Goal: Task Accomplishment & Management: Manage account settings

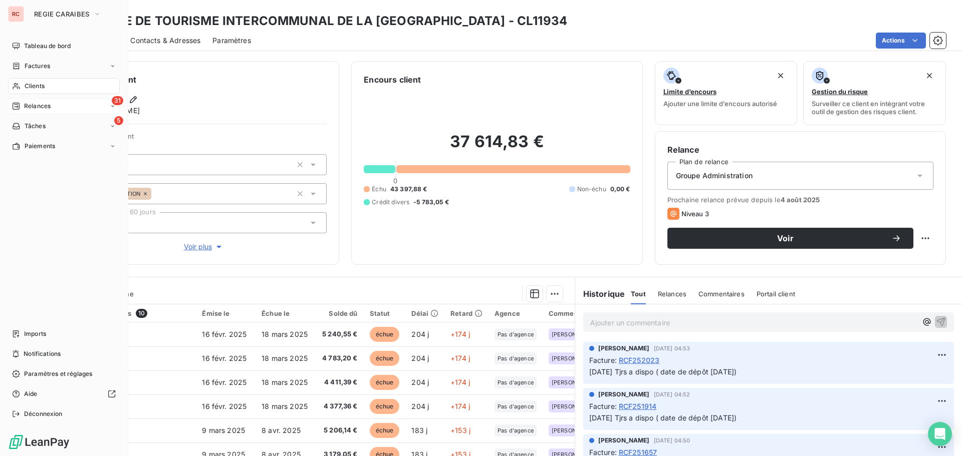
click at [24, 102] on span "Relances" at bounding box center [37, 106] width 27 height 9
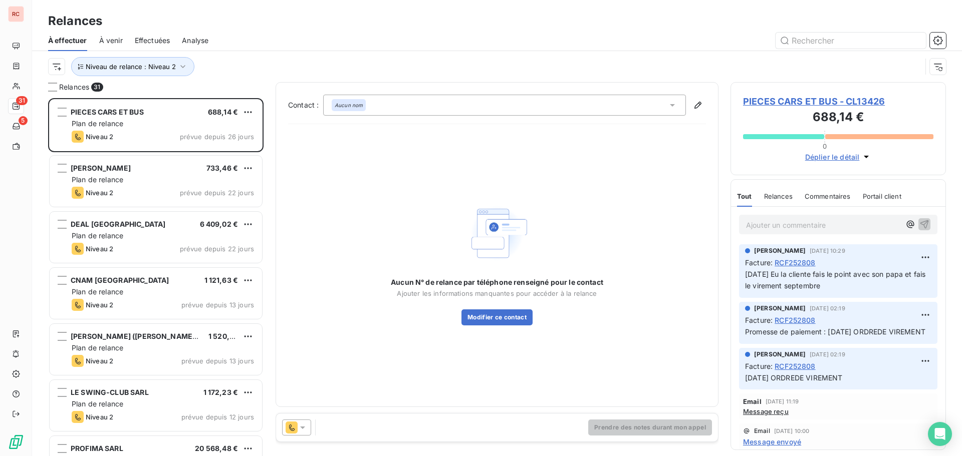
scroll to position [351, 208]
click at [770, 99] on span "PIECES CARS ET BUS - CL13426" at bounding box center [838, 102] width 190 height 14
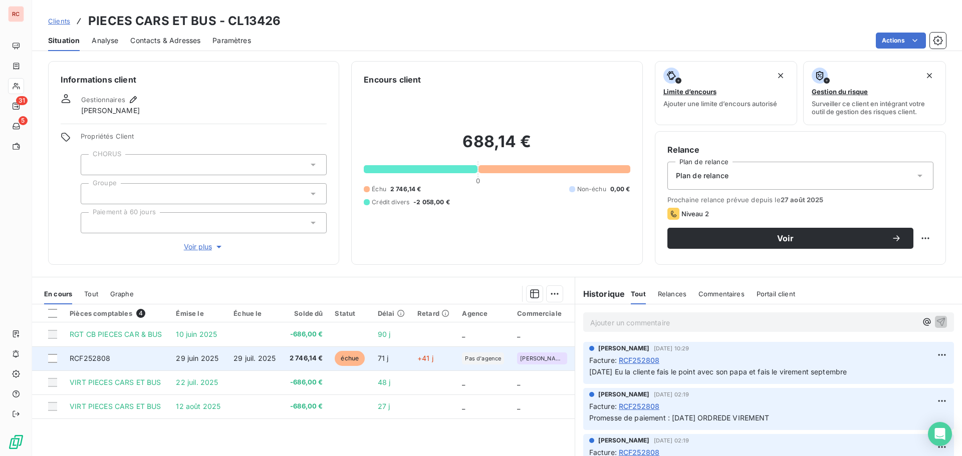
click at [276, 356] on td "29 juil. 2025" at bounding box center [254, 359] width 55 height 24
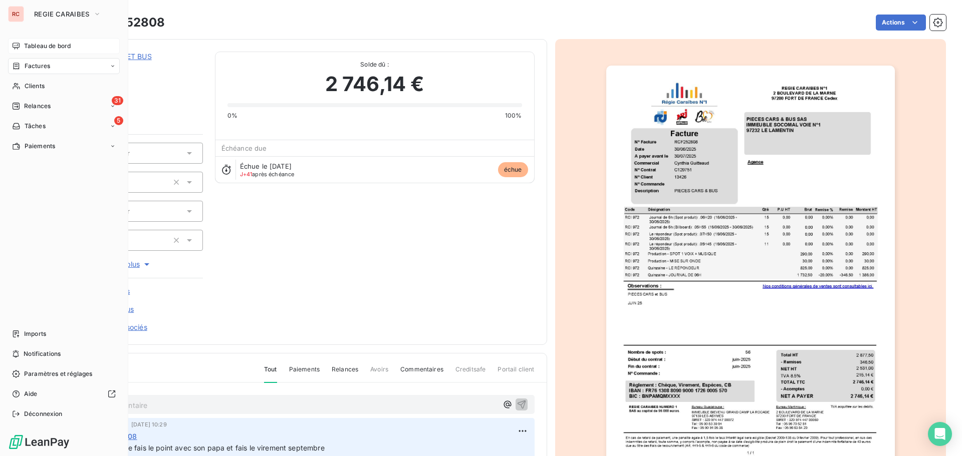
click at [45, 47] on span "Tableau de bord" at bounding box center [47, 46] width 47 height 9
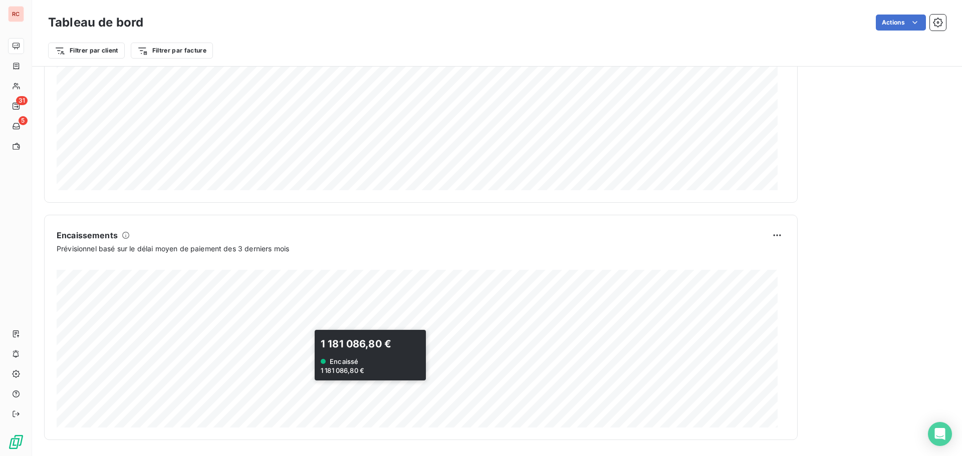
scroll to position [269, 0]
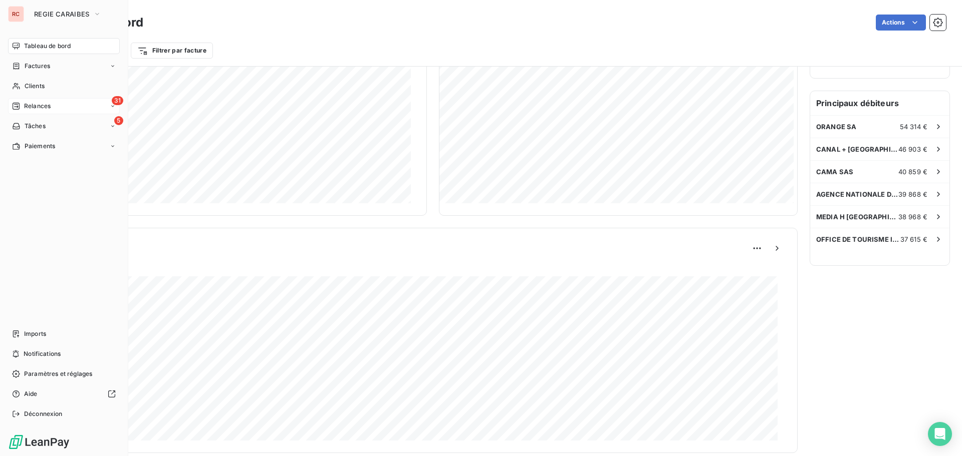
click at [21, 107] on div "Relances" at bounding box center [31, 106] width 39 height 9
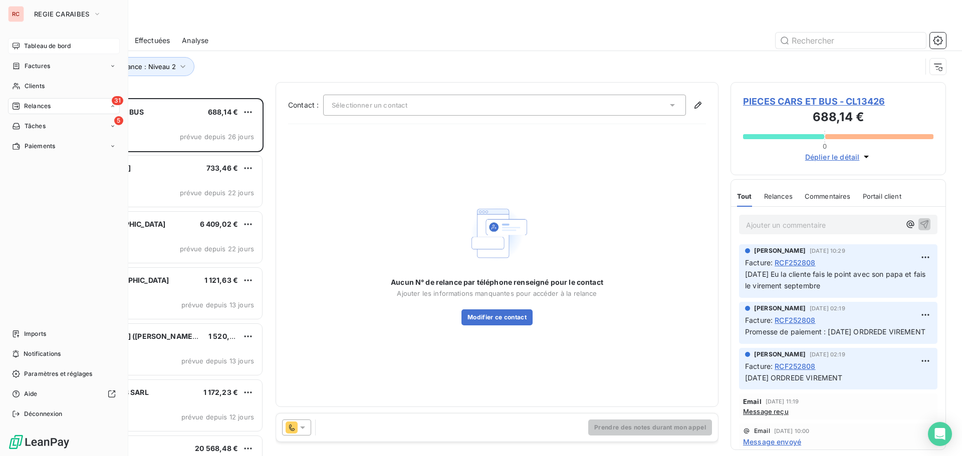
scroll to position [351, 208]
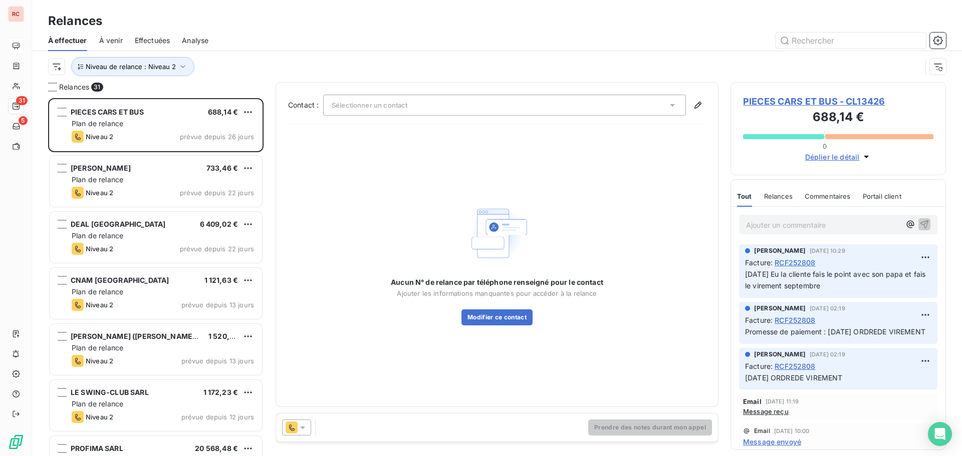
click at [194, 40] on span "Analyse" at bounding box center [195, 41] width 27 height 10
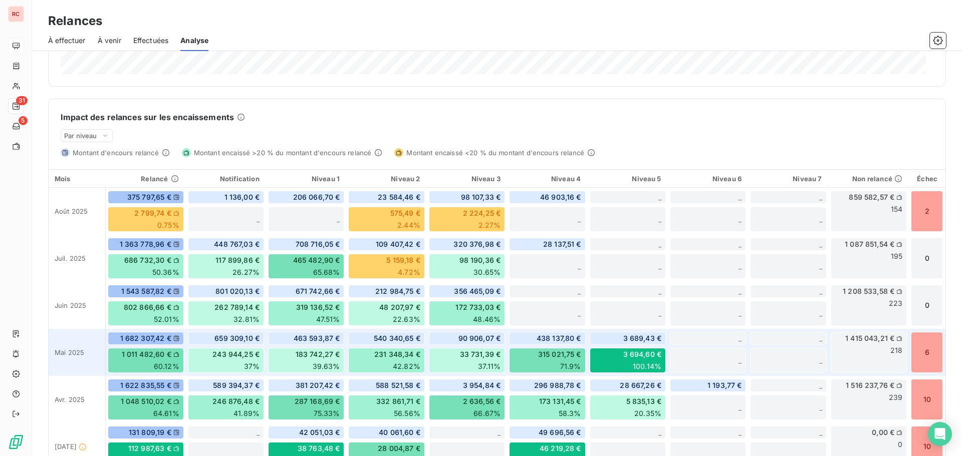
scroll to position [151, 0]
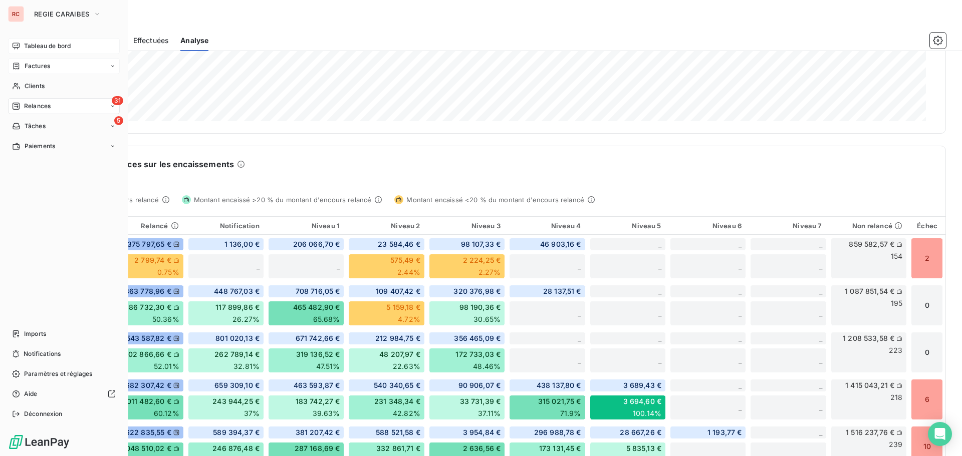
click at [49, 69] on span "Factures" at bounding box center [38, 66] width 26 height 9
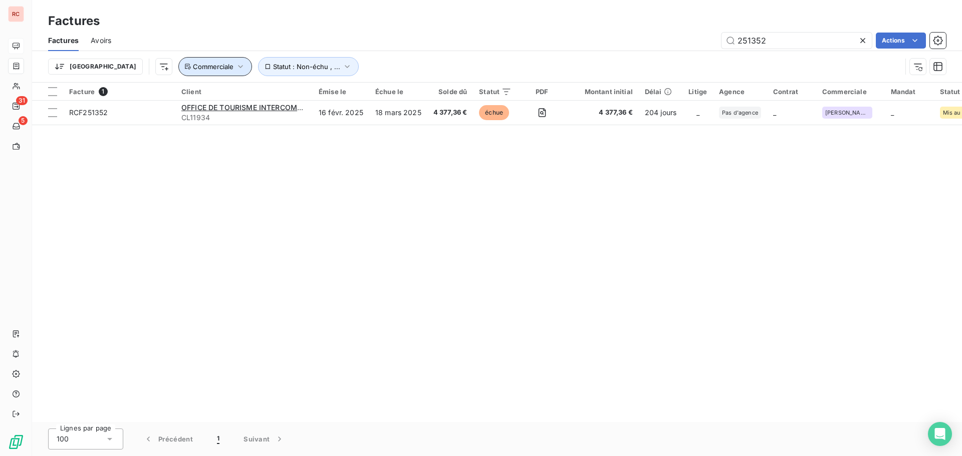
click at [235, 65] on icon "button" at bounding box center [240, 67] width 10 height 10
drag, startPoint x: 590, startPoint y: 262, endPoint x: 643, endPoint y: 207, distance: 76.9
click at [591, 263] on div "Facture 1 Client Émise le Échue le Solde dû Statut PDF Montant initial Délai Li…" at bounding box center [497, 253] width 930 height 340
click at [867, 40] on icon at bounding box center [863, 41] width 10 height 10
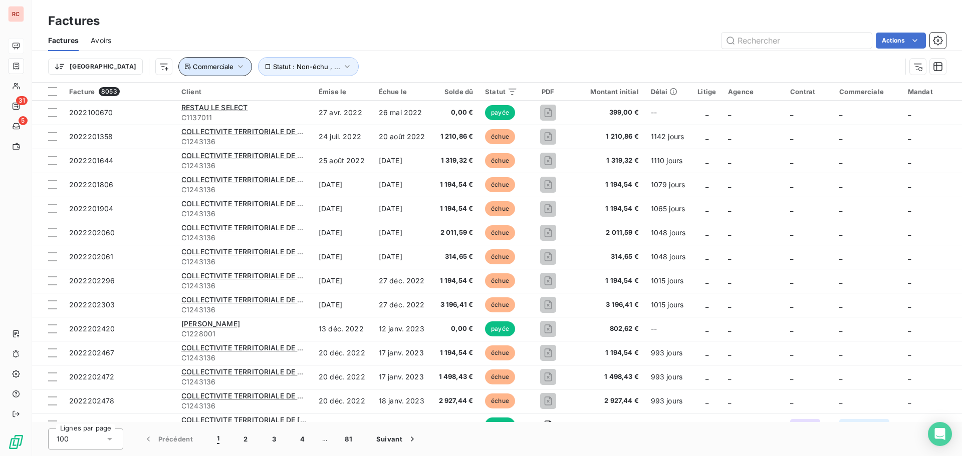
click at [235, 67] on icon "button" at bounding box center [240, 67] width 10 height 10
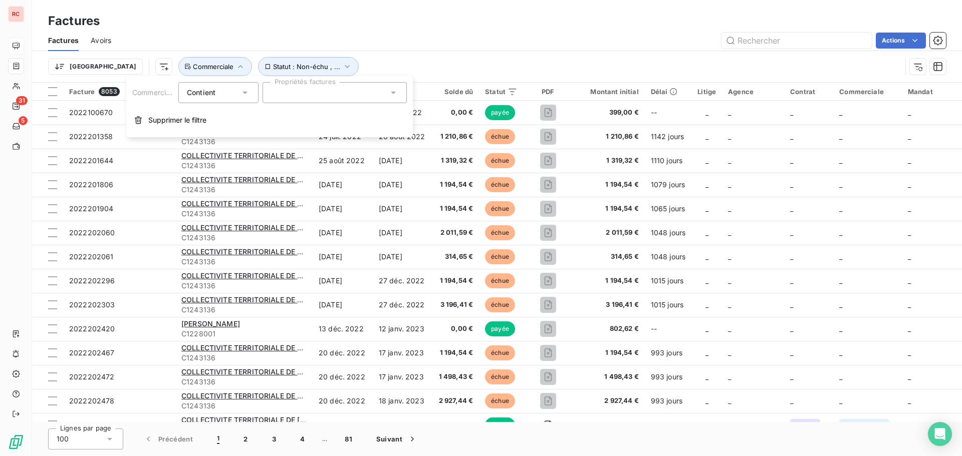
click at [321, 101] on div at bounding box center [334, 92] width 144 height 21
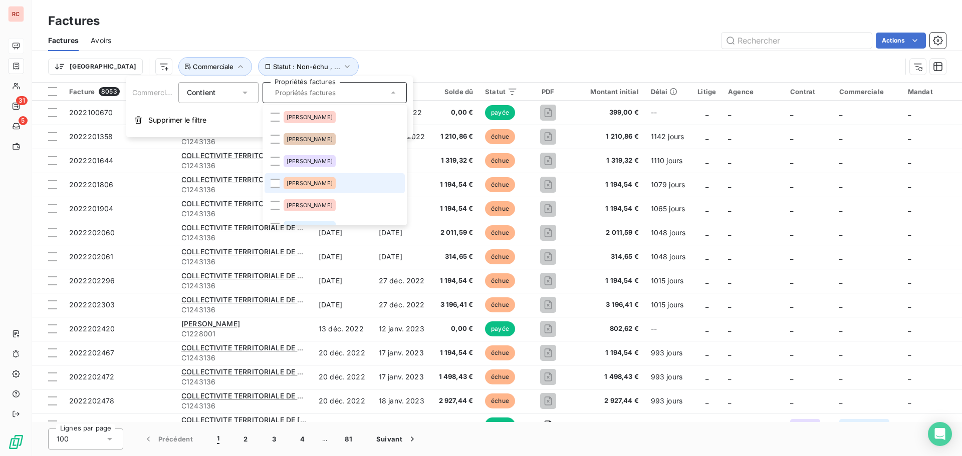
click at [297, 184] on span "[PERSON_NAME]" at bounding box center [310, 183] width 46 height 6
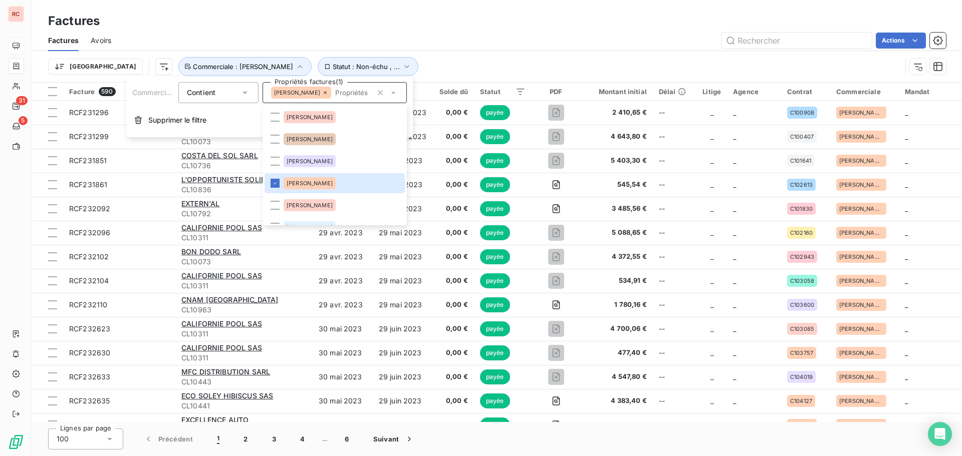
click at [631, 43] on div "Actions" at bounding box center [534, 41] width 822 height 16
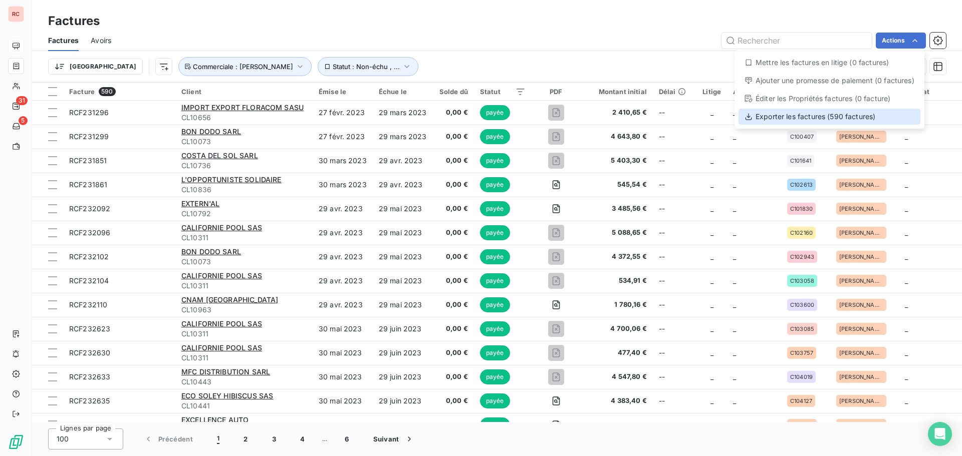
click at [871, 124] on div "Exporter les factures (590 factures)" at bounding box center [829, 117] width 182 height 16
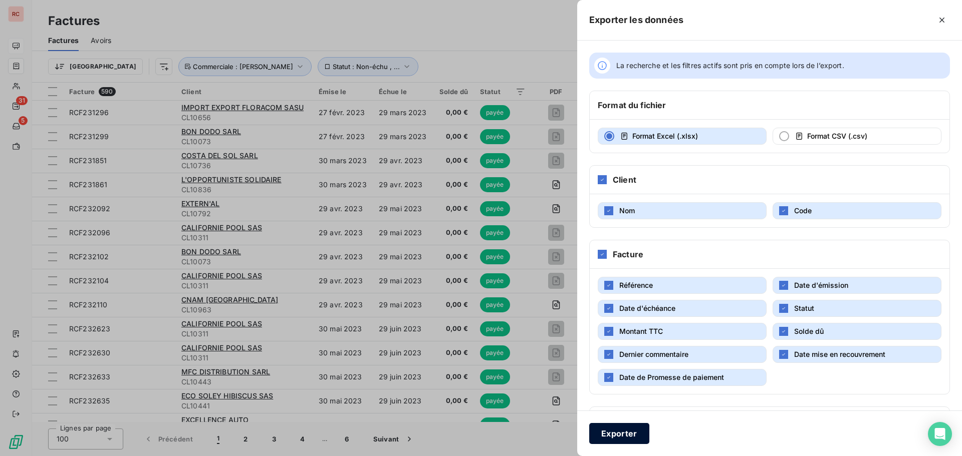
click at [630, 435] on button "Exporter" at bounding box center [619, 433] width 60 height 21
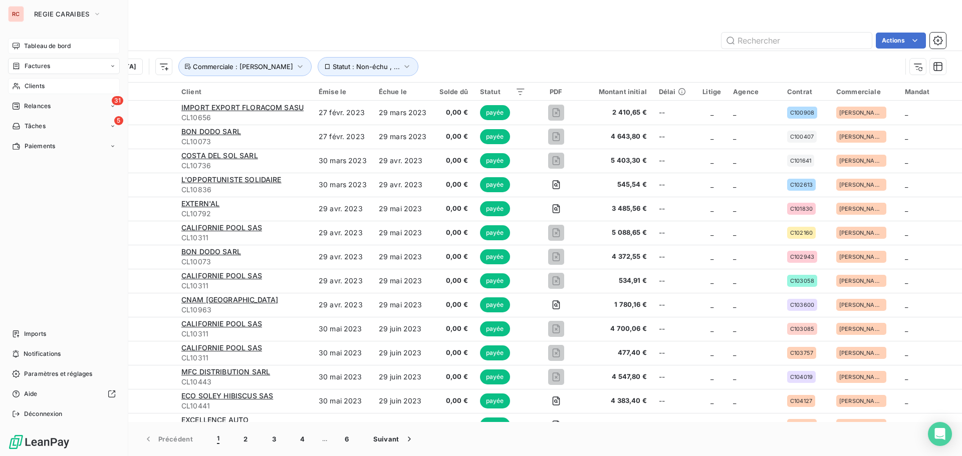
click at [32, 86] on span "Clients" at bounding box center [35, 86] width 20 height 9
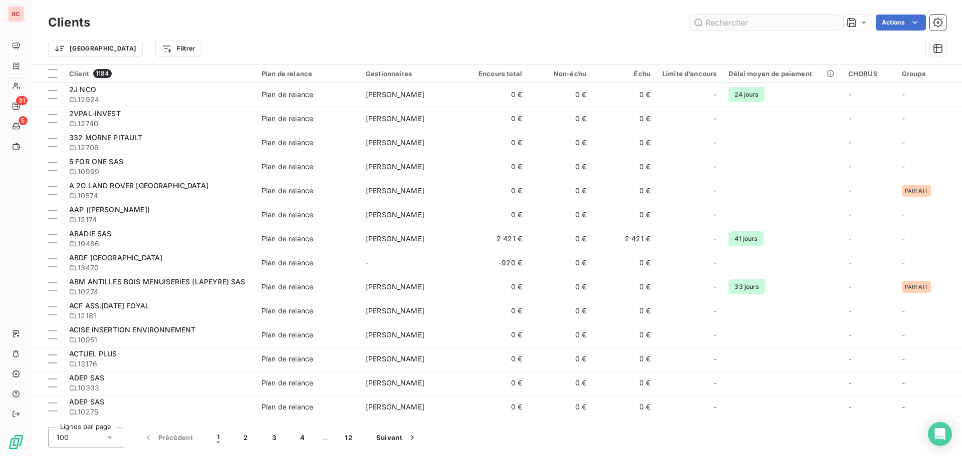
click at [741, 28] on input "text" at bounding box center [764, 23] width 150 height 16
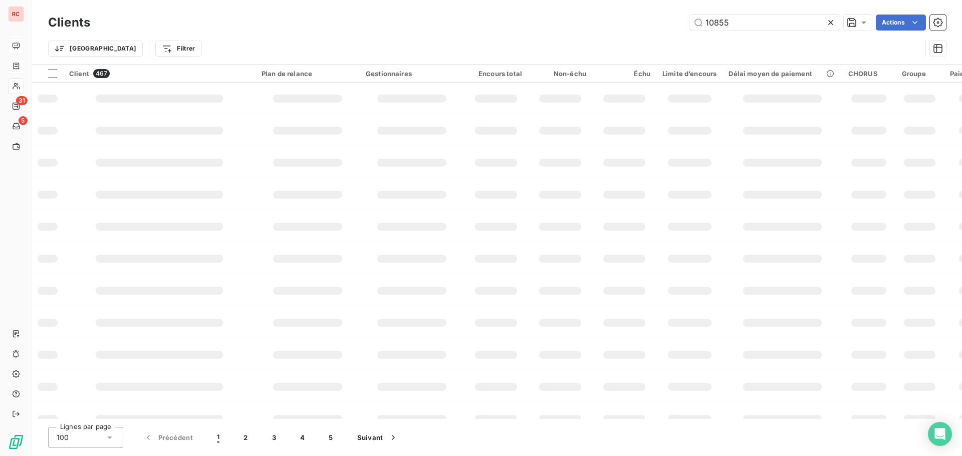
type input "10855"
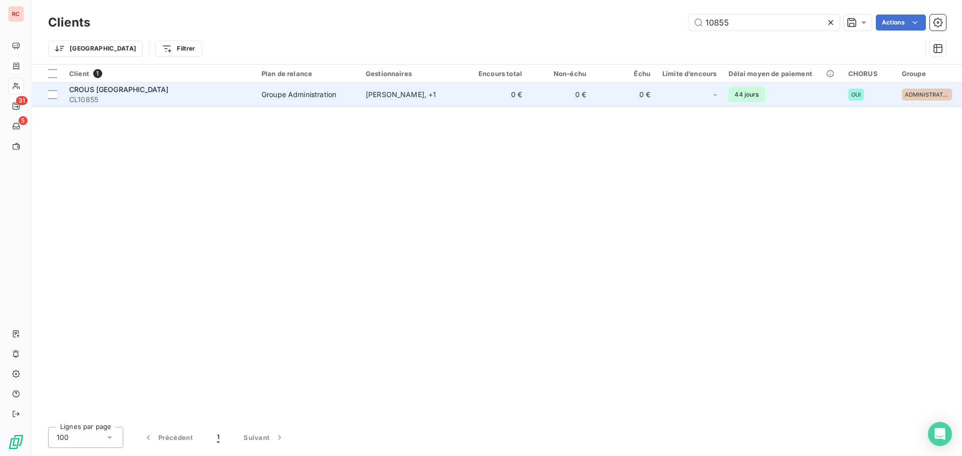
click at [121, 92] on span "CROUS [GEOGRAPHIC_DATA]" at bounding box center [118, 89] width 99 height 9
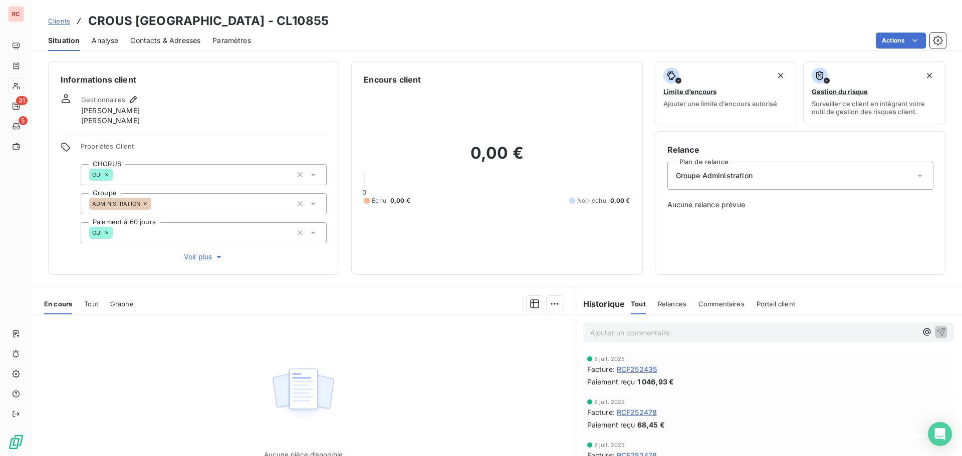
click at [94, 304] on span "Tout" at bounding box center [91, 304] width 14 height 8
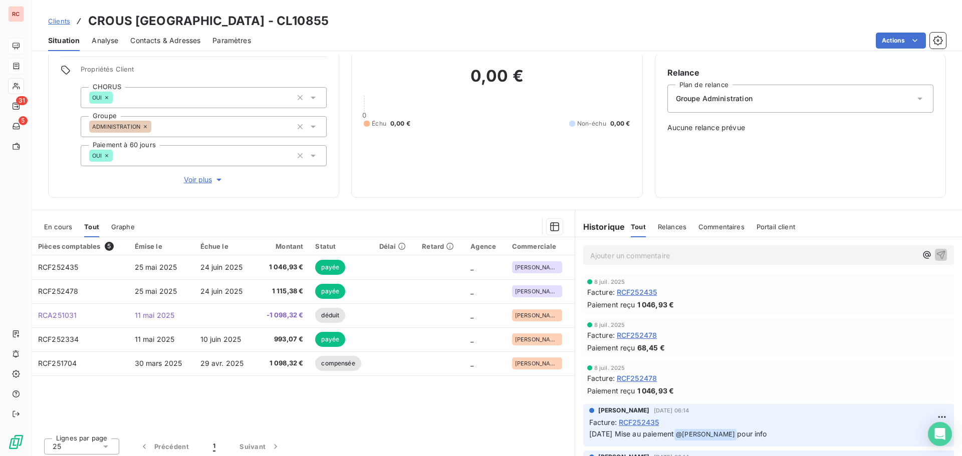
scroll to position [81, 0]
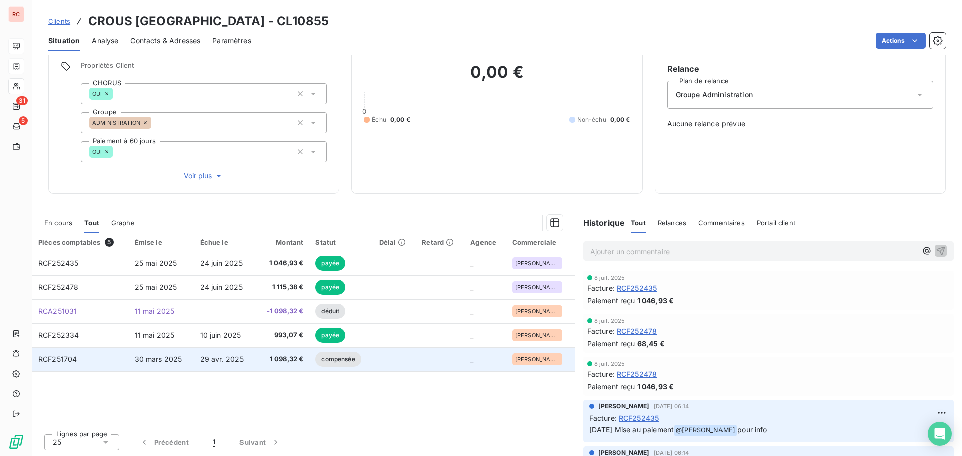
click at [274, 355] on span "1 098,32 €" at bounding box center [282, 360] width 42 height 10
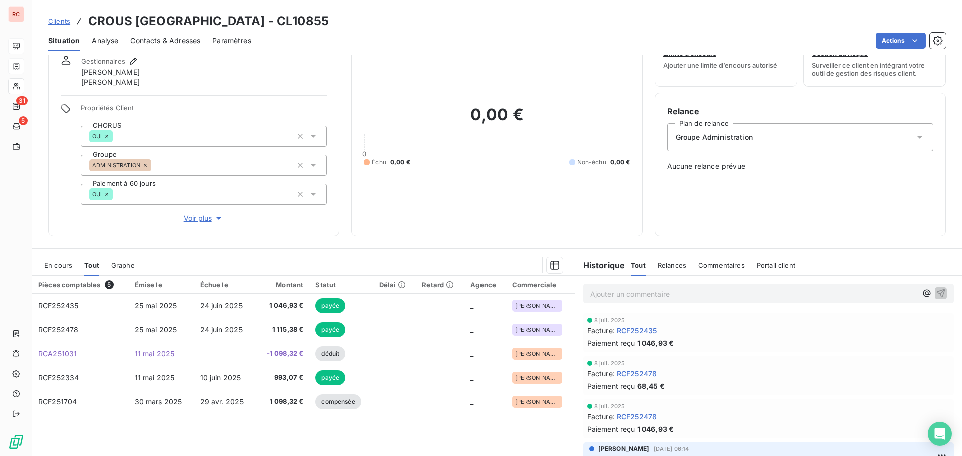
scroll to position [50, 0]
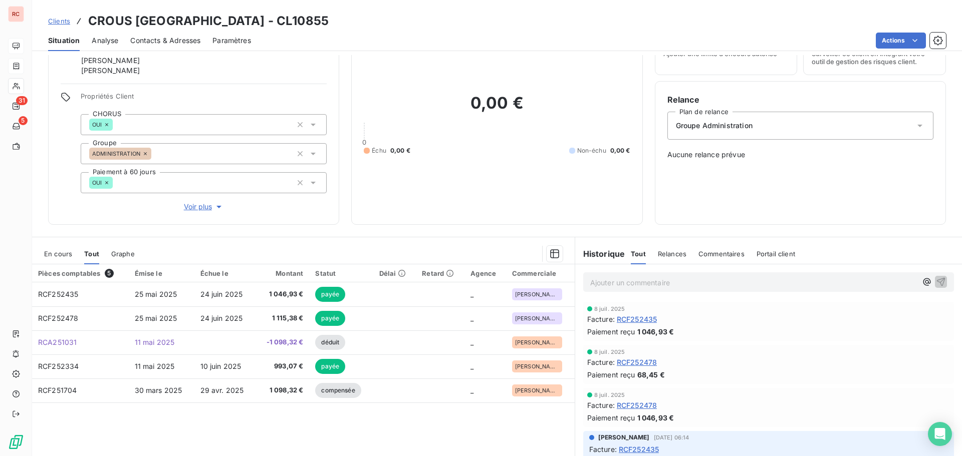
click at [64, 19] on span "Clients" at bounding box center [59, 21] width 22 height 8
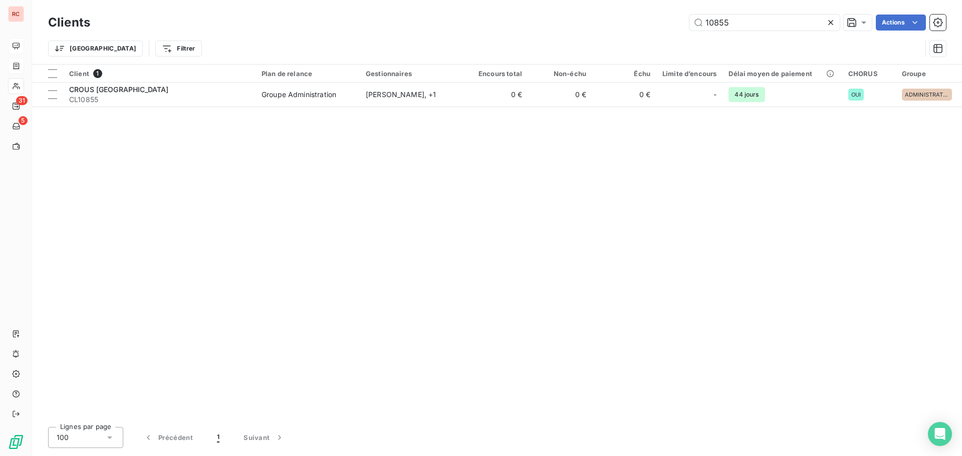
click at [64, 19] on h3 "Clients" at bounding box center [69, 23] width 42 height 18
drag, startPoint x: 740, startPoint y: 14, endPoint x: 678, endPoint y: 20, distance: 62.4
click at [678, 20] on div "Clients 10855 Actions" at bounding box center [497, 22] width 898 height 21
drag, startPoint x: 672, startPoint y: 29, endPoint x: 642, endPoint y: 29, distance: 30.1
click at [642, 29] on div "10855 Actions" at bounding box center [524, 23] width 844 height 16
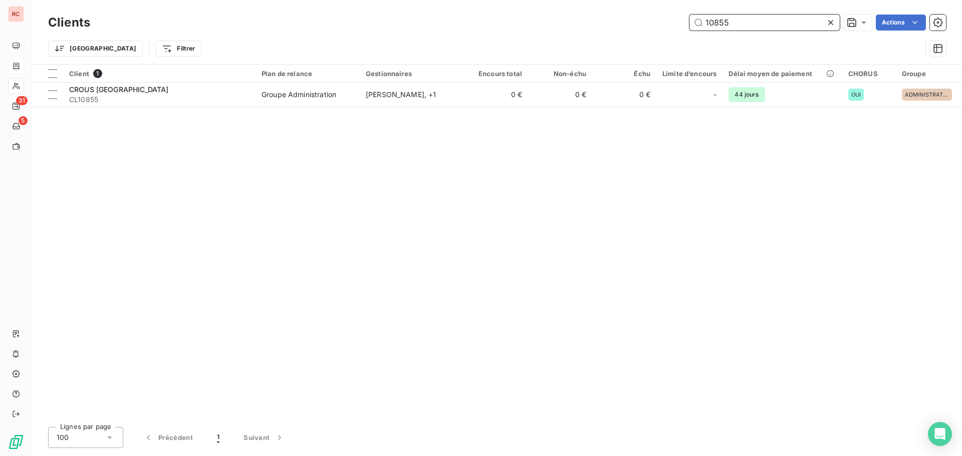
click at [740, 18] on input "10855" at bounding box center [764, 23] width 150 height 16
drag, startPoint x: 740, startPoint y: 22, endPoint x: 680, endPoint y: 22, distance: 60.6
click at [680, 22] on div "10855 Actions" at bounding box center [524, 23] width 844 height 16
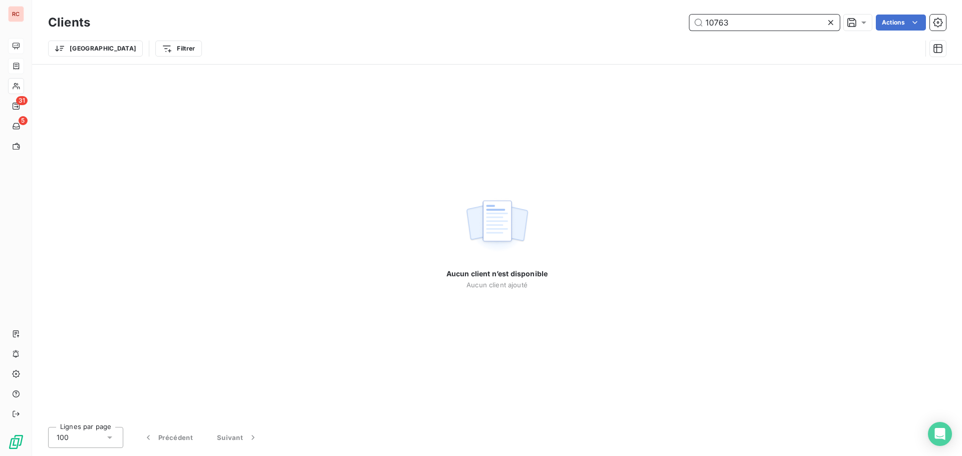
click at [718, 18] on input "10763" at bounding box center [764, 23] width 150 height 16
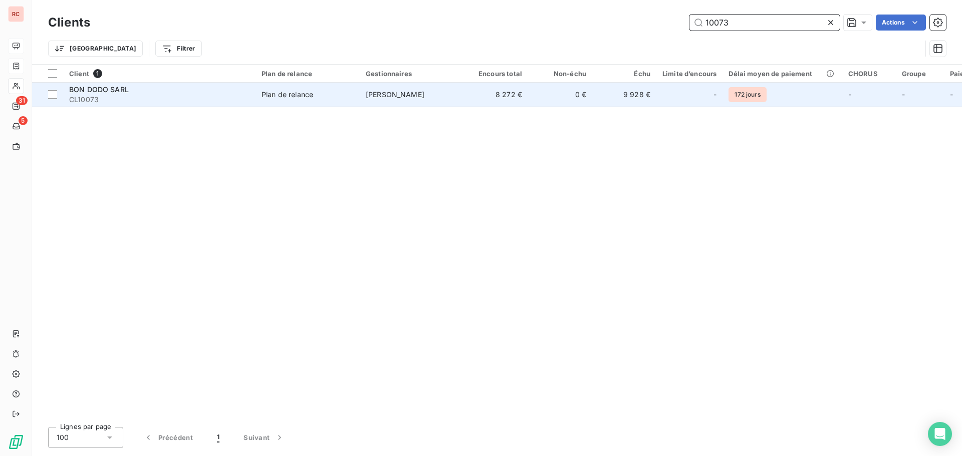
type input "10073"
click at [467, 97] on td "8 272 €" at bounding box center [496, 95] width 64 height 24
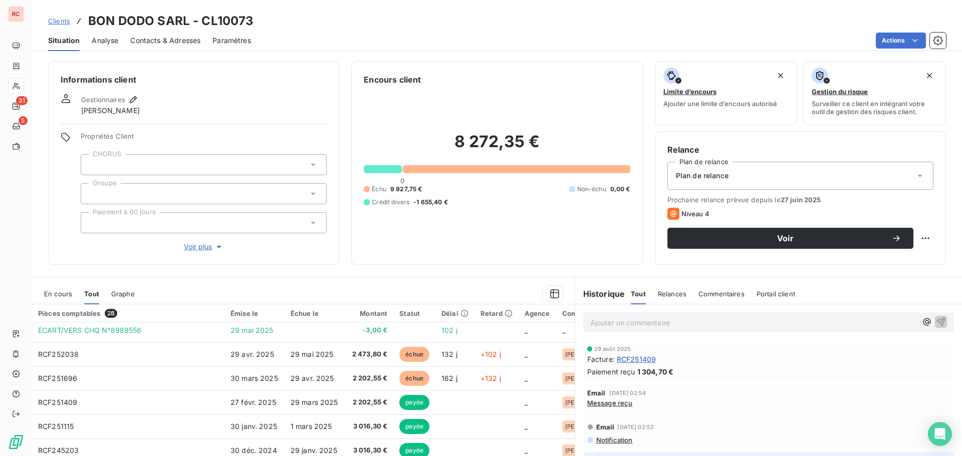
scroll to position [50, 0]
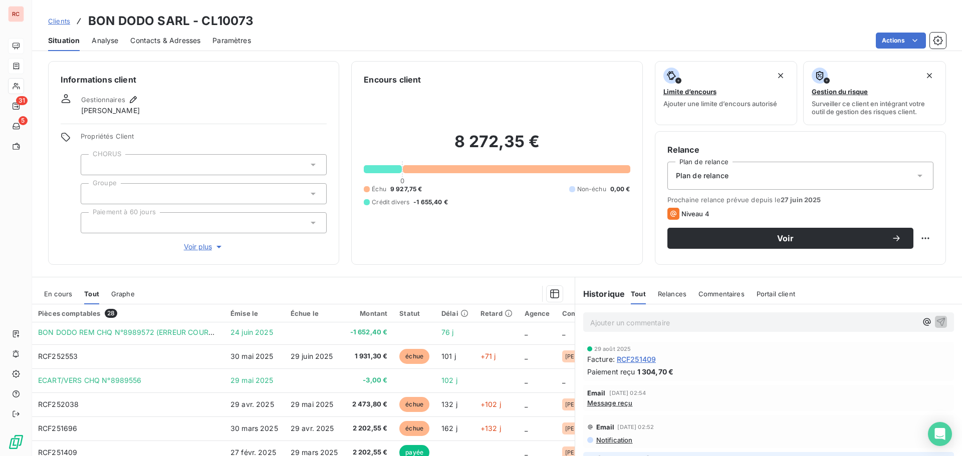
click at [63, 292] on span "En cours" at bounding box center [58, 294] width 28 height 8
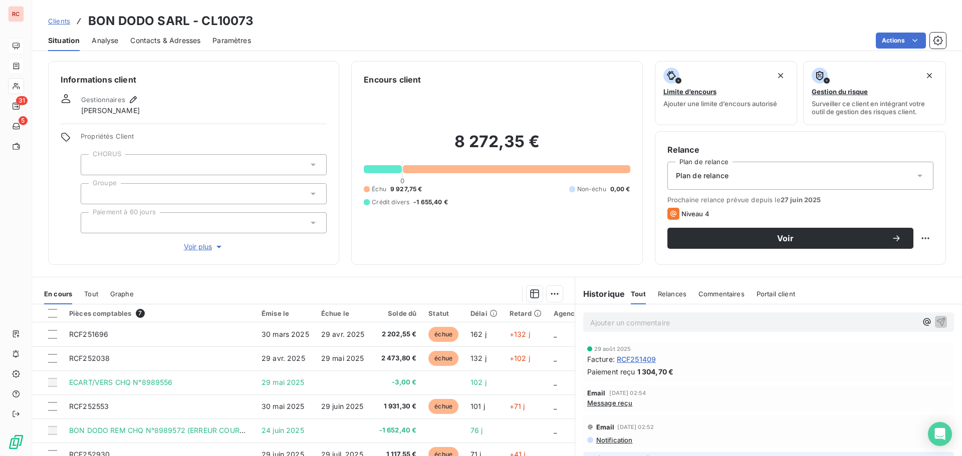
click at [61, 295] on span "En cours" at bounding box center [58, 294] width 28 height 8
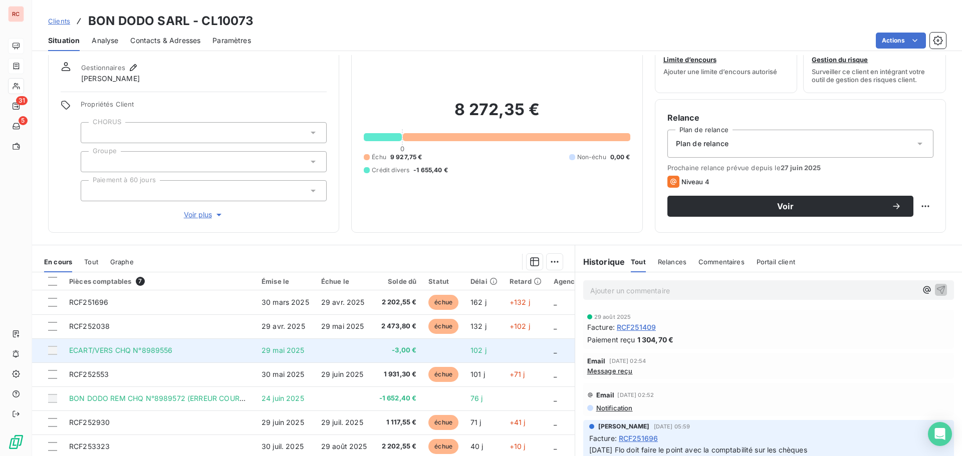
scroll to position [71, 0]
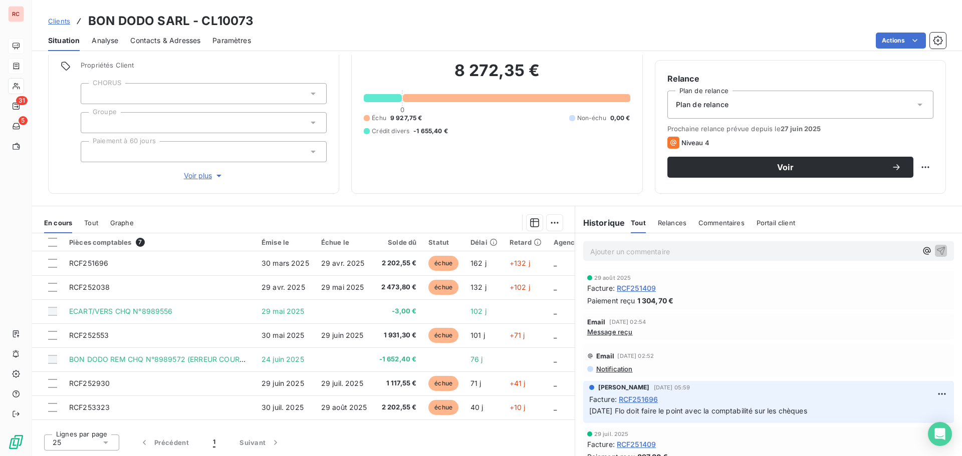
click at [57, 222] on span "En cours" at bounding box center [58, 223] width 28 height 8
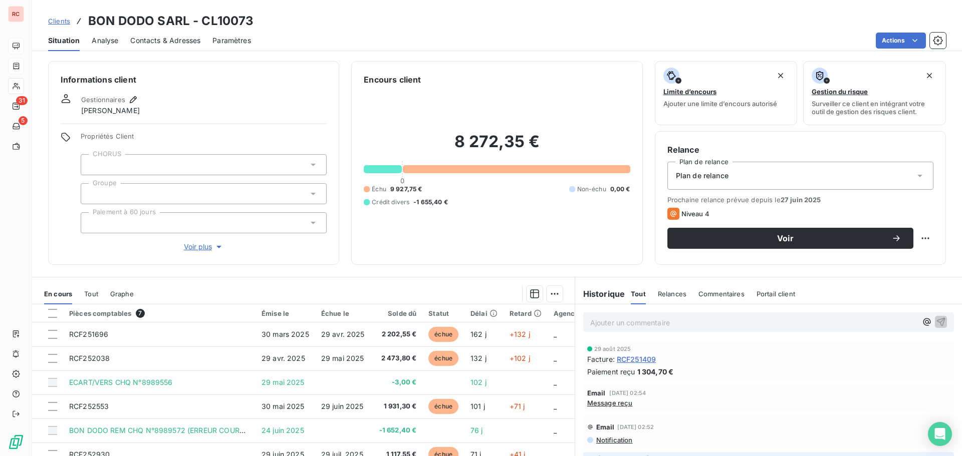
click at [61, 23] on span "Clients" at bounding box center [59, 21] width 22 height 8
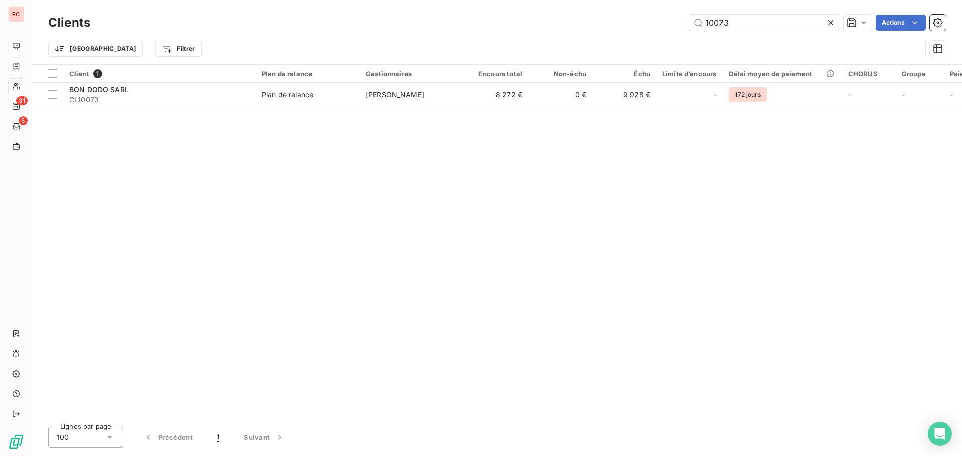
drag, startPoint x: 742, startPoint y: 23, endPoint x: 595, endPoint y: 21, distance: 147.3
click at [602, 20] on div "10073 Actions" at bounding box center [524, 23] width 844 height 16
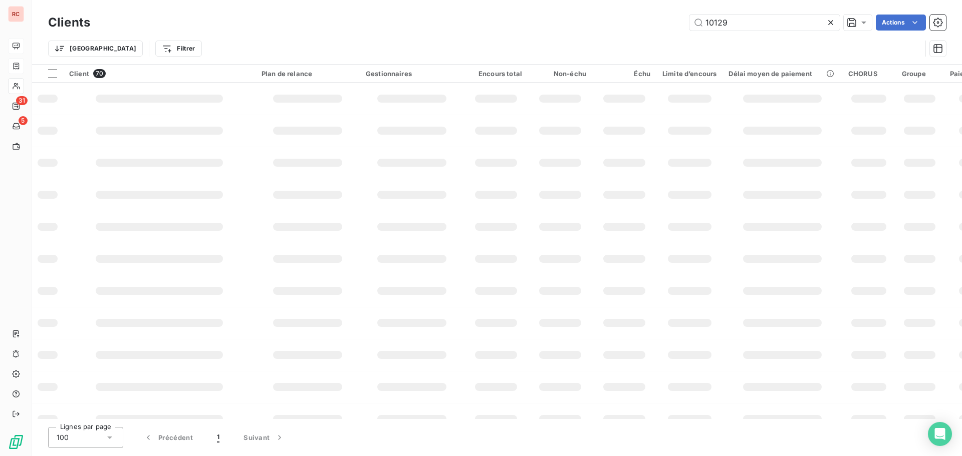
type input "10129"
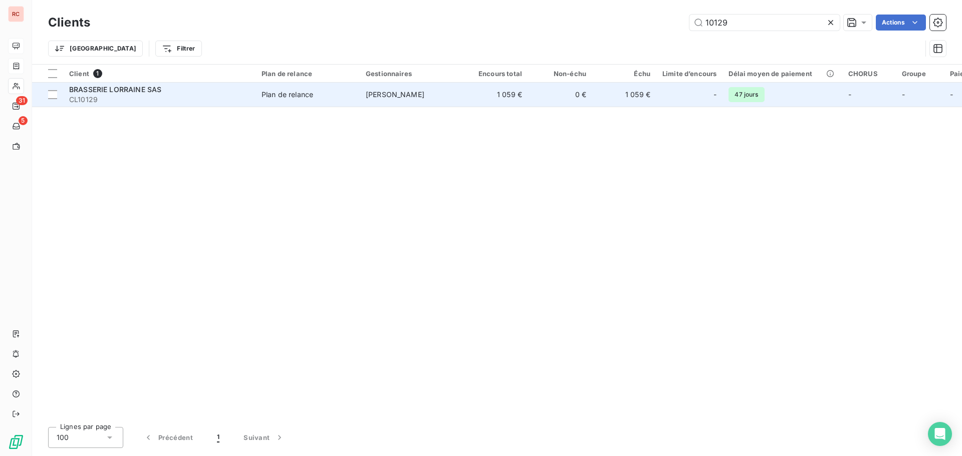
click at [513, 91] on td "1 059 €" at bounding box center [496, 95] width 64 height 24
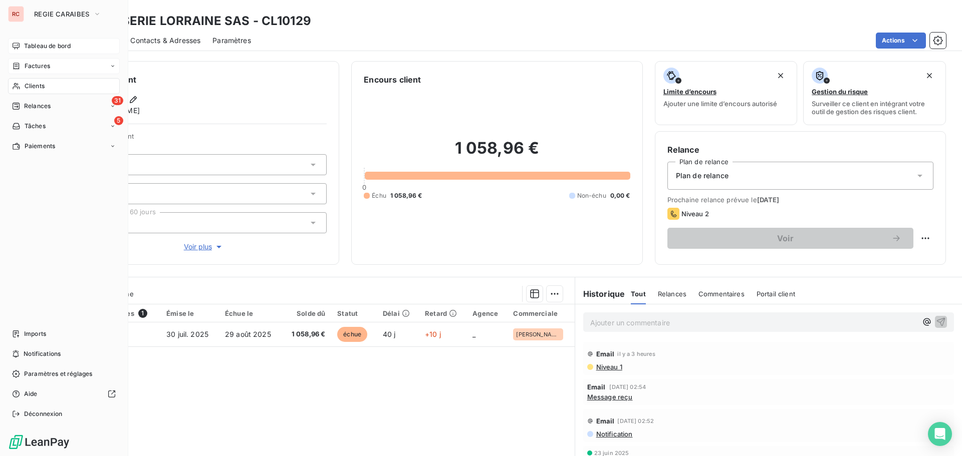
click at [31, 65] on span "Factures" at bounding box center [38, 66] width 26 height 9
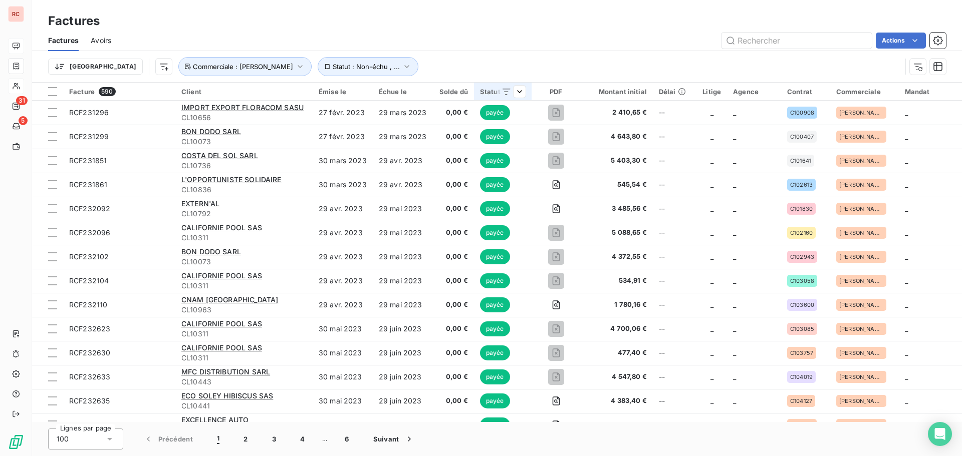
click at [490, 93] on div "Statut" at bounding box center [503, 92] width 46 height 8
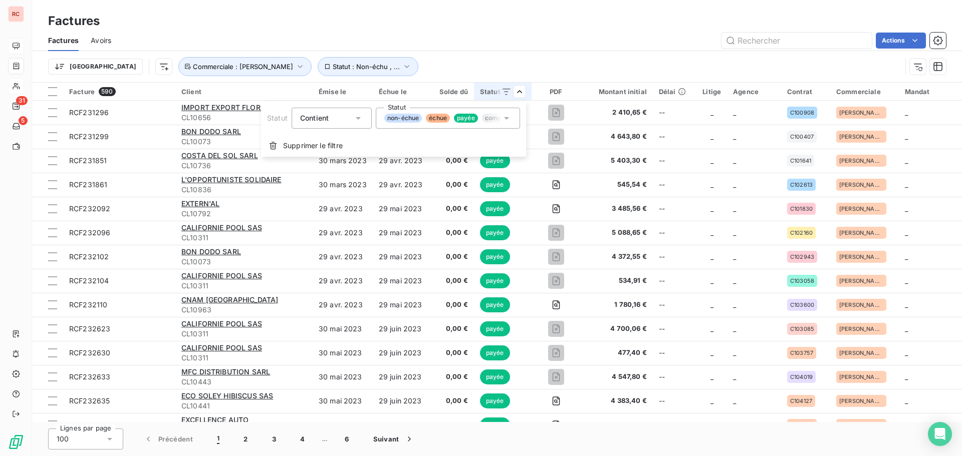
click at [507, 120] on icon at bounding box center [506, 118] width 10 height 10
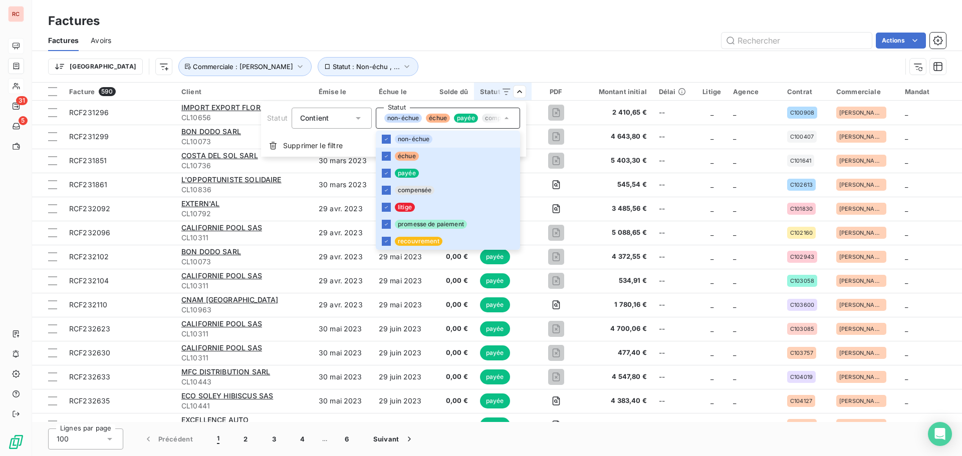
click at [495, 35] on html "RC 31 5 Factures Factures Avoirs Actions Trier Statut : Non-échu , ... Commerci…" at bounding box center [481, 228] width 962 height 456
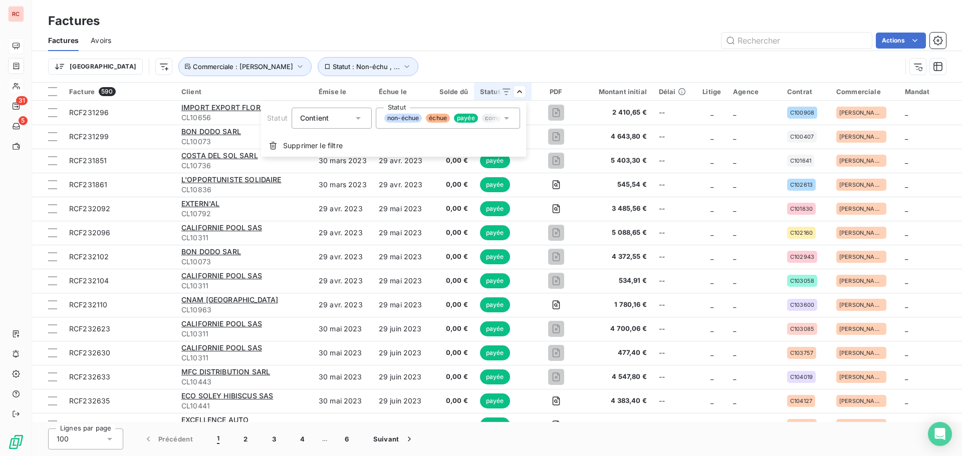
click at [513, 117] on div "non-échue échue payée compensée litige promesse de paiement recouvrement" at bounding box center [448, 118] width 144 height 21
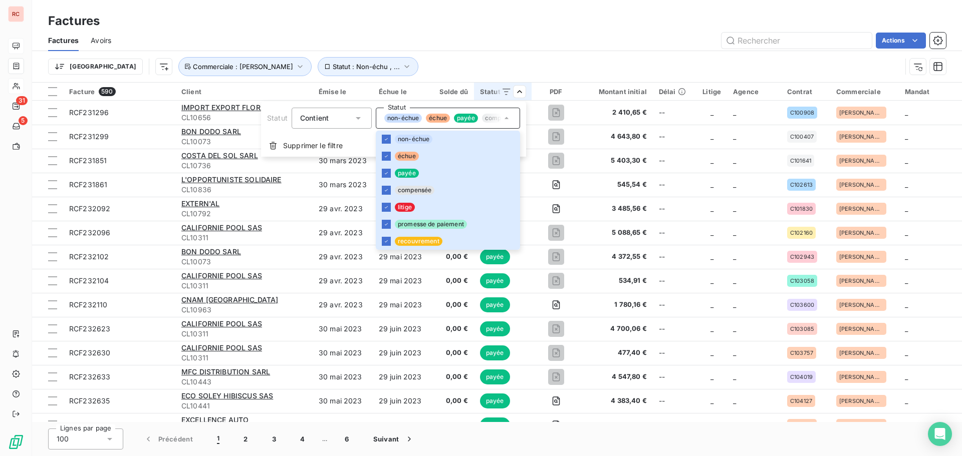
click at [622, 37] on html "RC 31 5 Factures Factures Avoirs Actions Trier Statut : Non-échu , ... Commerci…" at bounding box center [481, 228] width 962 height 456
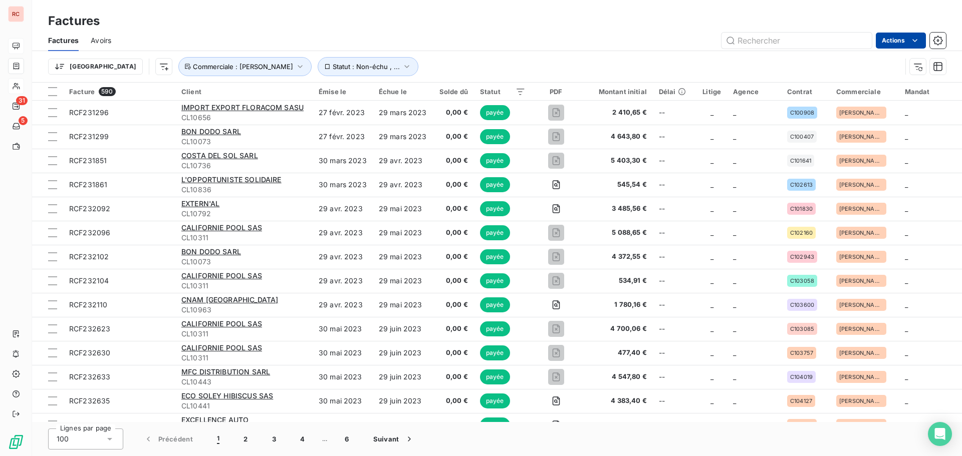
click at [888, 44] on html "RC 31 5 Factures Factures Avoirs Actions Trier Statut : Non-échu , ... Commerci…" at bounding box center [481, 228] width 962 height 456
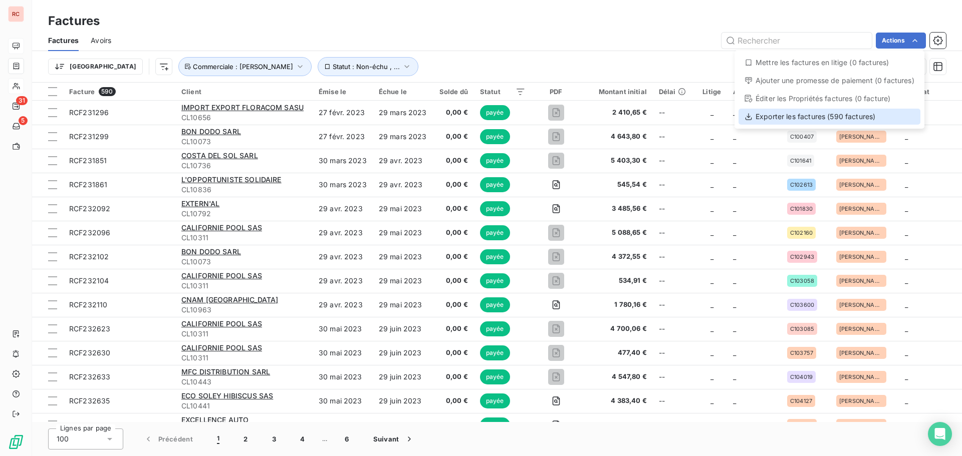
click at [830, 120] on div "Exporter les factures (590 factures)" at bounding box center [829, 117] width 182 height 16
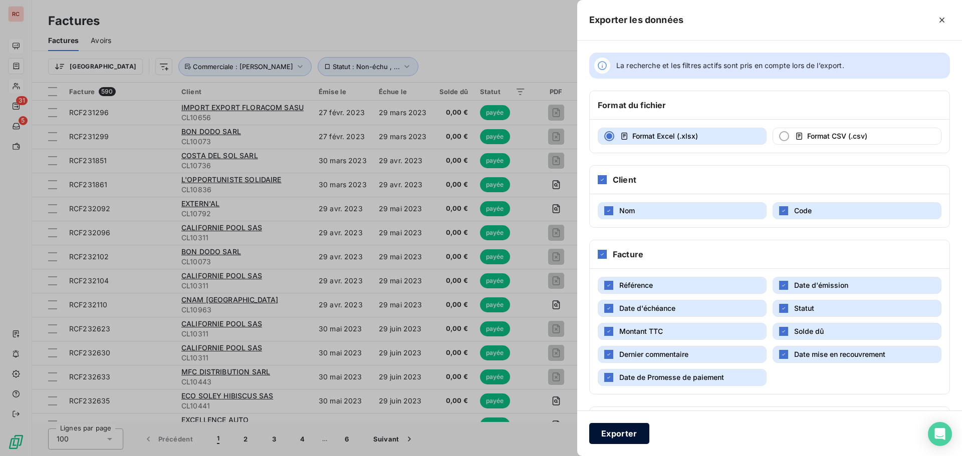
click at [636, 443] on button "Exporter" at bounding box center [619, 433] width 60 height 21
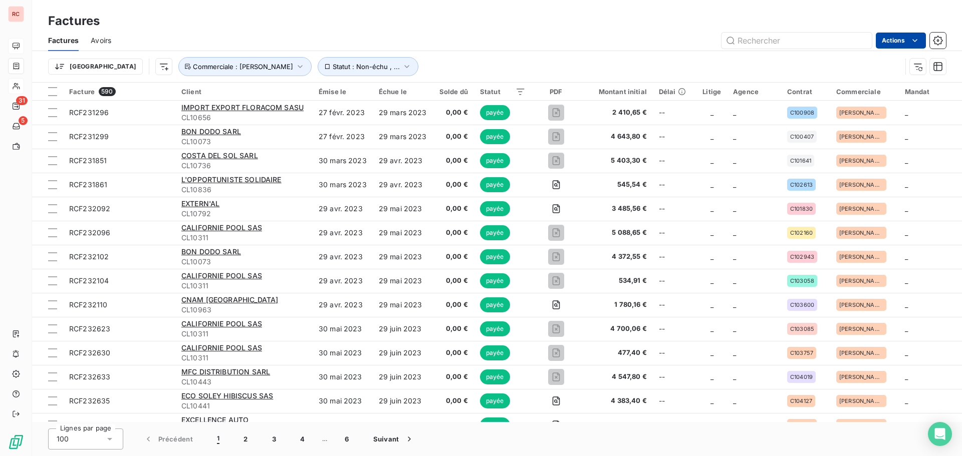
click at [922, 39] on html "RC 31 5 Factures Factures Avoirs Actions Trier Statut : Non-échu , ... Commerci…" at bounding box center [481, 228] width 962 height 456
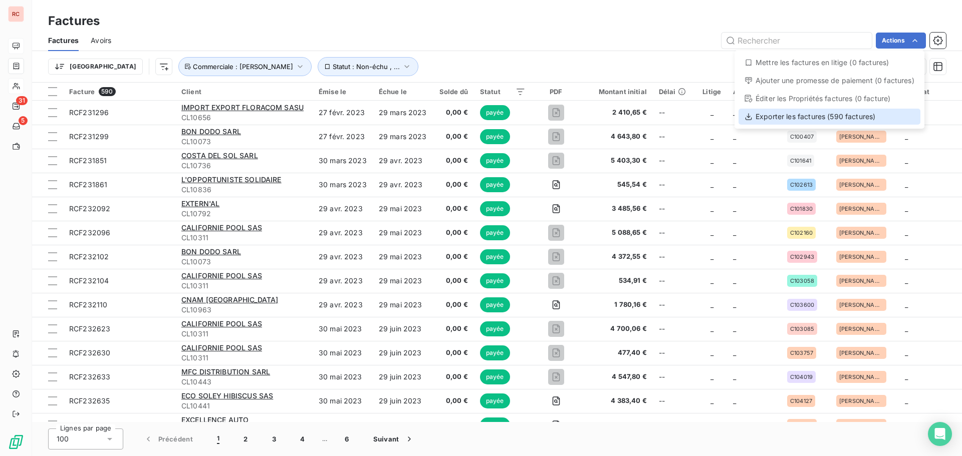
click at [824, 117] on div "Exporter les factures (590 factures)" at bounding box center [829, 117] width 182 height 16
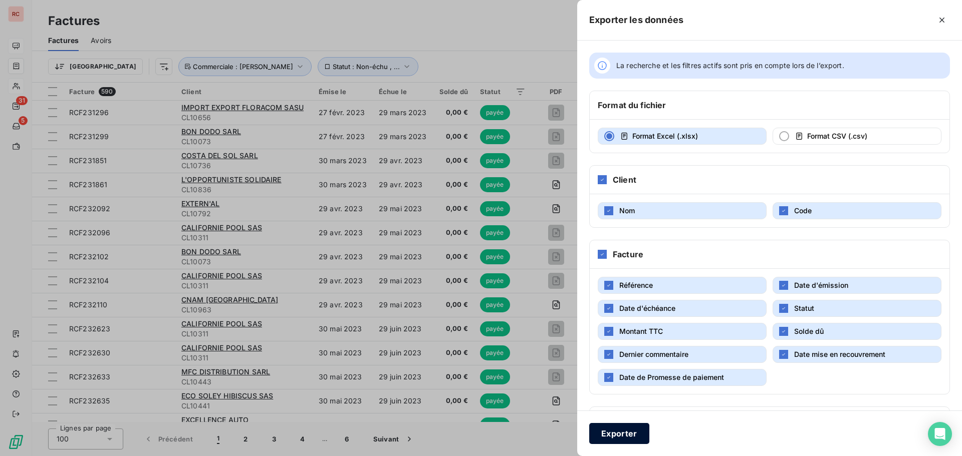
click at [631, 437] on button "Exporter" at bounding box center [619, 433] width 60 height 21
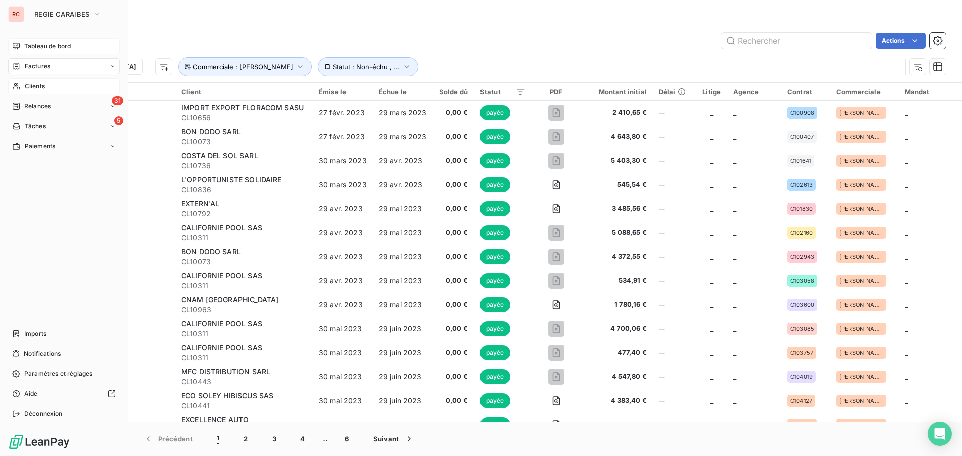
click at [36, 87] on span "Clients" at bounding box center [35, 86] width 20 height 9
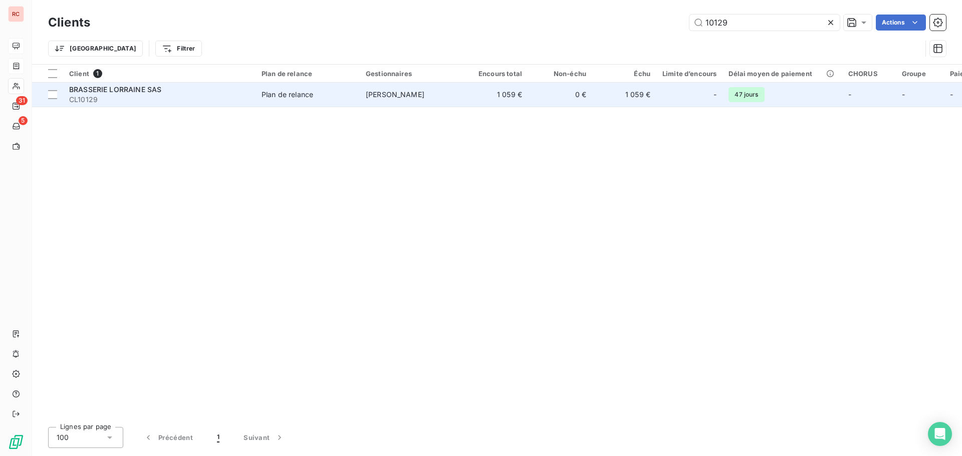
click at [219, 101] on span "CL10129" at bounding box center [159, 100] width 180 height 10
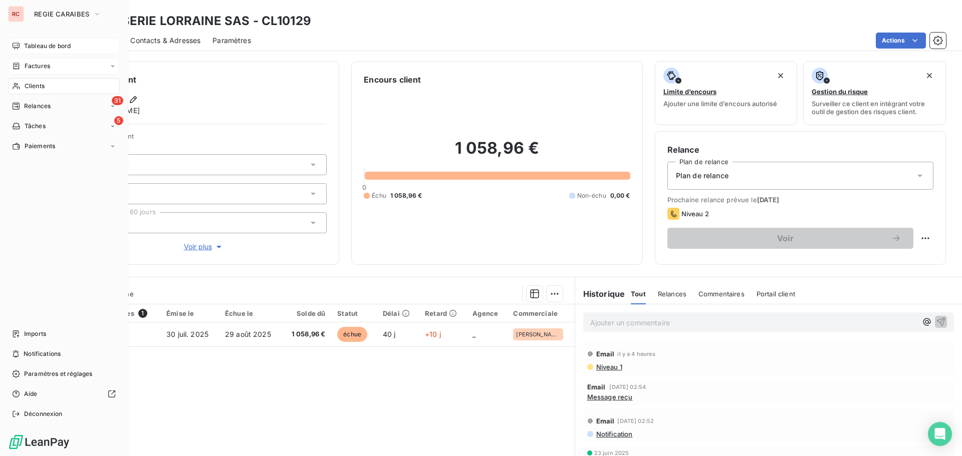
click at [34, 62] on span "Factures" at bounding box center [38, 66] width 26 height 9
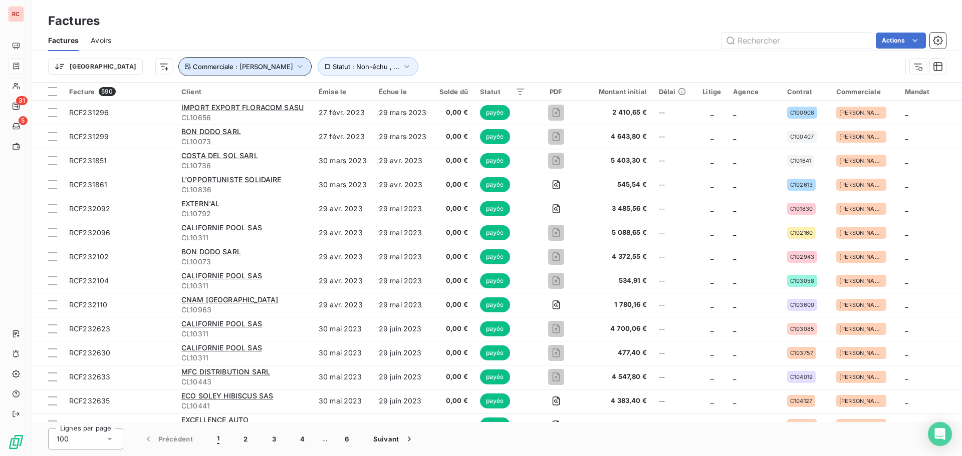
click at [295, 63] on icon "button" at bounding box center [300, 67] width 10 height 10
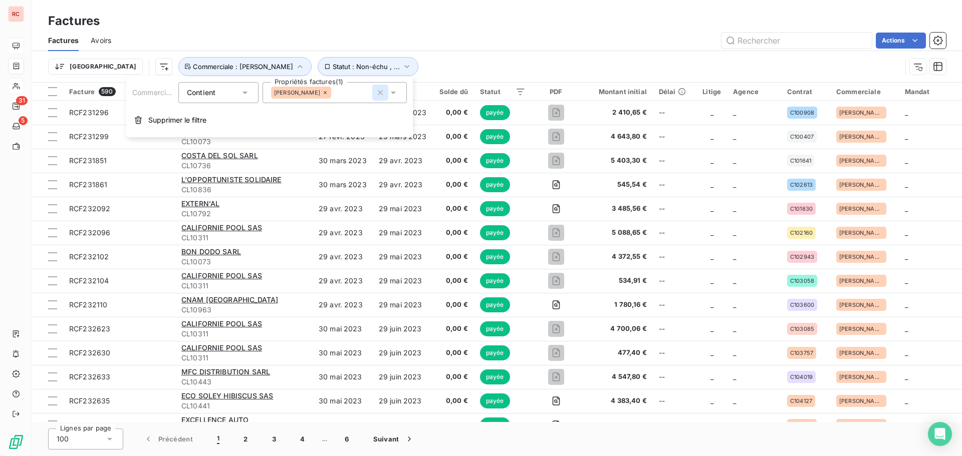
click at [377, 94] on icon "button" at bounding box center [380, 93] width 10 height 10
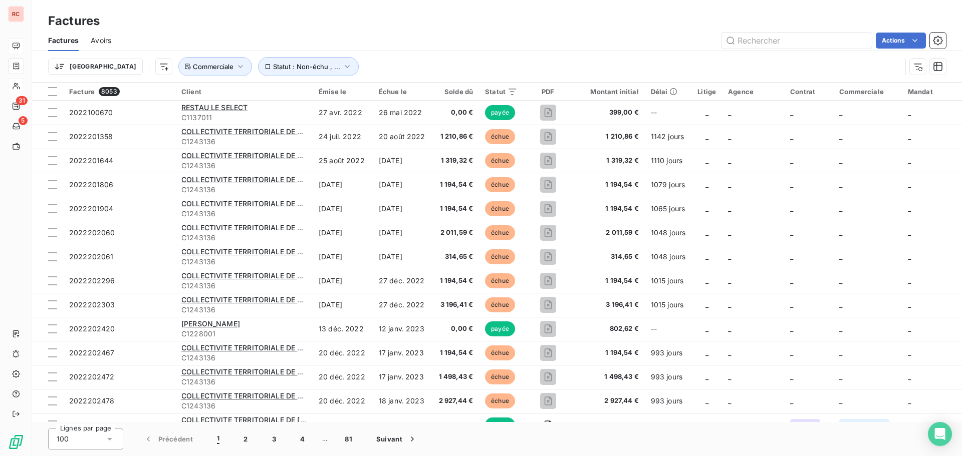
click at [537, 54] on div "Trier Statut : Non-échu , ... Commerciale" at bounding box center [497, 66] width 898 height 31
click at [739, 45] on input "text" at bounding box center [796, 41] width 150 height 16
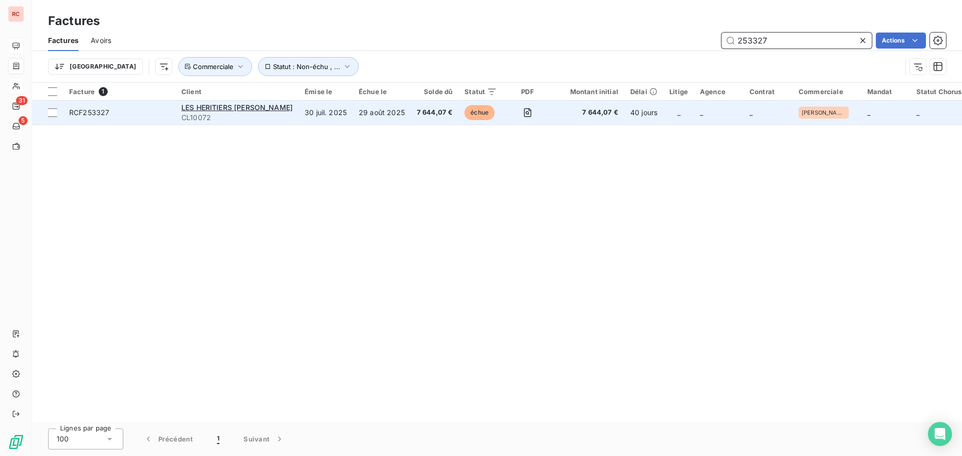
type input "253327"
click at [260, 116] on span "CL10072" at bounding box center [236, 118] width 111 height 10
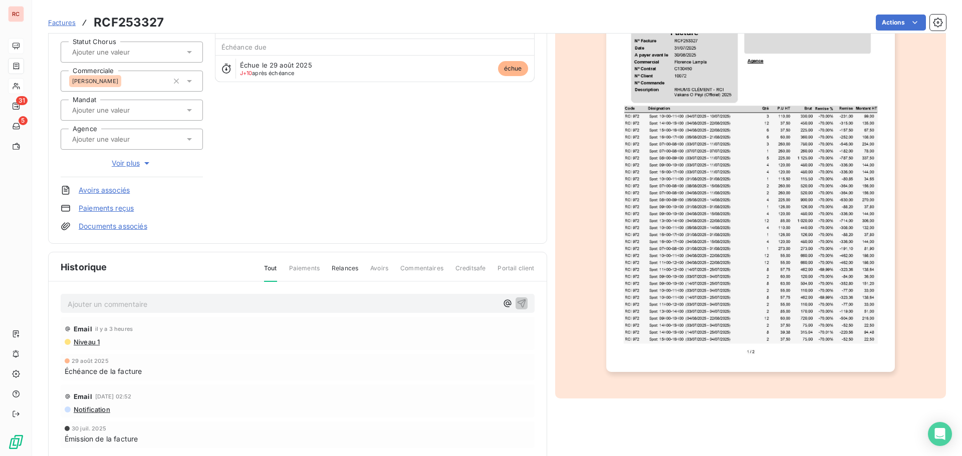
scroll to position [146, 0]
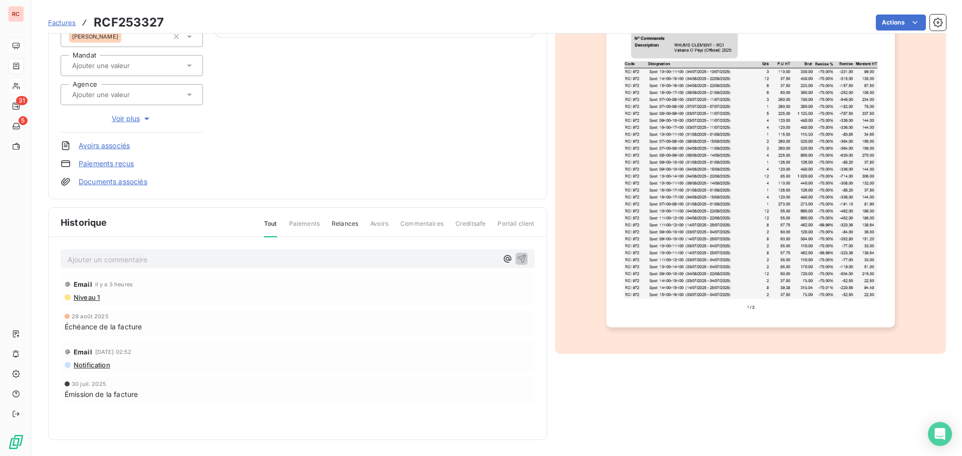
click at [140, 258] on p "Ajouter un commentaire ﻿" at bounding box center [283, 259] width 430 height 13
click at [134, 253] on div "[DATE]" at bounding box center [298, 258] width 474 height 19
click at [135, 255] on p "[DATE]" at bounding box center [283, 259] width 430 height 12
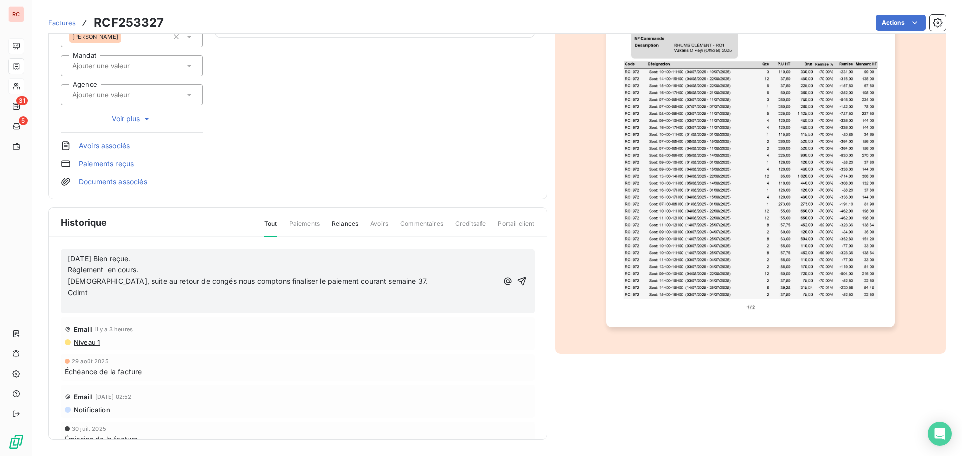
click at [68, 273] on span "Règlement en cours." at bounding box center [103, 269] width 71 height 9
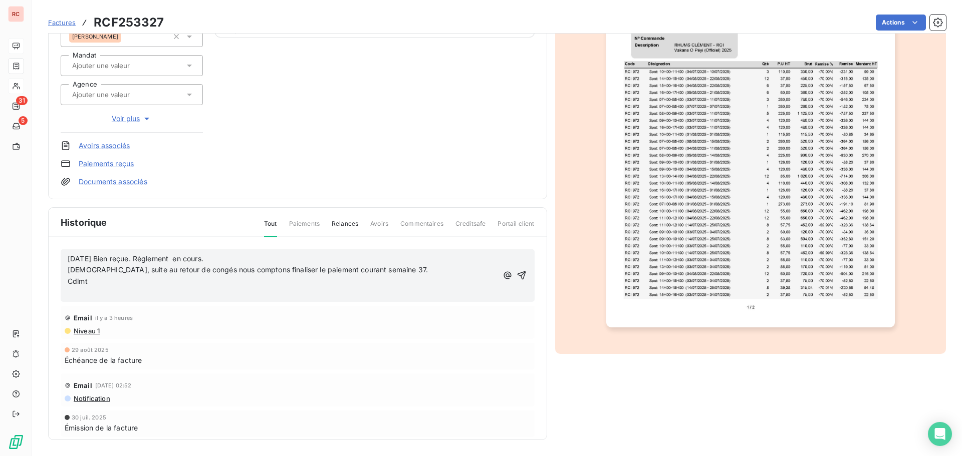
click at [68, 268] on span "[DEMOGRAPHIC_DATA], suite au retour de congés nous comptons finaliser le paieme…" at bounding box center [248, 269] width 360 height 9
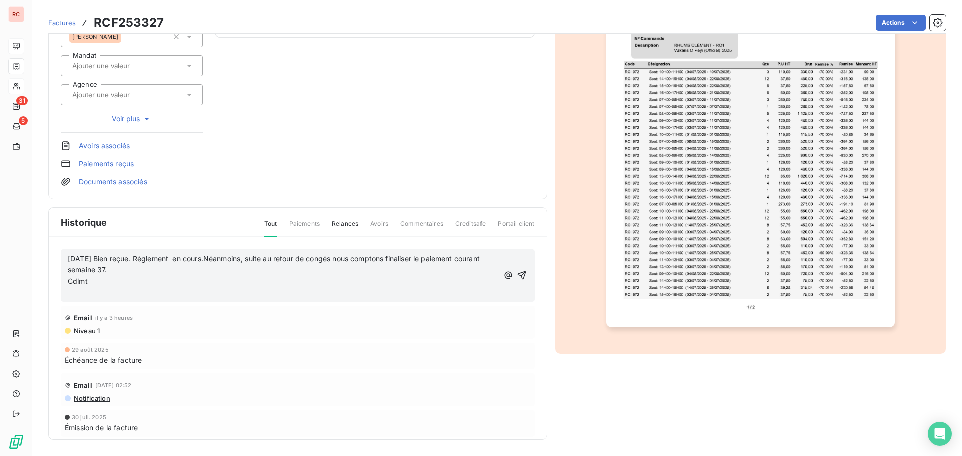
click at [68, 282] on span "Cdlmt" at bounding box center [78, 281] width 20 height 9
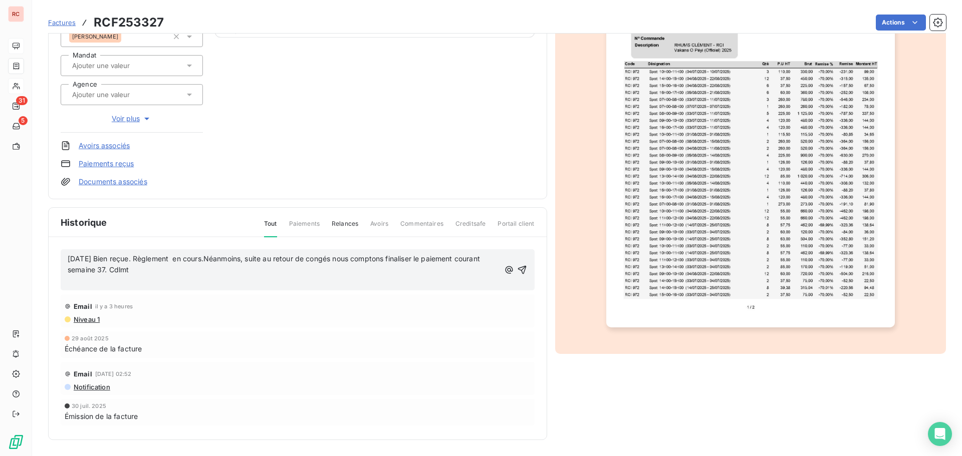
click at [271, 274] on p "[DATE] Bien reçue. Règlement en cours.Néanmoins, suite au retour de congés nous…" at bounding box center [284, 264] width 432 height 23
click at [221, 260] on span "[DATE] Bien reçue. Règlement en cours.Néanmoins, suite au retour de congés nous…" at bounding box center [275, 264] width 414 height 20
drag, startPoint x: 115, startPoint y: 271, endPoint x: 62, endPoint y: 262, distance: 54.4
click at [62, 262] on div "[DATE] Bien reçue. Règlement en cours. Néanmoins, suite au retour de congés nou…" at bounding box center [298, 270] width 474 height 42
copy span "[DATE] Bien reçue. Règlement en cours. Néanmoins, suite au retour de congés nou…"
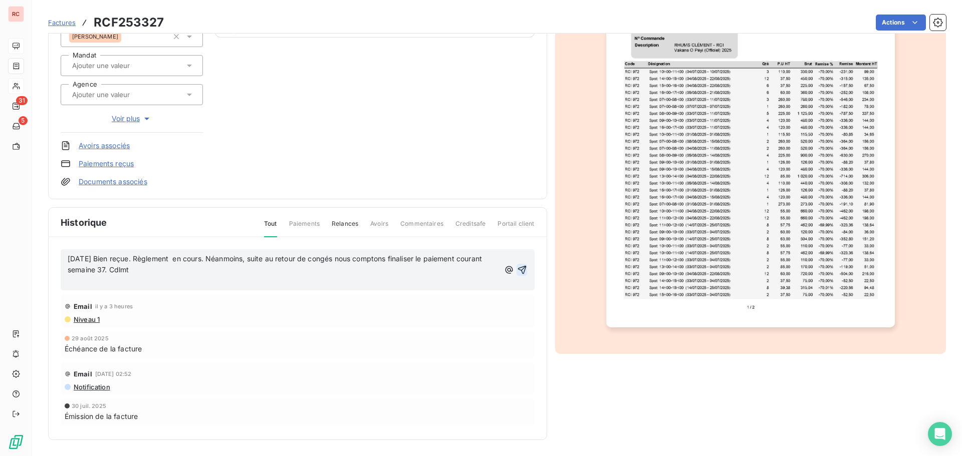
click at [518, 269] on icon "button" at bounding box center [522, 270] width 10 height 10
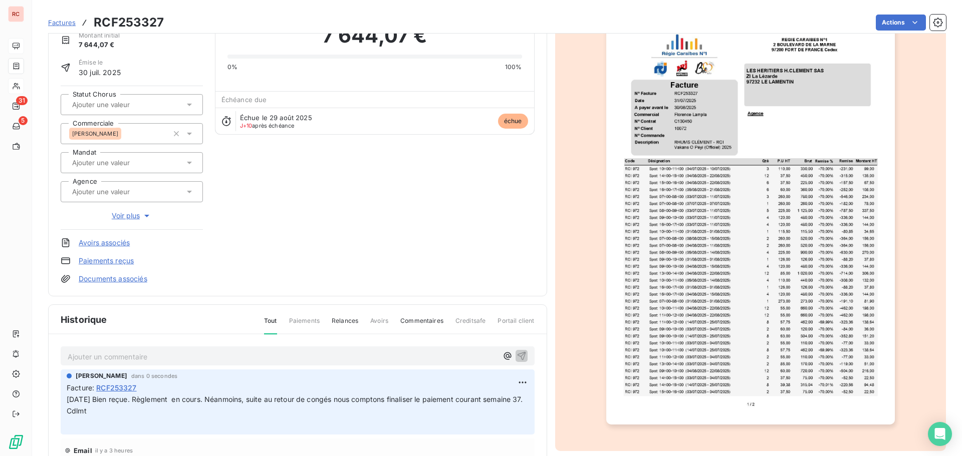
scroll to position [0, 0]
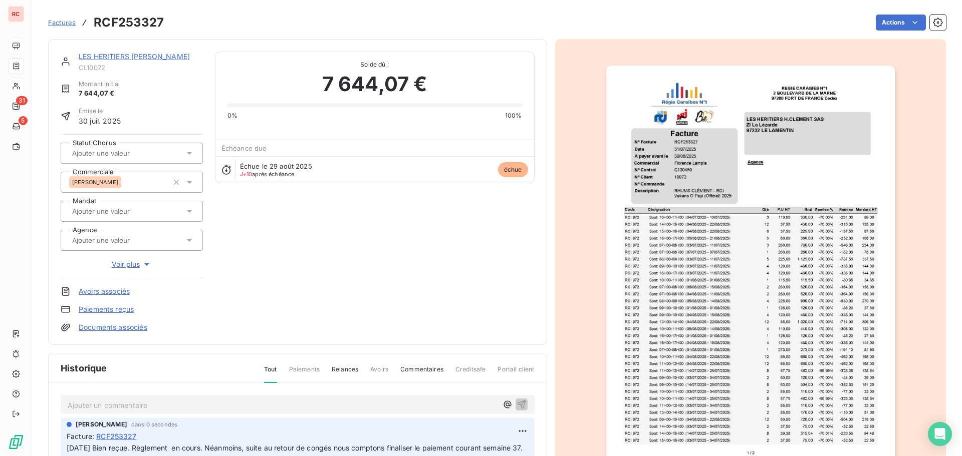
click at [120, 59] on link "LES HERITIERS [PERSON_NAME]" at bounding box center [134, 56] width 111 height 9
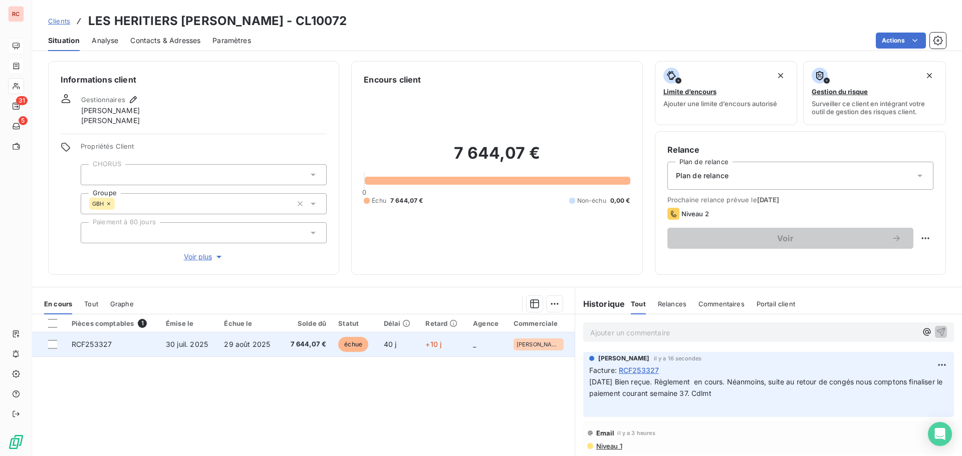
click at [268, 343] on span "29 août 2025" at bounding box center [247, 344] width 46 height 9
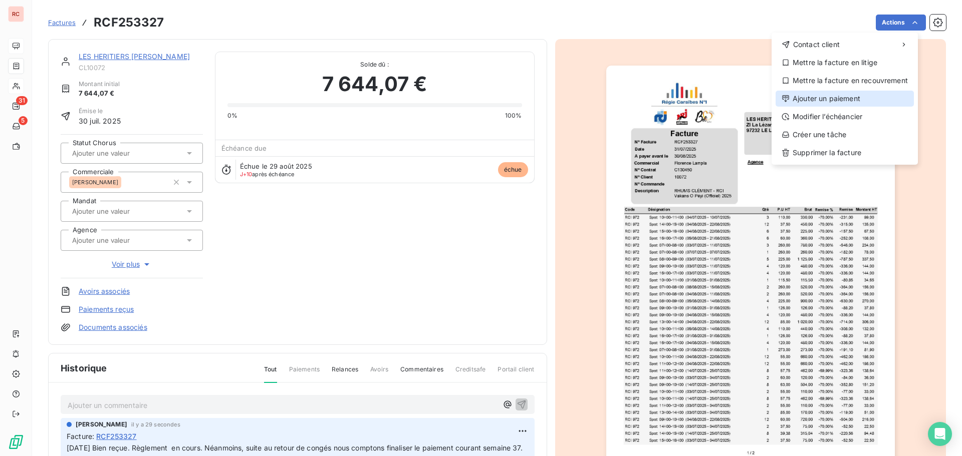
click at [848, 95] on div "Ajouter un paiement" at bounding box center [844, 99] width 138 height 16
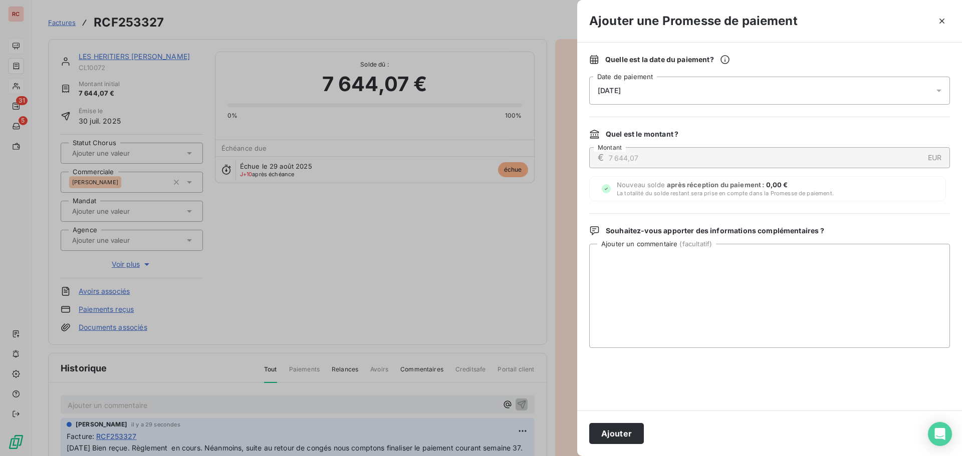
click at [940, 91] on icon at bounding box center [938, 91] width 5 height 3
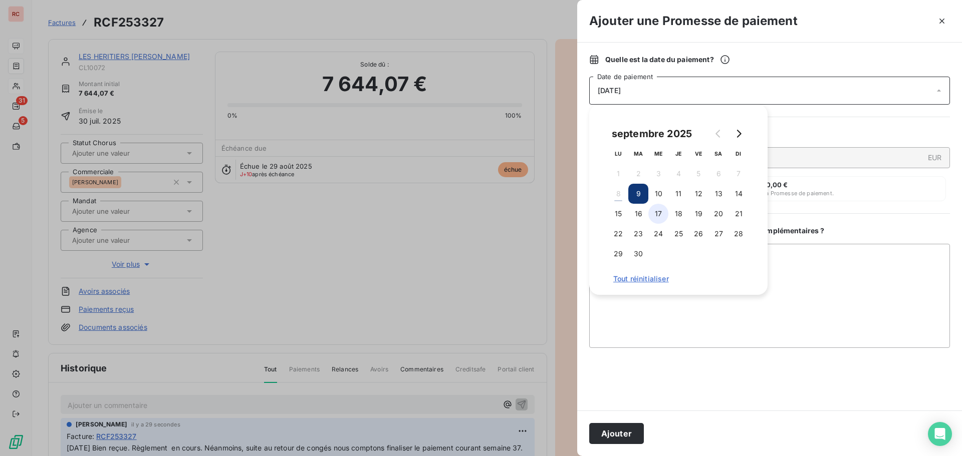
click at [654, 211] on button "17" at bounding box center [658, 214] width 20 height 20
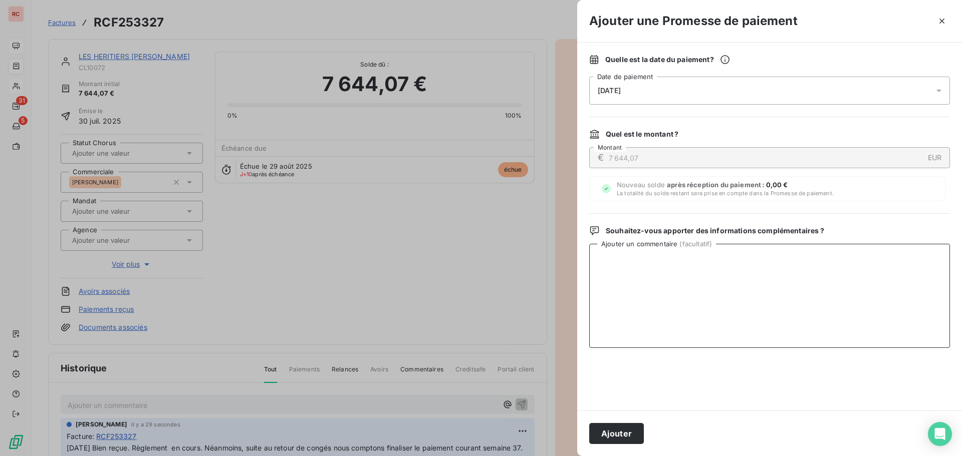
click at [660, 303] on textarea "Ajouter un commentaire ( facultatif )" at bounding box center [769, 296] width 361 height 104
paste textarea "[DATE] Bien reçue. Règlement en cours. Néanmoins, suite au retour de congés nou…"
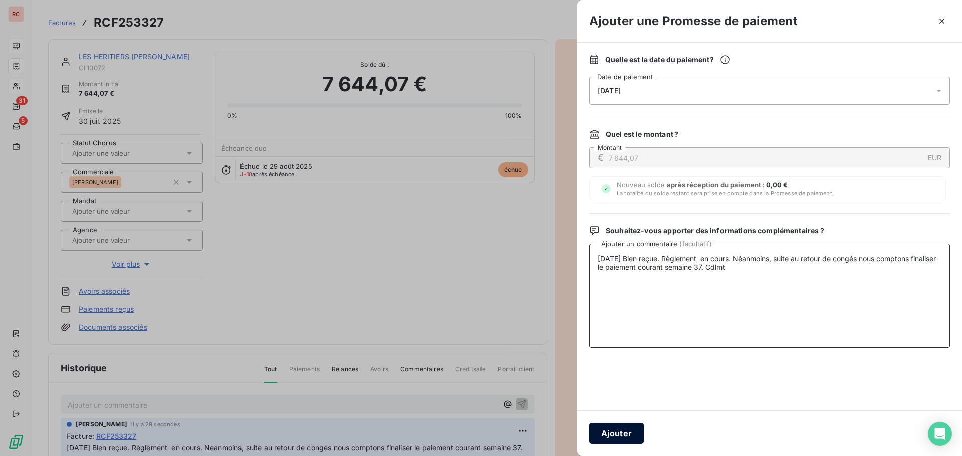
type textarea "[DATE] Bien reçue. Règlement en cours. Néanmoins, suite au retour de congés nou…"
click at [611, 434] on button "Ajouter" at bounding box center [616, 433] width 55 height 21
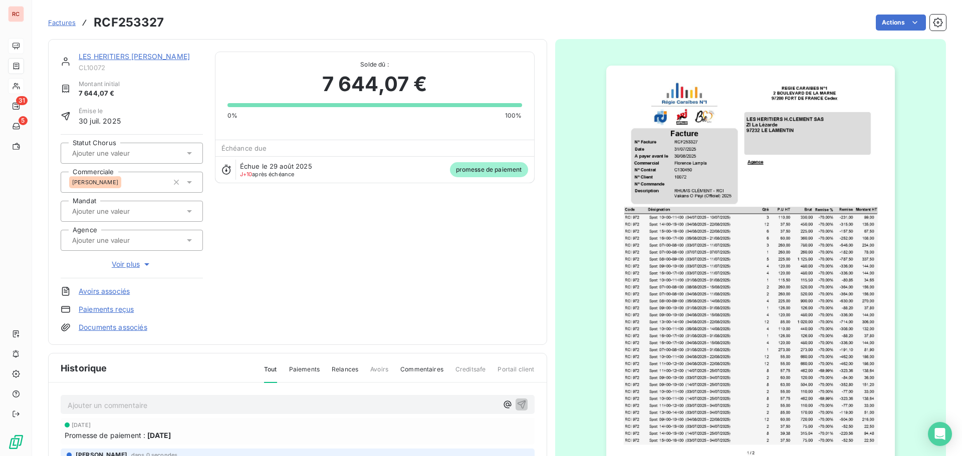
click at [164, 53] on link "LES HERITIERS [PERSON_NAME]" at bounding box center [134, 56] width 111 height 9
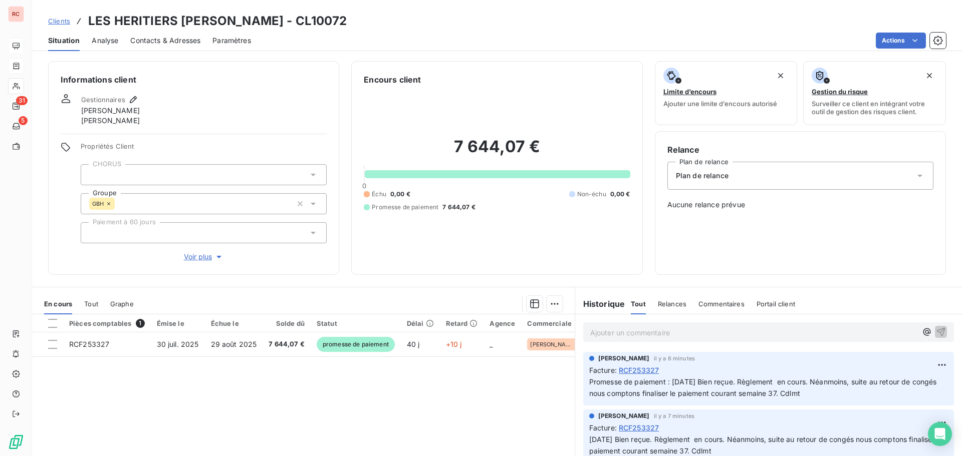
click at [170, 38] on span "Contacts & Adresses" at bounding box center [165, 41] width 70 height 10
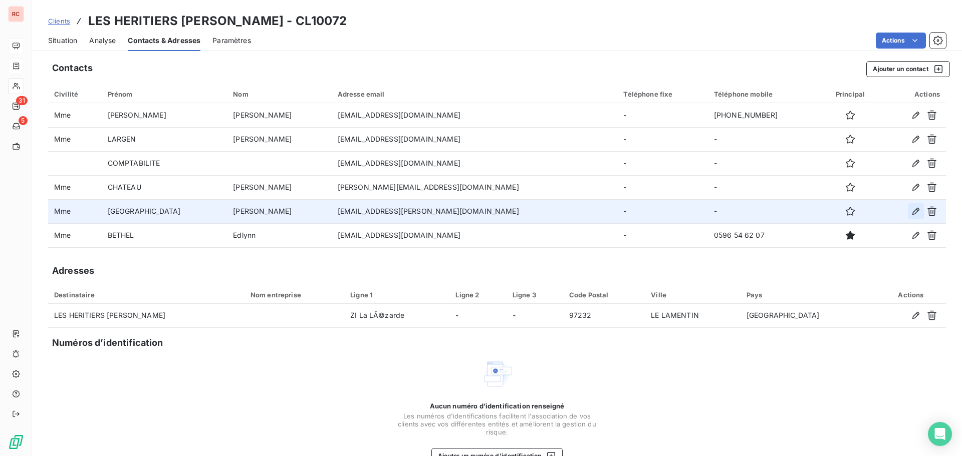
click at [911, 209] on icon "button" at bounding box center [916, 211] width 10 height 10
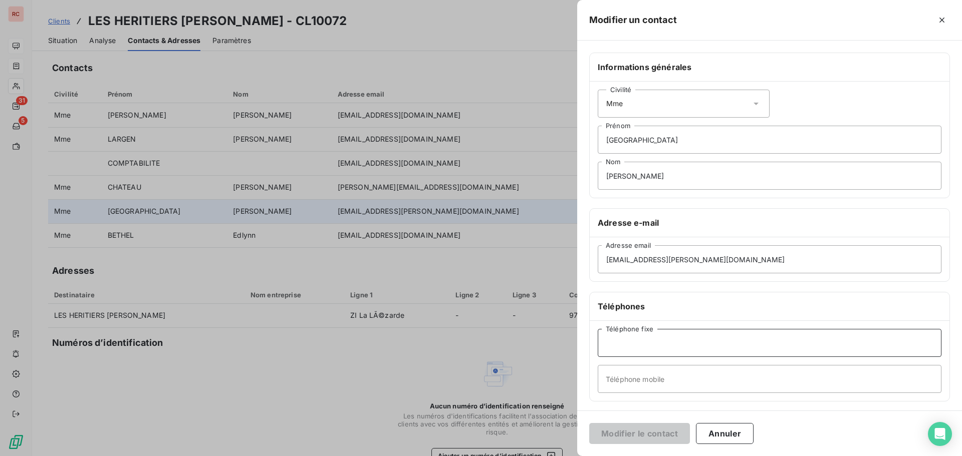
click at [659, 341] on input "Téléphone fixe" at bounding box center [770, 343] width 344 height 28
paste input "[PHONE_NUMBER]"
click at [706, 340] on input "[PHONE_NUMBER]" at bounding box center [770, 343] width 344 height 28
paste input "Poste 122"
click at [622, 343] on input "[PHONE_NUMBER] Poste 122" at bounding box center [770, 343] width 344 height 28
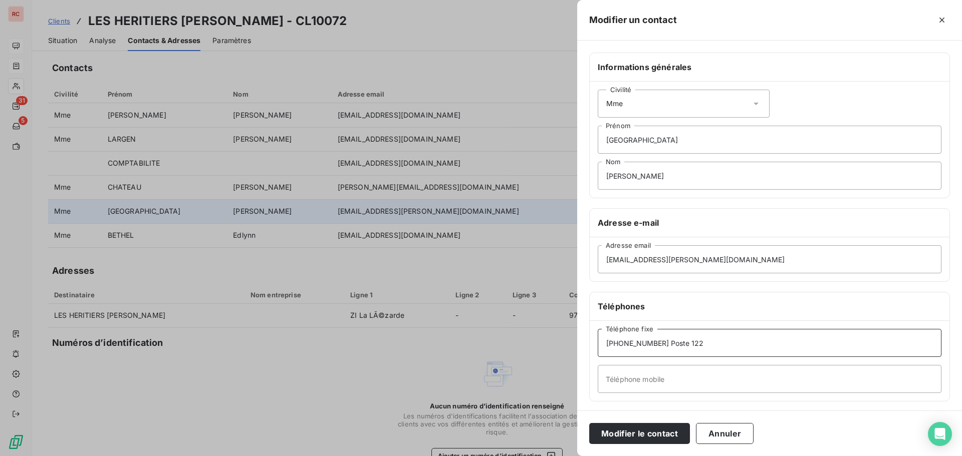
click at [622, 348] on input "[PHONE_NUMBER] Poste 122" at bounding box center [770, 343] width 344 height 28
type input "[PHONE_NUMBER] Poste 122"
click at [660, 440] on button "Modifier le contact" at bounding box center [639, 433] width 101 height 21
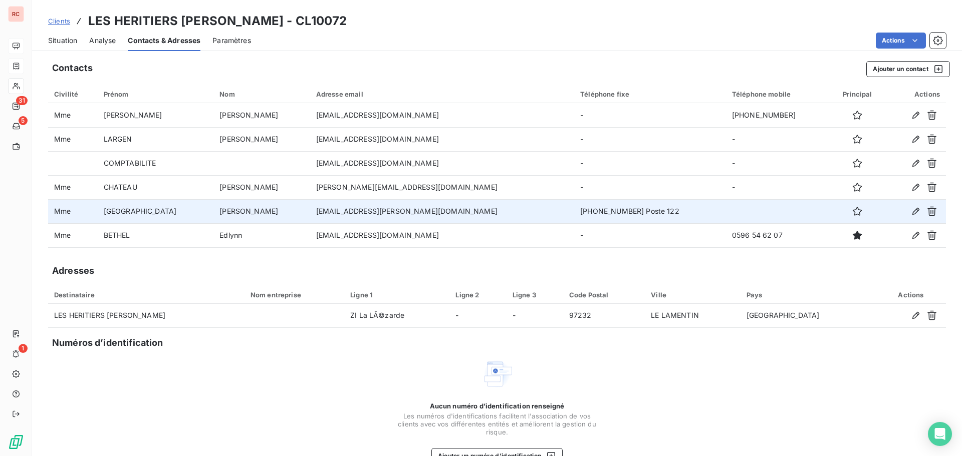
click at [56, 19] on span "Clients" at bounding box center [59, 21] width 22 height 8
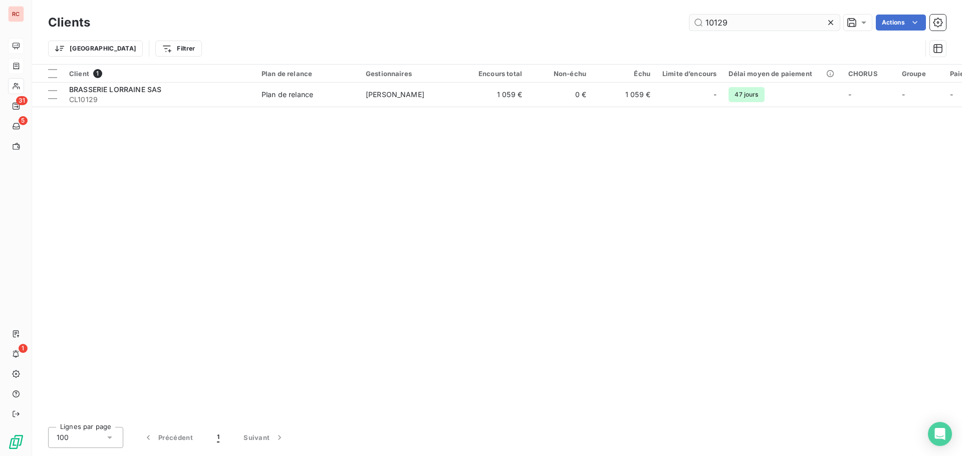
drag, startPoint x: 750, startPoint y: 24, endPoint x: 714, endPoint y: 22, distance: 36.1
click at [714, 22] on input "10129" at bounding box center [764, 23] width 150 height 16
type input "10062"
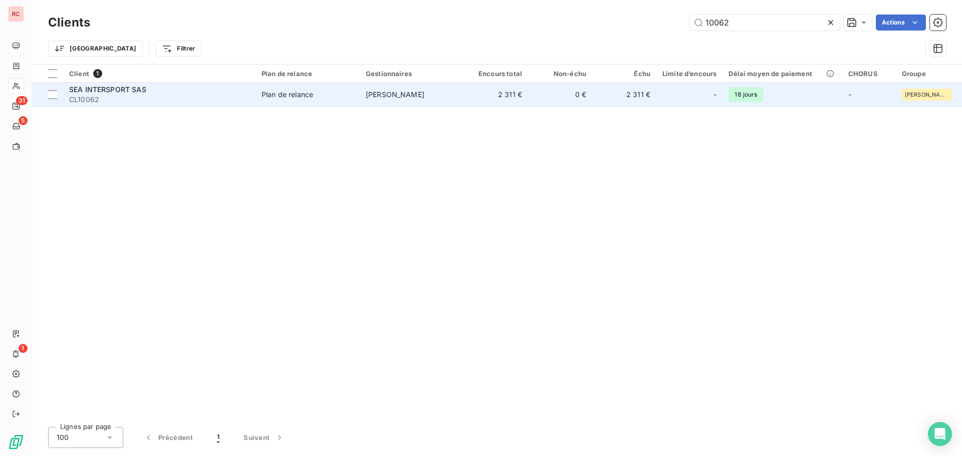
click at [211, 98] on span "CL10062" at bounding box center [159, 100] width 180 height 10
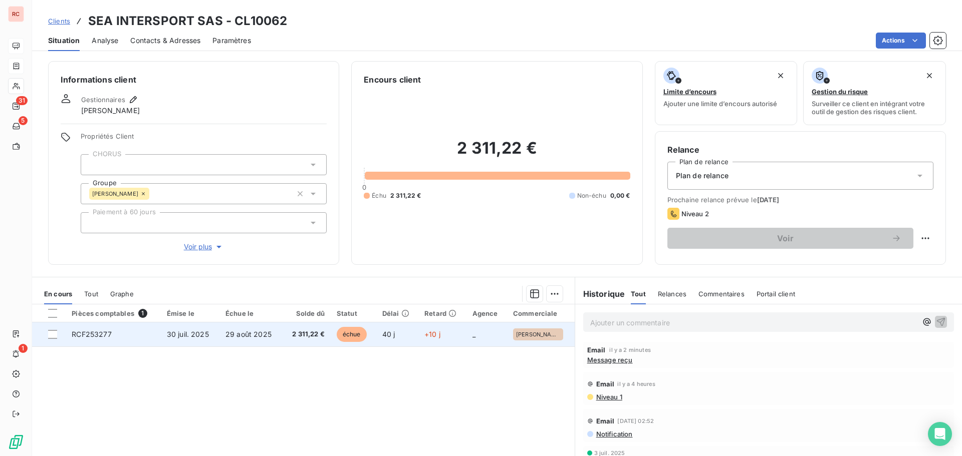
click at [219, 340] on td "30 juil. 2025" at bounding box center [190, 335] width 59 height 24
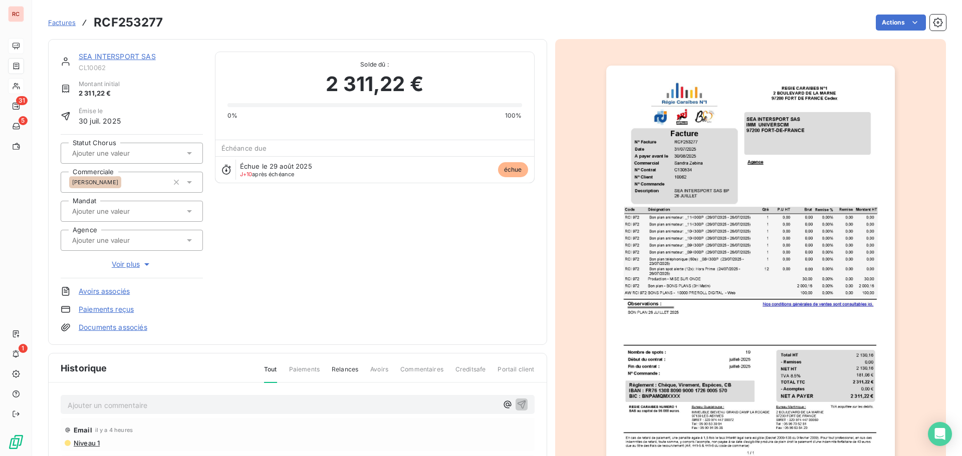
click at [118, 401] on p "Ajouter un commentaire ﻿" at bounding box center [283, 405] width 430 height 13
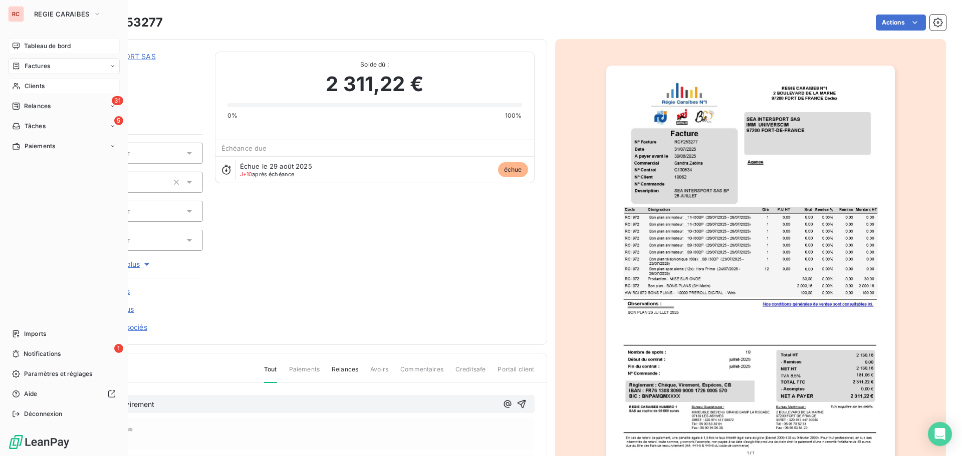
drag, startPoint x: 192, startPoint y: 402, endPoint x: 21, endPoint y: 406, distance: 171.4
click at [21, 406] on div "RC REGIE CARAIBES Tableau de bord Factures Clients 31 Relances 5 Tâches Paiemen…" at bounding box center [481, 228] width 962 height 456
copy span "[DATE] Ordre de virement"
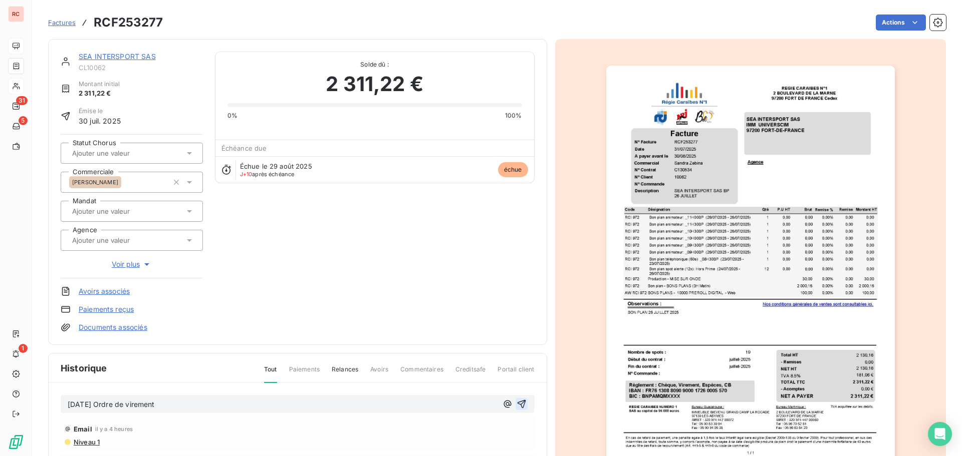
click at [516, 404] on icon "button" at bounding box center [521, 404] width 10 height 10
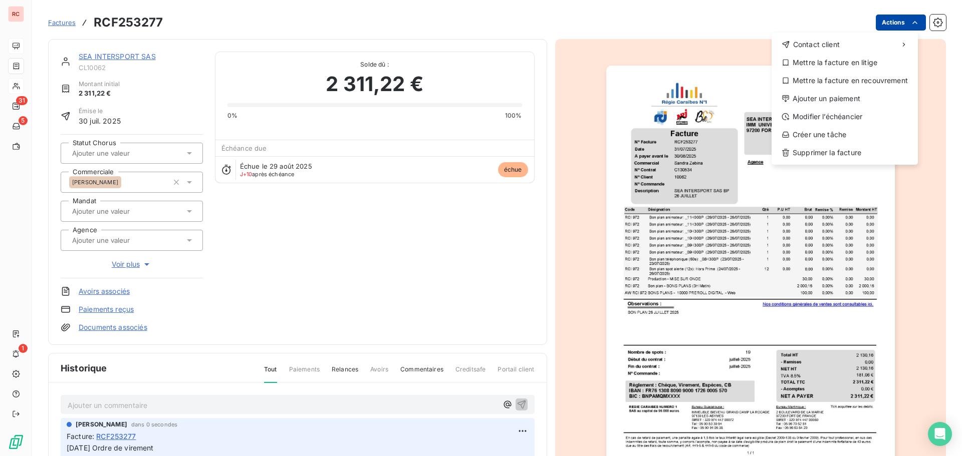
click at [907, 16] on html "RC 31 5 1 Factures RCF253277 Actions Contact client Mettre la facture en litige…" at bounding box center [481, 228] width 962 height 456
click at [815, 98] on div "Ajouter un paiement" at bounding box center [844, 99] width 138 height 16
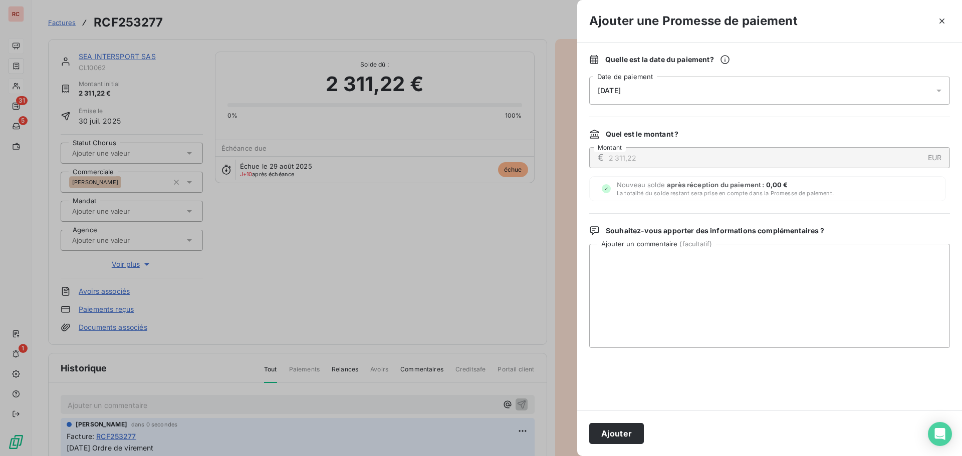
click at [936, 89] on icon at bounding box center [939, 91] width 10 height 10
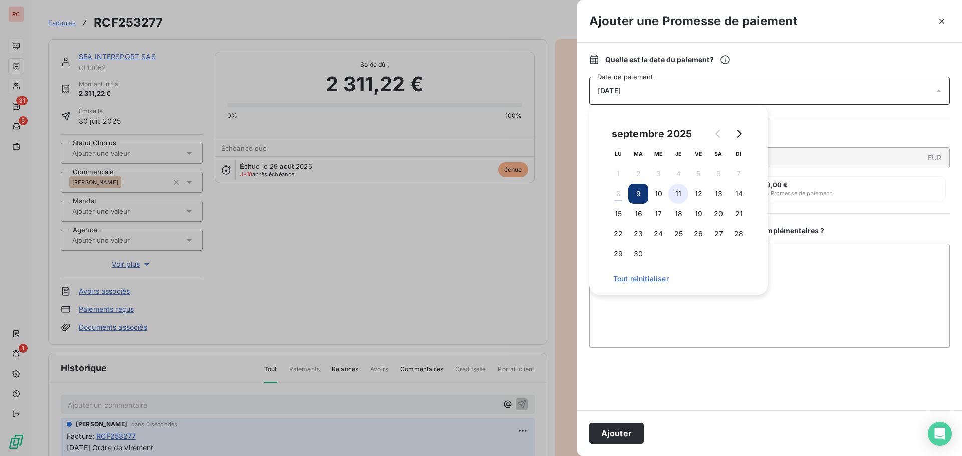
click at [677, 193] on button "11" at bounding box center [678, 194] width 20 height 20
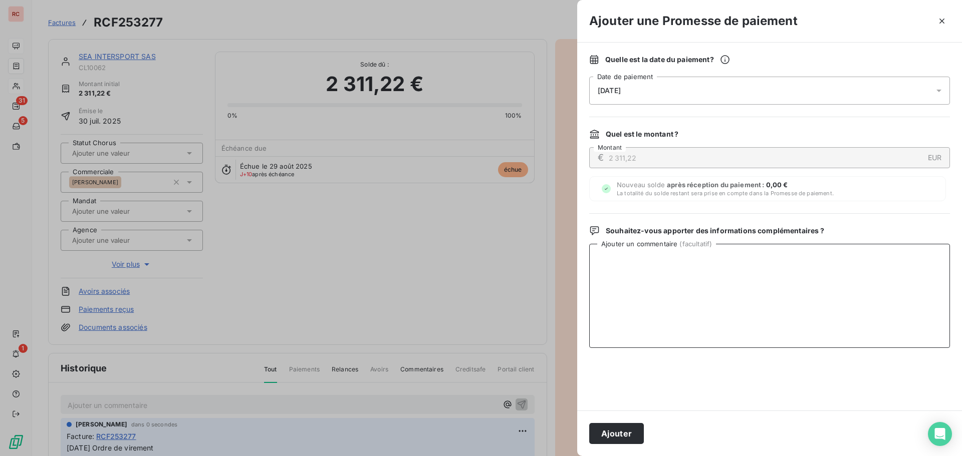
click at [623, 312] on textarea "Ajouter un commentaire ( facultatif )" at bounding box center [769, 296] width 361 height 104
paste textarea "[DATE] Ordre de virement"
type textarea "[DATE] Ordre de virement au [DATE]"
drag, startPoint x: 621, startPoint y: 430, endPoint x: 628, endPoint y: 429, distance: 7.1
click at [622, 430] on button "Ajouter" at bounding box center [616, 433] width 55 height 21
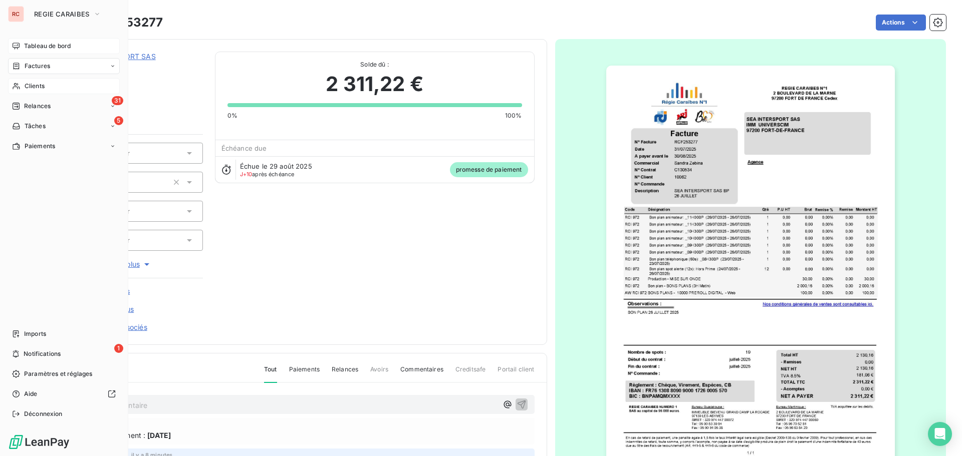
click at [36, 85] on span "Clients" at bounding box center [35, 86] width 20 height 9
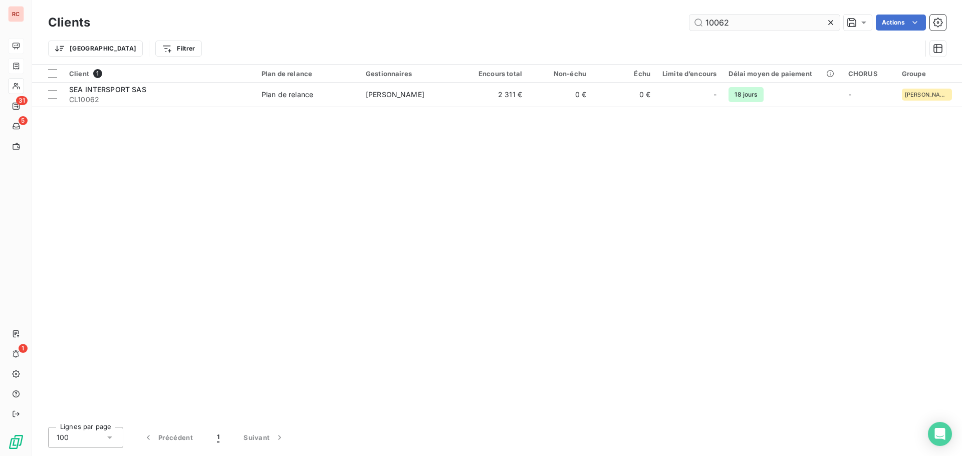
drag, startPoint x: 742, startPoint y: 24, endPoint x: 715, endPoint y: 25, distance: 27.1
click at [715, 25] on input "10062" at bounding box center [764, 23] width 150 height 16
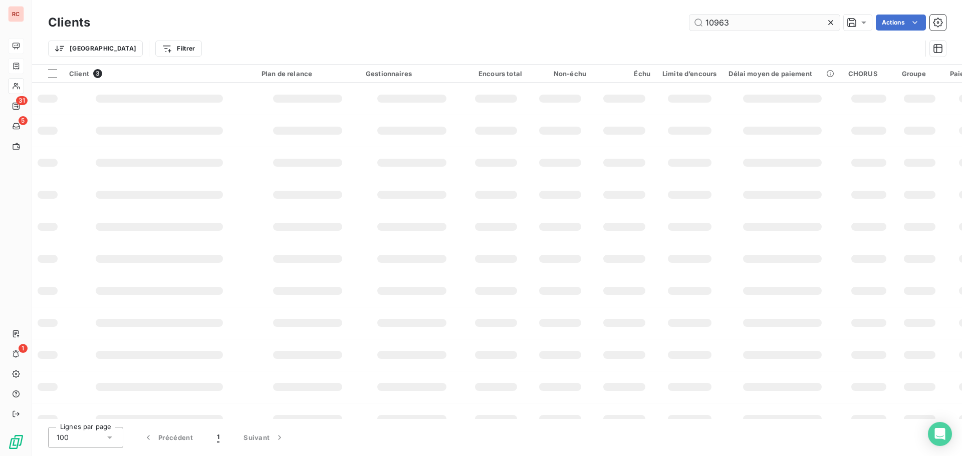
type input "10963"
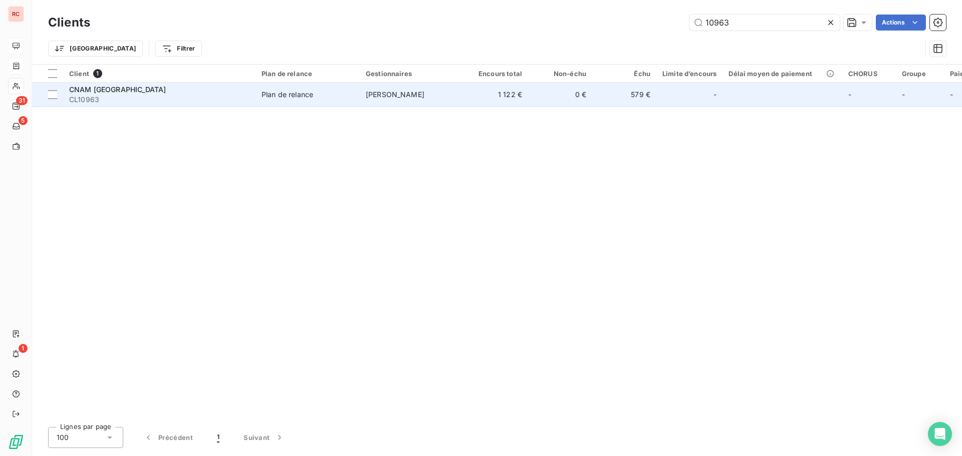
click at [262, 100] on td "Plan de relance" at bounding box center [307, 95] width 104 height 24
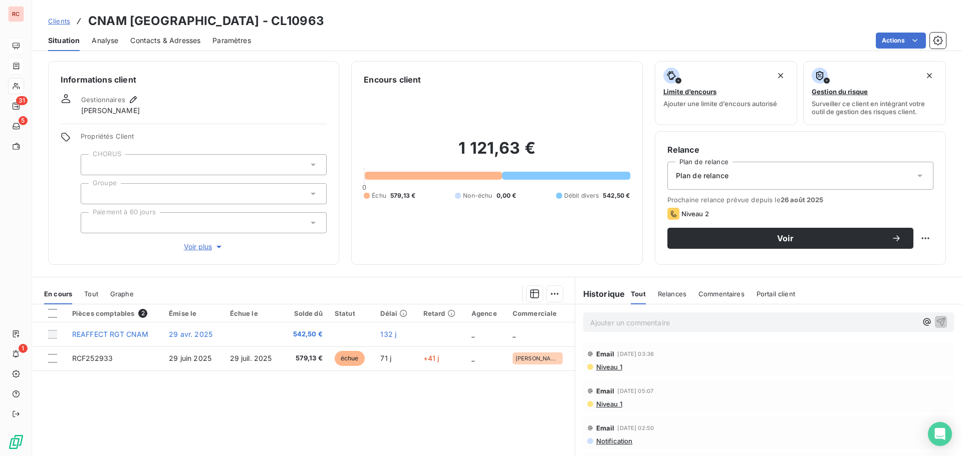
click at [192, 42] on span "Contacts & Adresses" at bounding box center [165, 41] width 70 height 10
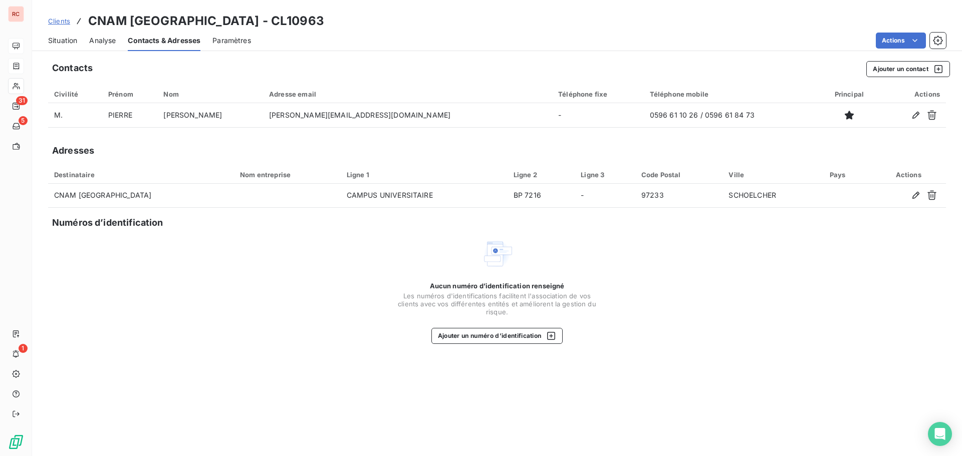
click at [72, 45] on span "Situation" at bounding box center [62, 41] width 29 height 10
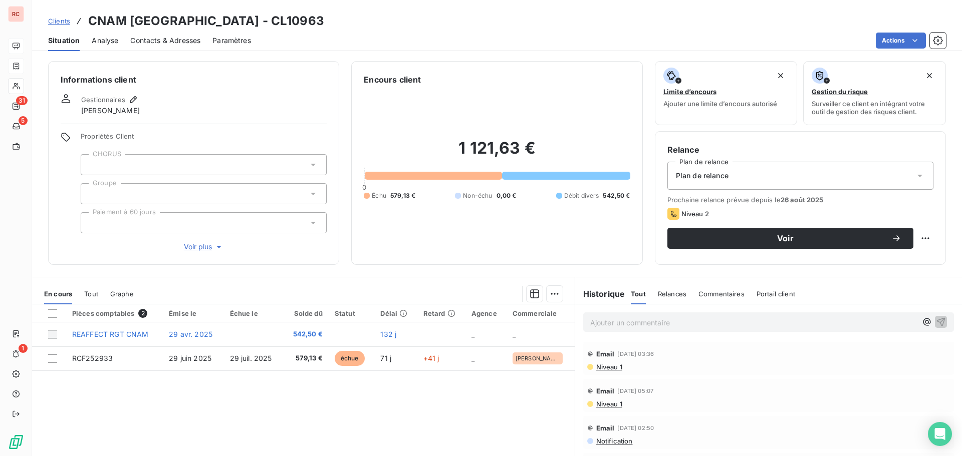
click at [608, 441] on span "Notification" at bounding box center [614, 441] width 38 height 8
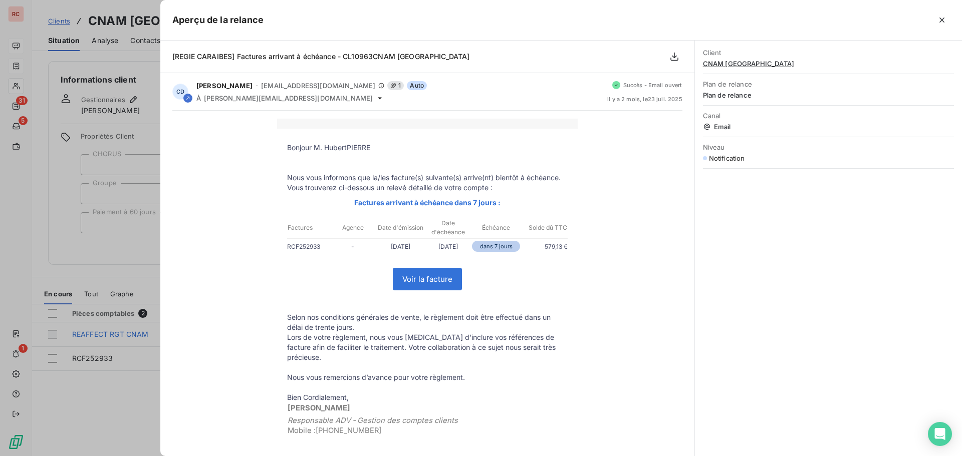
click at [112, 388] on div at bounding box center [481, 228] width 962 height 456
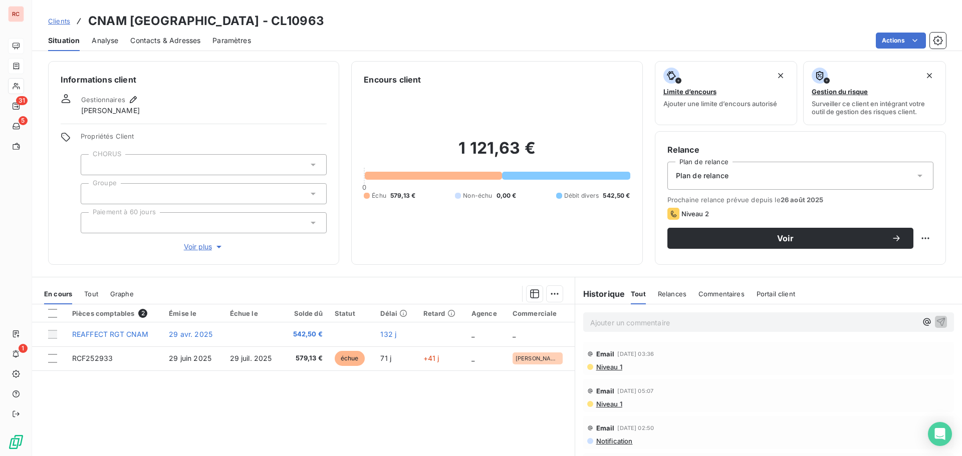
click at [605, 406] on span "Niveau 1" at bounding box center [608, 404] width 27 height 8
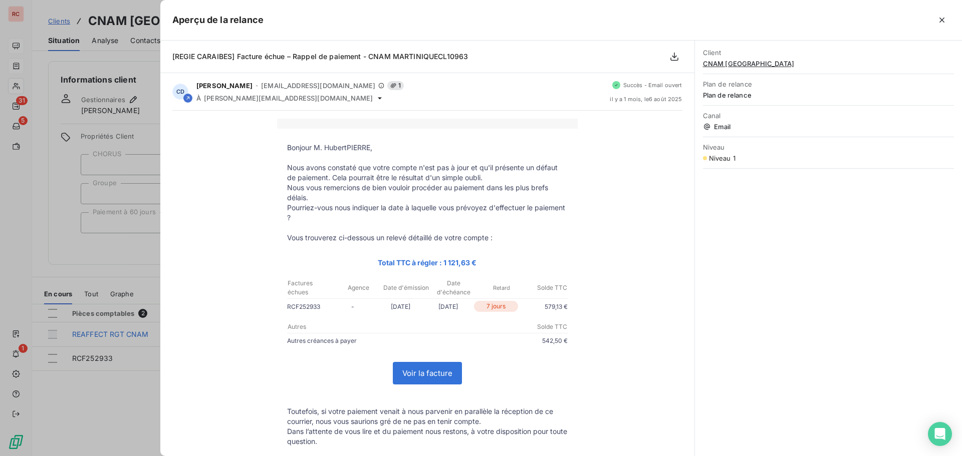
drag, startPoint x: 132, startPoint y: 387, endPoint x: 143, endPoint y: 385, distance: 11.8
click at [132, 388] on div at bounding box center [481, 228] width 962 height 456
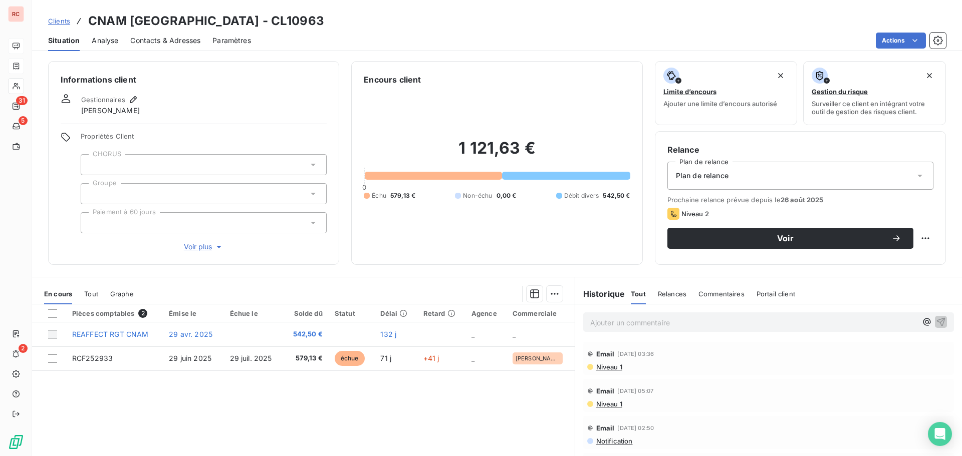
click at [64, 21] on span "Clients" at bounding box center [59, 21] width 22 height 8
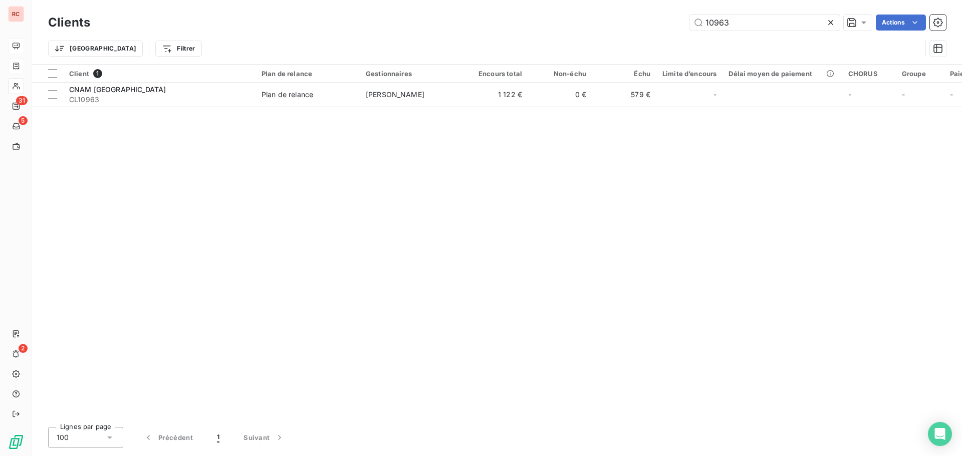
drag, startPoint x: 731, startPoint y: 23, endPoint x: 684, endPoint y: 23, distance: 46.6
click at [684, 23] on div "10963 Actions" at bounding box center [524, 23] width 844 height 16
type input "13374"
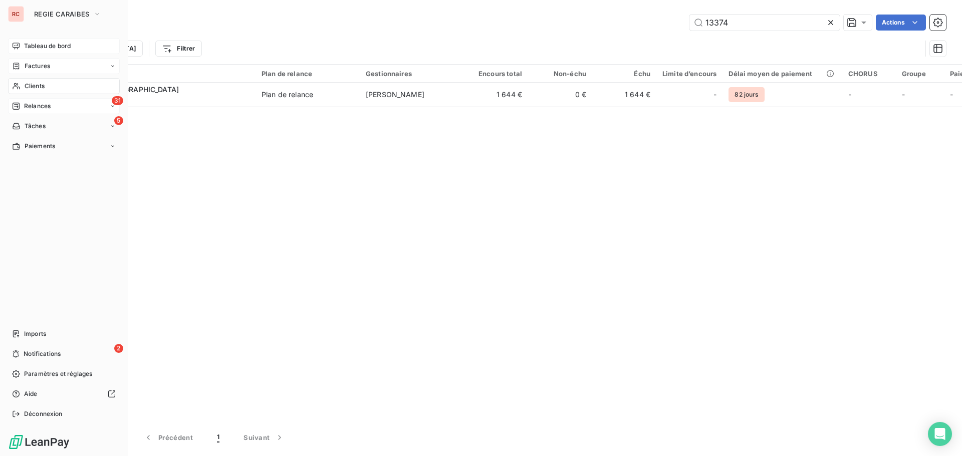
click at [41, 103] on span "Relances" at bounding box center [37, 106] width 27 height 9
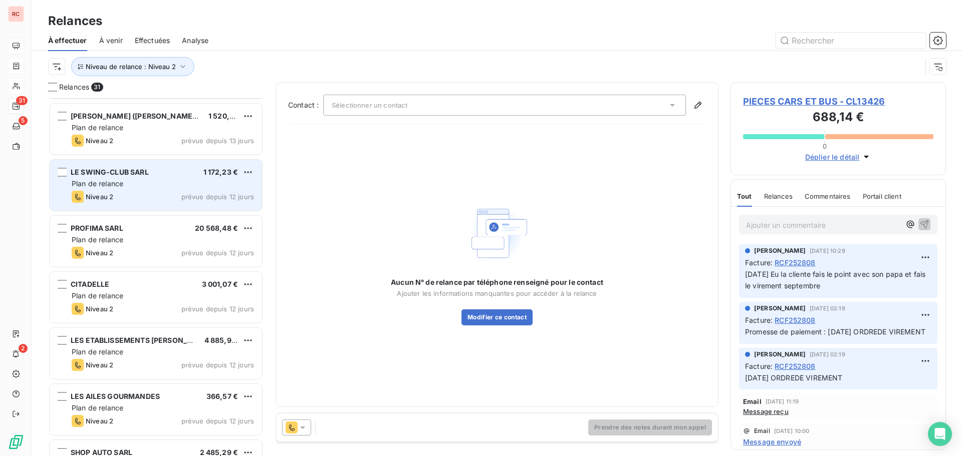
scroll to position [251, 0]
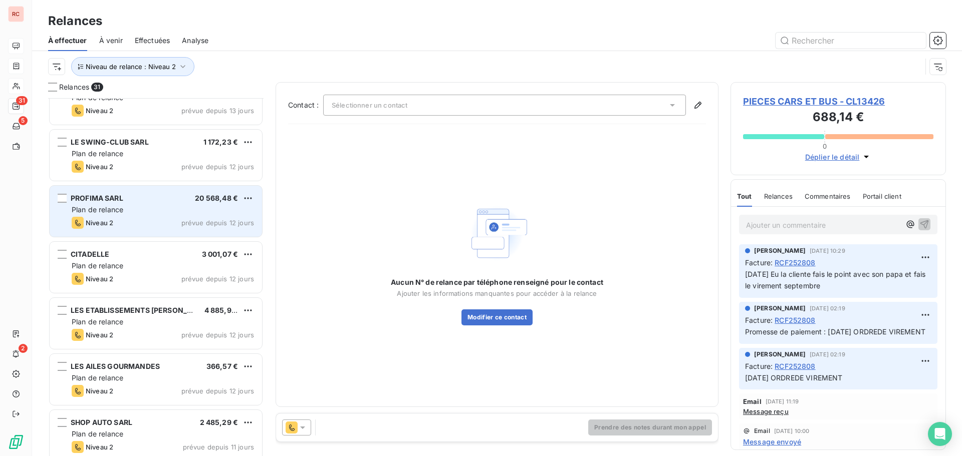
click at [111, 220] on span "Niveau 2" at bounding box center [100, 223] width 28 height 8
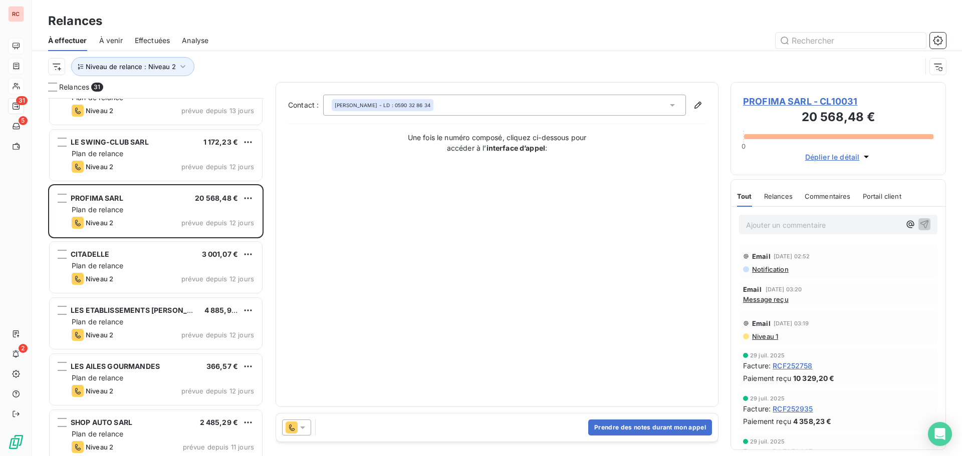
click at [306, 428] on icon at bounding box center [303, 428] width 10 height 10
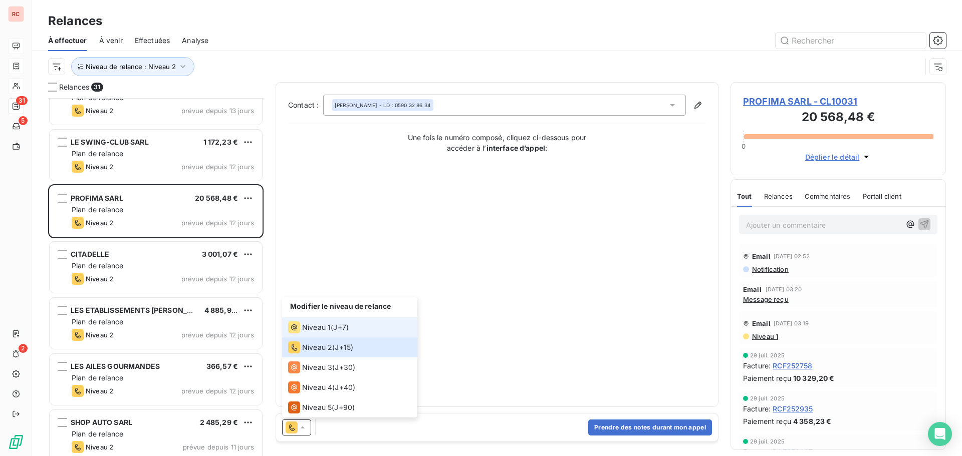
click at [328, 332] on span "Niveau 1" at bounding box center [316, 328] width 29 height 10
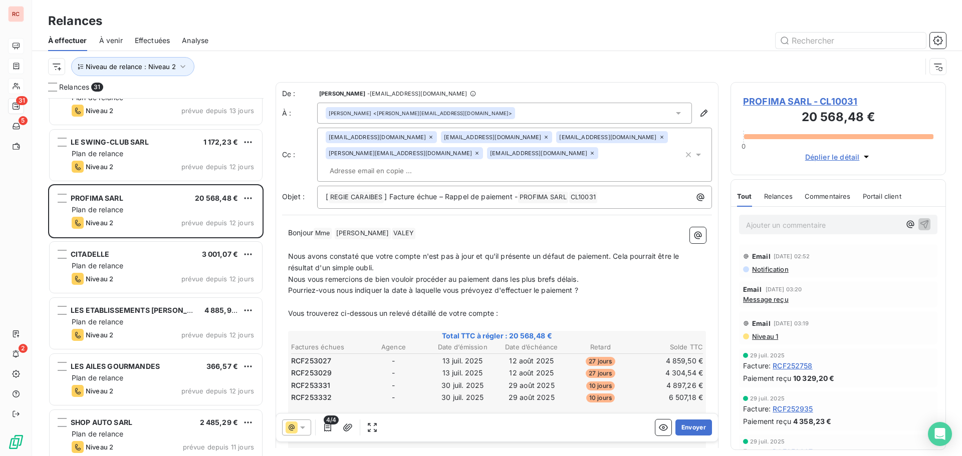
click at [301, 430] on icon at bounding box center [303, 428] width 10 height 10
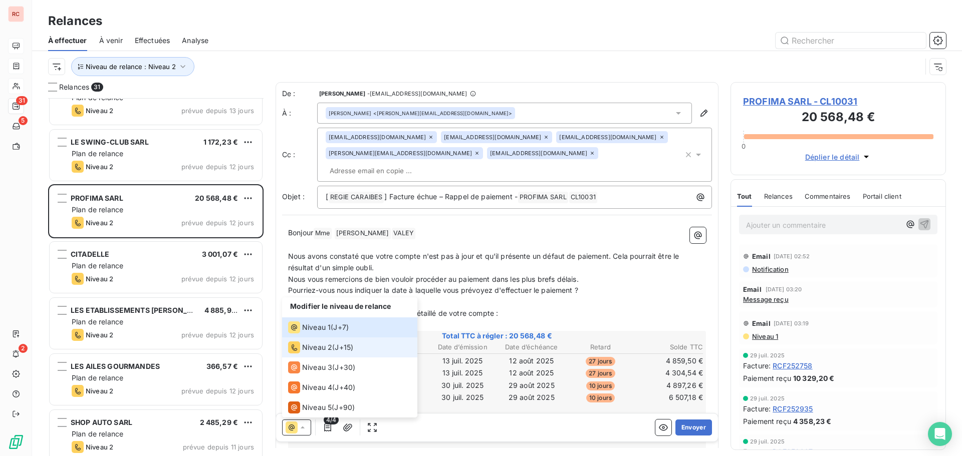
click at [331, 349] on span "Niveau 2" at bounding box center [317, 348] width 30 height 10
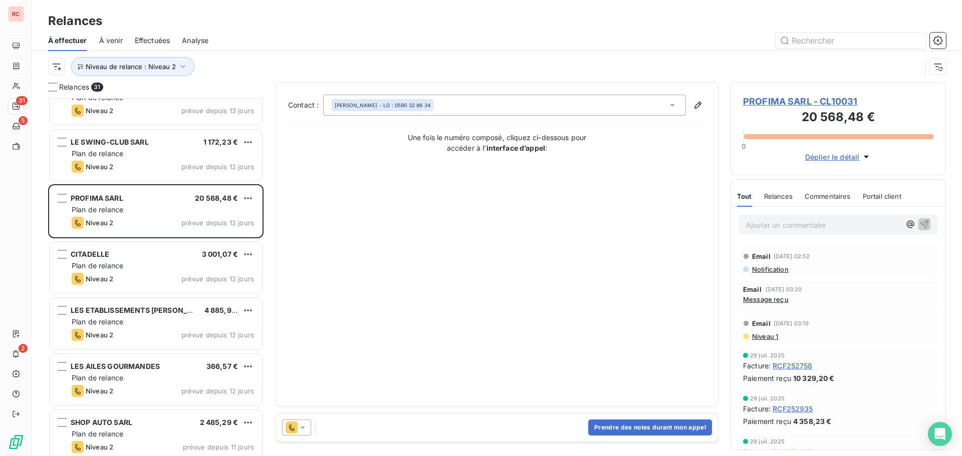
click at [770, 100] on span "PROFIMA SARL - CL10031" at bounding box center [838, 102] width 190 height 14
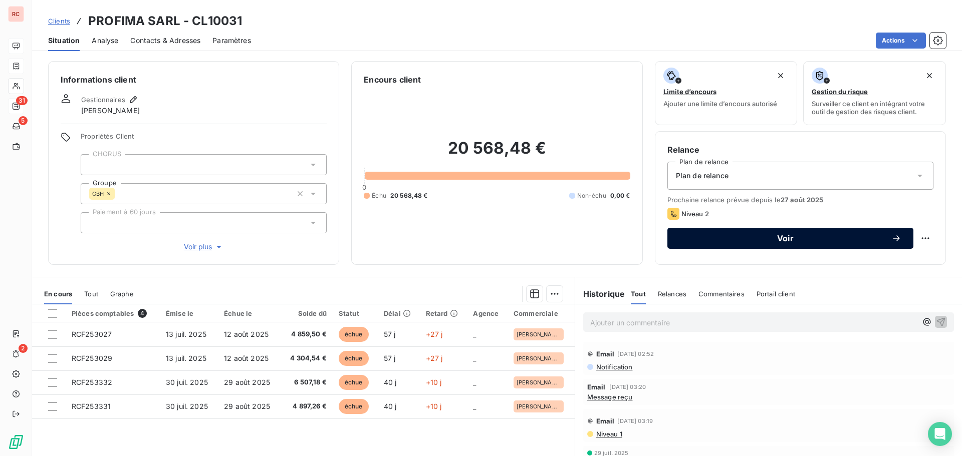
click at [768, 242] on div "Voir" at bounding box center [790, 238] width 222 height 10
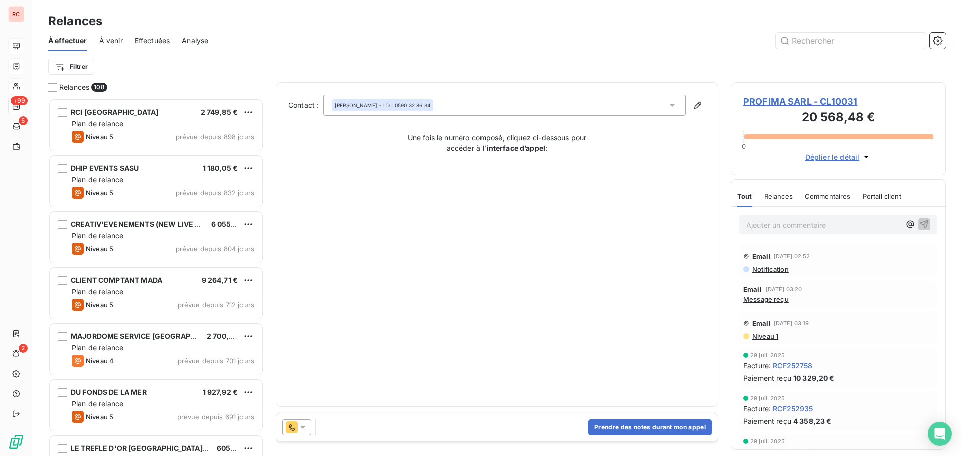
scroll to position [351, 208]
click at [609, 435] on button "Prendre des notes durant mon appel" at bounding box center [650, 428] width 124 height 16
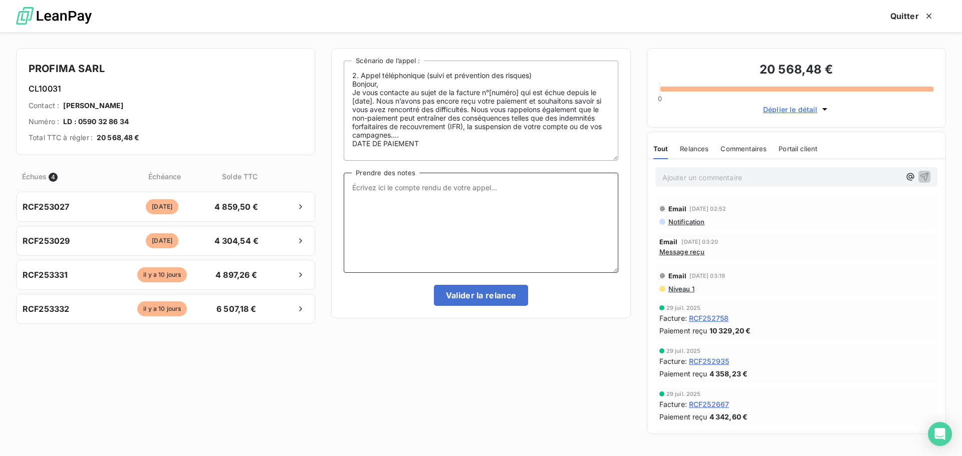
click at [379, 203] on textarea "Prendre des notes" at bounding box center [481, 223] width 274 height 100
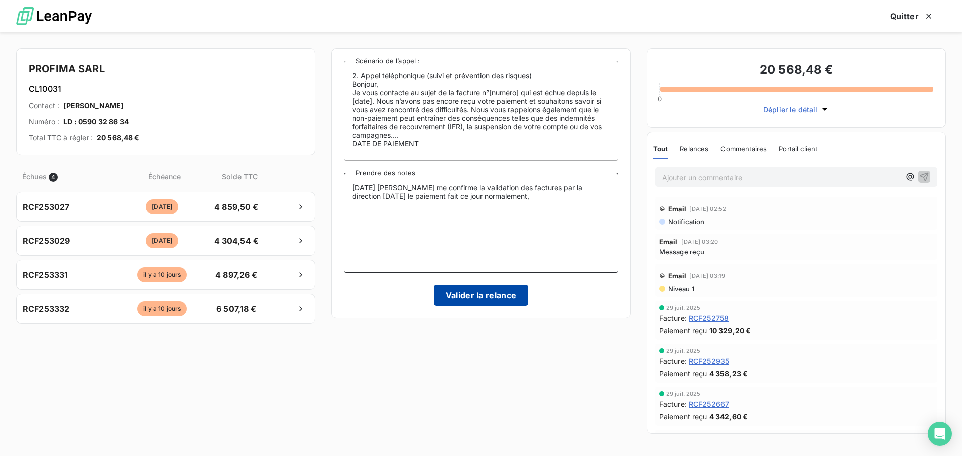
type textarea "[DATE] [PERSON_NAME] me confirme la validation des factures par la direction [D…"
click at [495, 302] on button "Valider la relance" at bounding box center [481, 295] width 95 height 21
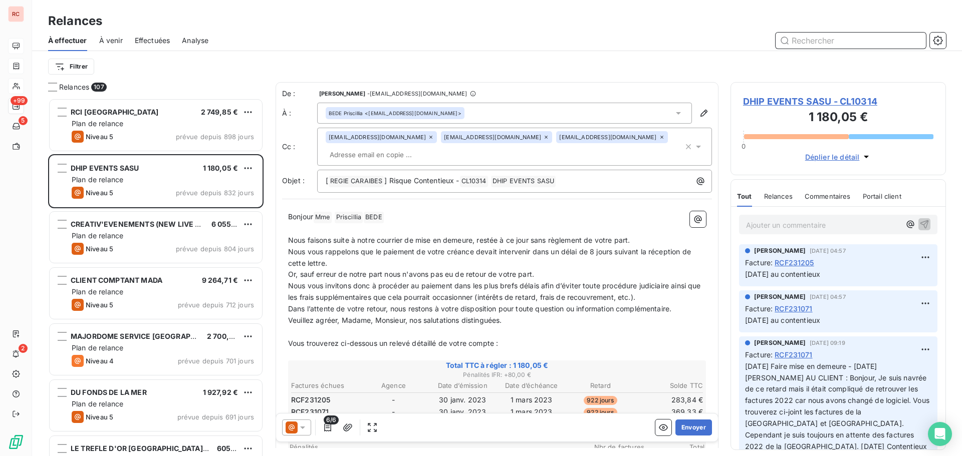
click at [155, 41] on span "Effectuées" at bounding box center [153, 41] width 36 height 10
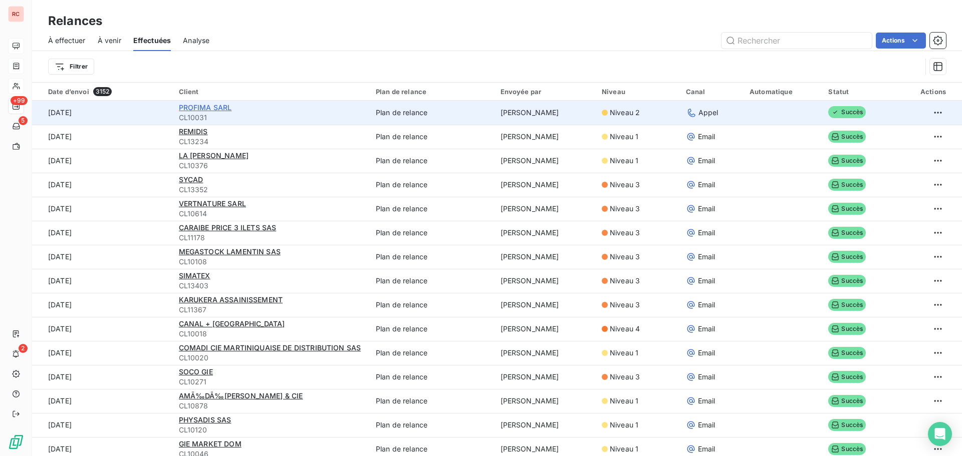
click at [212, 107] on span "PROFIMA SARL" at bounding box center [205, 107] width 53 height 9
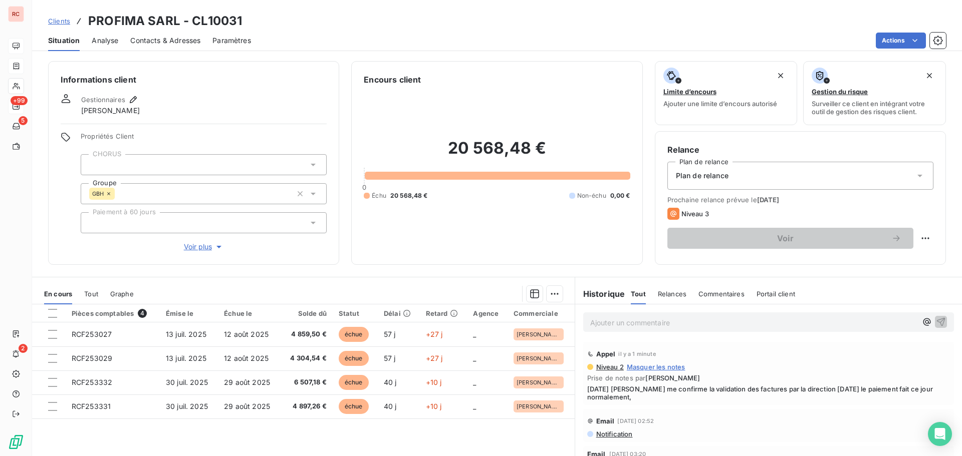
drag, startPoint x: 655, startPoint y: 402, endPoint x: 581, endPoint y: 390, distance: 75.6
click at [583, 390] on div "Appel il y a 1 minute Niveau 2 Masquer les notes Prise de notes par [PERSON_NAM…" at bounding box center [768, 373] width 371 height 63
copy span "[DATE] [PERSON_NAME] me confirme la validation des factures par la direction [D…"
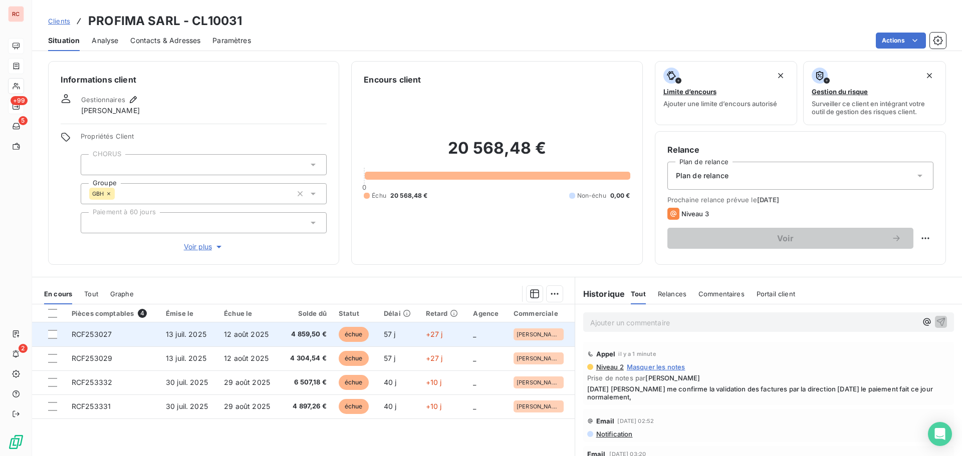
click at [224, 336] on span "12 août 2025" at bounding box center [246, 334] width 45 height 9
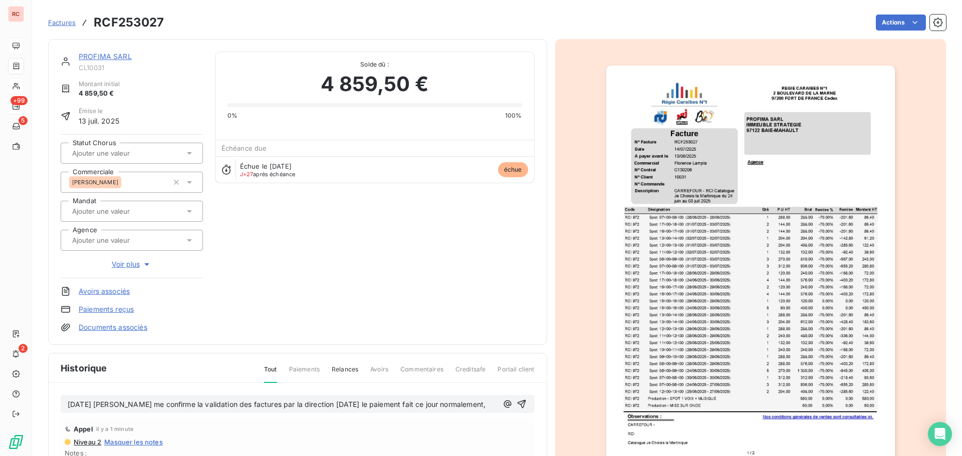
click at [253, 405] on span "[DATE] [PERSON_NAME] me confirme la validation des factures par la direction [D…" at bounding box center [277, 404] width 418 height 9
click at [516, 409] on icon "button" at bounding box center [521, 404] width 10 height 10
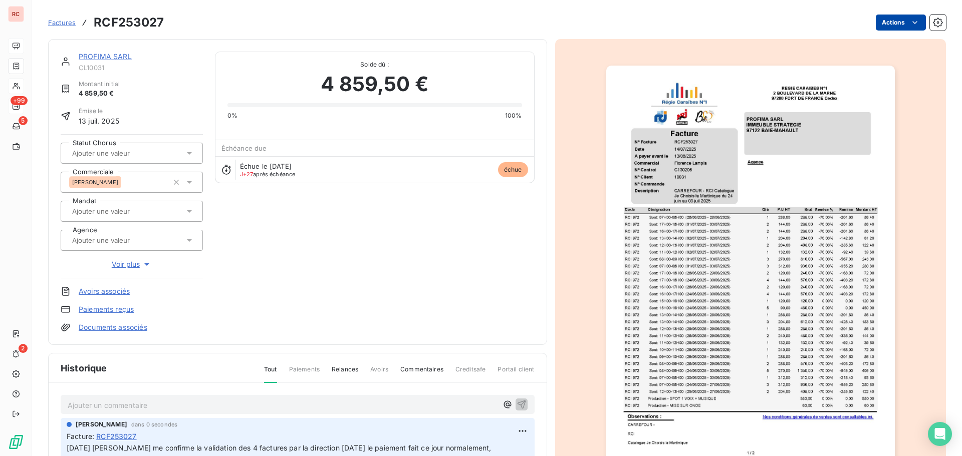
click at [880, 23] on html "RC +99 5 2 Factures RCF253027 Actions PROFIMA SARL CL10031 Montant initial 4 85…" at bounding box center [481, 228] width 962 height 456
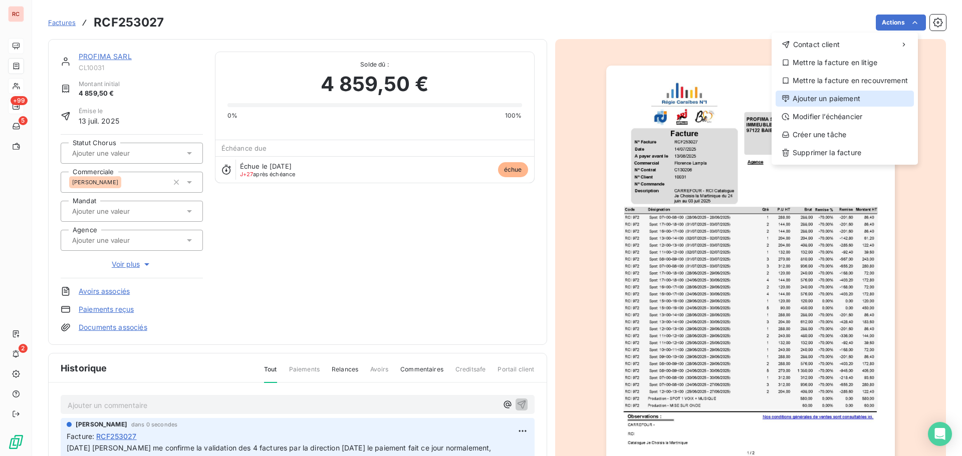
click at [829, 99] on div "Ajouter un paiement" at bounding box center [844, 99] width 138 height 16
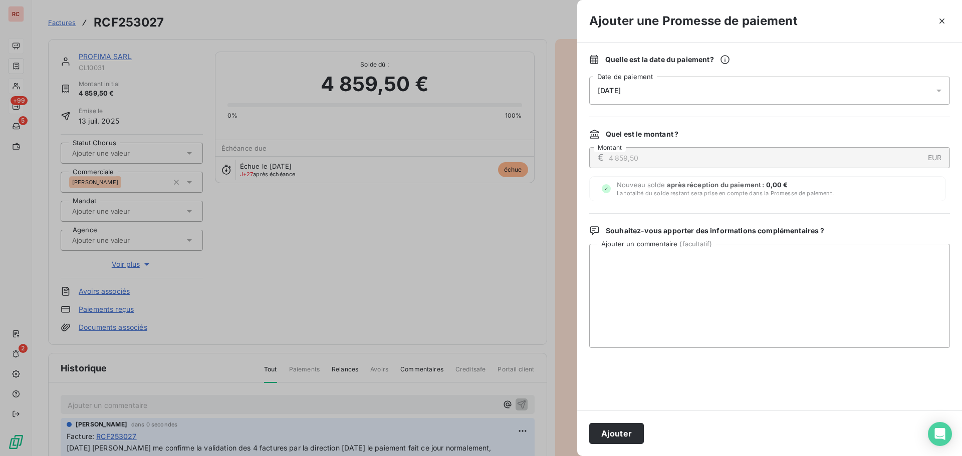
click at [937, 90] on icon at bounding box center [938, 91] width 5 height 3
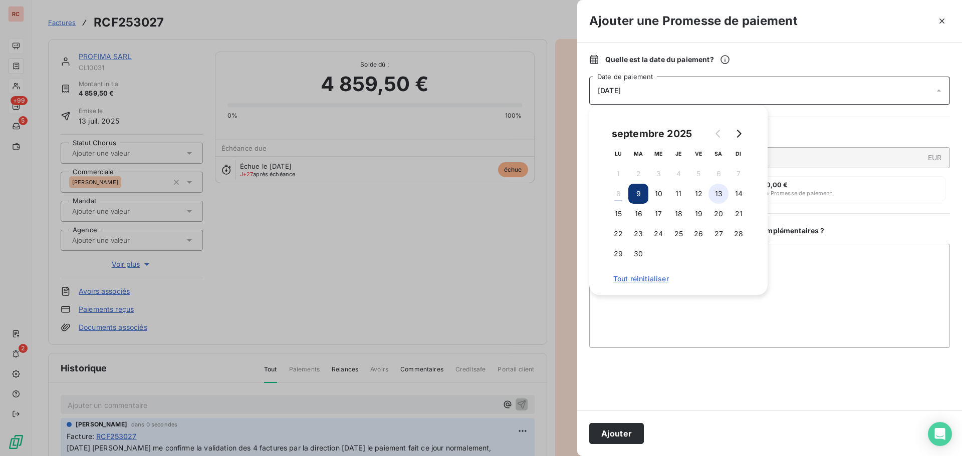
click at [722, 189] on button "13" at bounding box center [718, 194] width 20 height 20
click at [633, 318] on textarea "Ajouter un commentaire ( facultatif )" at bounding box center [769, 296] width 361 height 104
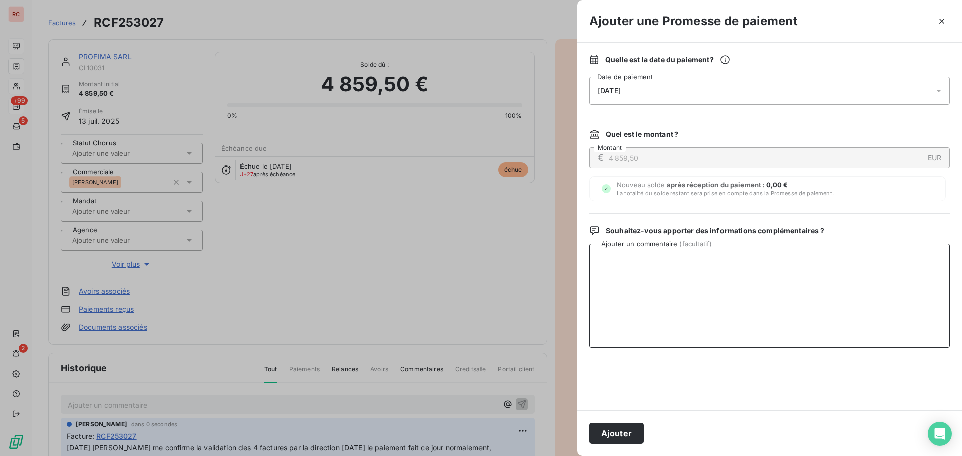
paste textarea "[DATE] [PERSON_NAME] me confirme la validation des factures par la direction [D…"
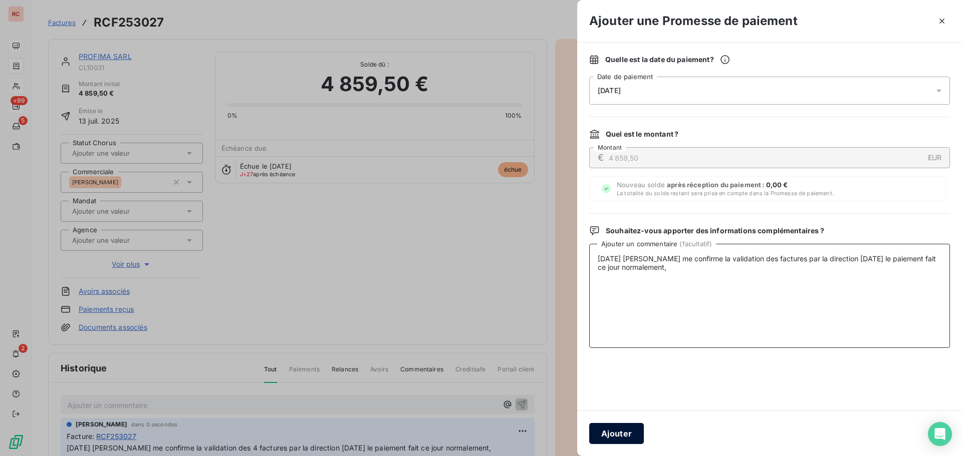
type textarea "[DATE] [PERSON_NAME] me confirme la validation des factures par la direction [D…"
click at [619, 429] on button "Ajouter" at bounding box center [616, 433] width 55 height 21
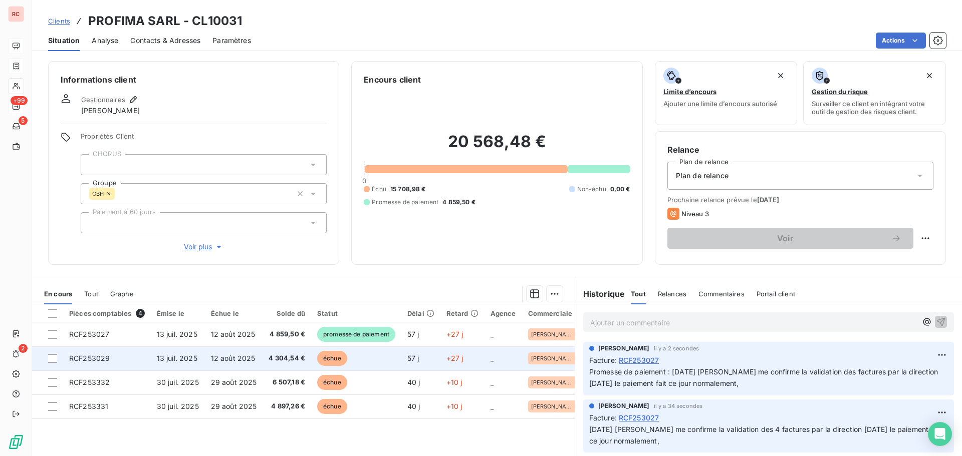
click at [237, 359] on span "12 août 2025" at bounding box center [233, 358] width 45 height 9
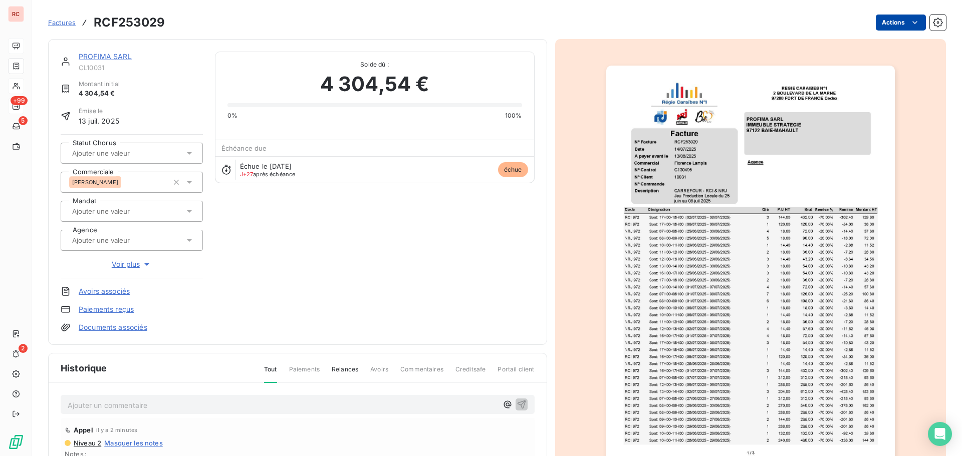
click at [874, 30] on html "RC +99 5 2 Factures RCF253029 Actions PROFIMA SARL CL10031 Montant initial 4 30…" at bounding box center [481, 228] width 962 height 456
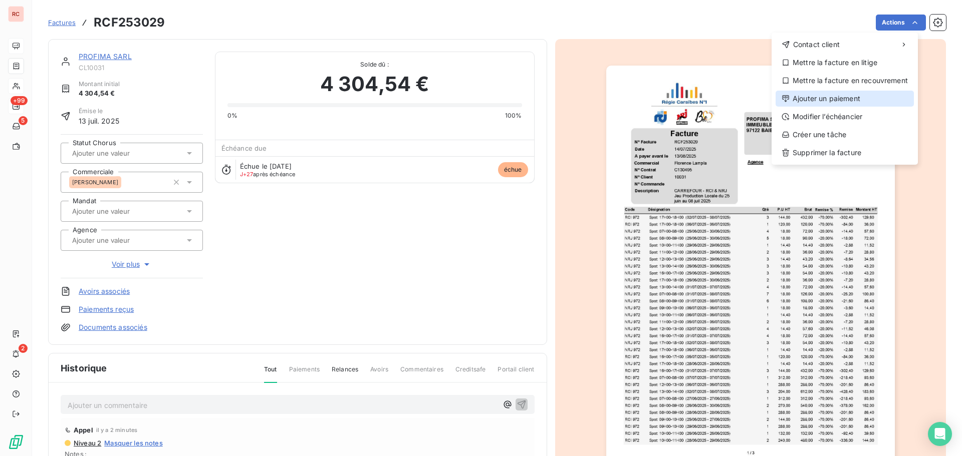
click at [847, 97] on div "Ajouter un paiement" at bounding box center [844, 99] width 138 height 16
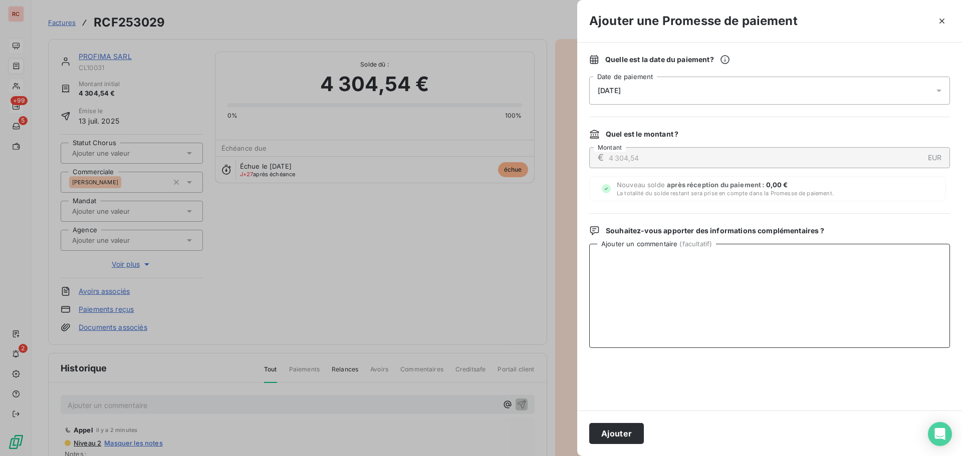
drag, startPoint x: 669, startPoint y: 272, endPoint x: 889, endPoint y: 258, distance: 220.3
click at [889, 258] on textarea "Ajouter un commentaire ( facultatif )" at bounding box center [769, 296] width 361 height 104
click at [938, 88] on icon at bounding box center [939, 91] width 10 height 10
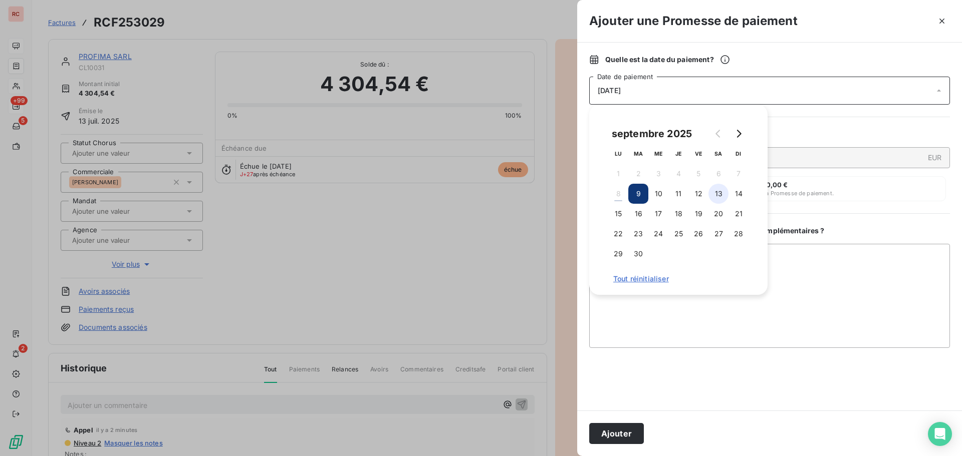
click at [725, 200] on button "13" at bounding box center [718, 194] width 20 height 20
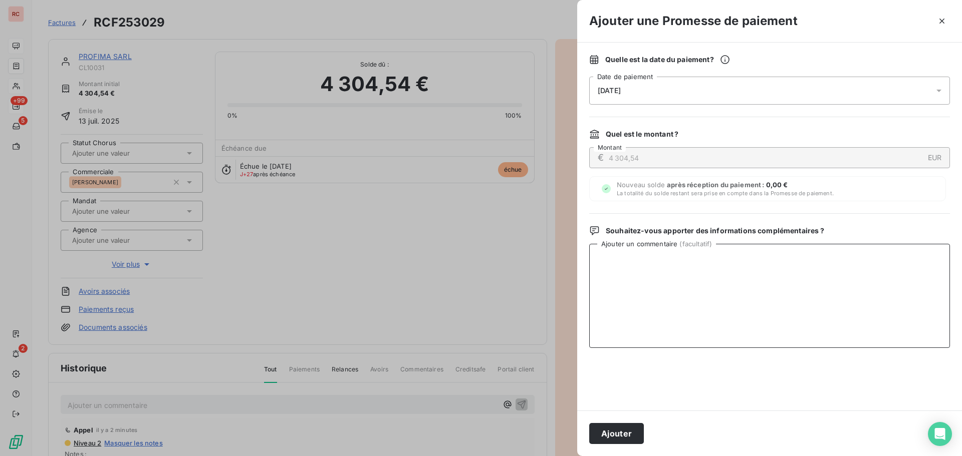
click at [699, 300] on textarea "Ajouter un commentaire ( facultatif )" at bounding box center [769, 296] width 361 height 104
paste textarea "[DATE] [PERSON_NAME] me confirme la validation des factures par la direction [D…"
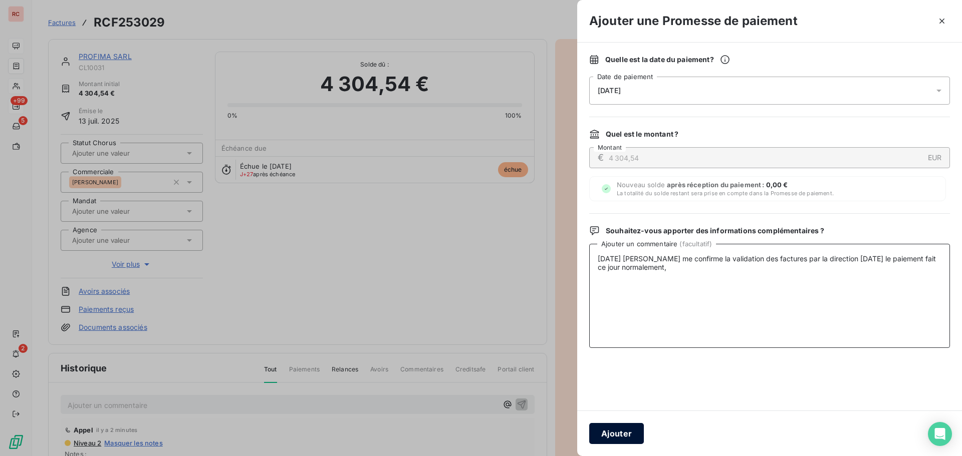
type textarea "[DATE] [PERSON_NAME] me confirme la validation des factures par la direction [D…"
click at [622, 442] on button "Ajouter" at bounding box center [616, 433] width 55 height 21
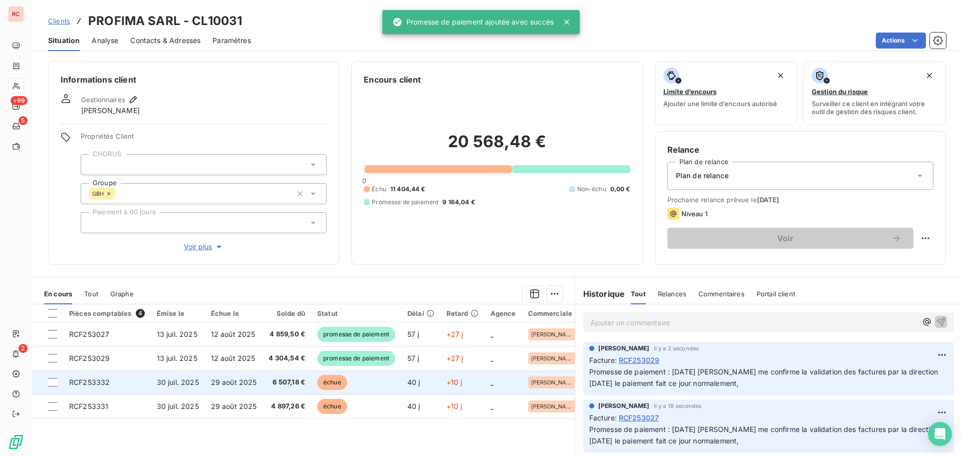
click at [358, 382] on td "échue" at bounding box center [356, 383] width 90 height 24
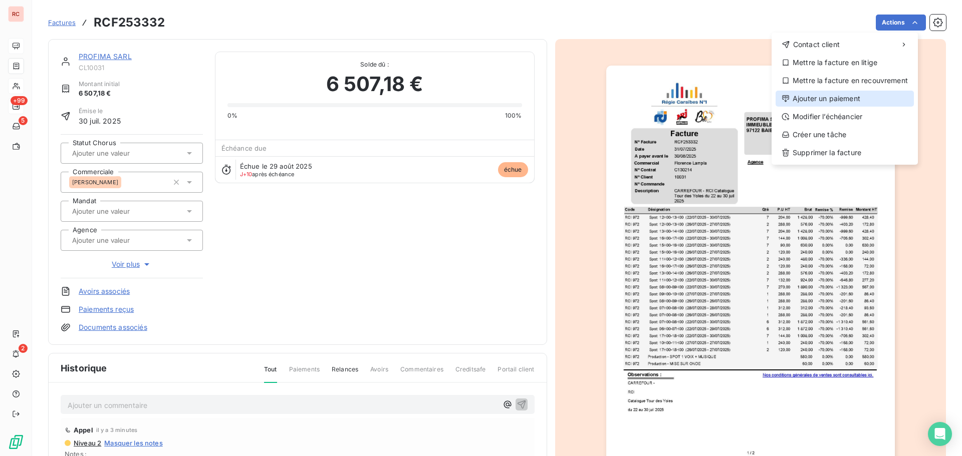
click at [840, 96] on div "Ajouter un paiement" at bounding box center [844, 99] width 138 height 16
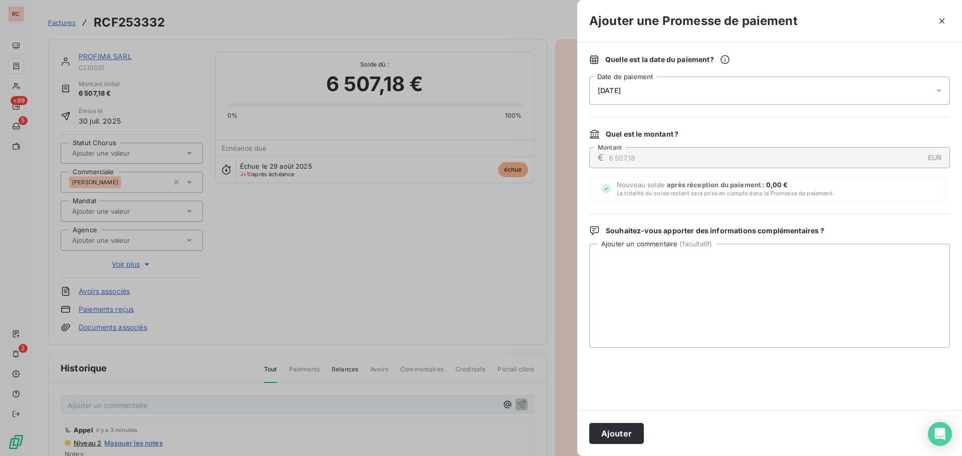
click at [940, 89] on icon at bounding box center [939, 91] width 10 height 10
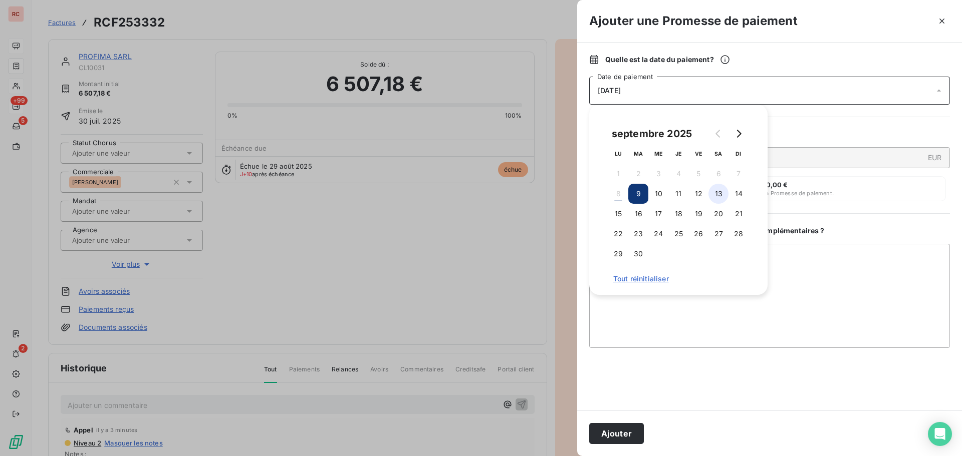
click at [714, 196] on button "13" at bounding box center [718, 194] width 20 height 20
click at [652, 313] on textarea "Ajouter un commentaire ( facultatif )" at bounding box center [769, 296] width 361 height 104
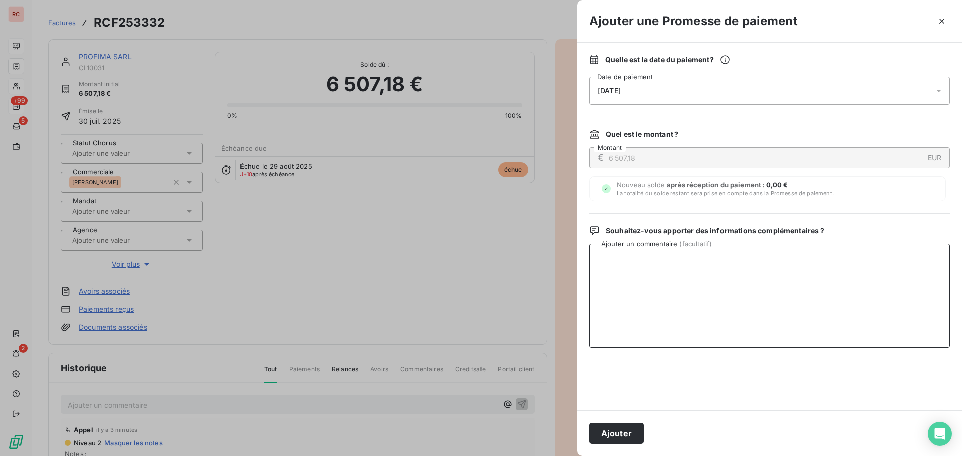
paste textarea "[DATE] [PERSON_NAME] me confirme la validation des factures par la direction [D…"
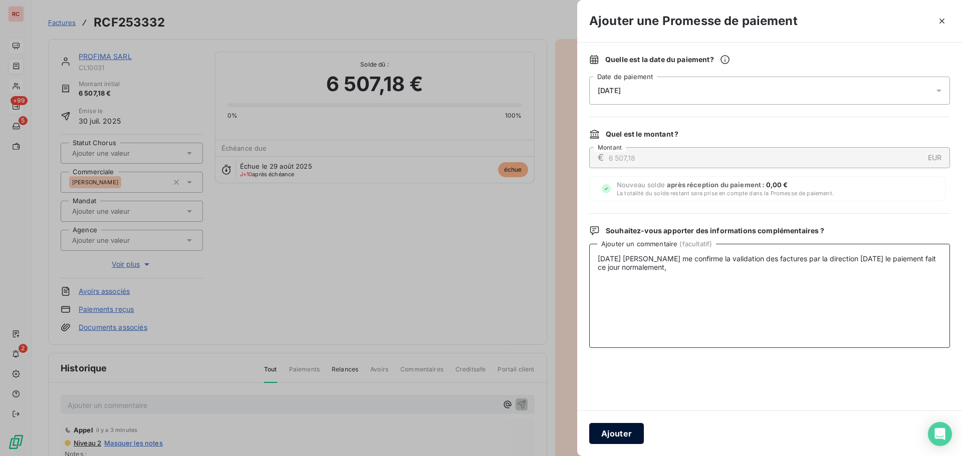
type textarea "[DATE] [PERSON_NAME] me confirme la validation des factures par la direction [D…"
click at [631, 430] on button "Ajouter" at bounding box center [616, 433] width 55 height 21
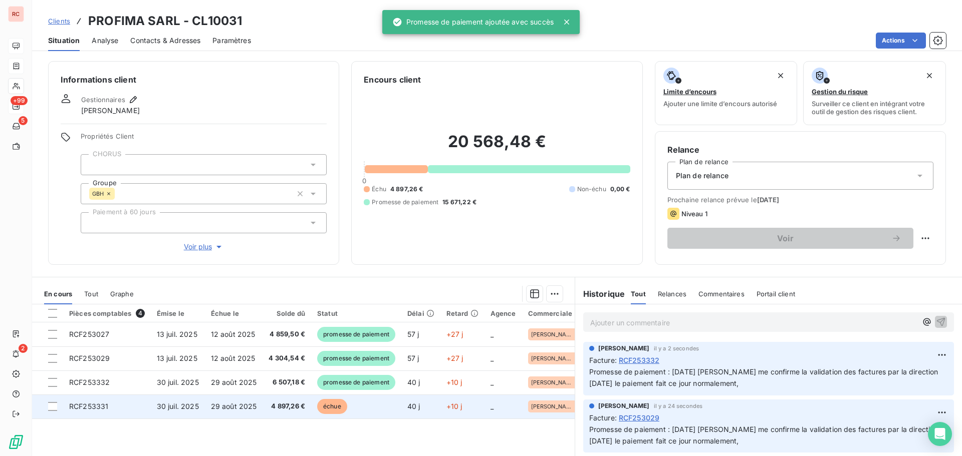
click at [344, 407] on span "échue" at bounding box center [332, 406] width 30 height 15
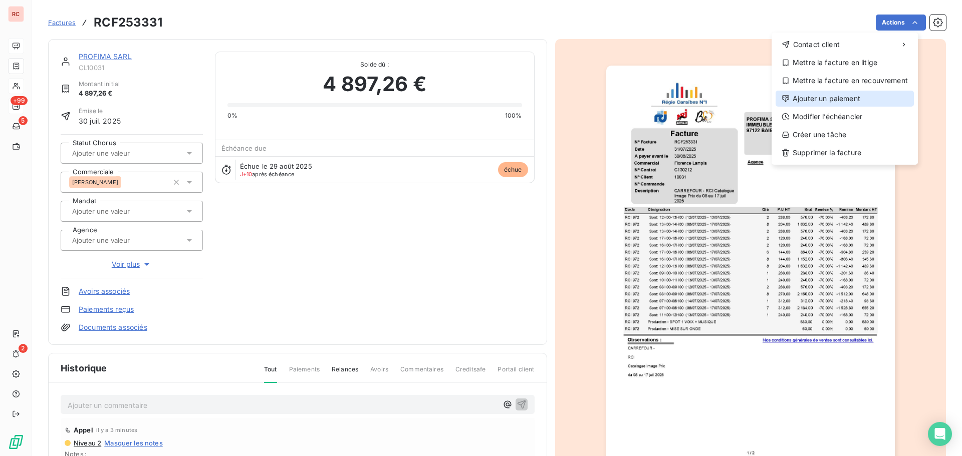
click at [807, 96] on div "Ajouter un paiement" at bounding box center [844, 99] width 138 height 16
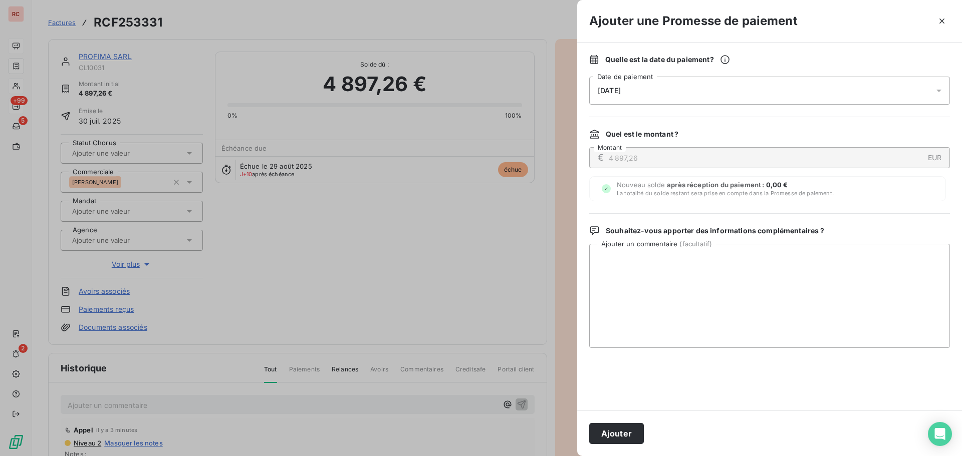
click at [941, 92] on icon at bounding box center [939, 91] width 10 height 10
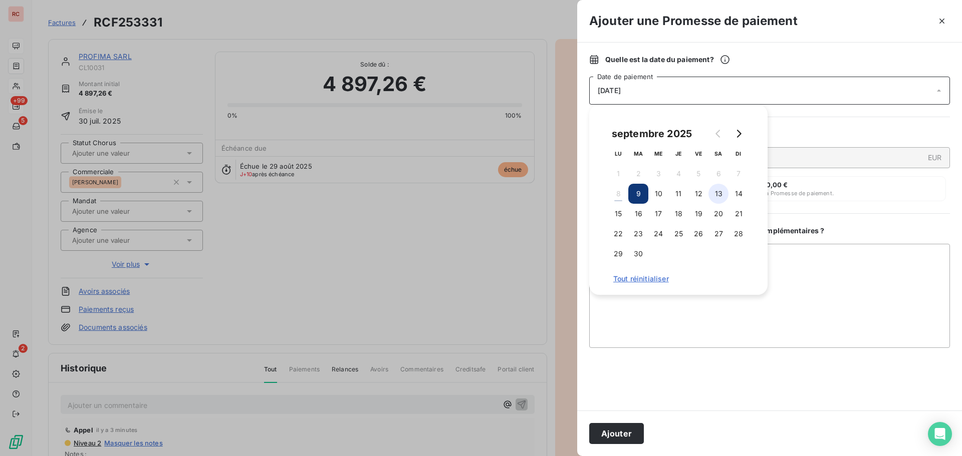
click at [723, 200] on button "13" at bounding box center [718, 194] width 20 height 20
click at [714, 302] on textarea "Ajouter un commentaire ( facultatif )" at bounding box center [769, 296] width 361 height 104
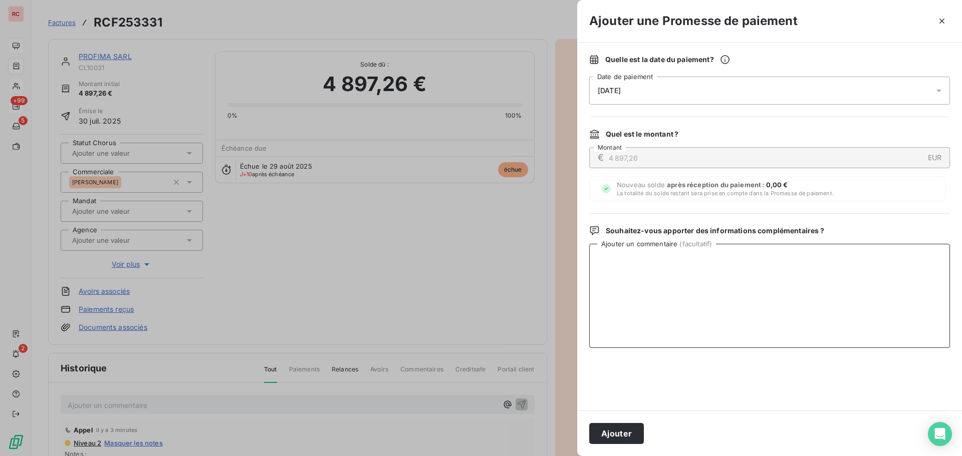
paste textarea "[DATE] [PERSON_NAME] me confirme la validation des factures par la direction [D…"
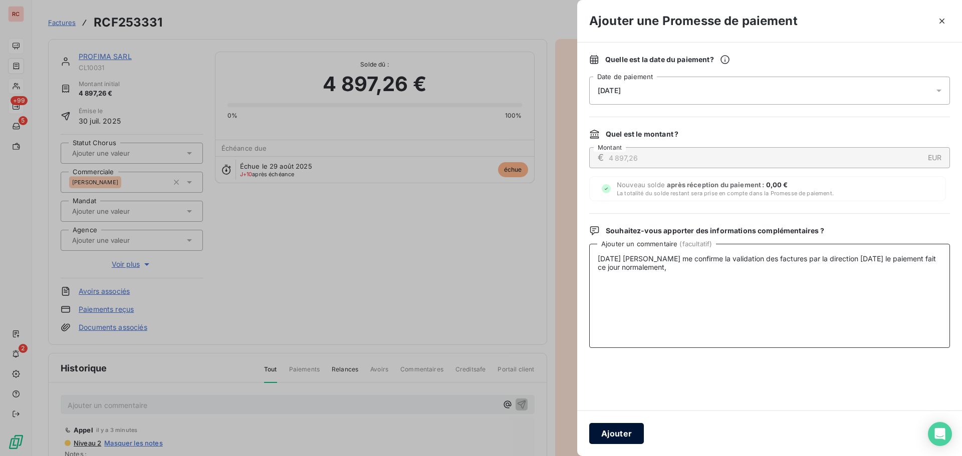
type textarea "[DATE] [PERSON_NAME] me confirme la validation des factures par la direction [D…"
click at [624, 437] on button "Ajouter" at bounding box center [616, 433] width 55 height 21
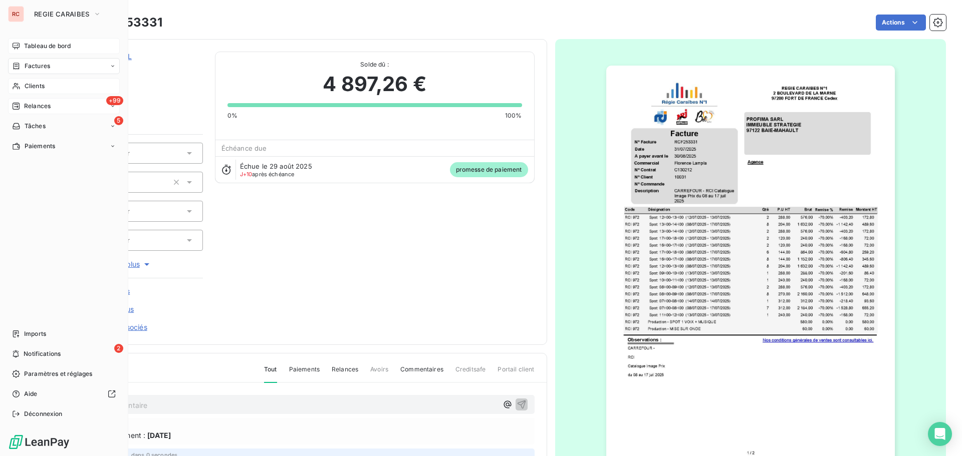
click at [45, 105] on span "Relances" at bounding box center [37, 106] width 27 height 9
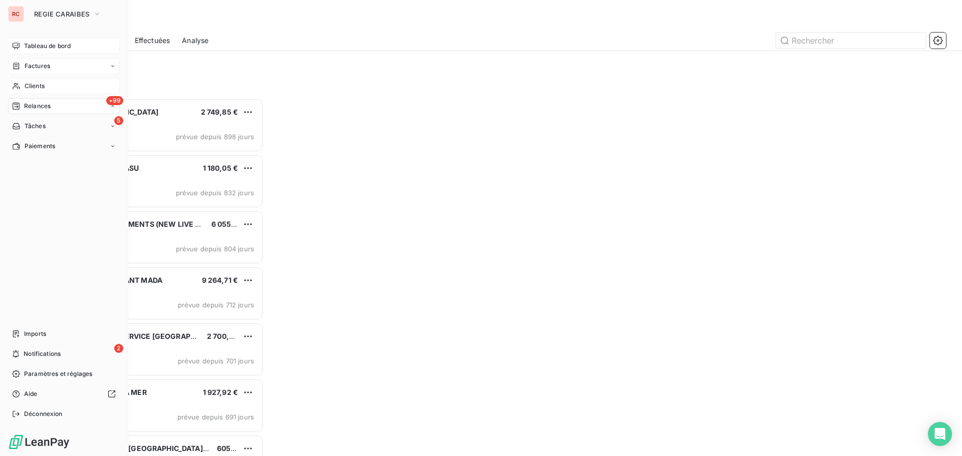
scroll to position [351, 208]
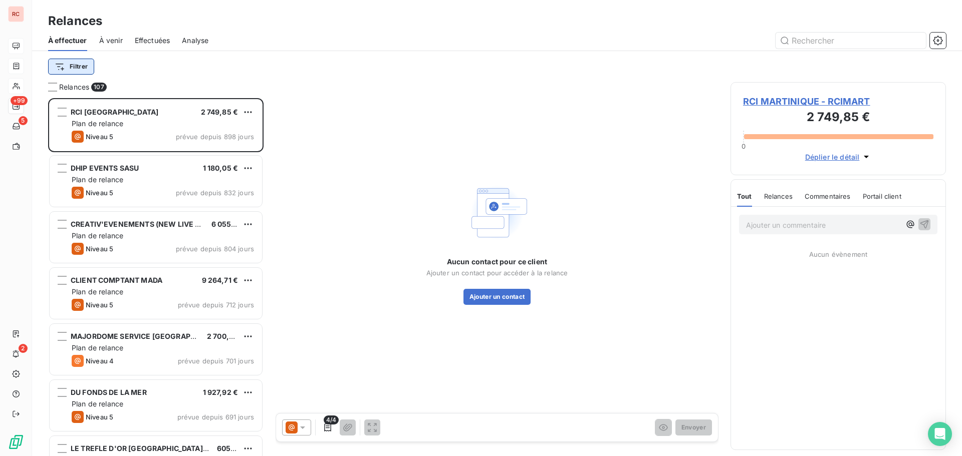
click at [64, 68] on html "RC +99 5 2 Relances À effectuer À venir Effectuées Analyse Filtrer Relances 107…" at bounding box center [481, 228] width 962 height 456
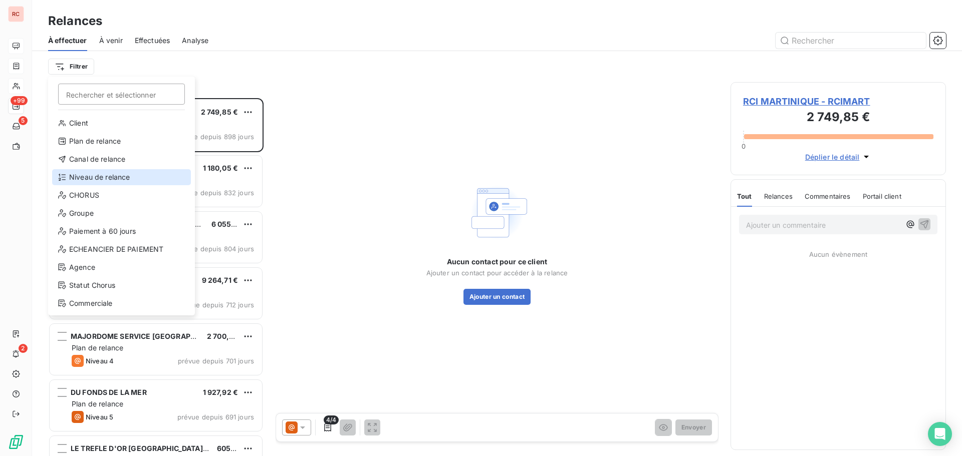
click at [64, 176] on icon at bounding box center [62, 177] width 8 height 8
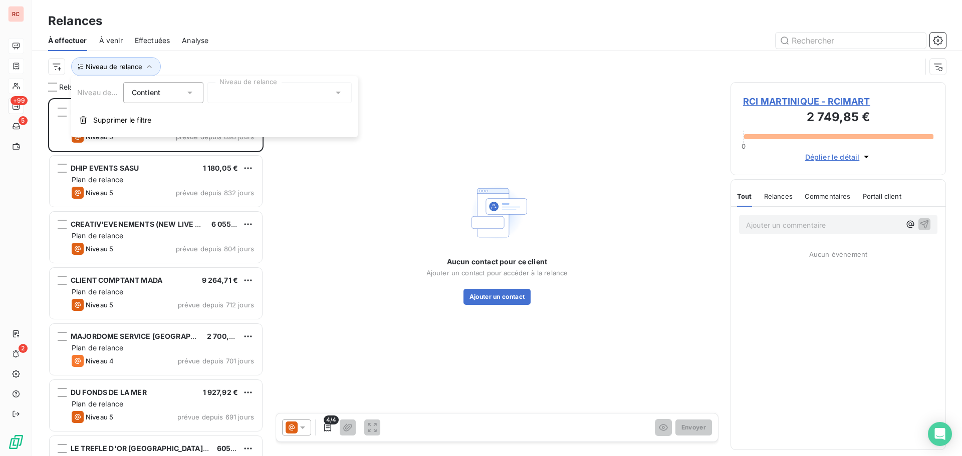
click at [273, 96] on div at bounding box center [279, 92] width 144 height 21
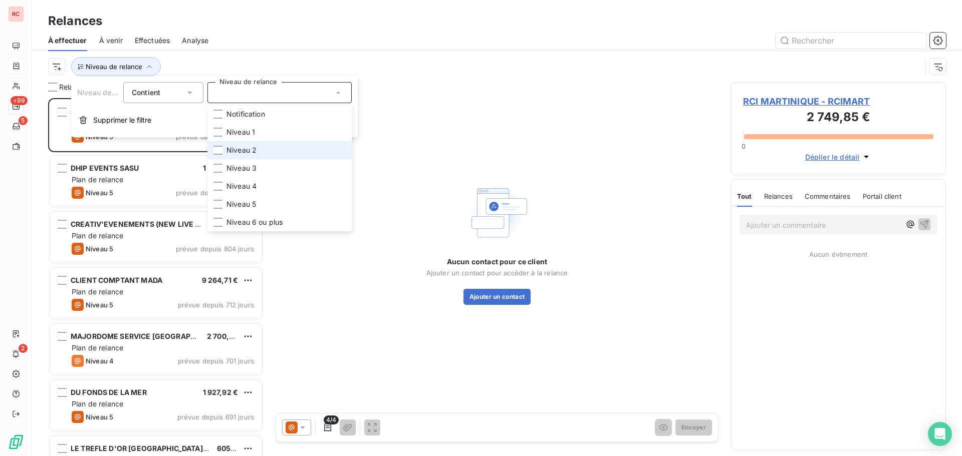
click at [258, 152] on li "Niveau 2" at bounding box center [279, 150] width 144 height 18
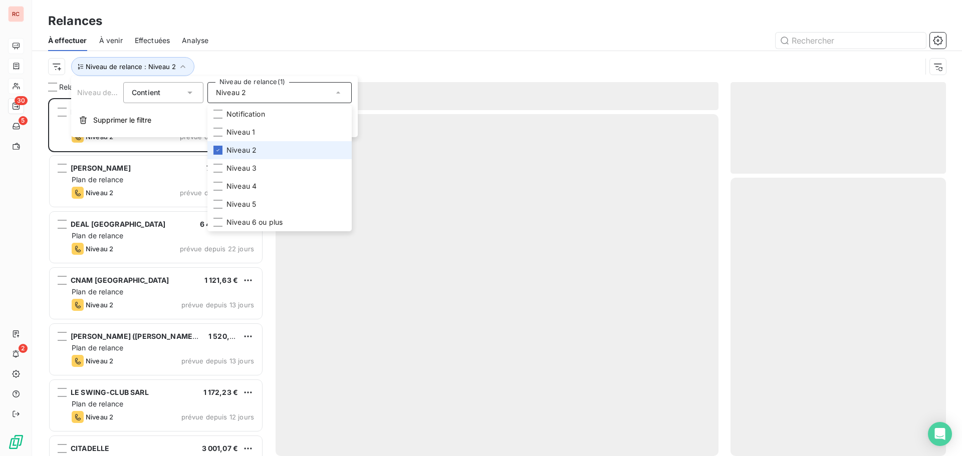
scroll to position [351, 208]
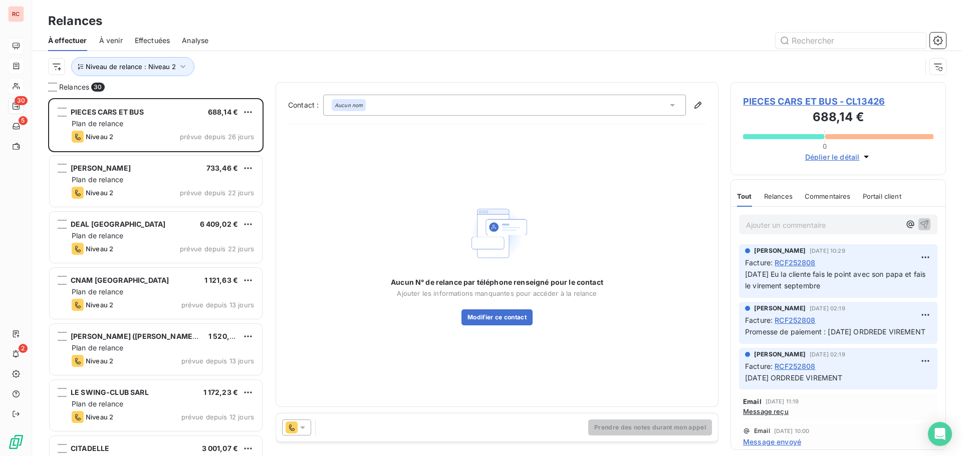
click at [368, 40] on div at bounding box center [582, 41] width 725 height 16
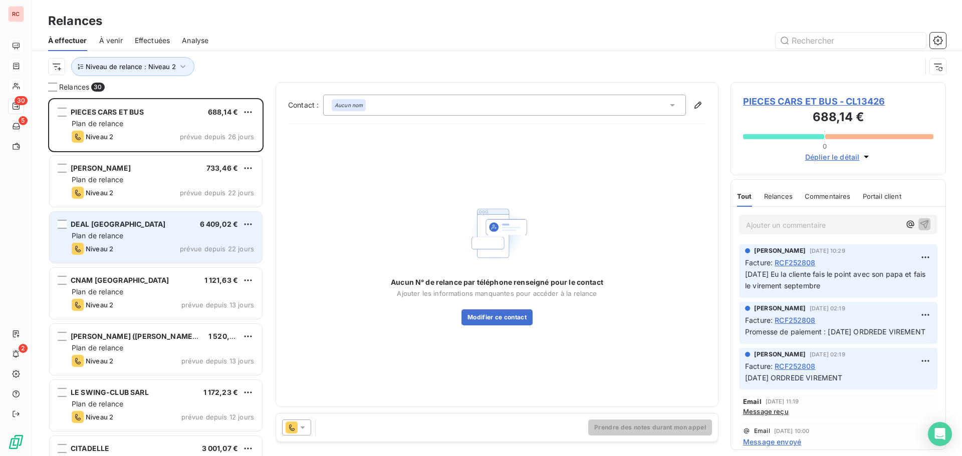
click at [120, 248] on div "Niveau 2 prévue depuis 22 jours" at bounding box center [163, 249] width 182 height 12
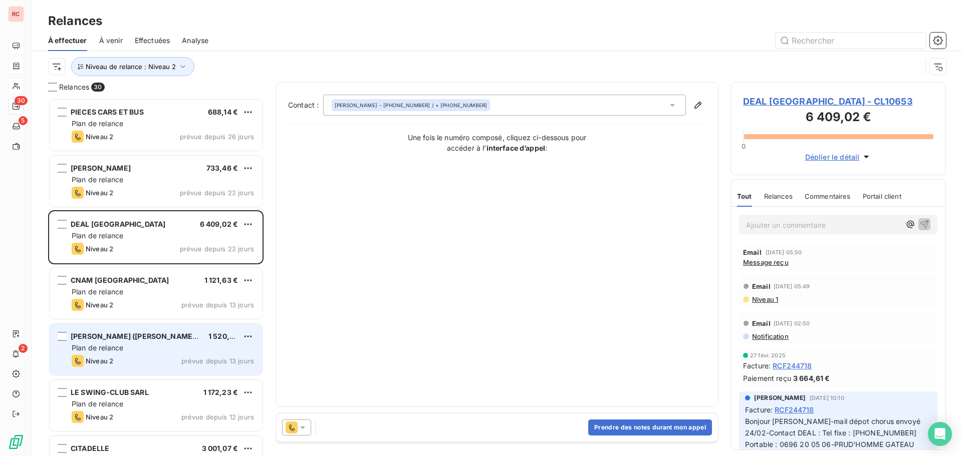
click at [79, 350] on span "Plan de relance" at bounding box center [98, 348] width 52 height 9
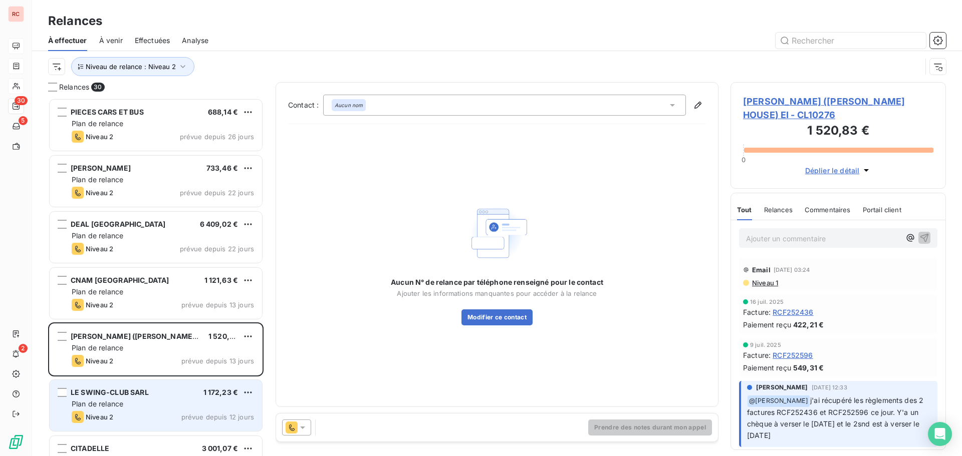
click at [118, 417] on div "Niveau 2 prévue depuis 12 jours" at bounding box center [163, 417] width 182 height 12
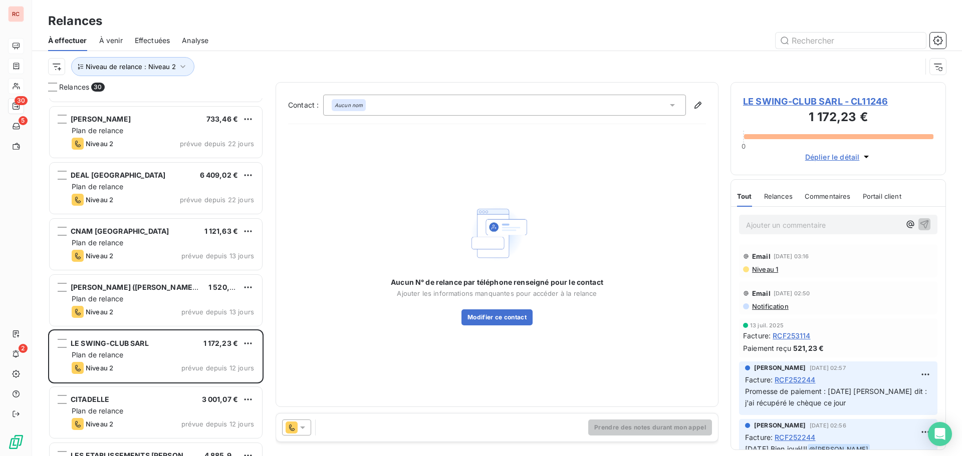
scroll to position [201, 0]
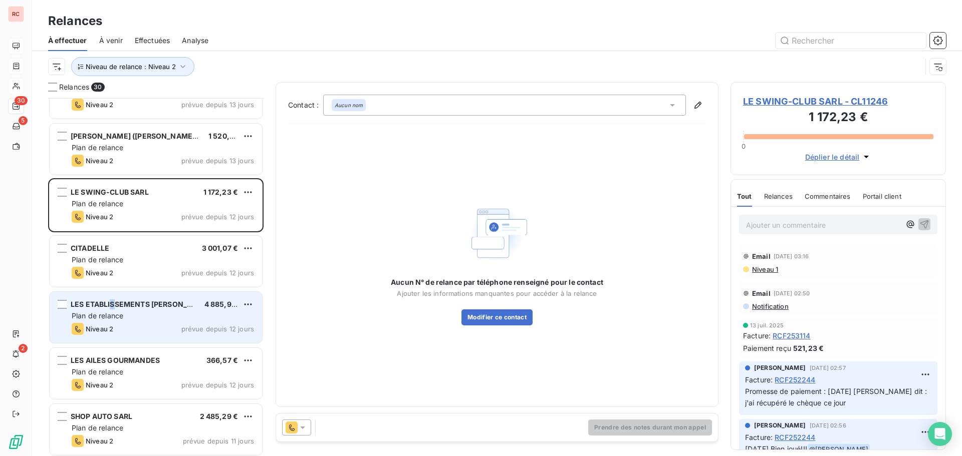
click at [113, 305] on span "LES ETABLISSEMENTS [PERSON_NAME]" at bounding box center [141, 304] width 141 height 9
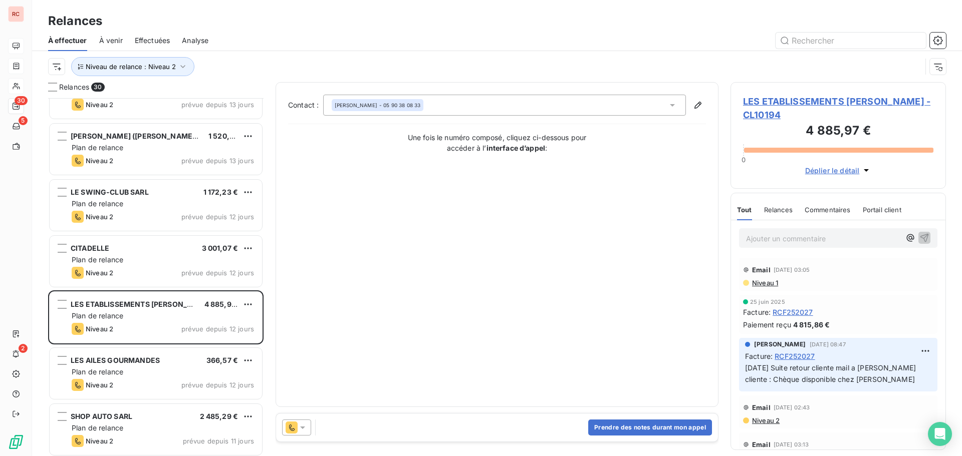
click at [788, 103] on span "LES ETABLISSEMENTS [PERSON_NAME] - CL10194" at bounding box center [838, 108] width 190 height 27
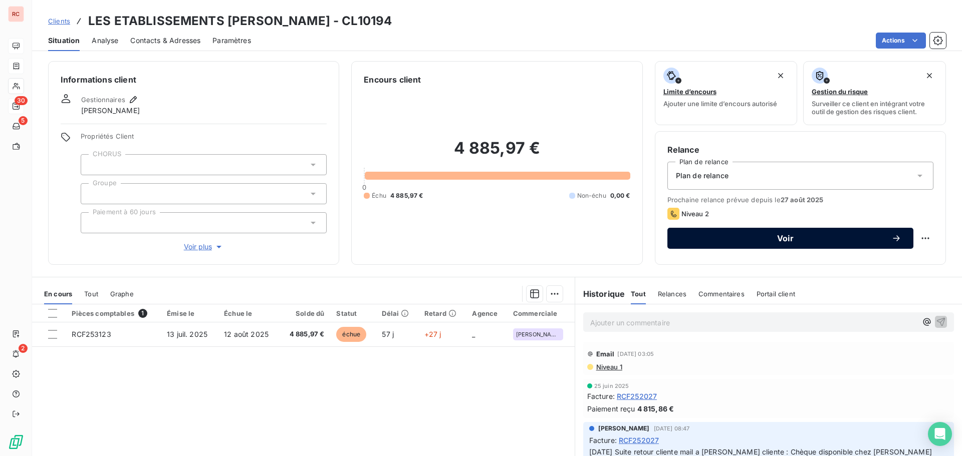
click at [730, 239] on span "Voir" at bounding box center [785, 238] width 212 height 8
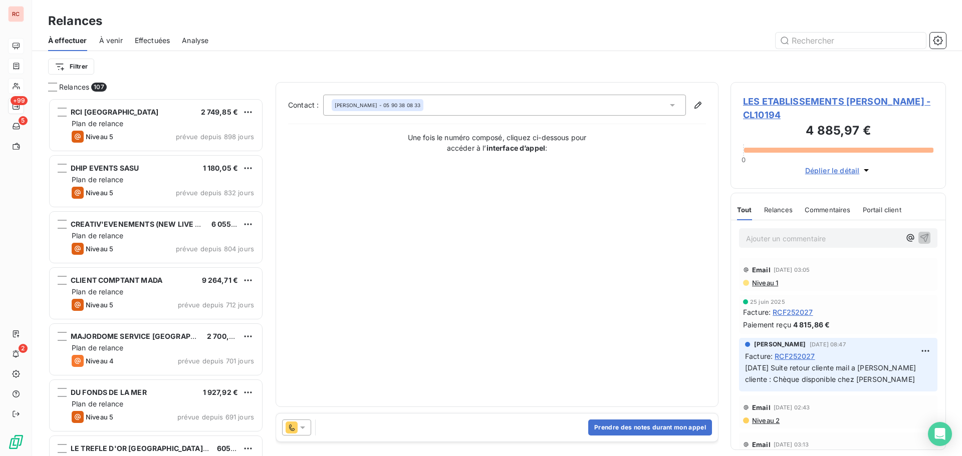
scroll to position [351, 208]
click at [591, 432] on button "Prendre des notes durant mon appel" at bounding box center [650, 428] width 124 height 16
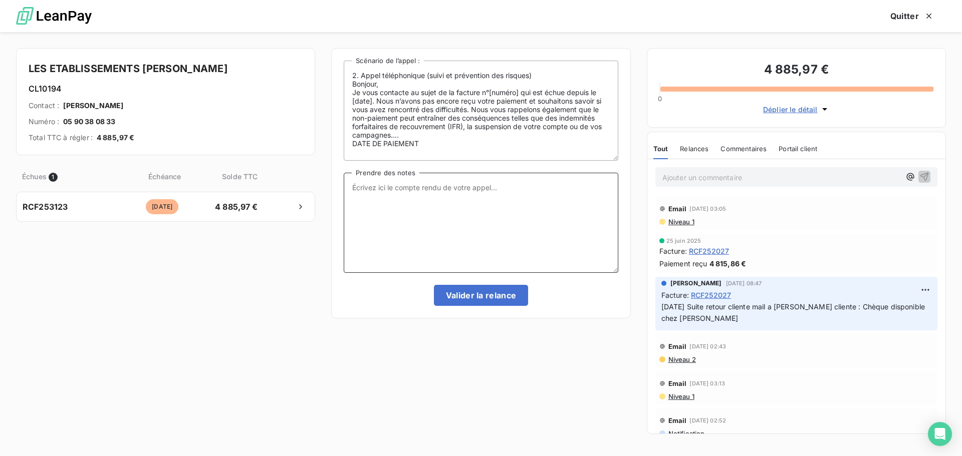
click at [408, 183] on textarea "Prendre des notes" at bounding box center [481, 223] width 274 height 100
click at [393, 191] on textarea "Eu [PERSON_NAME], chèque peut etre dispoible fin de semaine a rappeler" at bounding box center [481, 223] width 274 height 100
click at [349, 185] on textarea "Eu [PERSON_NAME], chèque peut être dispoible fin de semaine a rappeler" at bounding box center [481, 223] width 274 height 100
type textarea "[DATE] Eu [PERSON_NAME], chèque peut être disponible fin de semaine a rappeler"
click at [491, 297] on button "Valider la relance" at bounding box center [481, 295] width 95 height 21
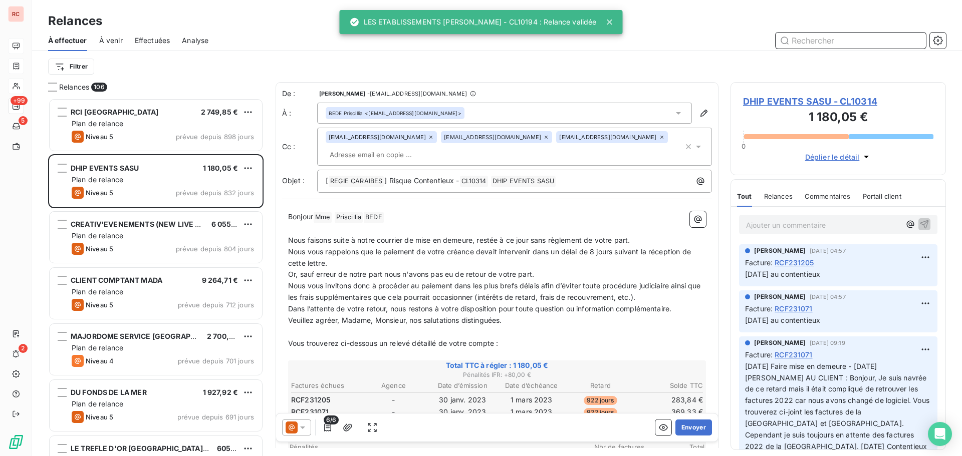
click at [160, 41] on span "Effectuées" at bounding box center [153, 41] width 36 height 10
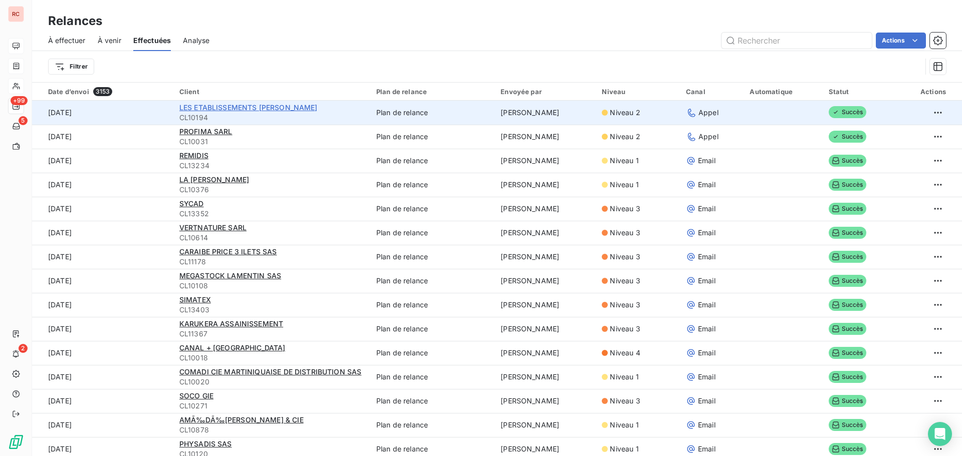
click at [276, 111] on span "LES ETABLISSEMENTS [PERSON_NAME]" at bounding box center [248, 107] width 138 height 9
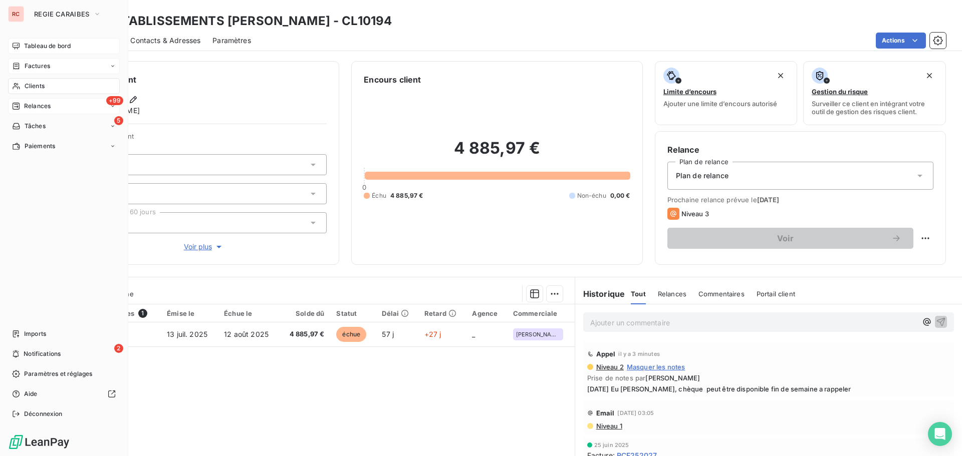
click at [31, 106] on span "Relances" at bounding box center [37, 106] width 27 height 9
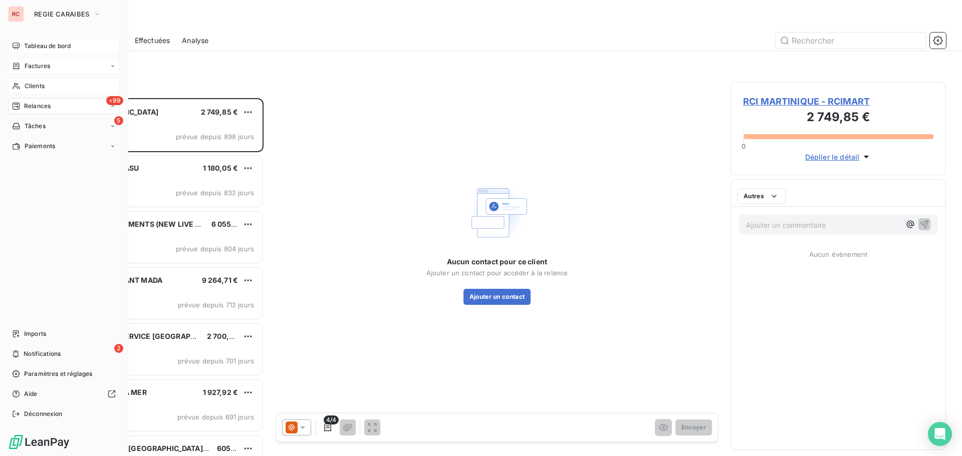
scroll to position [351, 208]
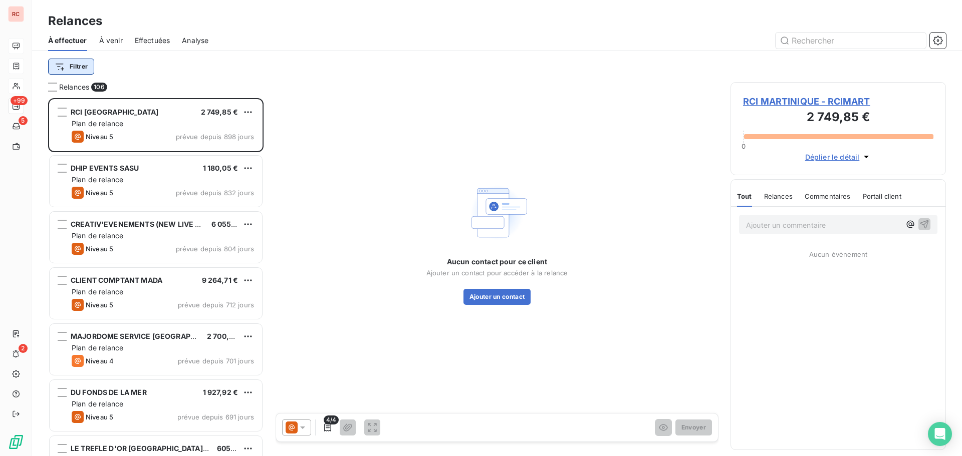
click at [76, 64] on html "RC +99 5 2 Relances À effectuer À venir Effectuées Analyse Filtrer Relances 106…" at bounding box center [481, 228] width 962 height 456
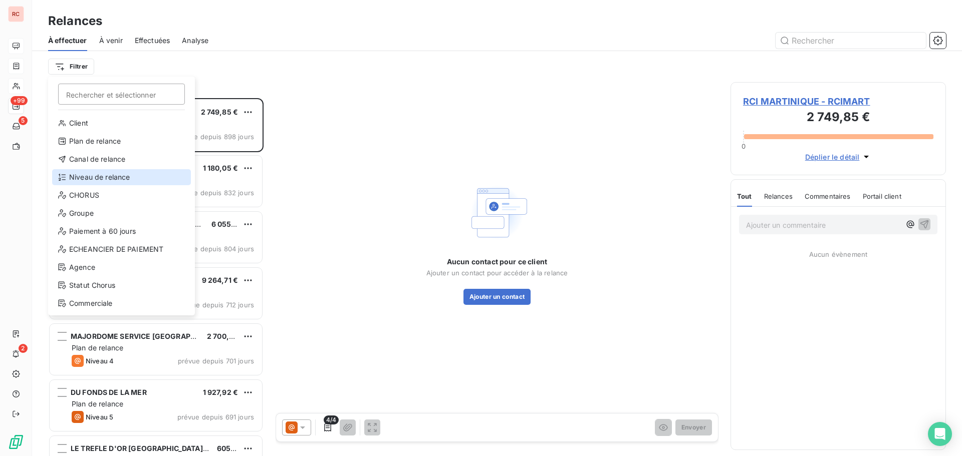
click at [86, 179] on div "Niveau de relance" at bounding box center [121, 177] width 139 height 16
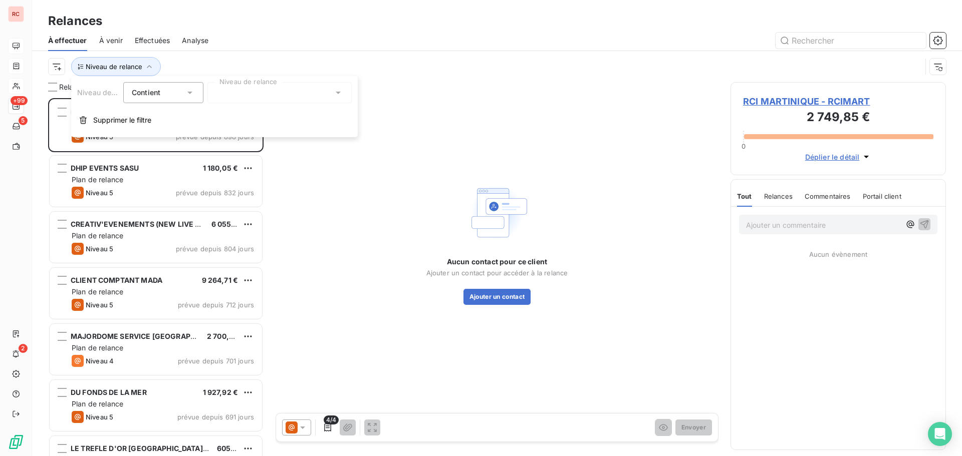
click at [298, 94] on div at bounding box center [279, 92] width 144 height 21
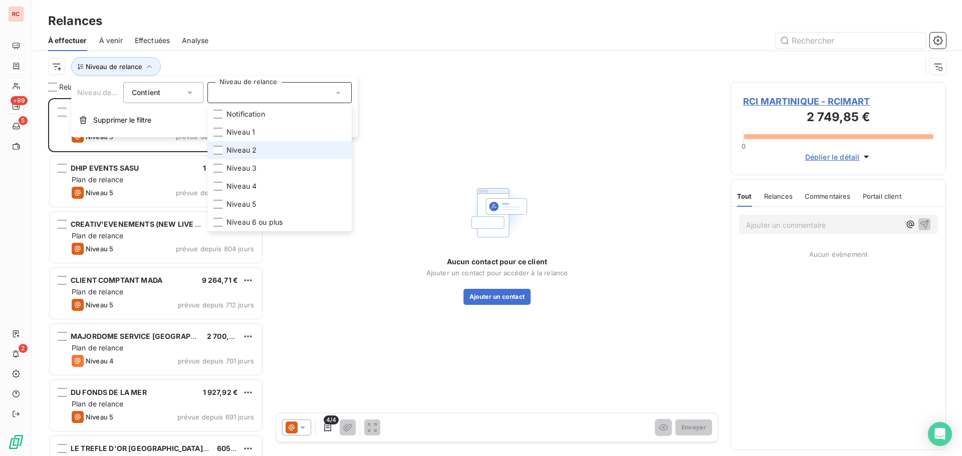
click at [235, 152] on span "Niveau 2" at bounding box center [241, 150] width 30 height 10
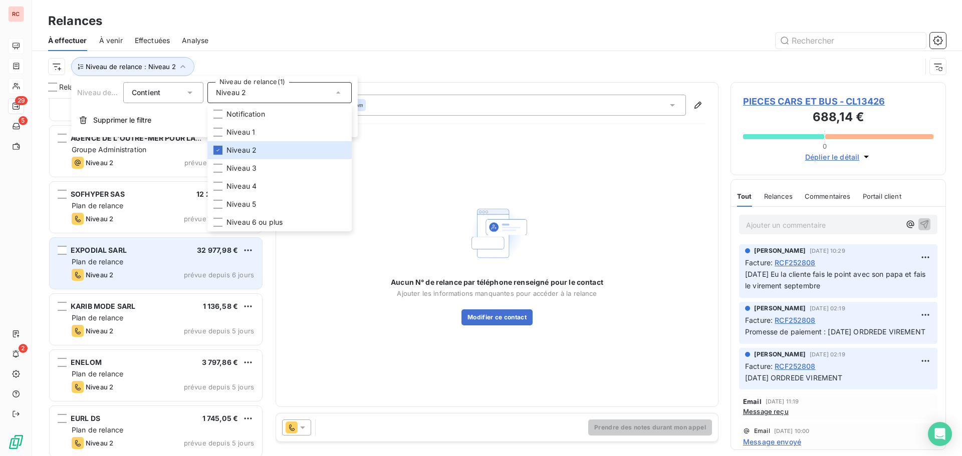
scroll to position [551, 0]
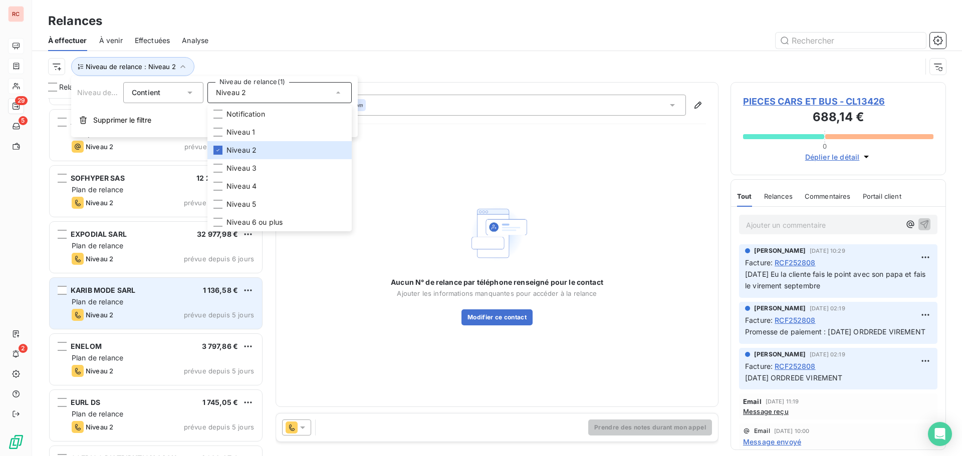
click at [165, 301] on div "Plan de relance" at bounding box center [163, 302] width 182 height 10
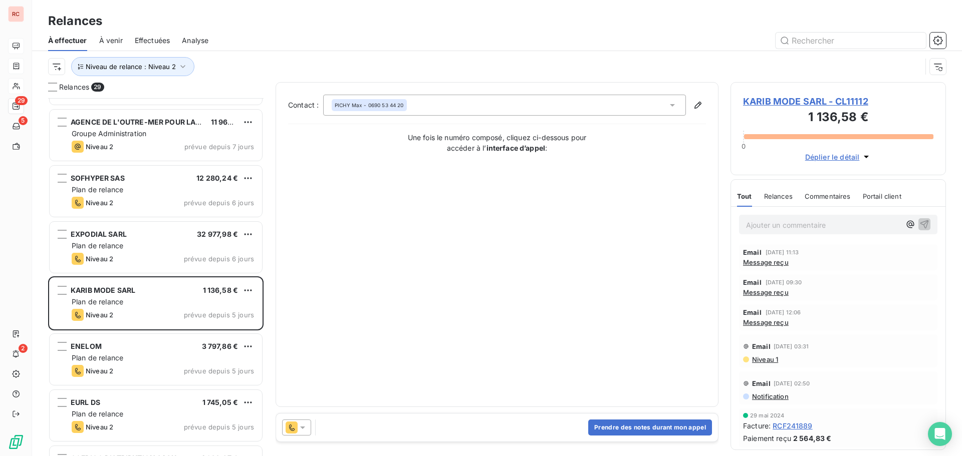
click at [773, 264] on span "Message reçu" at bounding box center [766, 262] width 46 height 8
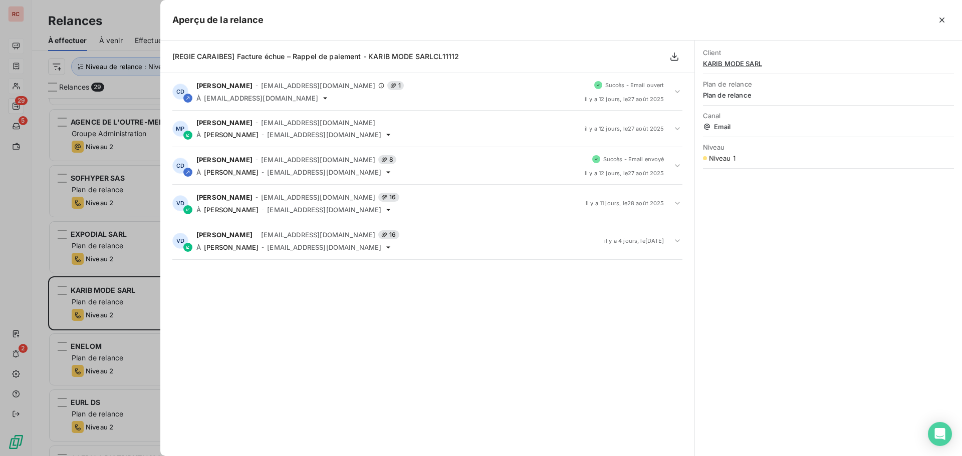
click at [719, 2] on div "Aperçu de la relance" at bounding box center [560, 20] width 801 height 41
click at [119, 312] on div at bounding box center [481, 228] width 962 height 456
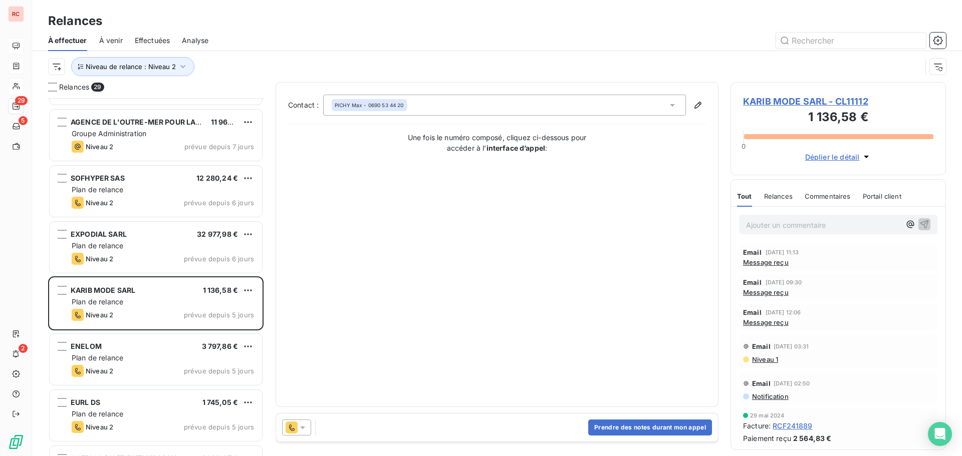
click at [760, 98] on span "KARIB MODE SARL - CL11112" at bounding box center [838, 102] width 190 height 14
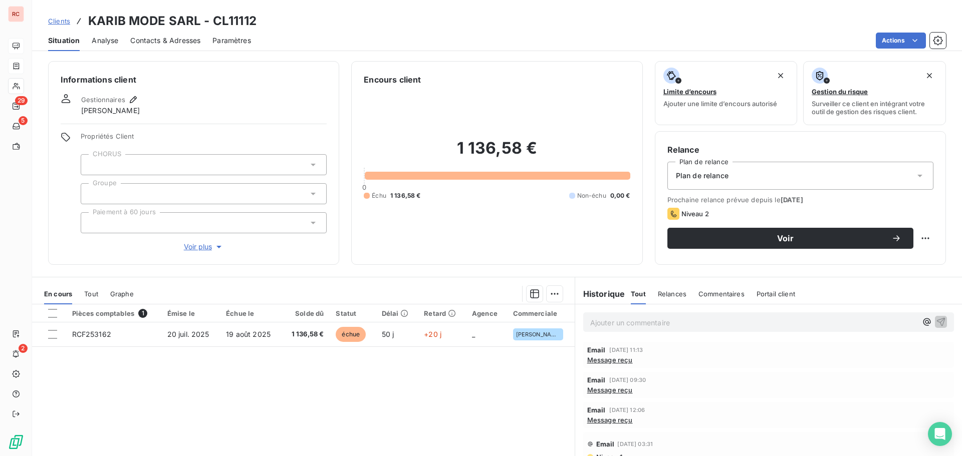
click at [612, 359] on span "Message reçu" at bounding box center [610, 360] width 46 height 8
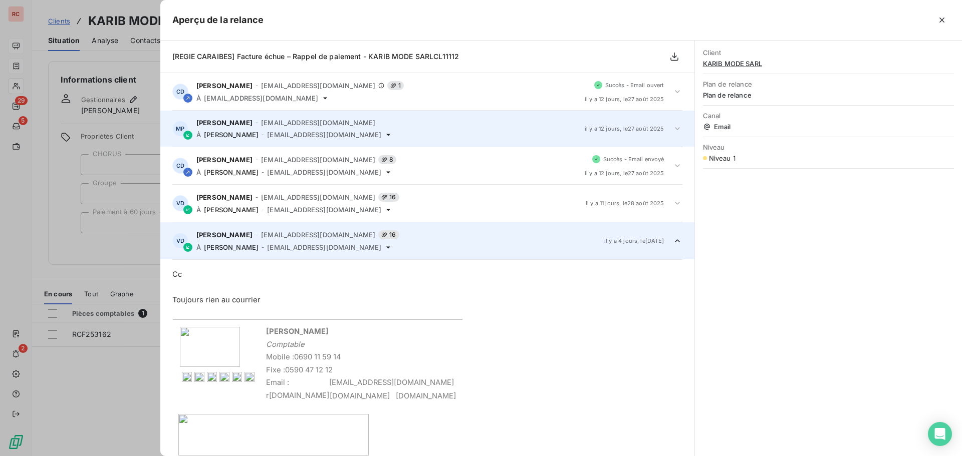
click at [673, 130] on icon at bounding box center [677, 129] width 10 height 10
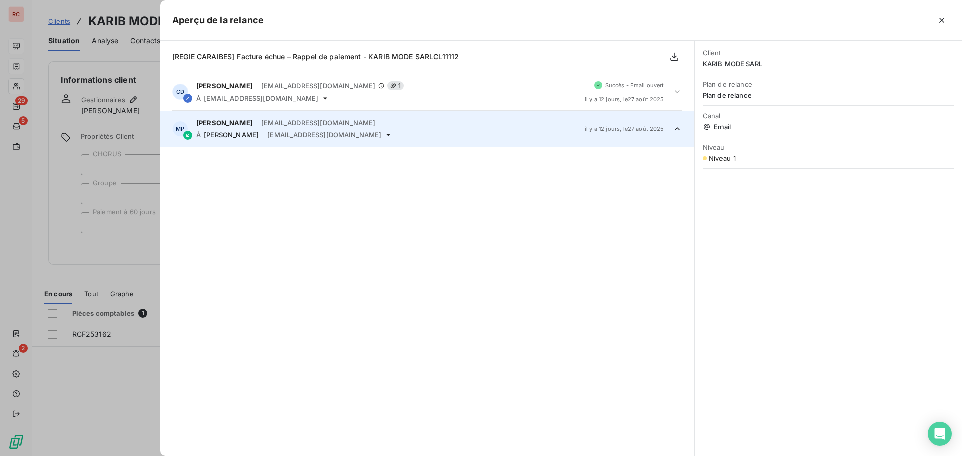
scroll to position [38, 0]
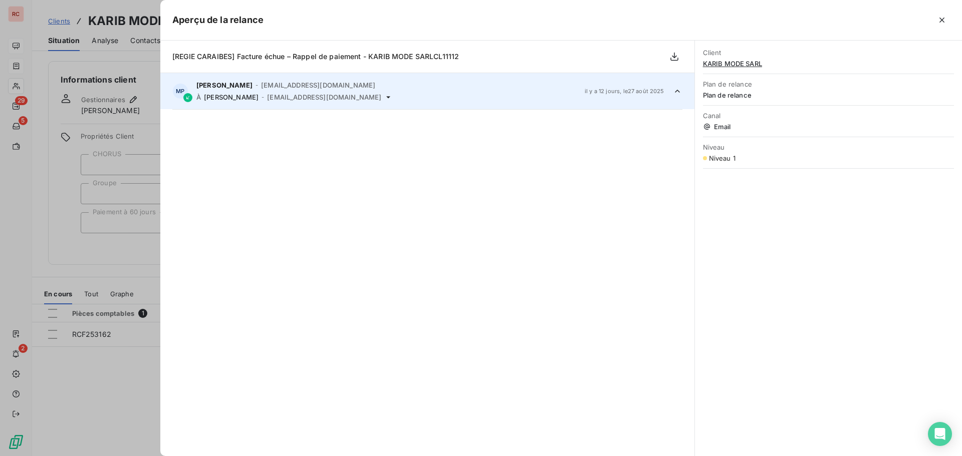
click at [672, 94] on icon at bounding box center [677, 91] width 10 height 10
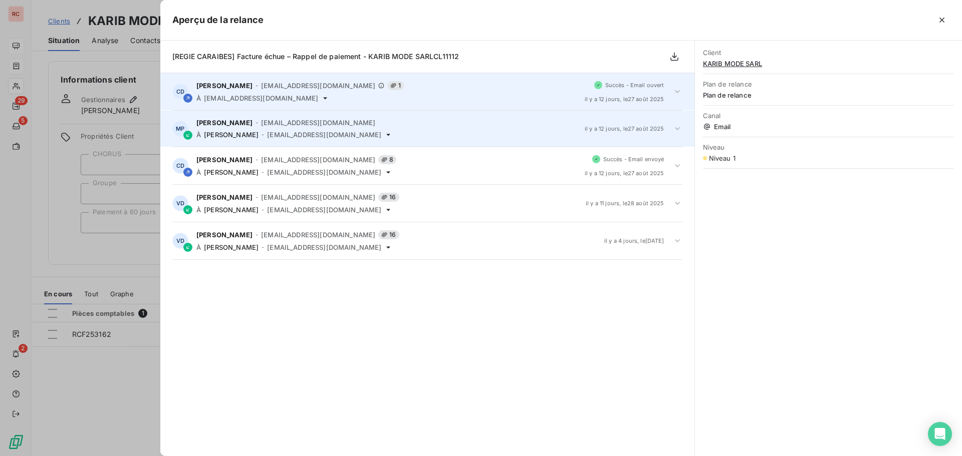
click at [390, 105] on div "CD [PERSON_NAME] - [EMAIL_ADDRESS][DOMAIN_NAME] 1 À [EMAIL_ADDRESS][DOMAIN_NAME…" at bounding box center [427, 91] width 534 height 37
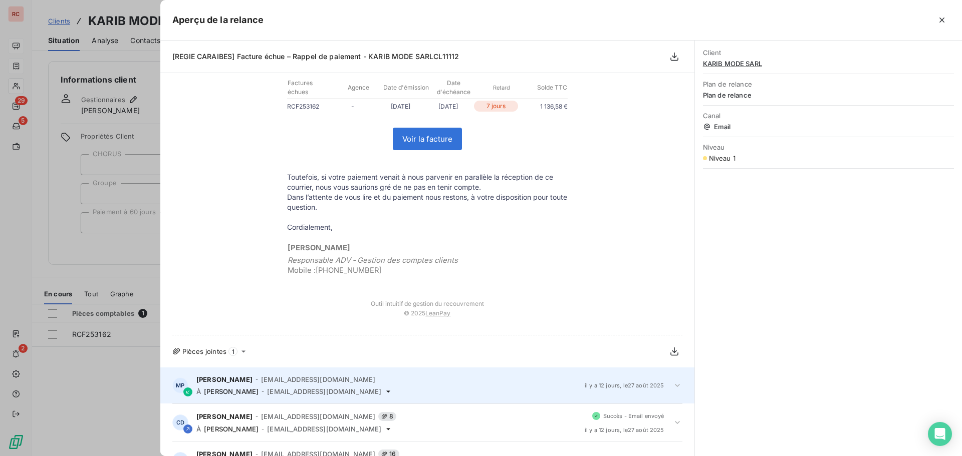
scroll to position [261, 0]
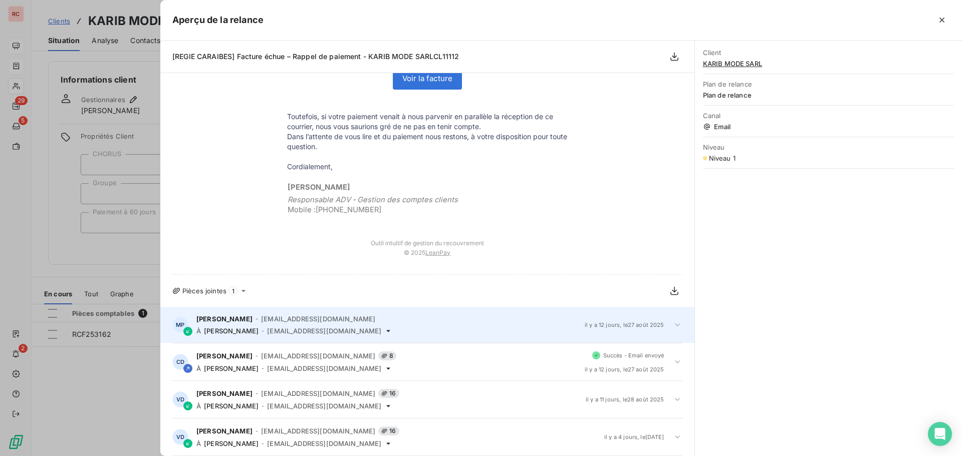
click at [675, 325] on icon at bounding box center [677, 325] width 5 height 3
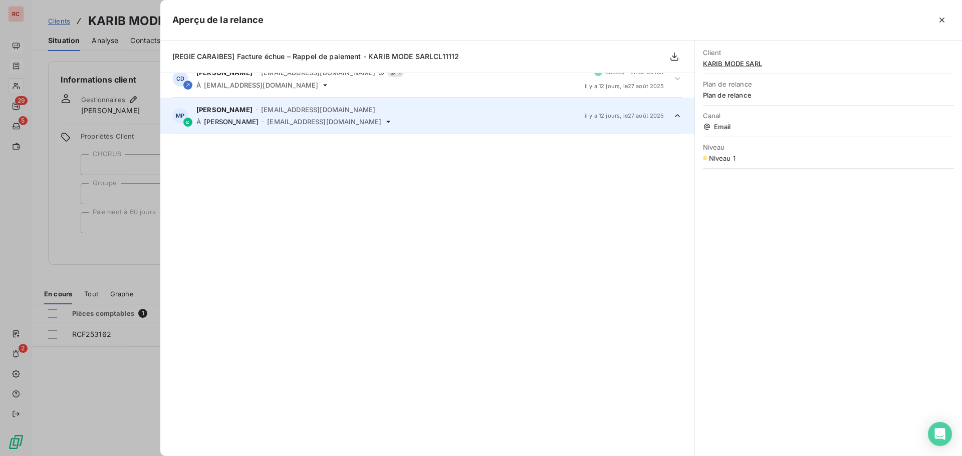
scroll to position [0, 0]
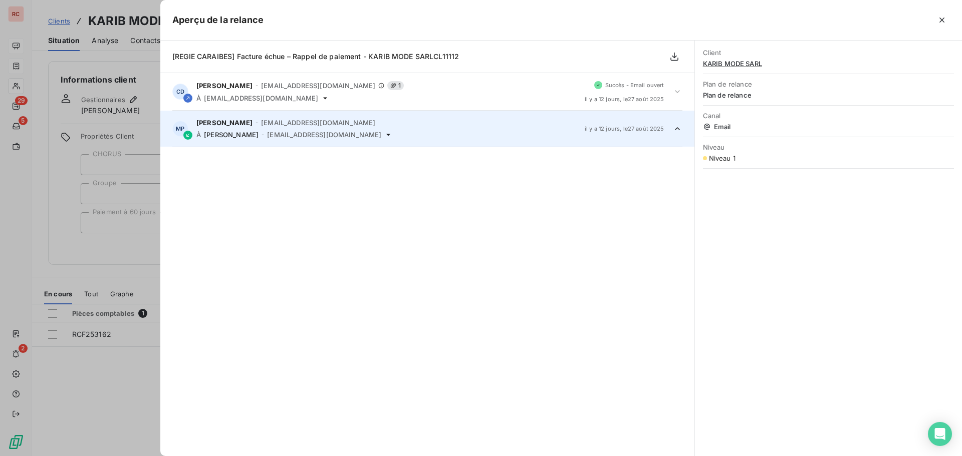
click at [672, 128] on icon at bounding box center [677, 129] width 10 height 10
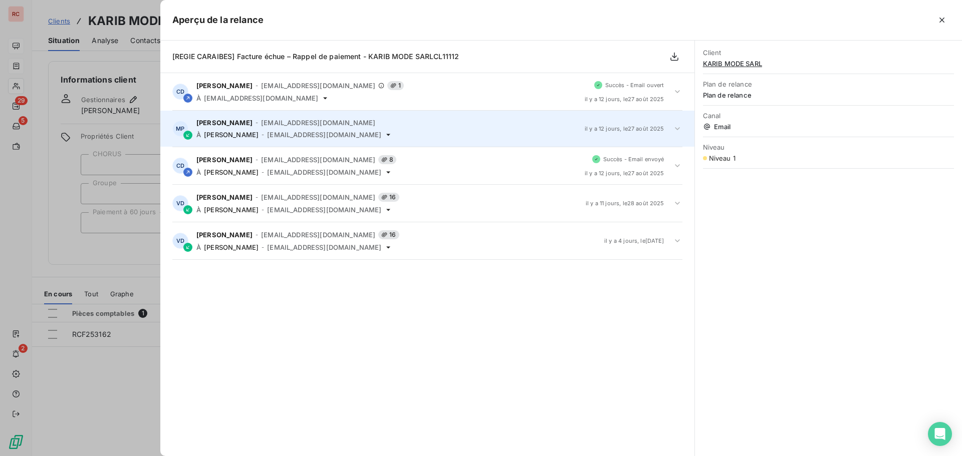
click at [316, 129] on div "[PERSON_NAME] - [EMAIL_ADDRESS][DOMAIN_NAME] À [PERSON_NAME] - [EMAIL_ADDRESS][…" at bounding box center [386, 129] width 380 height 20
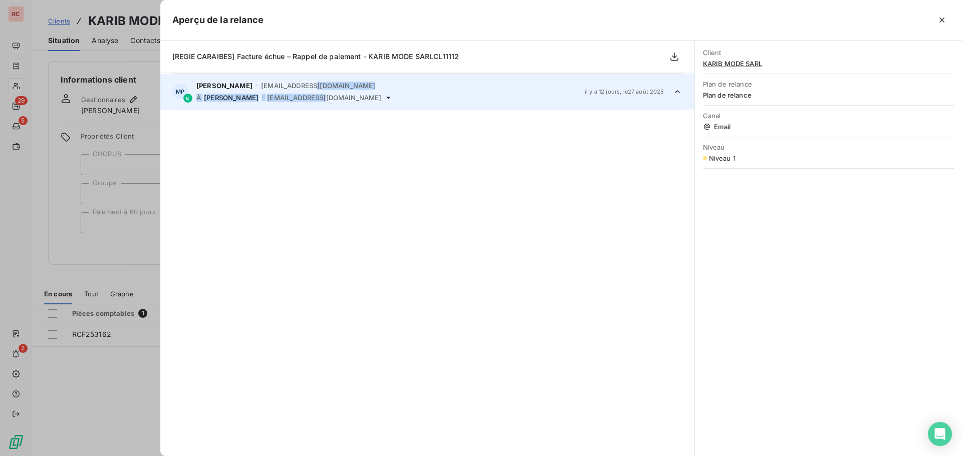
scroll to position [38, 0]
drag, startPoint x: 59, startPoint y: 405, endPoint x: 109, endPoint y: 389, distance: 52.7
click at [60, 405] on div at bounding box center [481, 228] width 962 height 456
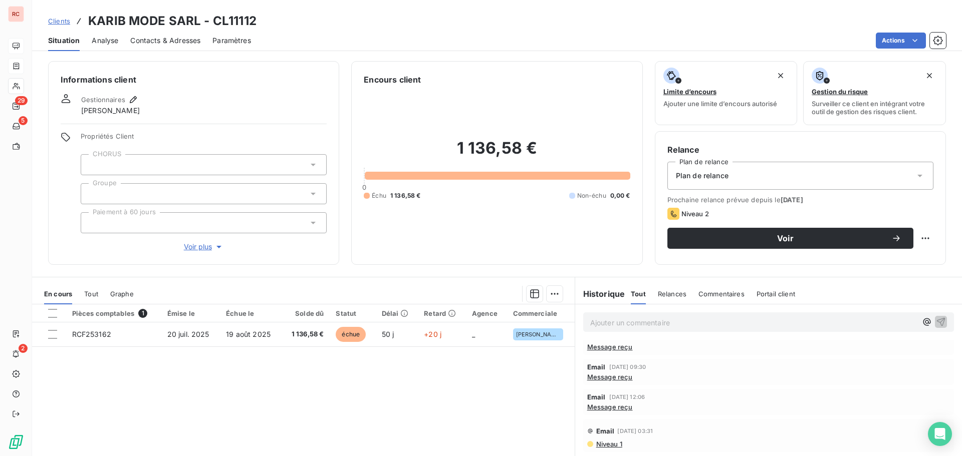
scroll to position [20, 0]
click at [162, 44] on span "Contacts & Adresses" at bounding box center [165, 41] width 70 height 10
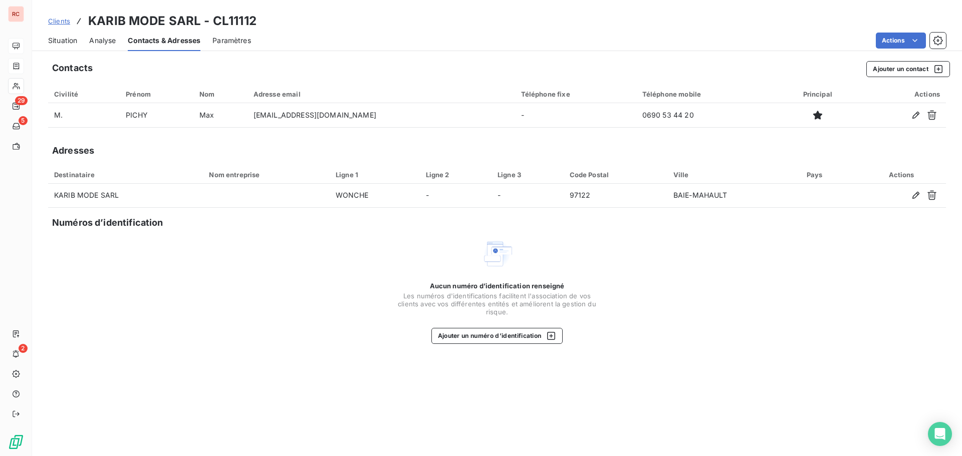
click at [66, 38] on span "Situation" at bounding box center [62, 41] width 29 height 10
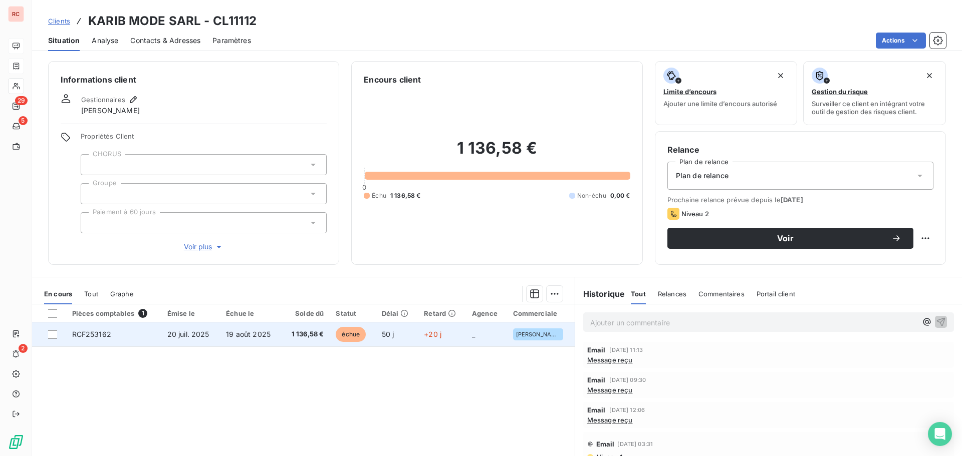
click at [132, 337] on td "RCF253162" at bounding box center [113, 335] width 95 height 24
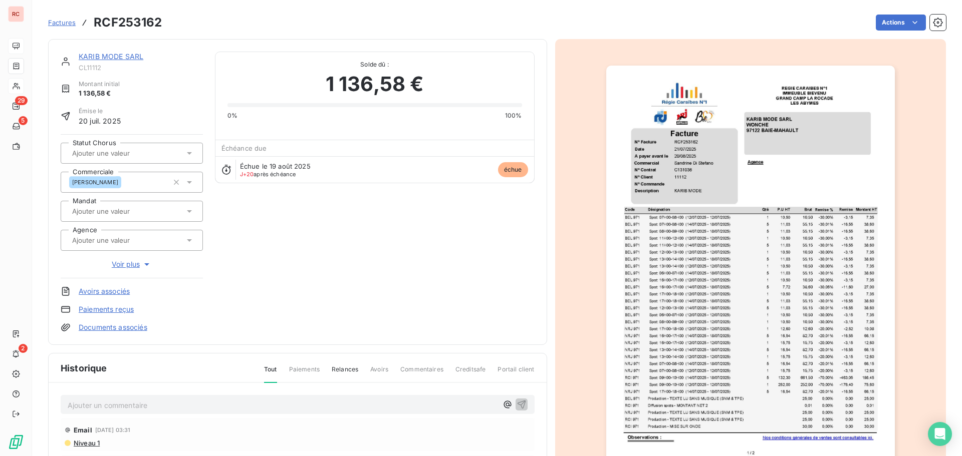
click at [82, 409] on p "Ajouter un commentaire ﻿" at bounding box center [283, 405] width 430 height 13
click at [132, 56] on link "KARIB MODE SARL" at bounding box center [111, 56] width 65 height 9
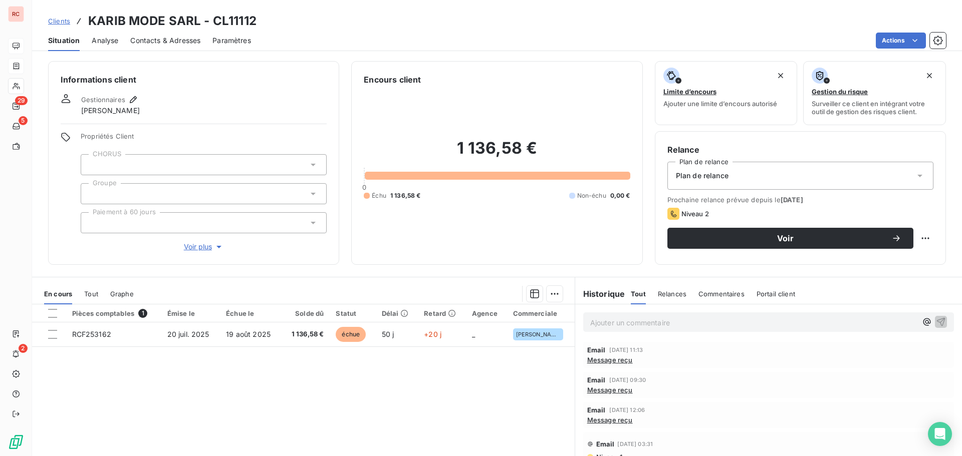
click at [192, 46] on div "Contacts & Adresses" at bounding box center [165, 40] width 70 height 21
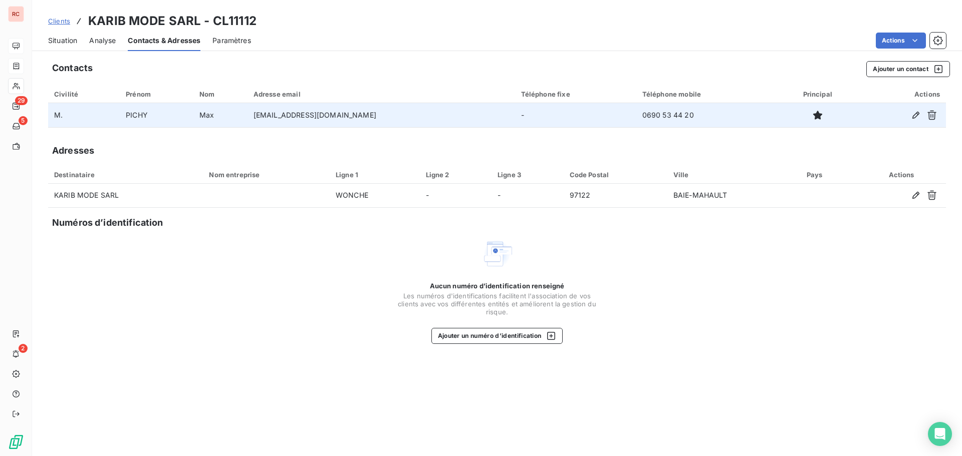
click at [154, 120] on td "PICHY" at bounding box center [157, 115] width 74 height 24
click at [134, 118] on td "PICHY" at bounding box center [157, 115] width 74 height 24
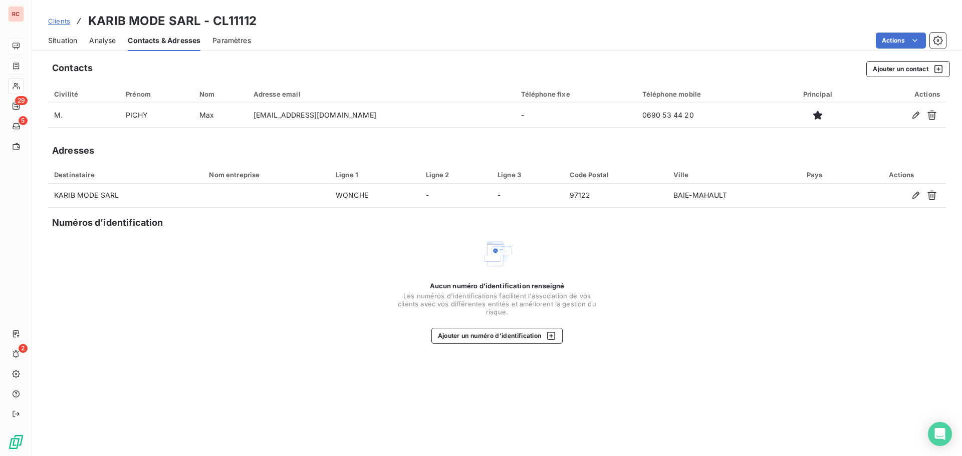
click at [55, 38] on span "Situation" at bounding box center [62, 41] width 29 height 10
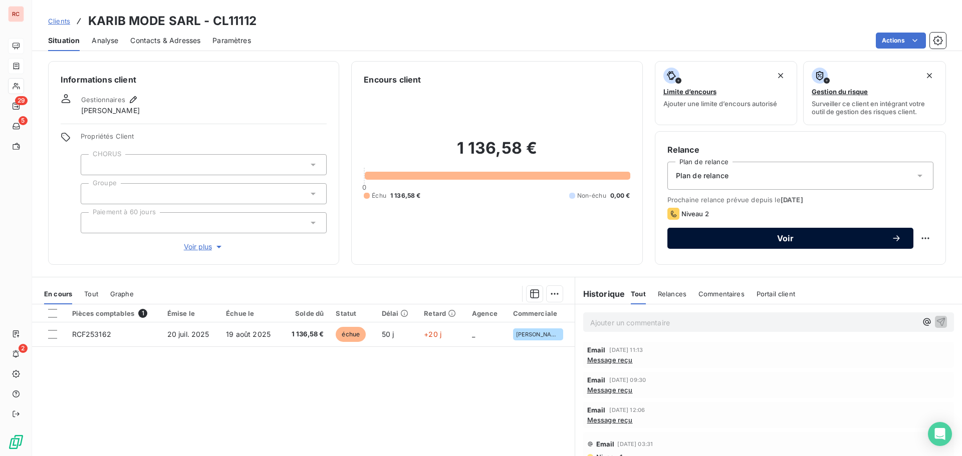
click at [701, 236] on span "Voir" at bounding box center [785, 238] width 212 height 8
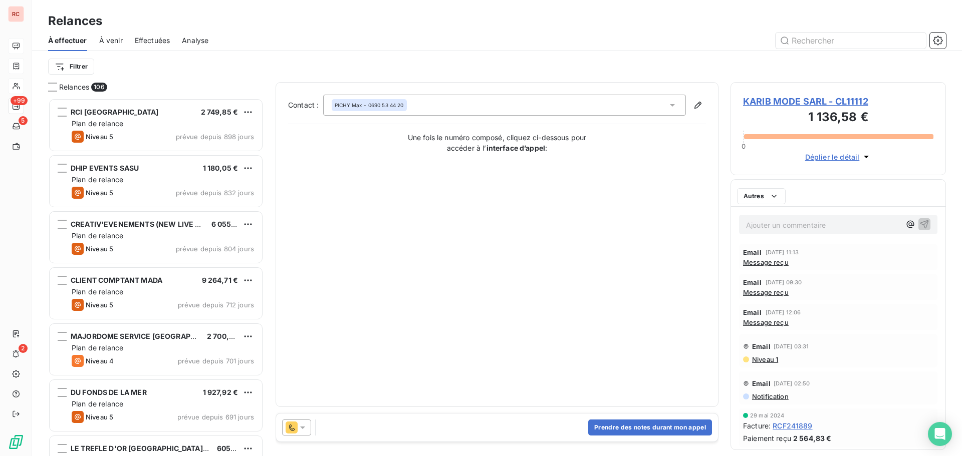
scroll to position [351, 208]
click at [355, 176] on div "Contact : PICHY Max - 0690 53 44 20 Une fois le numéro composé, cliquez ci-dess…" at bounding box center [497, 245] width 418 height 300
click at [643, 426] on button "Prendre des notes durant mon appel" at bounding box center [650, 428] width 124 height 16
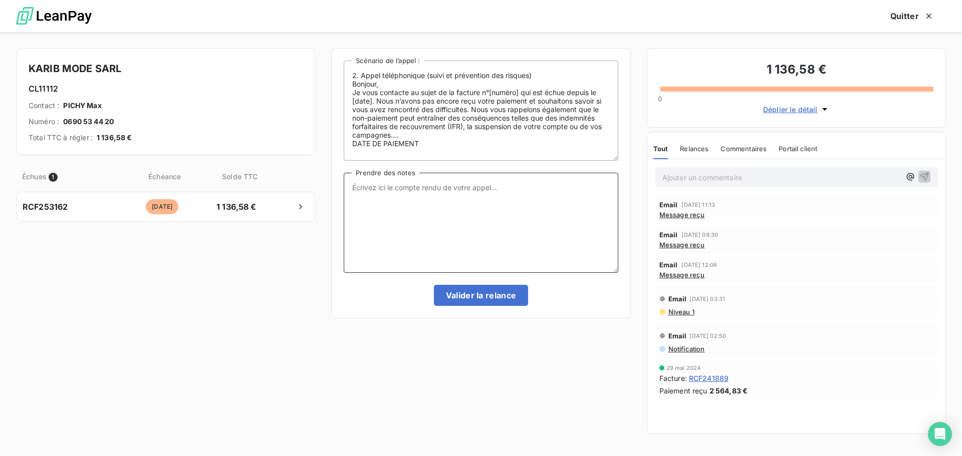
click at [380, 204] on textarea "Prendre des notes" at bounding box center [481, 223] width 274 height 100
paste textarea "Votre règlement à été expédié par courrier postal...Chèque nr 8637104 pour un m…"
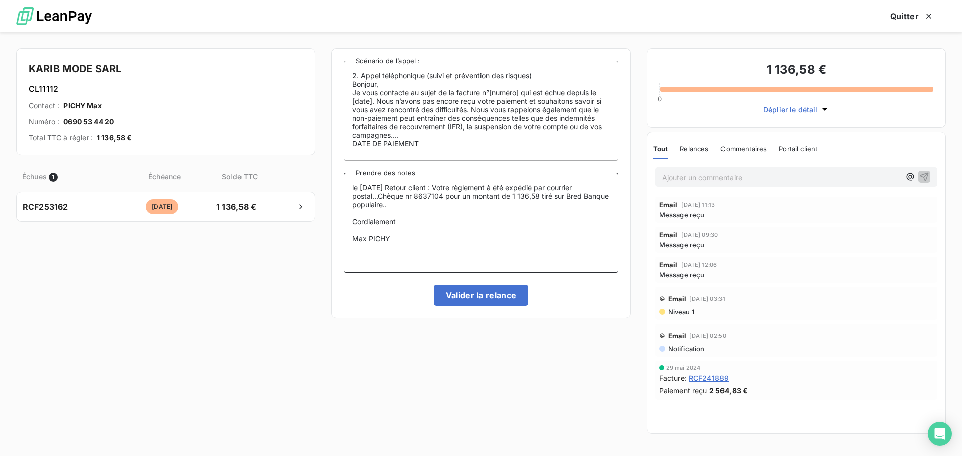
click at [351, 187] on textarea "le [DATE] Retour client : Votre règlement à été expédié par courrier postal...C…" at bounding box center [481, 223] width 274 height 100
click at [368, 182] on textarea "le [DATE] Retour client : Votre règlement à été expédié par courrier postal...C…" at bounding box center [481, 223] width 274 height 100
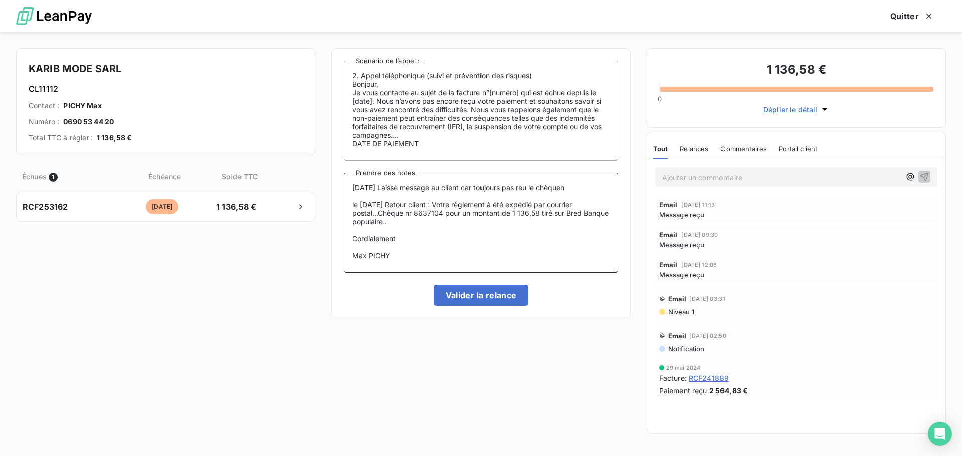
click at [540, 188] on textarea "[DATE] Laissé message au client car toujours pas reu le chèquen le [DATE] Retou…" at bounding box center [481, 223] width 274 height 100
click at [590, 187] on textarea "[DATE] Laissé message au client car toujours pas recu le chèquen le [DATE] Reto…" at bounding box center [481, 223] width 274 height 100
drag, startPoint x: 392, startPoint y: 253, endPoint x: 342, endPoint y: 188, distance: 82.2
click at [342, 188] on div "2. Appel téléphonique (suivi et prévention des risques) Bonjour, Je vous contac…" at bounding box center [480, 183] width 299 height 270
type textarea "[DATE] Laissé message au client car toujours pas reçu le chèque le [DATE] Retou…"
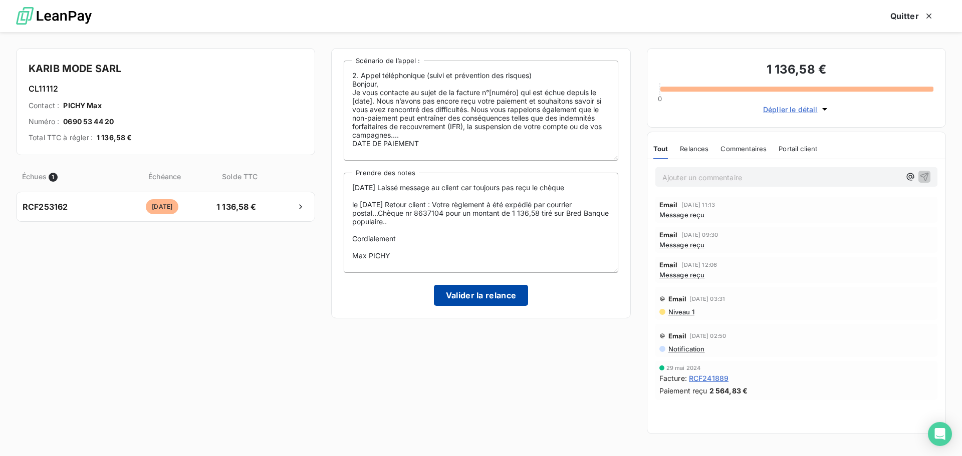
click at [493, 296] on button "Valider la relance" at bounding box center [481, 295] width 95 height 21
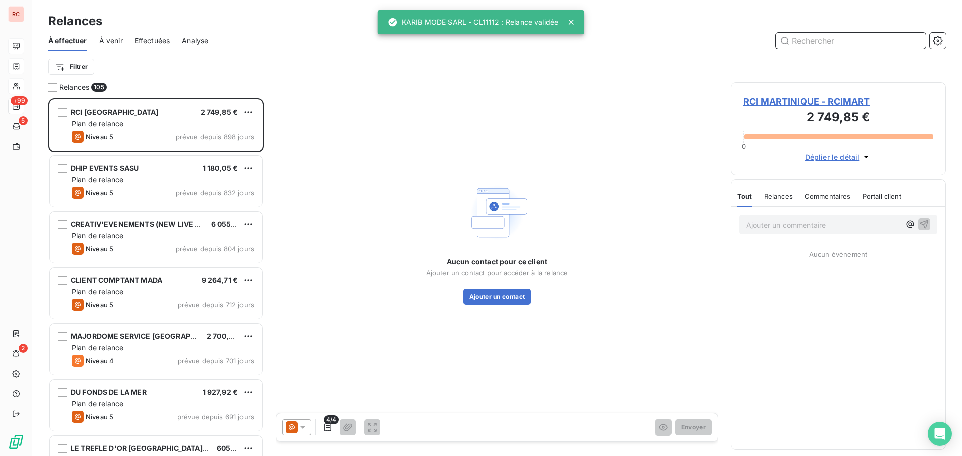
click at [164, 45] on span "Effectuées" at bounding box center [153, 41] width 36 height 10
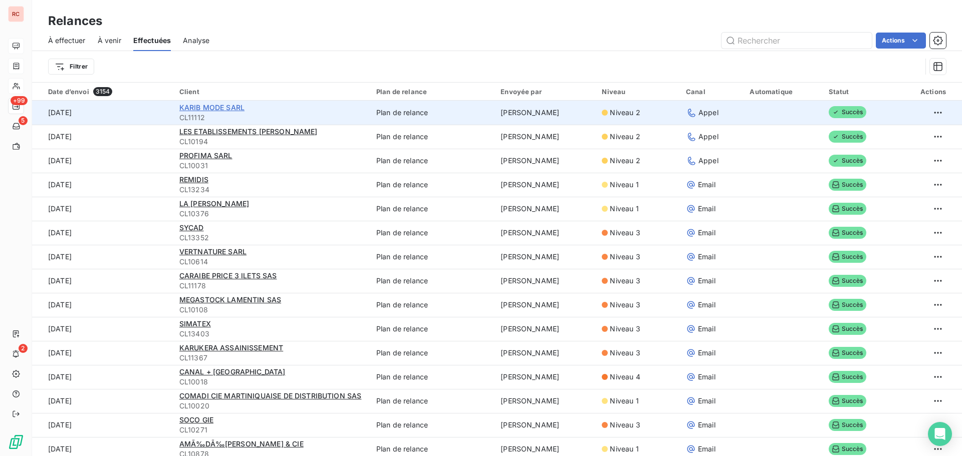
click at [210, 104] on span "KARIB MODE SARL" at bounding box center [211, 107] width 65 height 9
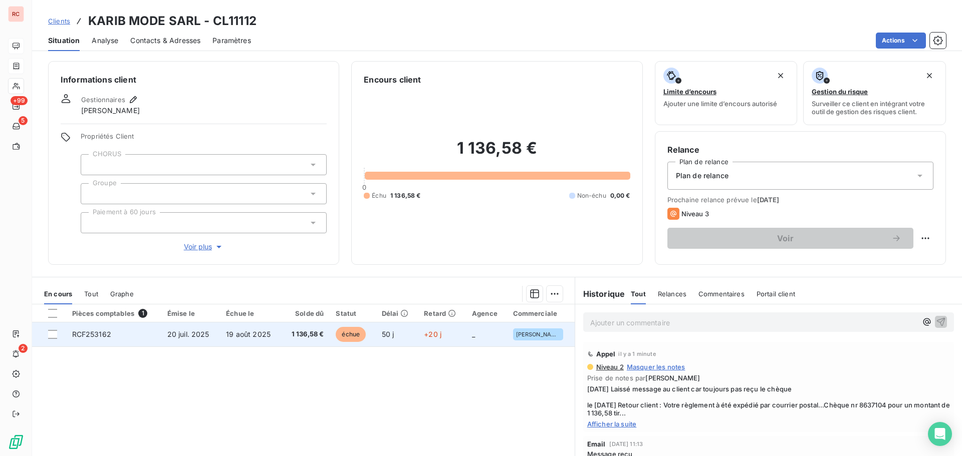
click at [168, 337] on span "20 juil. 2025" at bounding box center [188, 334] width 42 height 9
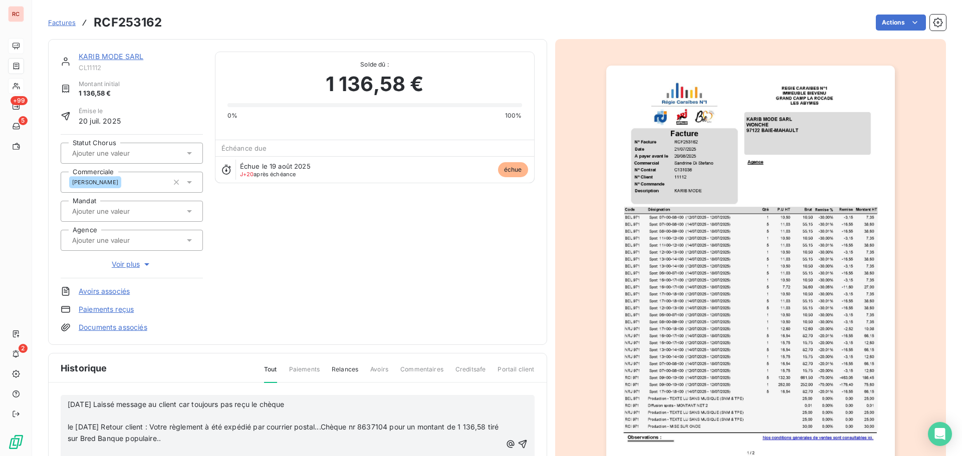
click at [125, 420] on p "﻿" at bounding box center [285, 416] width 434 height 12
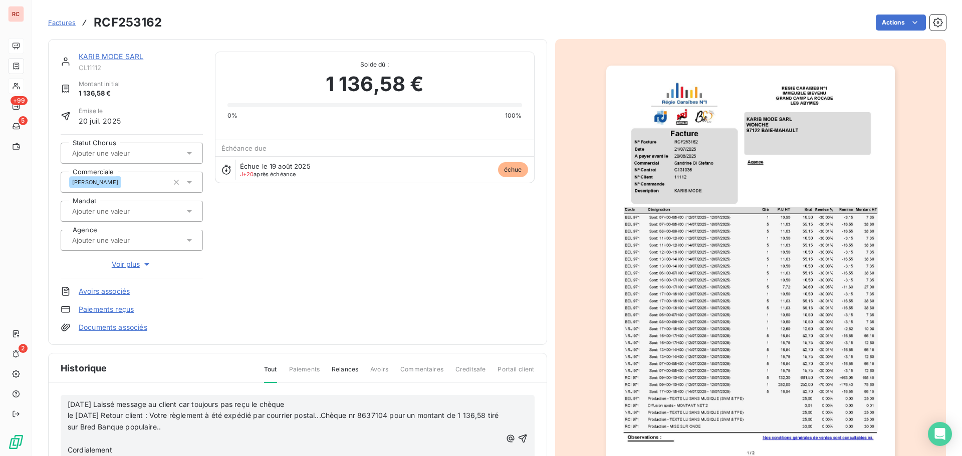
click at [78, 449] on span "Cordialement" at bounding box center [90, 450] width 45 height 9
click at [75, 438] on p "﻿" at bounding box center [285, 439] width 434 height 12
click at [517, 431] on icon "button" at bounding box center [522, 433] width 10 height 10
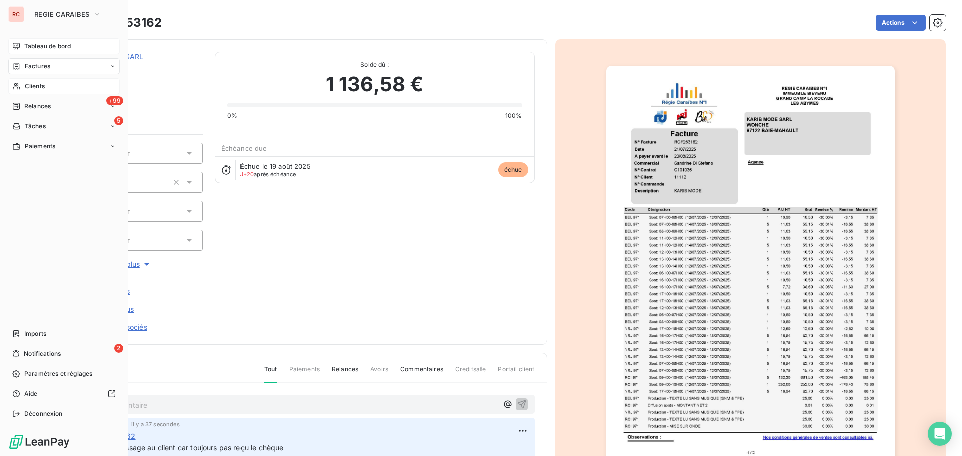
click at [36, 83] on span "Clients" at bounding box center [35, 86] width 20 height 9
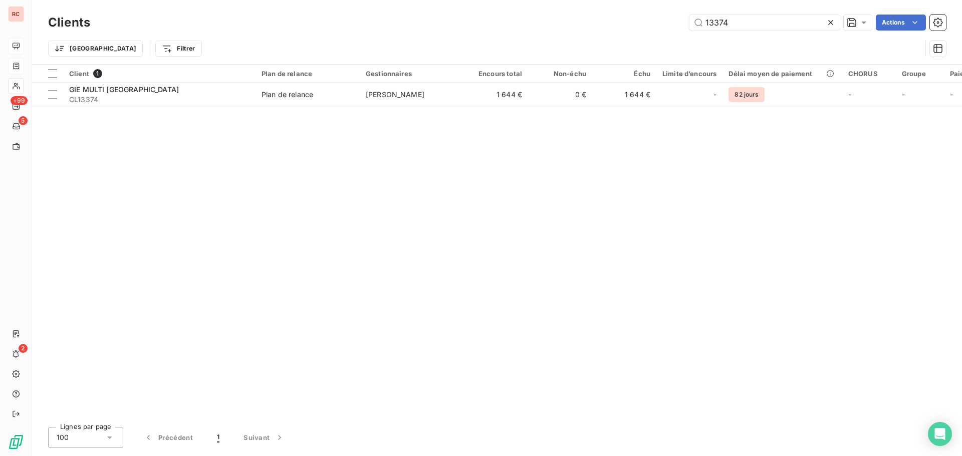
drag, startPoint x: 755, startPoint y: 25, endPoint x: 621, endPoint y: 24, distance: 134.2
click at [621, 24] on div "13374 Actions" at bounding box center [524, 23] width 844 height 16
type input "SOCO GIE"
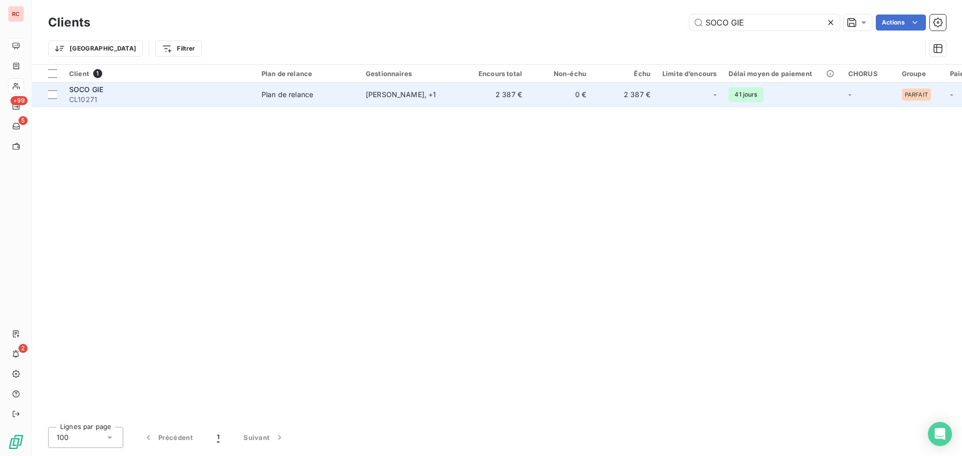
click at [301, 93] on div "Plan de relance" at bounding box center [287, 95] width 52 height 10
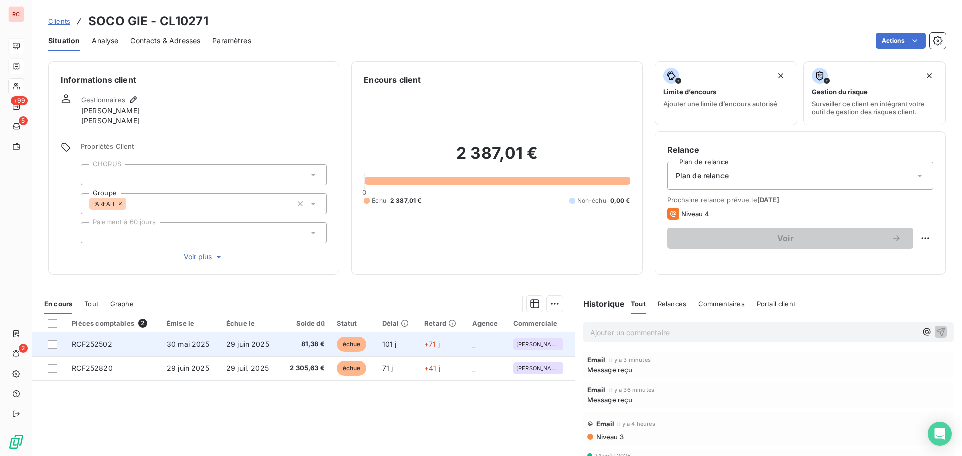
click at [203, 343] on span "30 mai 2025" at bounding box center [188, 344] width 43 height 9
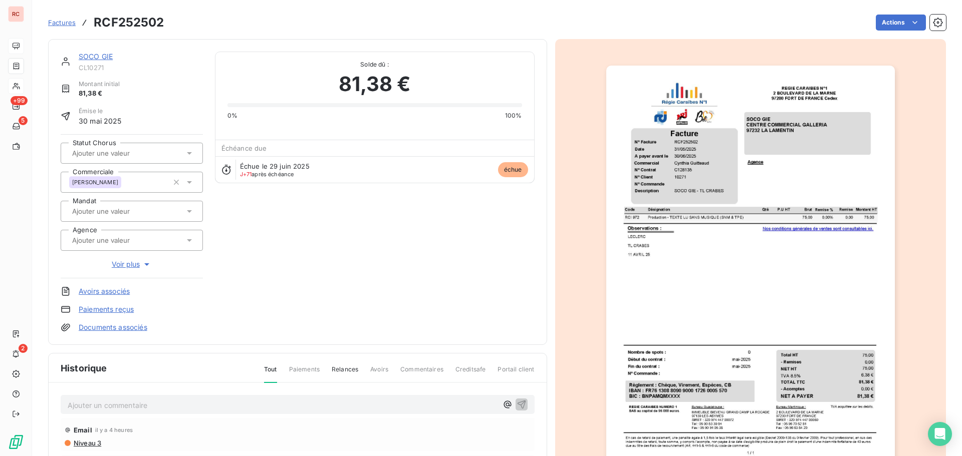
click at [688, 185] on img "button" at bounding box center [750, 270] width 289 height 408
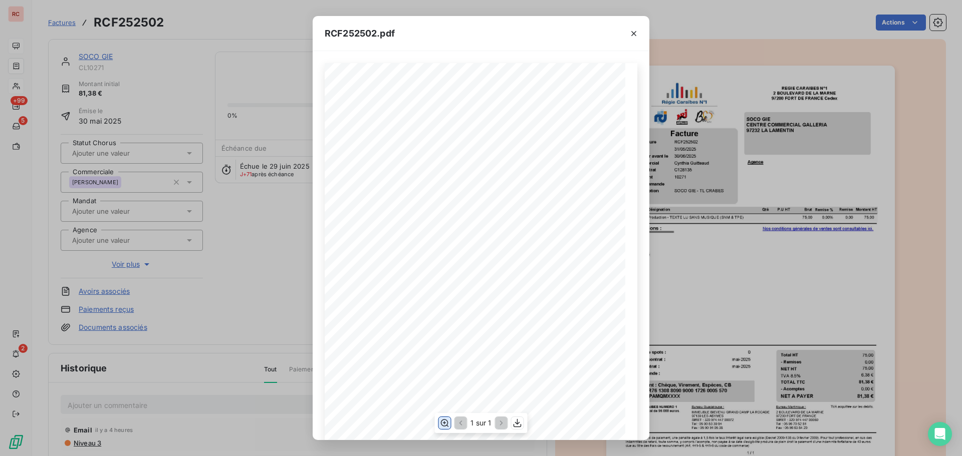
click at [441, 425] on icon "button" at bounding box center [445, 424] width 8 height 8
click at [441, 424] on icon "button" at bounding box center [445, 424] width 8 height 8
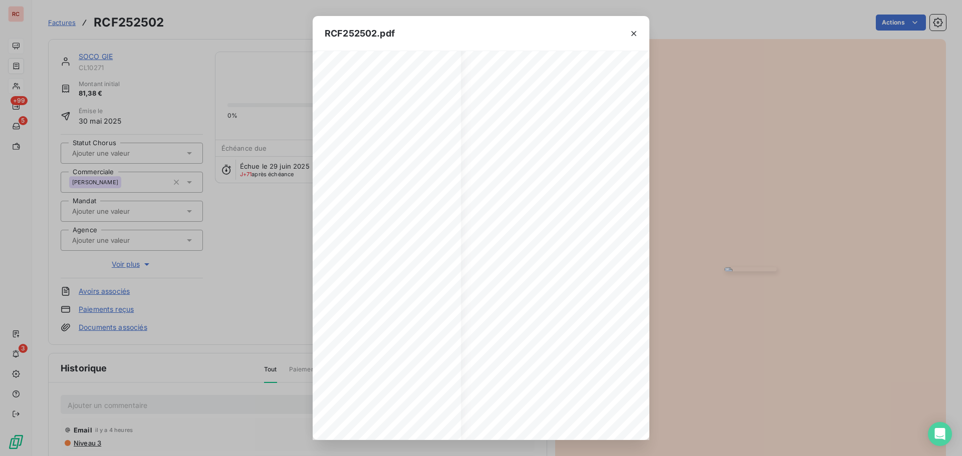
scroll to position [100, 0]
click at [631, 36] on icon "button" at bounding box center [634, 34] width 10 height 10
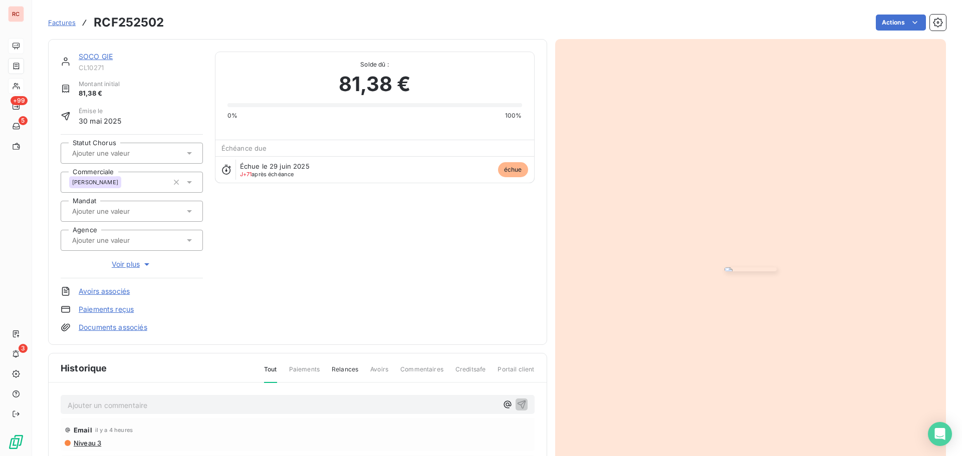
click at [86, 399] on p "Ajouter un commentaire ﻿" at bounding box center [283, 405] width 430 height 13
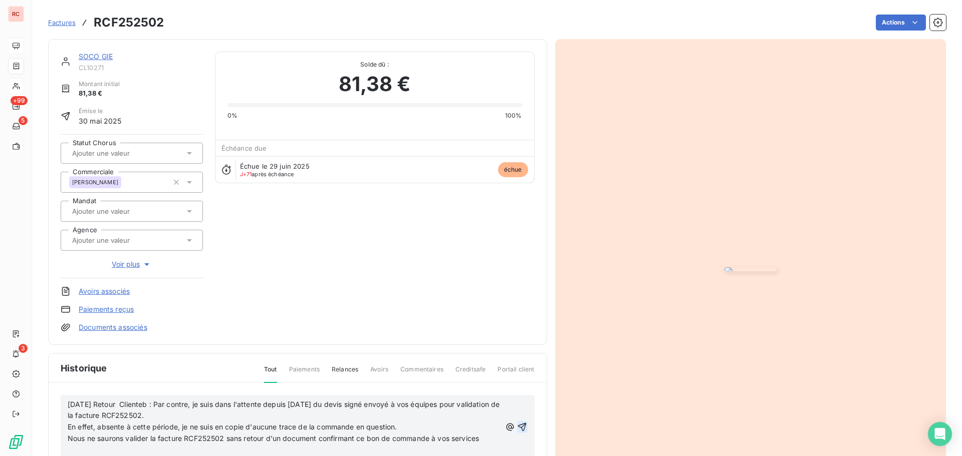
click at [518, 427] on icon "button" at bounding box center [522, 427] width 9 height 9
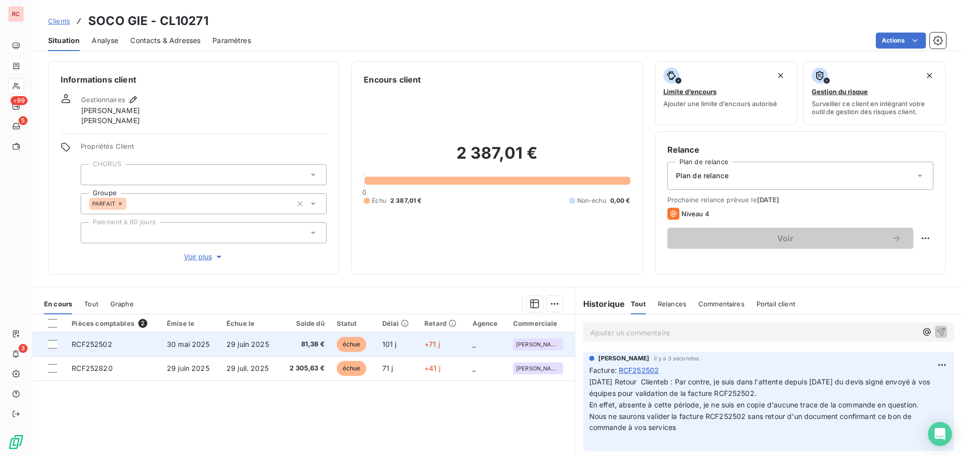
click at [176, 341] on span "30 mai 2025" at bounding box center [188, 344] width 43 height 9
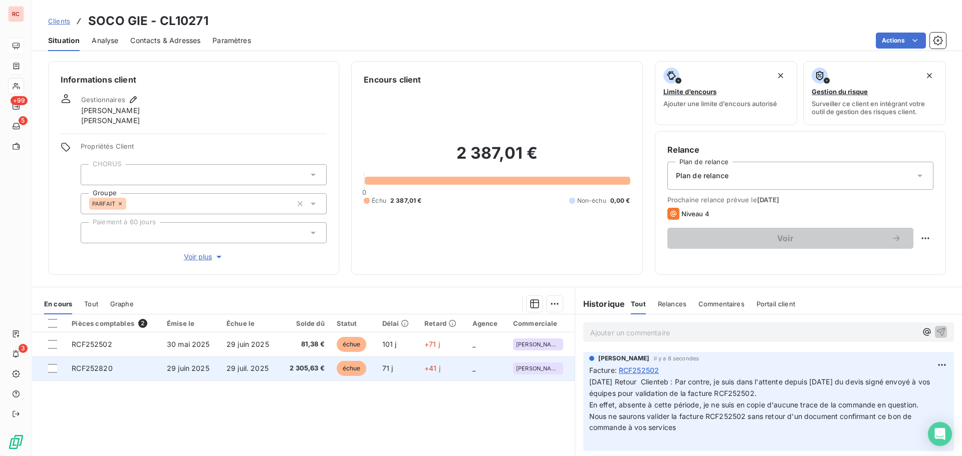
click at [136, 369] on td "RCF252820" at bounding box center [113, 369] width 95 height 24
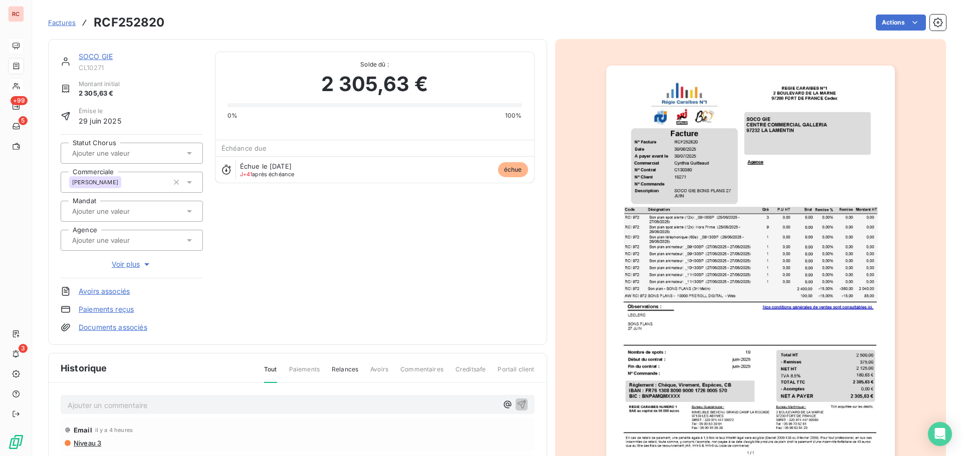
click at [73, 406] on p "Ajouter un commentaire ﻿" at bounding box center [283, 405] width 430 height 13
click at [81, 403] on p "0" at bounding box center [283, 405] width 430 height 12
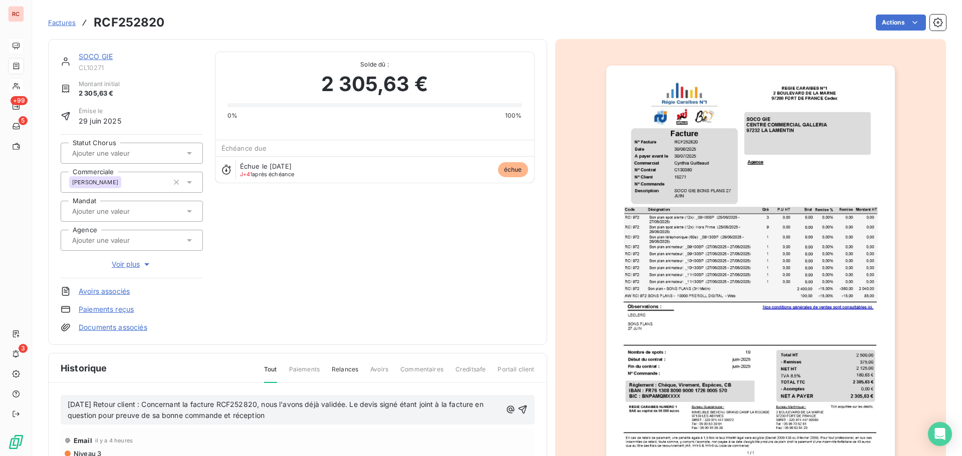
drag, startPoint x: 322, startPoint y: 416, endPoint x: 64, endPoint y: 402, distance: 258.3
click at [64, 402] on div "[DATE] Retour client : Concernant la facture RCF252820, nous l'avons déjà valid…" at bounding box center [298, 410] width 474 height 30
copy span "[DATE] Retour client : Concernant la facture RCF252820, nous l'avons déjà valid…"
click at [518, 412] on icon "button" at bounding box center [522, 410] width 9 height 9
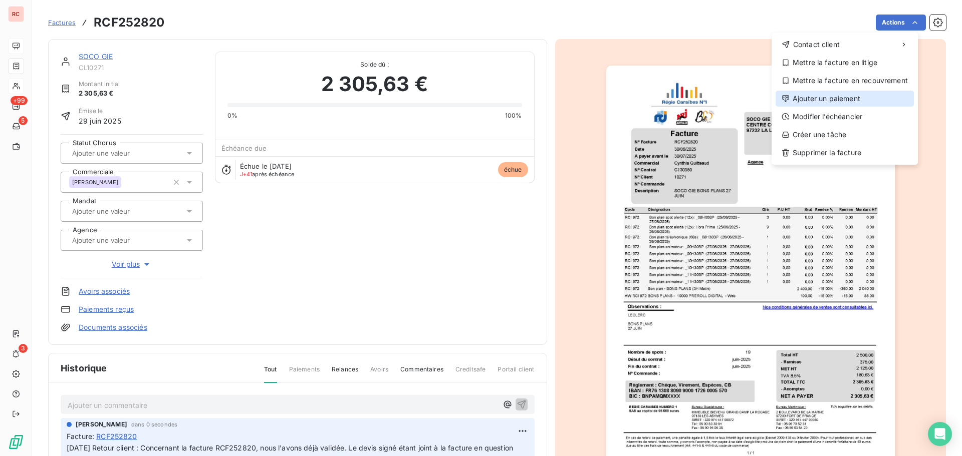
click at [846, 98] on div "Ajouter un paiement" at bounding box center [844, 99] width 138 height 16
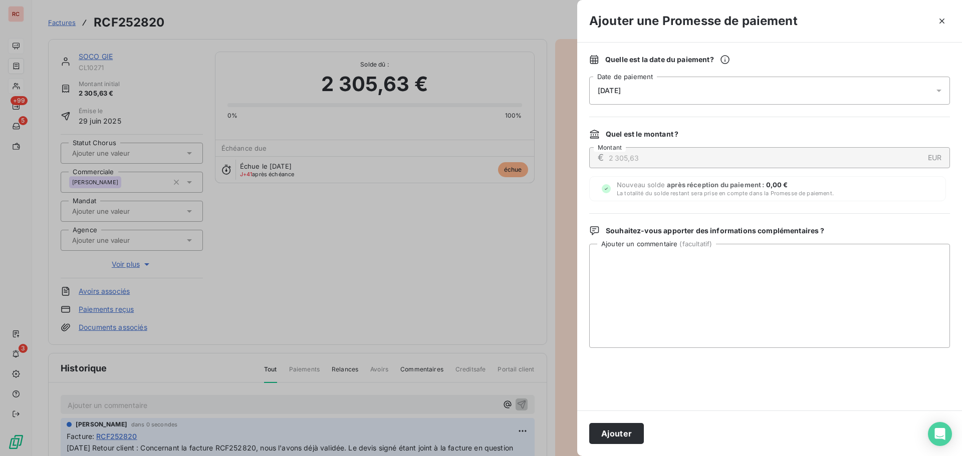
click at [942, 94] on icon at bounding box center [939, 91] width 10 height 10
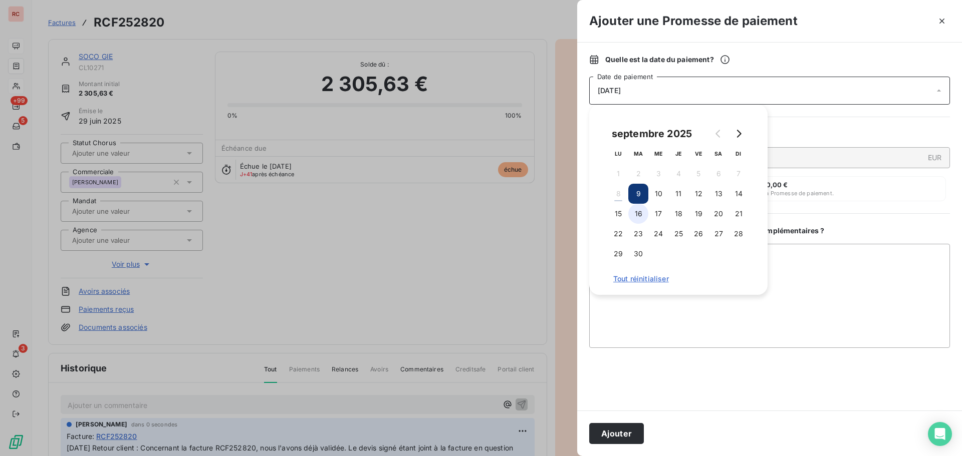
click at [641, 208] on button "16" at bounding box center [638, 214] width 20 height 20
click at [714, 322] on textarea "Ajouter un commentaire ( facultatif )" at bounding box center [769, 296] width 361 height 104
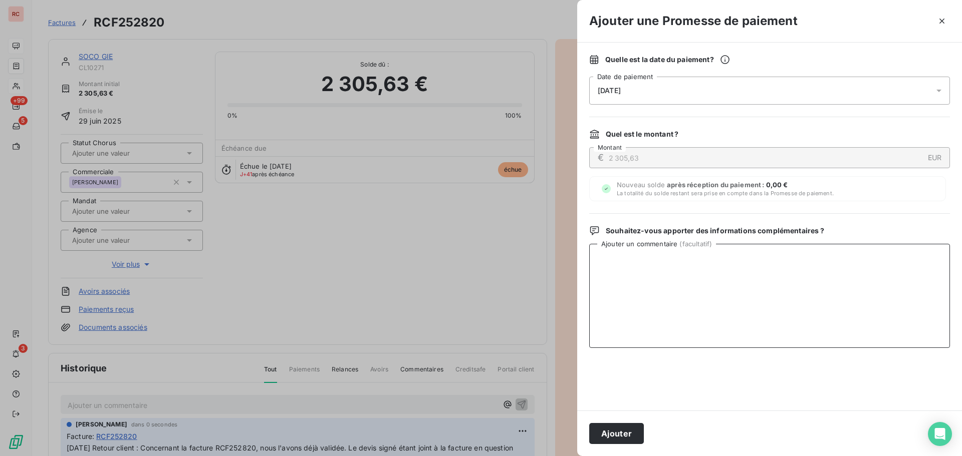
paste textarea "[DATE] Retour client : Concernant la facture RCF252820, nous l'avons déjà valid…"
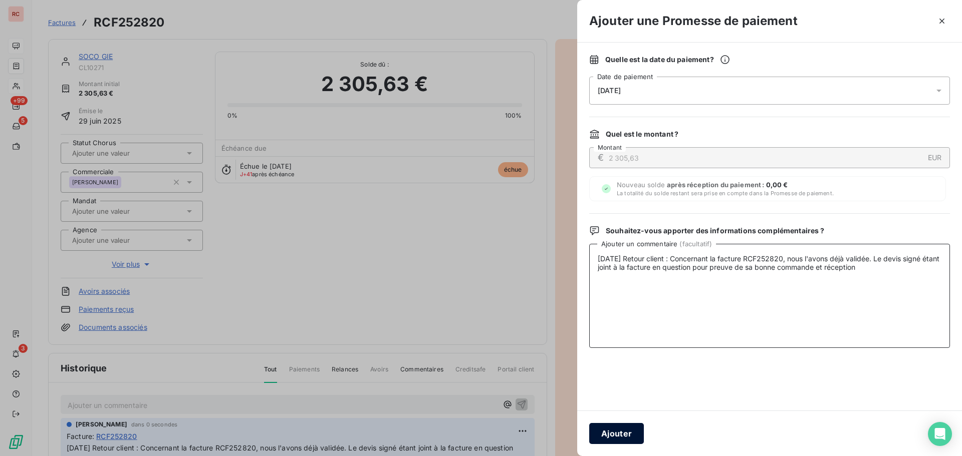
type textarea "[DATE] Retour client : Concernant la facture RCF252820, nous l'avons déjà valid…"
click at [626, 432] on button "Ajouter" at bounding box center [616, 433] width 55 height 21
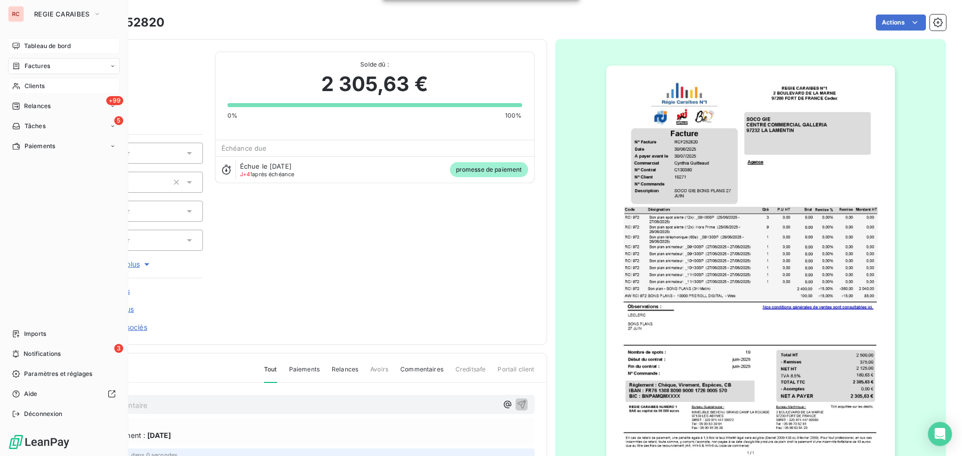
click at [32, 39] on div "Tableau de bord" at bounding box center [64, 46] width 112 height 16
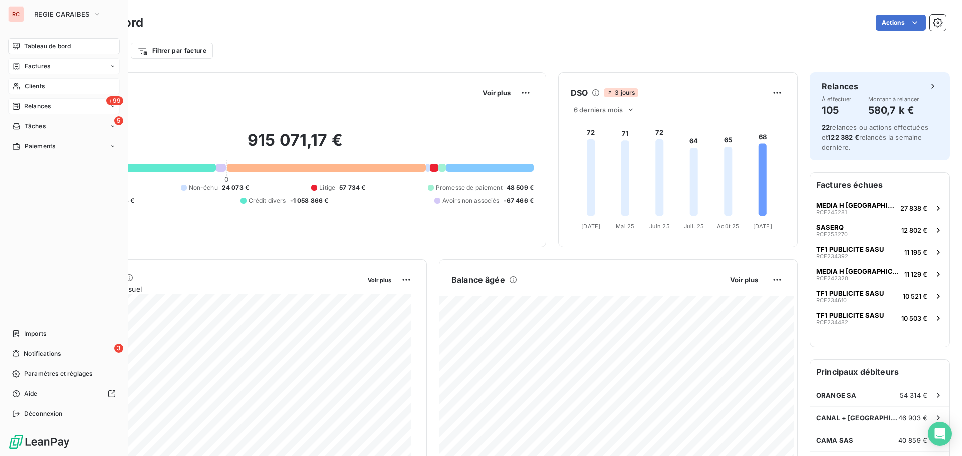
click at [36, 111] on div "+99 Relances" at bounding box center [64, 106] width 112 height 16
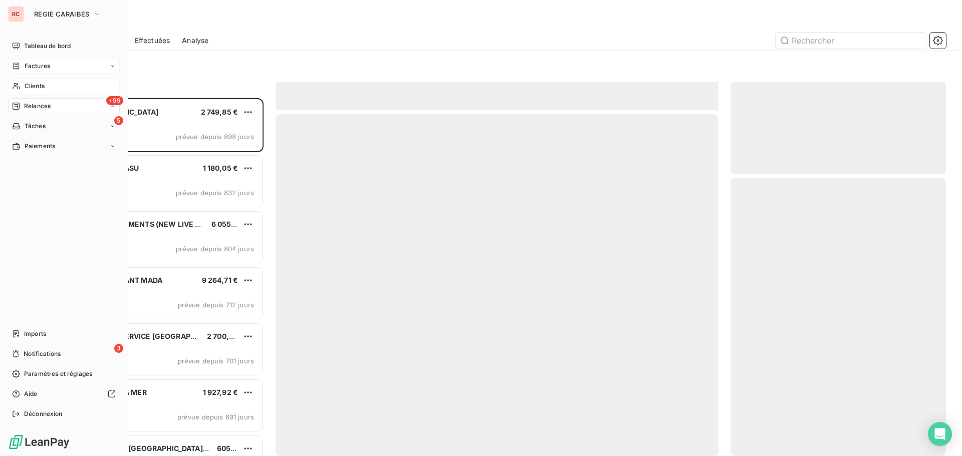
scroll to position [351, 208]
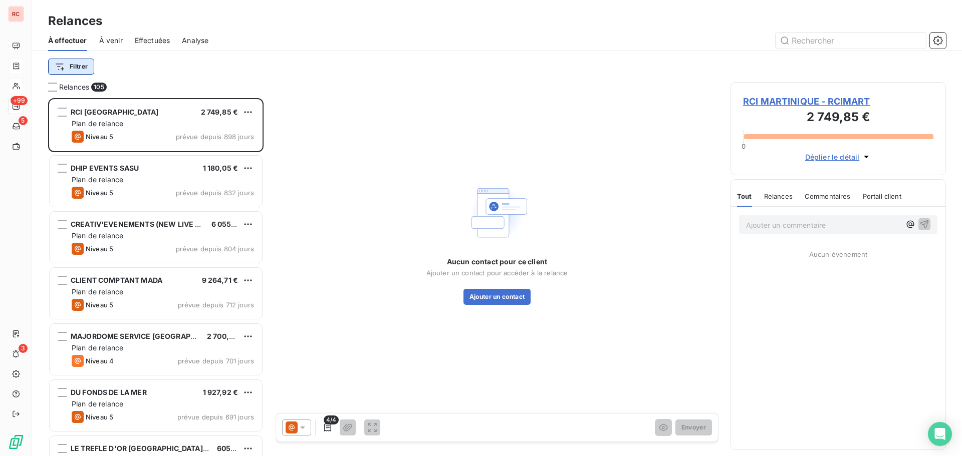
click at [72, 67] on html "RC +99 5 3 Relances À effectuer À venir Effectuées Analyse Filtrer Relances 105…" at bounding box center [481, 228] width 962 height 456
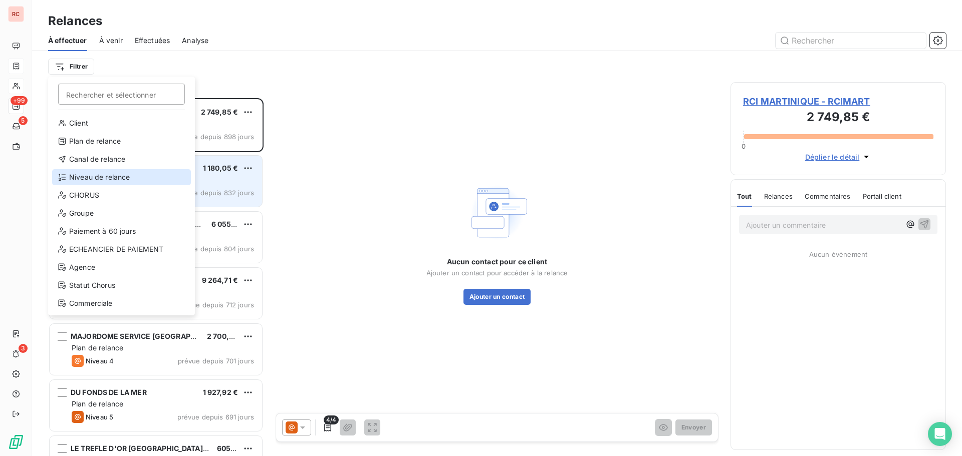
click at [97, 181] on div "Niveau de relance" at bounding box center [121, 177] width 139 height 16
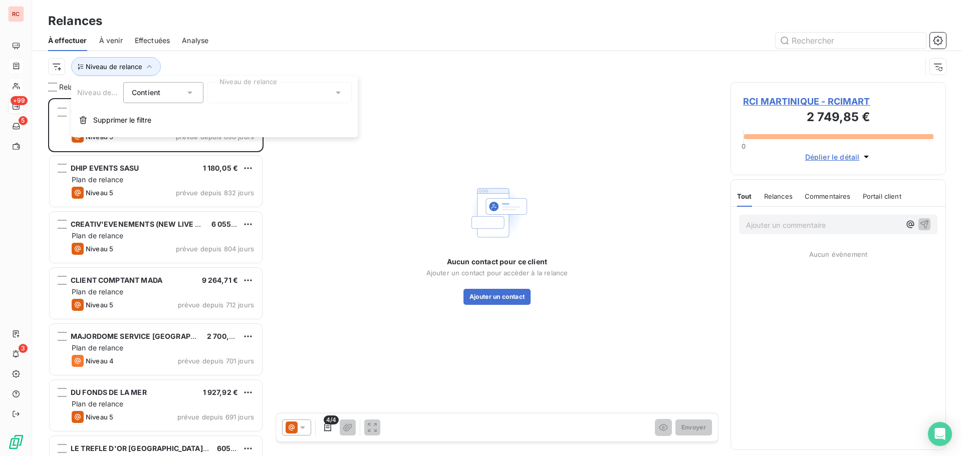
click at [295, 96] on div at bounding box center [279, 92] width 144 height 21
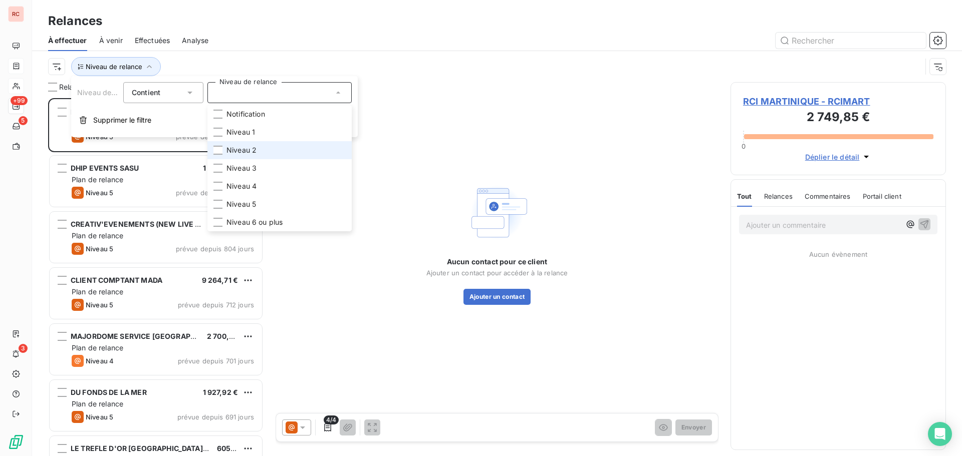
click at [241, 148] on span "Niveau 2" at bounding box center [241, 150] width 30 height 10
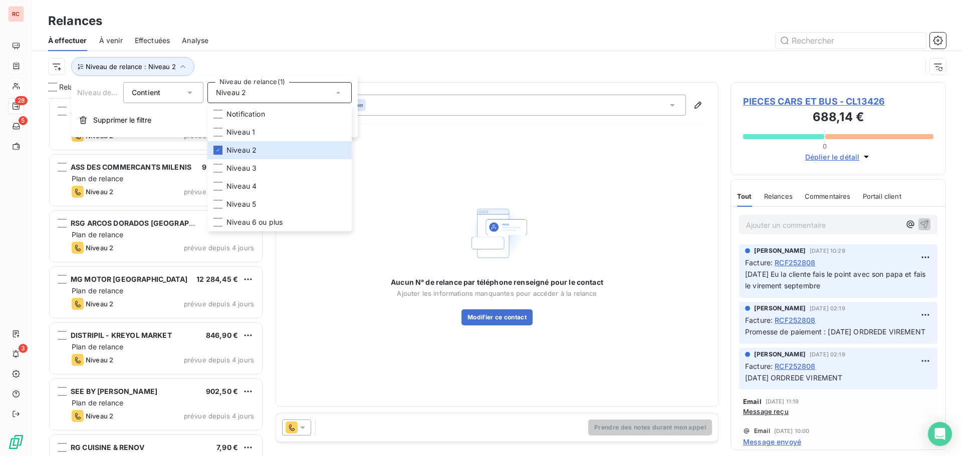
scroll to position [1213, 0]
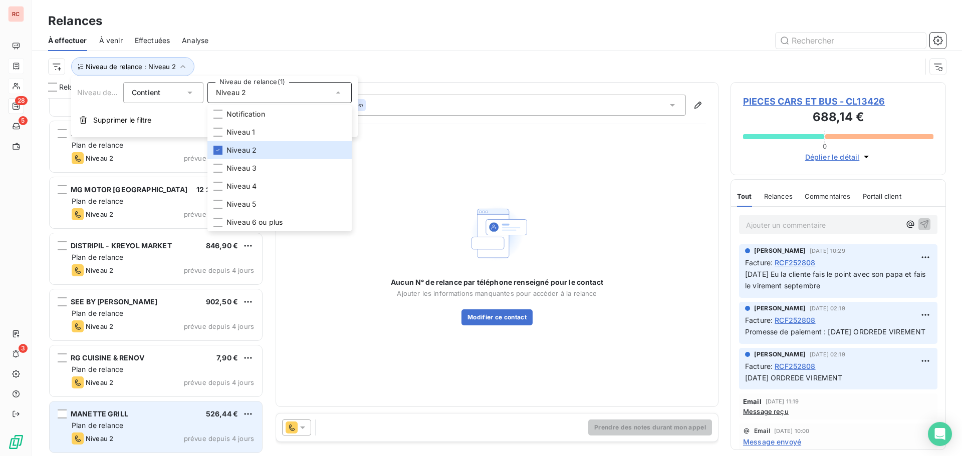
click at [144, 421] on div "Plan de relance" at bounding box center [163, 426] width 182 height 10
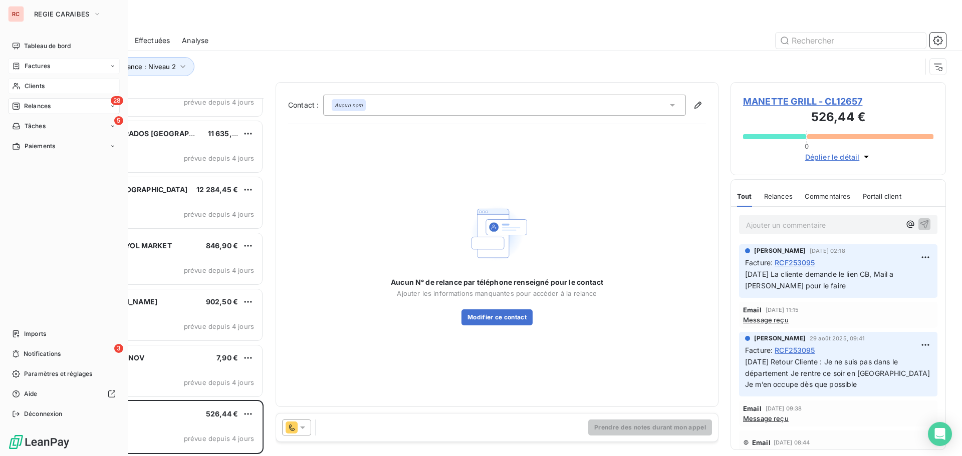
click at [51, 65] on div "Factures" at bounding box center [64, 66] width 112 height 16
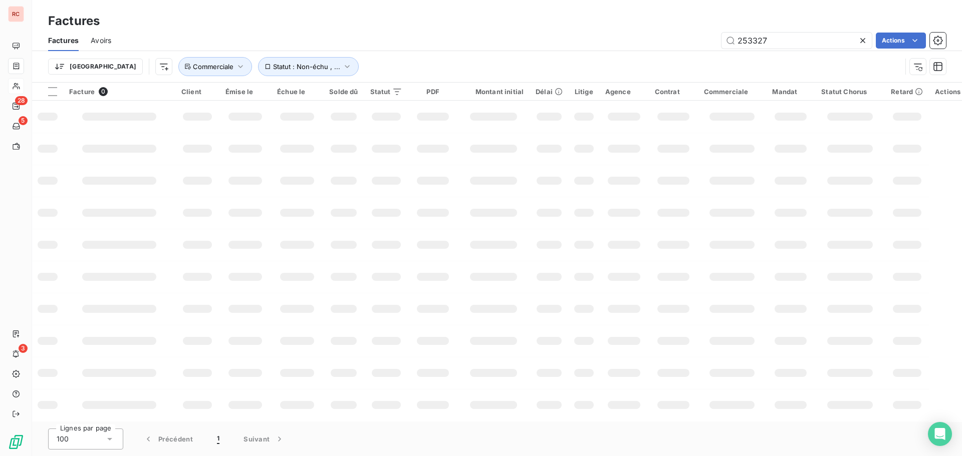
drag, startPoint x: 791, startPoint y: 44, endPoint x: 639, endPoint y: 44, distance: 152.3
click at [639, 44] on div "253327 Actions" at bounding box center [534, 41] width 822 height 16
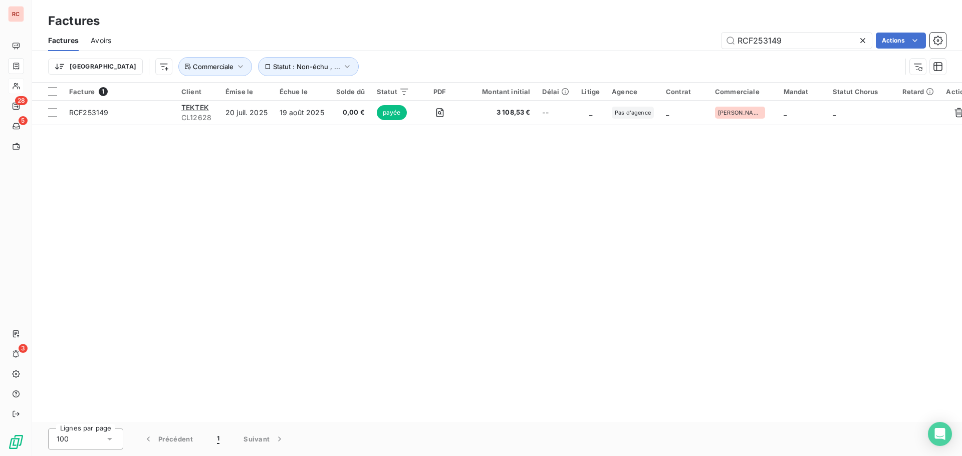
type input "RCF253149"
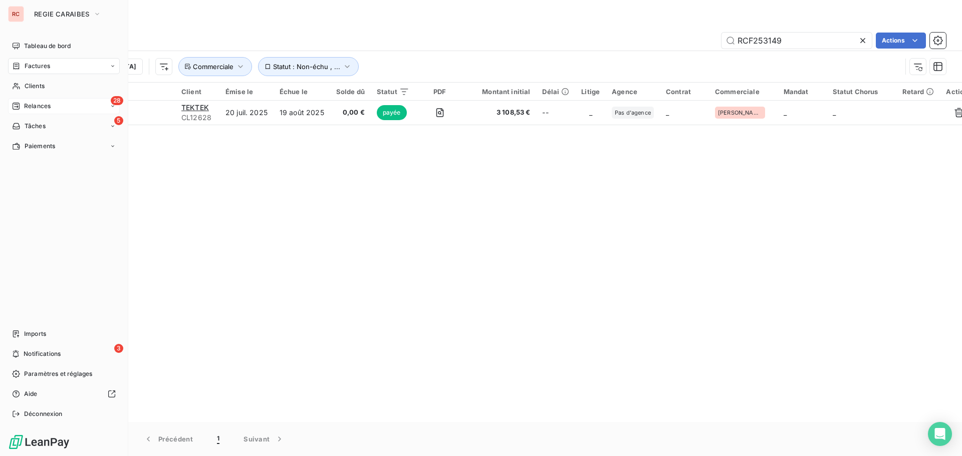
click at [31, 105] on span "Relances" at bounding box center [37, 106] width 27 height 9
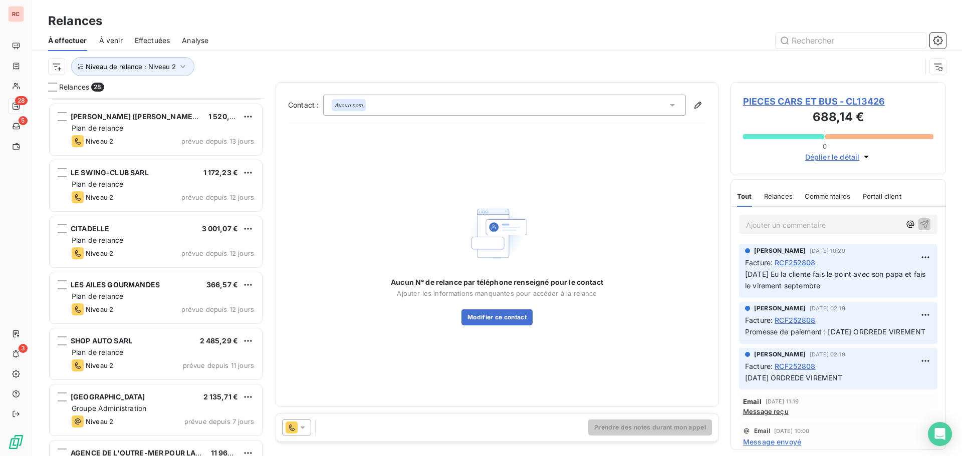
scroll to position [251, 0]
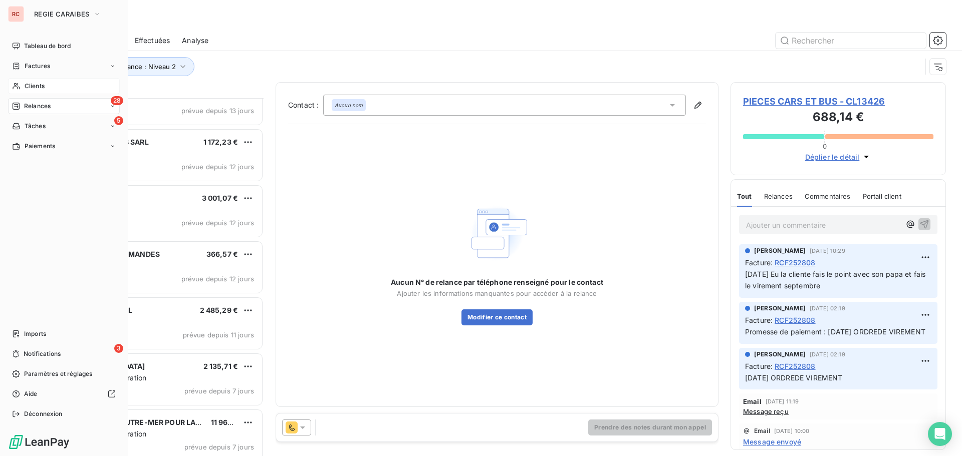
click at [34, 85] on span "Clients" at bounding box center [35, 86] width 20 height 9
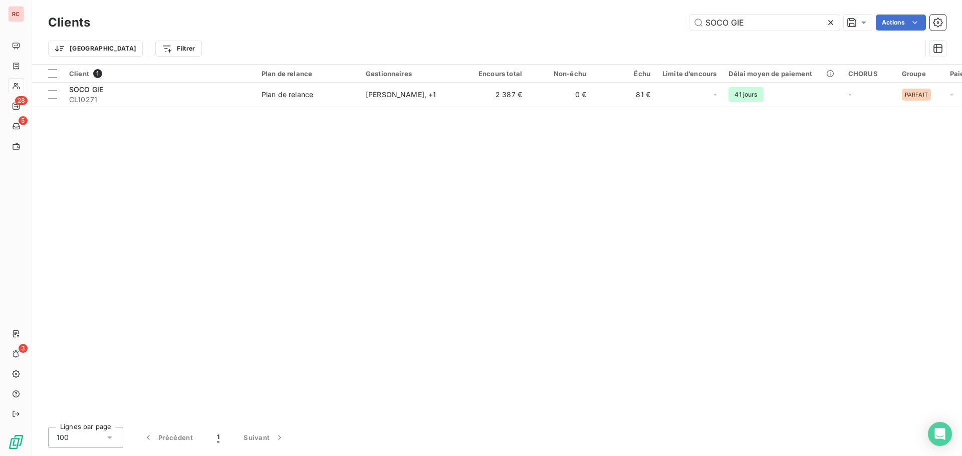
drag, startPoint x: 773, startPoint y: 26, endPoint x: 631, endPoint y: 35, distance: 142.5
click at [631, 35] on div "Clients SOCO GIE Actions Trier Filtrer" at bounding box center [497, 38] width 898 height 52
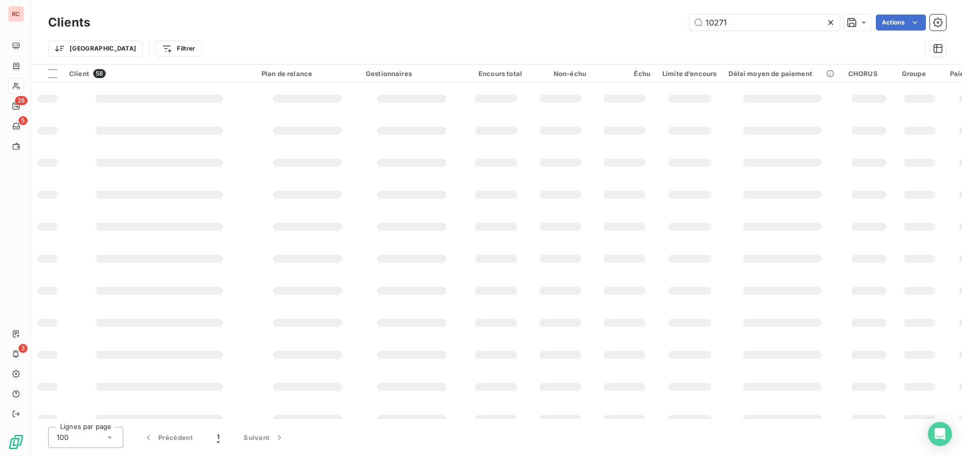
type input "10271"
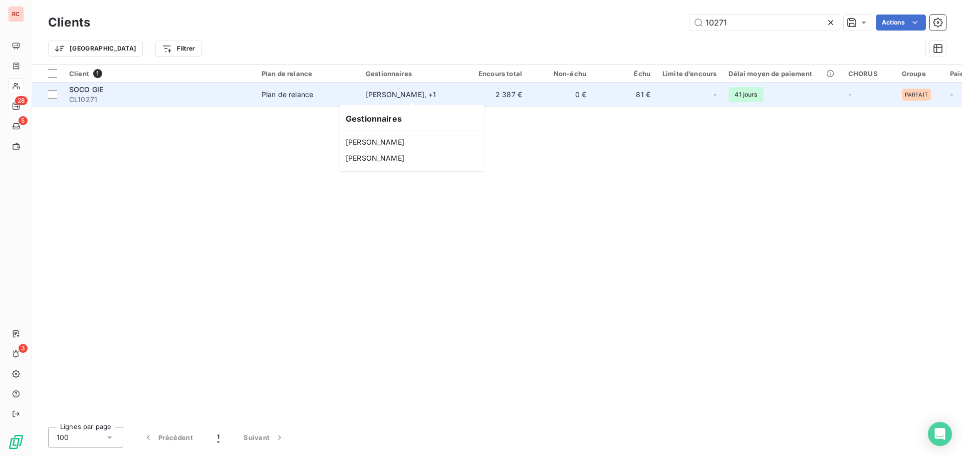
click at [392, 92] on div "[PERSON_NAME] , + 1" at bounding box center [412, 95] width 92 height 10
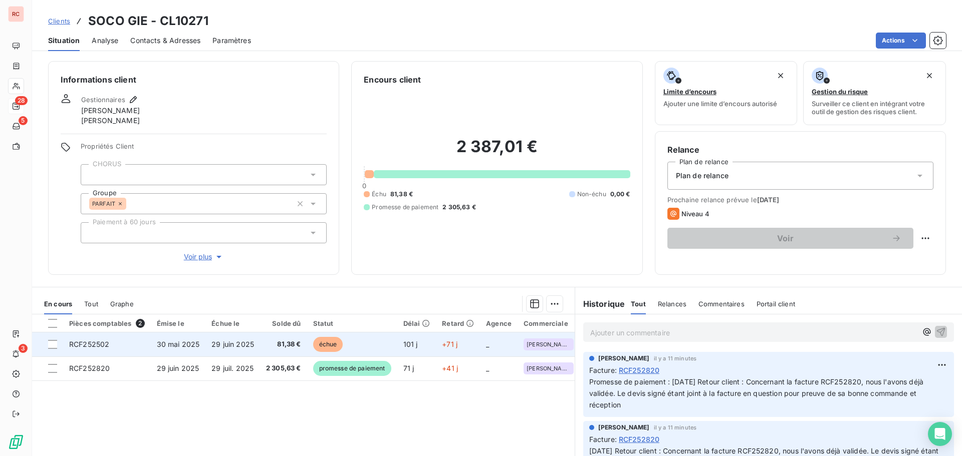
click at [144, 343] on td "RCF252502" at bounding box center [107, 345] width 88 height 24
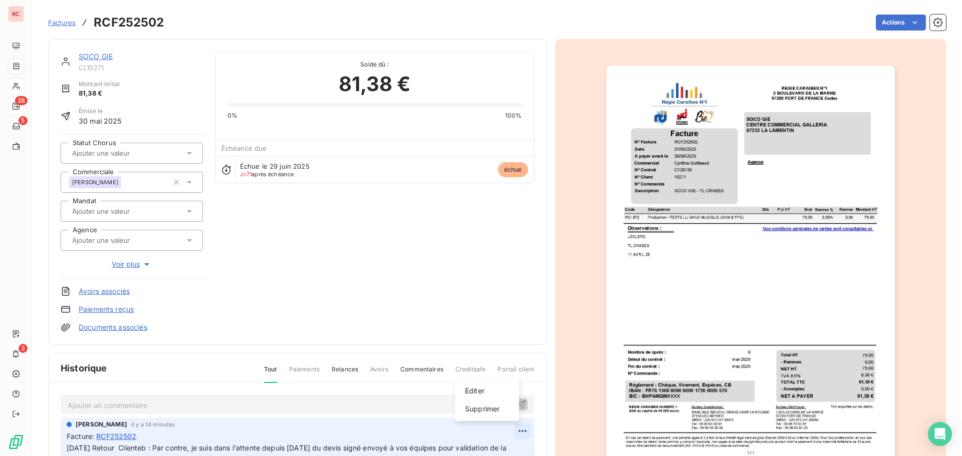
click at [510, 429] on html "RC 28 5 3 Factures RCF252502 Actions SOCO GIE CL10271 Montant initial 81,38 € É…" at bounding box center [481, 228] width 962 height 456
click at [475, 385] on div "Editer" at bounding box center [487, 391] width 56 height 16
click at [162, 446] on span "[DATE] Retour Clienteb : Par contre, je suis dans l'attente depuis [DATE] du de…" at bounding box center [288, 454] width 442 height 20
click at [113, 447] on span "[DATE] Retour Cliente : Par contre, je suis dans l'attente depuis [DATE] du dev…" at bounding box center [285, 465] width 437 height 43
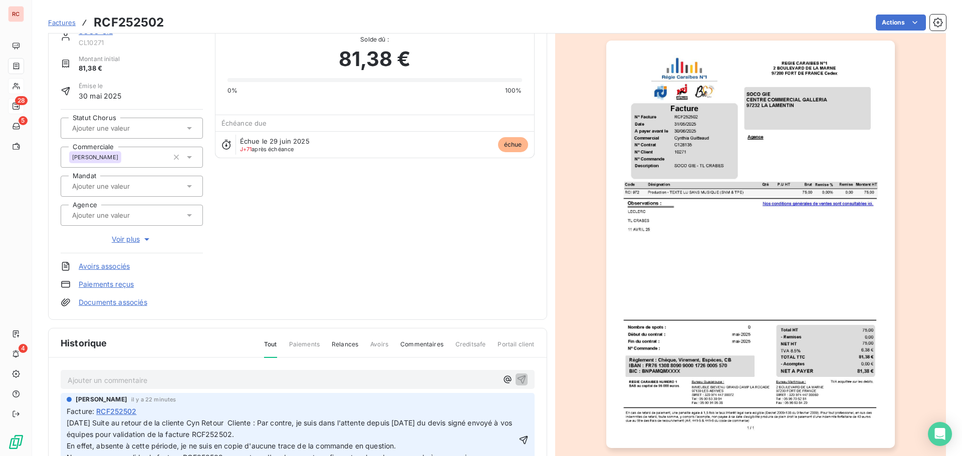
scroll to position [51, 0]
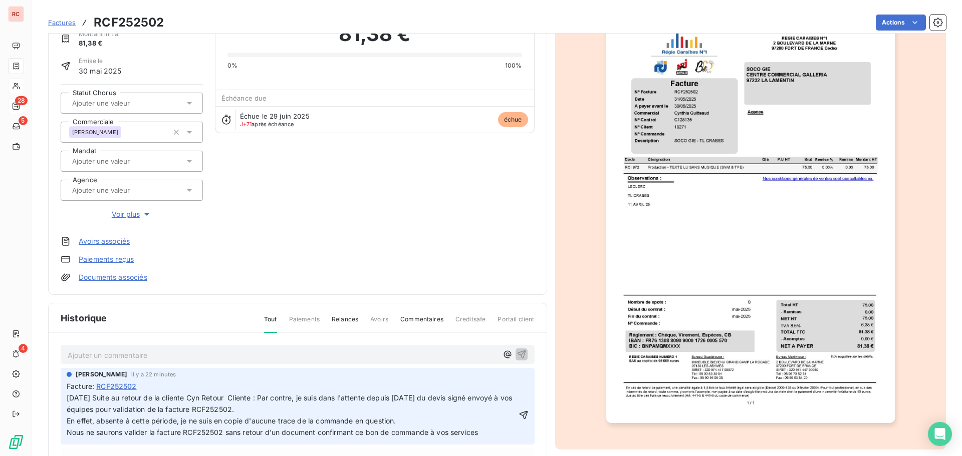
click at [217, 397] on span "[DATE] Suite au retour de la cliente Cyn Retour Cliente : Par contre, je suis d…" at bounding box center [290, 415] width 447 height 43
click at [315, 393] on p "[DATE] Suite au retour de la cliente [PERSON_NAME] demande un avoir sur czette …" at bounding box center [292, 416] width 450 height 46
click at [376, 399] on span "[DATE] Suite au retour de la cliente [PERSON_NAME] demande un avoir sur cette f…" at bounding box center [286, 415] width 438 height 43
click at [384, 392] on div "[DATE] Suite au retour de la cliente [PERSON_NAME] demande un avoir sur cette f…" at bounding box center [292, 415] width 450 height 47
click at [383, 399] on span "[DATE] Suite au retour de la cliente [PERSON_NAME] demande un avoir sur cette f…" at bounding box center [287, 415] width 440 height 43
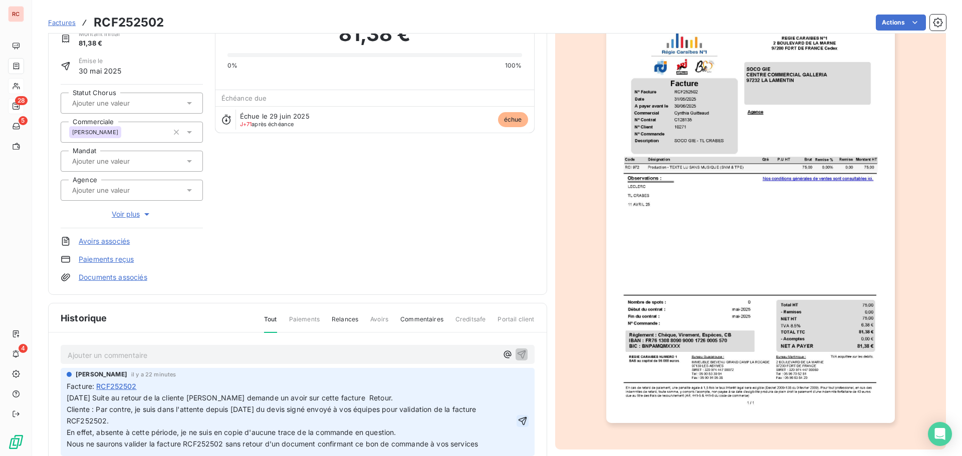
click at [517, 426] on icon "button" at bounding box center [522, 421] width 10 height 10
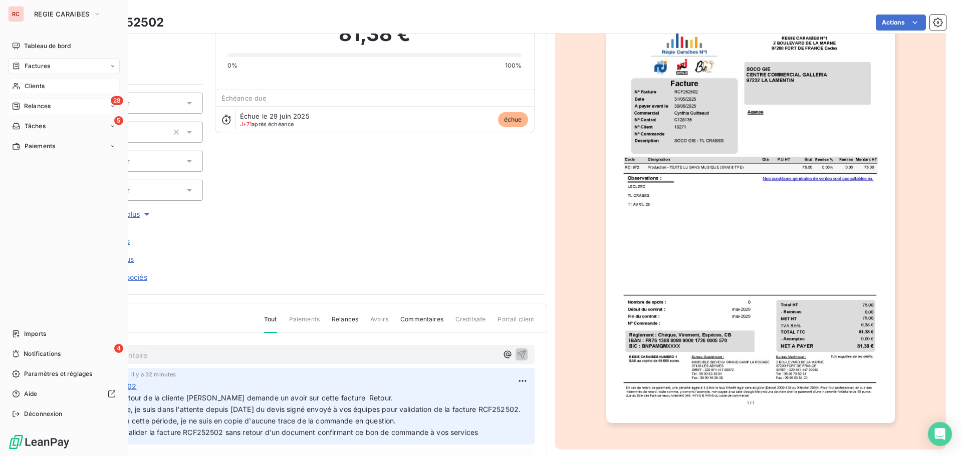
drag, startPoint x: 26, startPoint y: 85, endPoint x: 43, endPoint y: 85, distance: 17.0
click at [26, 85] on span "Clients" at bounding box center [35, 86] width 20 height 9
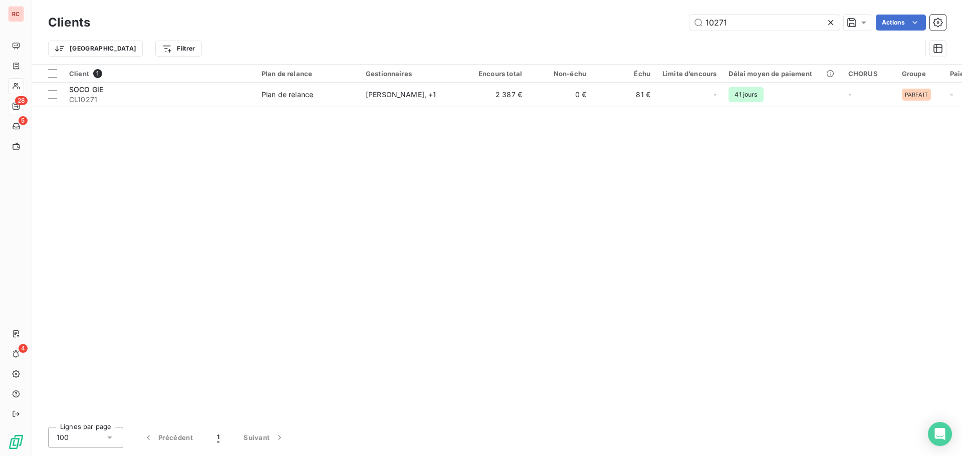
drag, startPoint x: 747, startPoint y: 25, endPoint x: 620, endPoint y: 17, distance: 128.0
click at [620, 17] on div "10271 Actions" at bounding box center [524, 23] width 844 height 16
type input "DIGICEL"
click at [354, 110] on div "Client 1 Plan de relance Gestionnaires Encours total Non-échu Échu Limite d’enc…" at bounding box center [497, 242] width 930 height 355
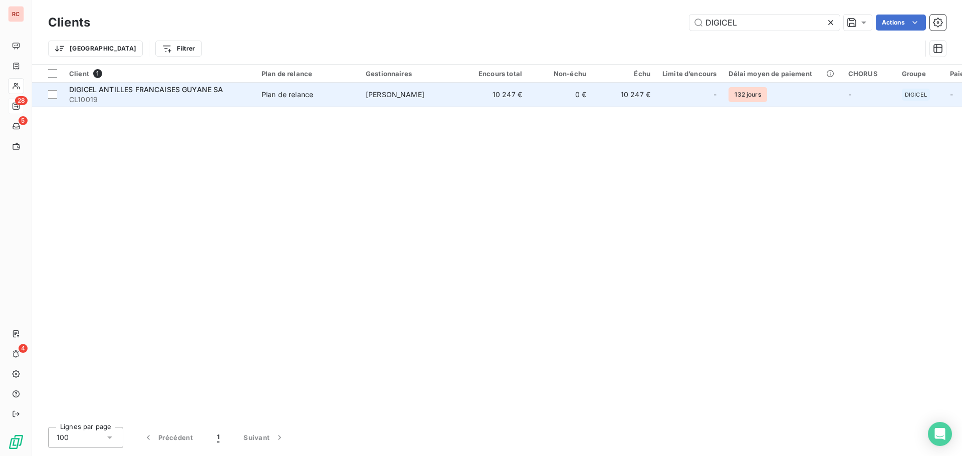
click at [354, 103] on td "Plan de relance" at bounding box center [307, 95] width 104 height 24
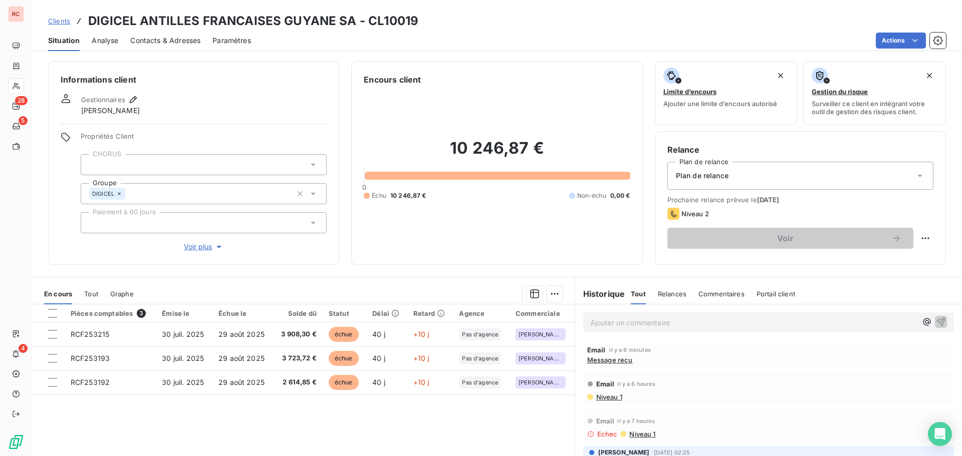
click at [193, 40] on span "Contacts & Adresses" at bounding box center [165, 41] width 70 height 10
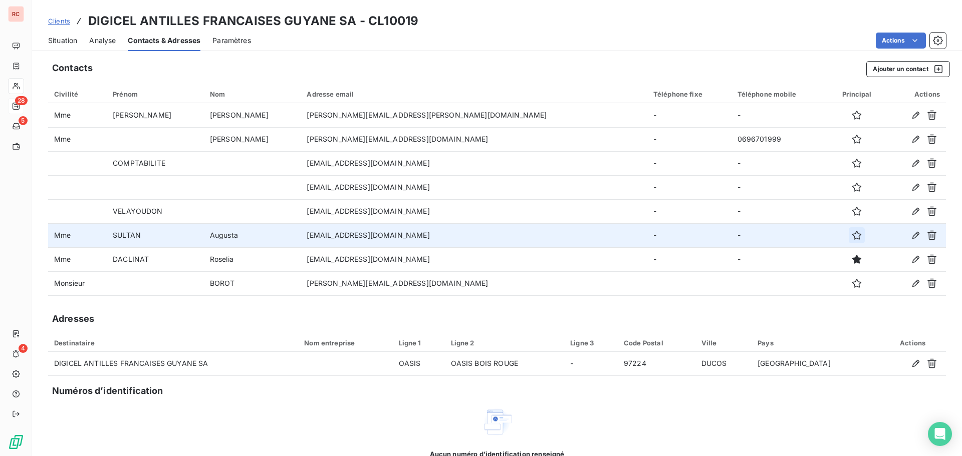
click at [852, 236] on icon "button" at bounding box center [857, 235] width 10 height 10
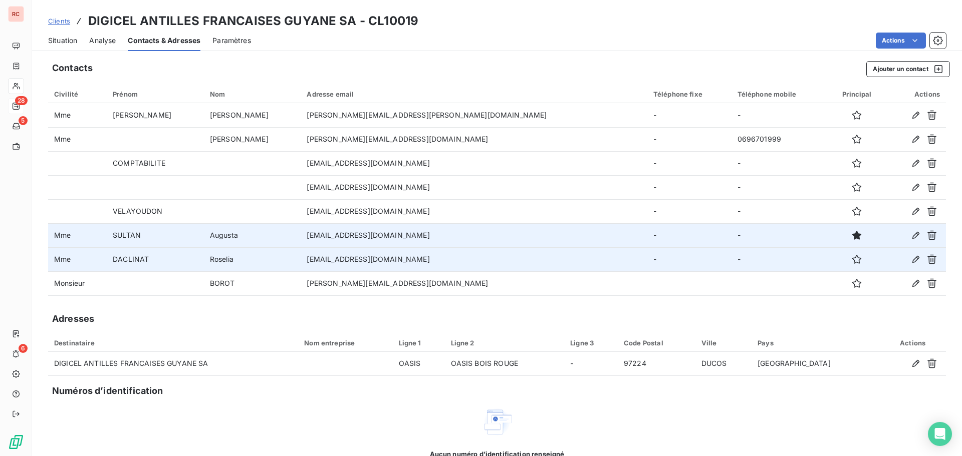
drag, startPoint x: 905, startPoint y: 261, endPoint x: 867, endPoint y: 266, distance: 38.0
click at [891, 266] on div at bounding box center [915, 259] width 49 height 16
click at [927, 259] on icon "button" at bounding box center [931, 260] width 9 height 10
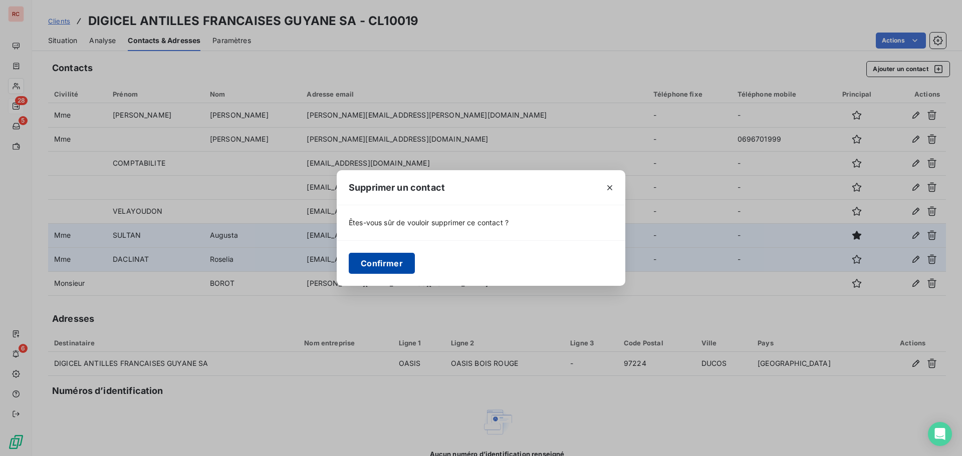
click at [385, 257] on button "Confirmer" at bounding box center [382, 263] width 66 height 21
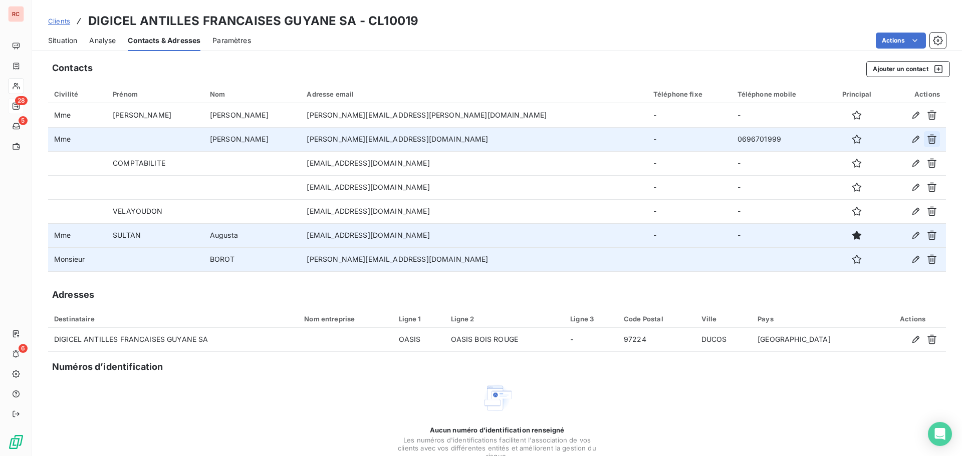
click at [927, 135] on icon "button" at bounding box center [932, 139] width 10 height 10
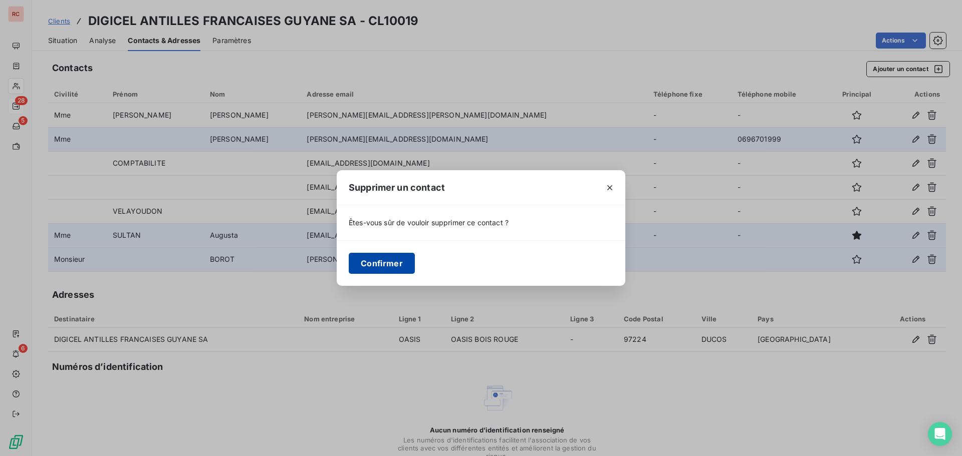
click at [381, 256] on button "Confirmer" at bounding box center [382, 263] width 66 height 21
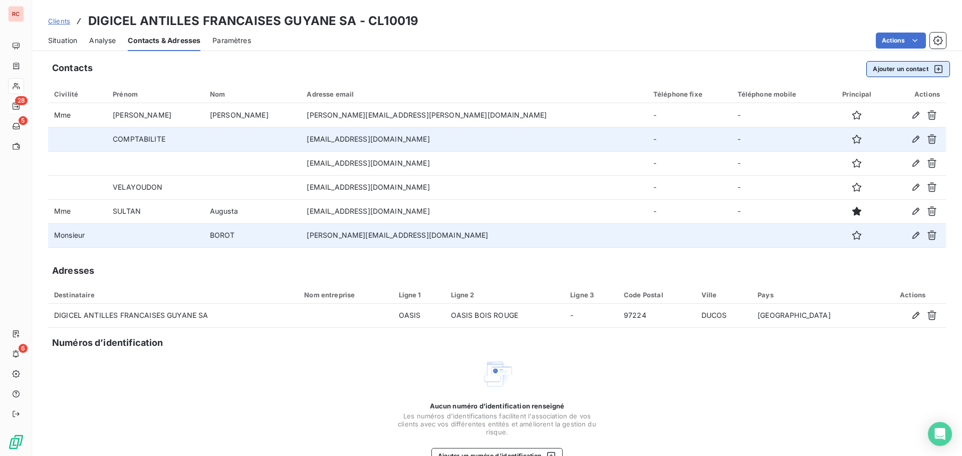
click at [890, 67] on button "Ajouter un contact" at bounding box center [908, 69] width 84 height 16
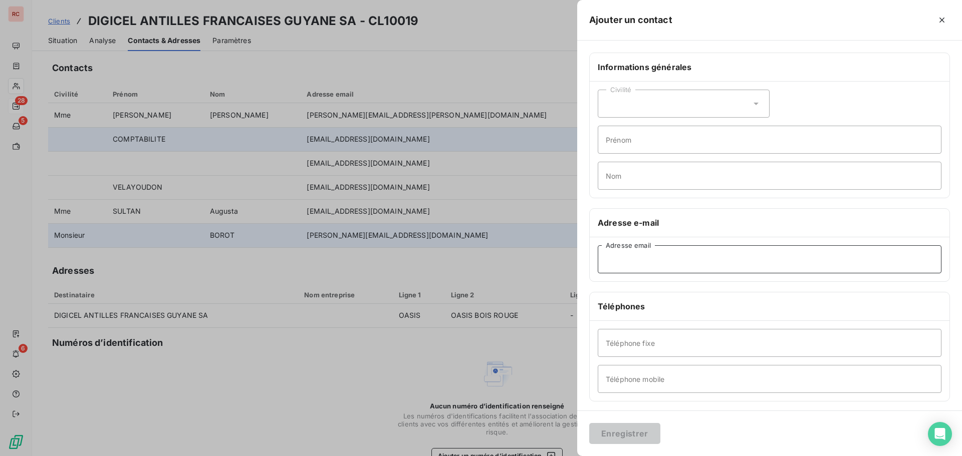
paste input "[EMAIL_ADDRESS][DOMAIN_NAME]"
type input "[EMAIL_ADDRESS][DOMAIN_NAME]"
click at [626, 433] on button "Enregistrer" at bounding box center [624, 433] width 71 height 21
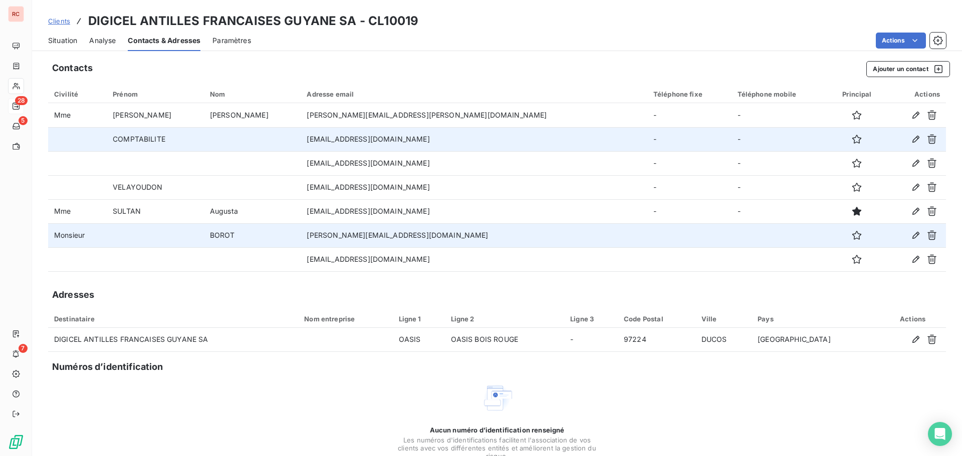
click at [68, 45] on span "Situation" at bounding box center [62, 41] width 29 height 10
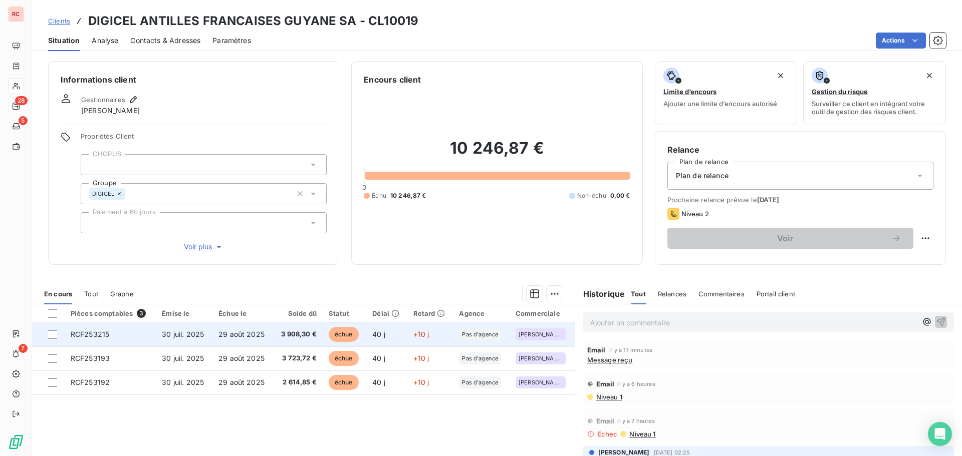
click at [101, 336] on span "RCF253215" at bounding box center [90, 334] width 39 height 9
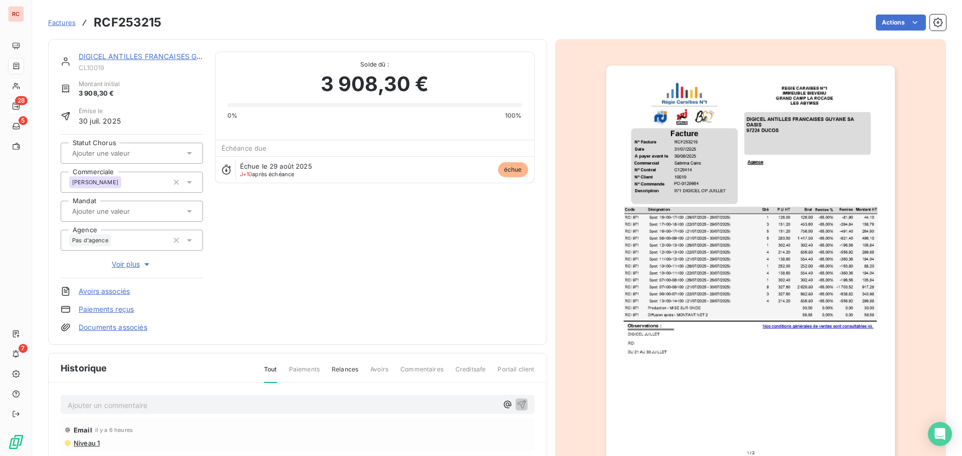
drag, startPoint x: 80, startPoint y: 407, endPoint x: 288, endPoint y: 399, distance: 208.0
click at [288, 401] on p "Ajouter un commentaire ﻿" at bounding box center [283, 405] width 430 height 13
click at [68, 401] on p "Ajouter un commentaire ﻿" at bounding box center [283, 405] width 430 height 13
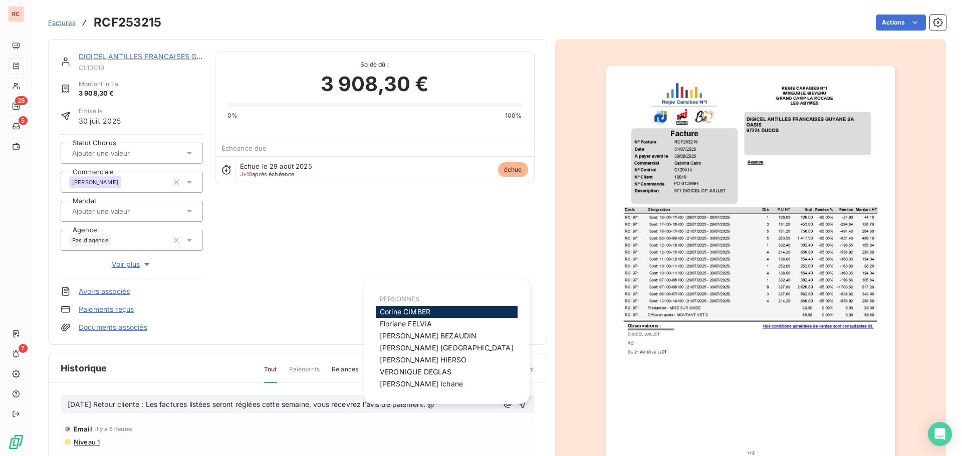
drag, startPoint x: 490, startPoint y: 406, endPoint x: 436, endPoint y: 402, distance: 54.2
click at [436, 402] on body "RC 28 5 7 Factures RCF253215 Actions DIGICEL ANTILLES FRANCAISES GUYANE SA CL10…" at bounding box center [481, 228] width 962 height 456
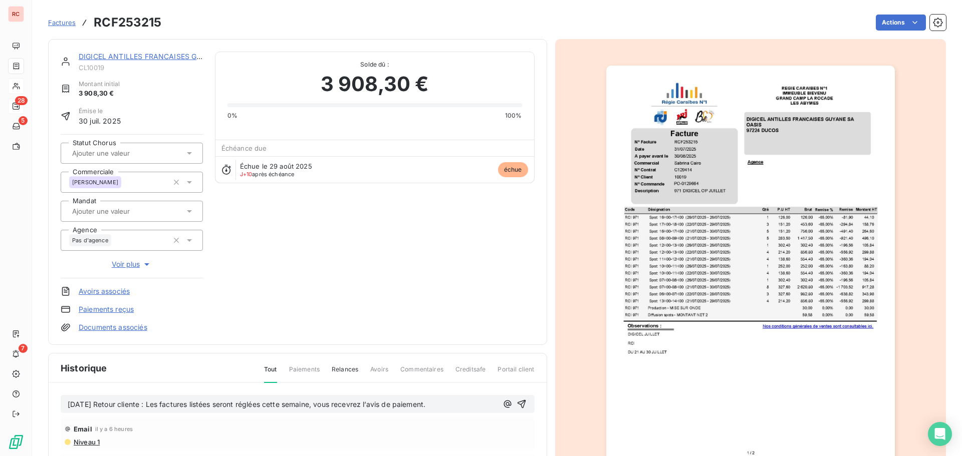
drag, startPoint x: 445, startPoint y: 403, endPoint x: 62, endPoint y: 411, distance: 383.3
click at [62, 411] on div "[DATE] Retour cliente : Les factures listées seront réglées cette semaine, vous…" at bounding box center [298, 404] width 474 height 19
copy span "[DATE] Retour cliente : Les factures listées seront réglées cette semaine, vous…"
click at [516, 402] on icon "button" at bounding box center [521, 404] width 10 height 10
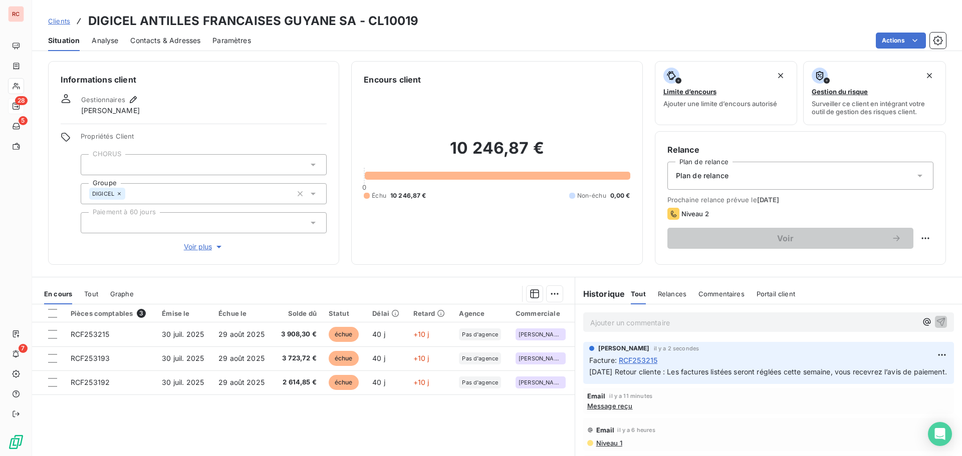
click at [88, 293] on span "Tout" at bounding box center [91, 294] width 14 height 8
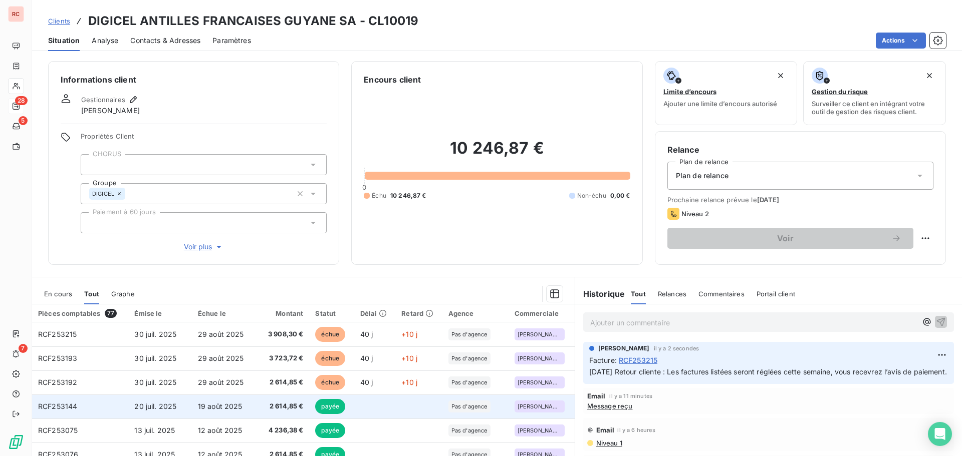
click at [251, 408] on td "19 août 2025" at bounding box center [223, 407] width 63 height 24
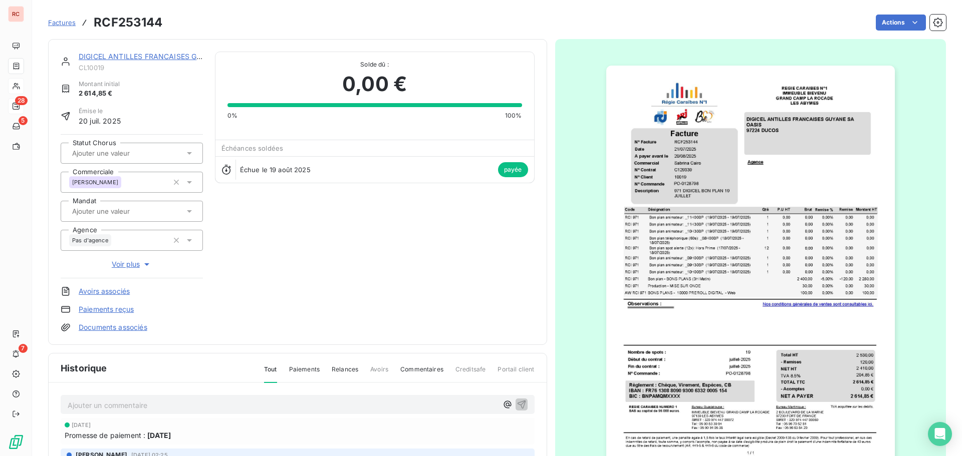
click at [107, 311] on link "Paiements reçus" at bounding box center [106, 310] width 55 height 10
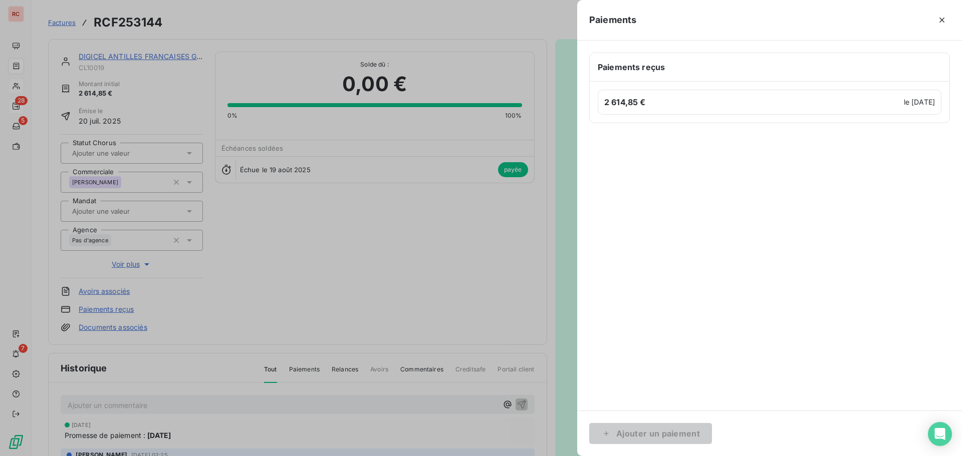
drag, startPoint x: 876, startPoint y: 47, endPoint x: 875, endPoint y: 58, distance: 11.5
click at [875, 58] on div "Paiements reçus 2 614,85 € le [DATE]" at bounding box center [769, 226] width 385 height 370
click at [875, 60] on div "Paiements reçus" at bounding box center [770, 67] width 360 height 28
click at [884, 107] on div "2 614,85 € le [DATE]" at bounding box center [770, 102] width 344 height 25
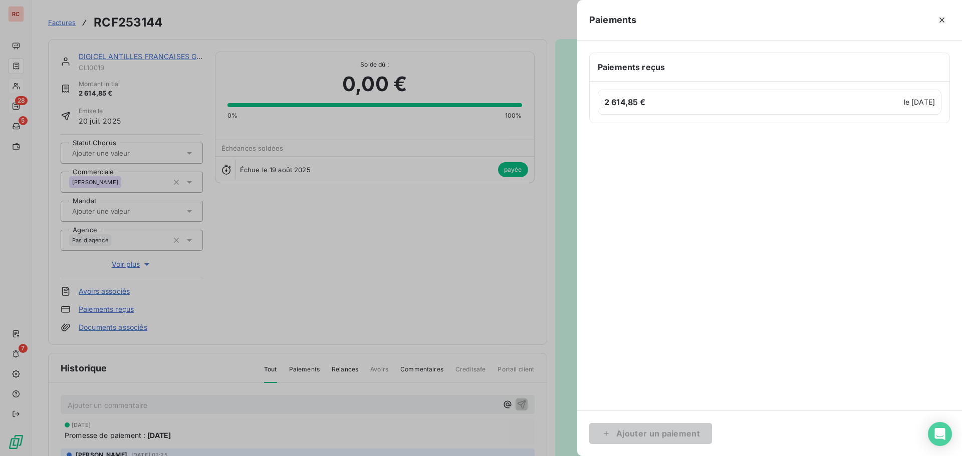
click at [420, 415] on div at bounding box center [481, 228] width 962 height 456
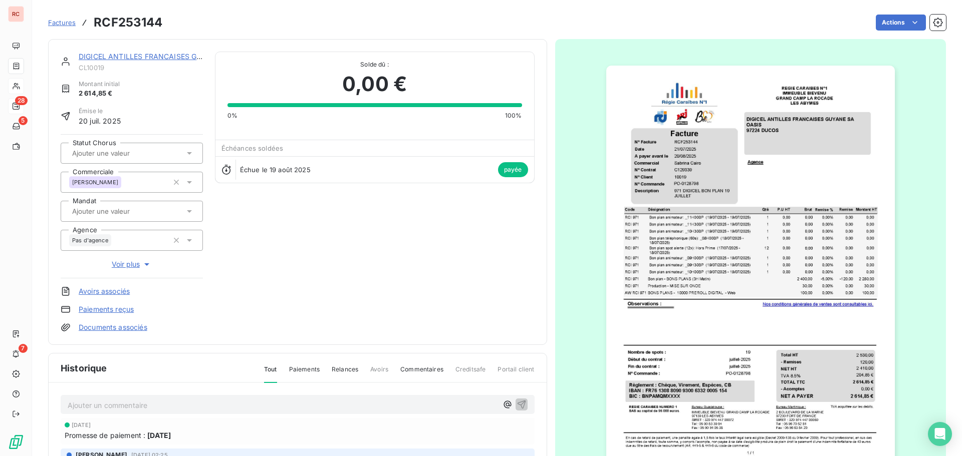
click at [275, 403] on p "Ajouter un commentaire ﻿" at bounding box center [283, 405] width 430 height 13
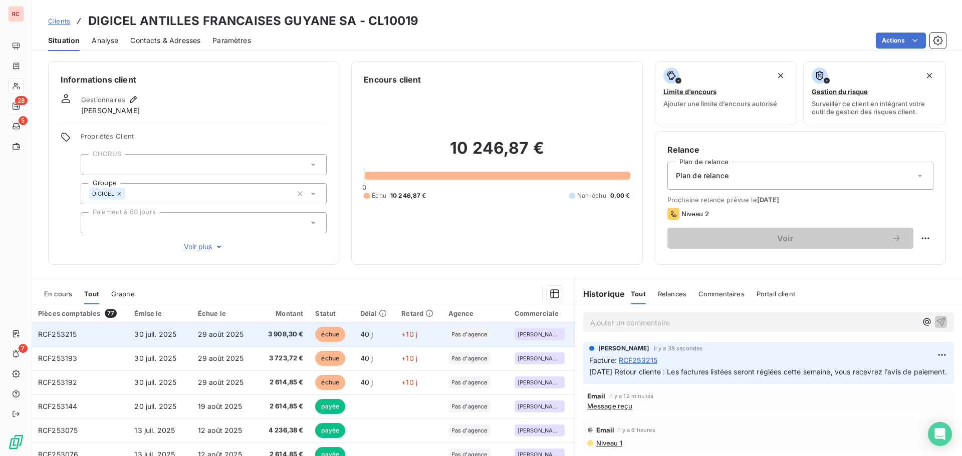
click at [273, 331] on span "3 908,30 €" at bounding box center [282, 335] width 42 height 10
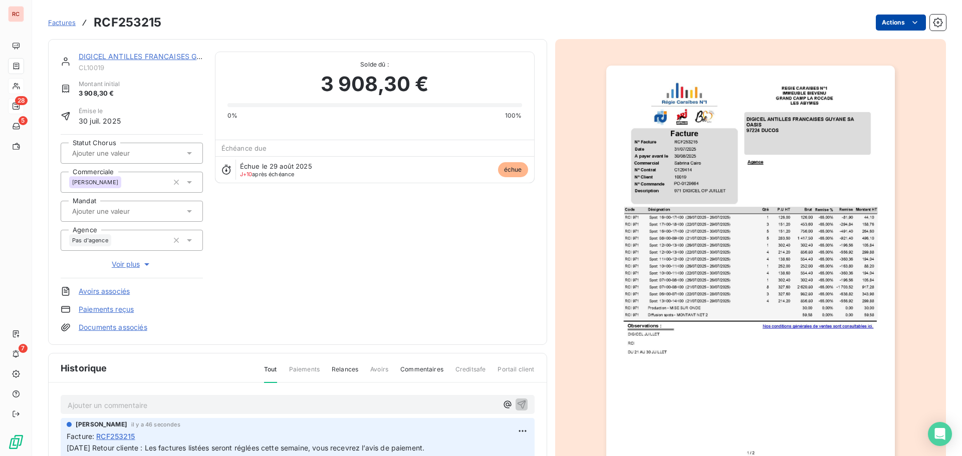
click at [882, 17] on html "RC 28 5 7 Factures RCF253215 Actions DIGICEL ANTILLES FRANCAISES GUYANE SA CL10…" at bounding box center [481, 228] width 962 height 456
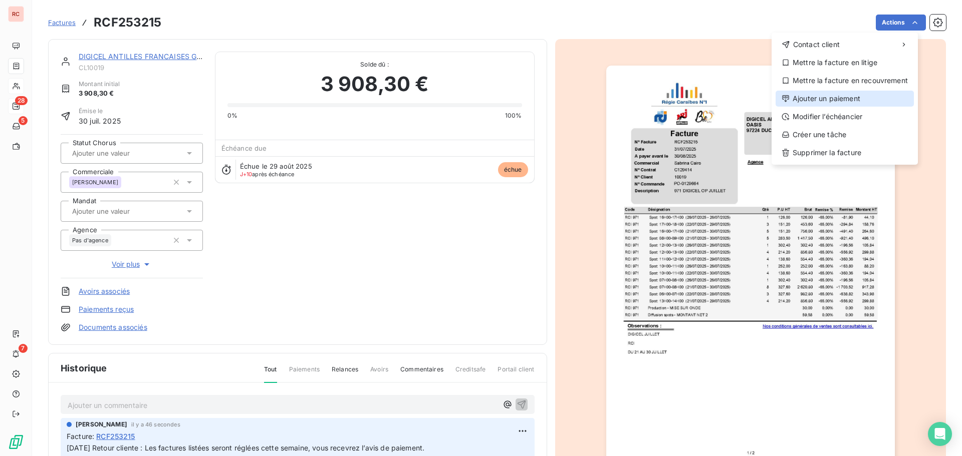
click at [834, 97] on div "Ajouter un paiement" at bounding box center [844, 99] width 138 height 16
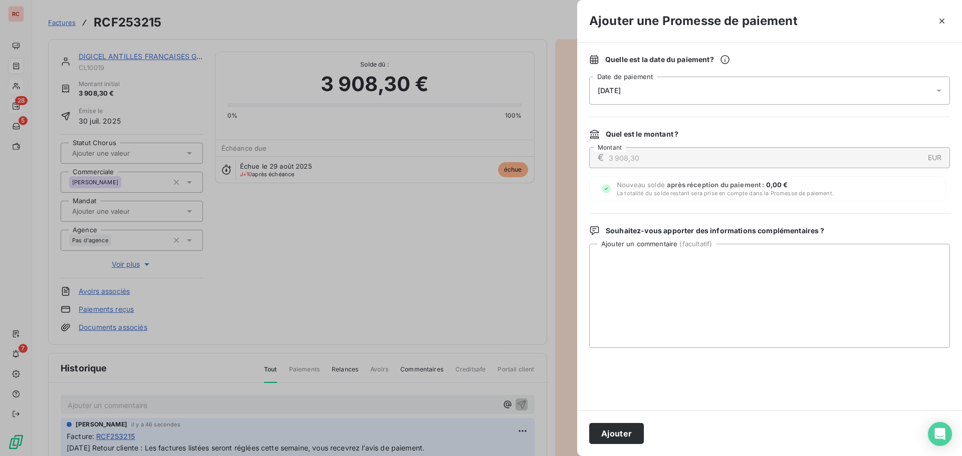
click at [938, 92] on icon at bounding box center [939, 91] width 10 height 10
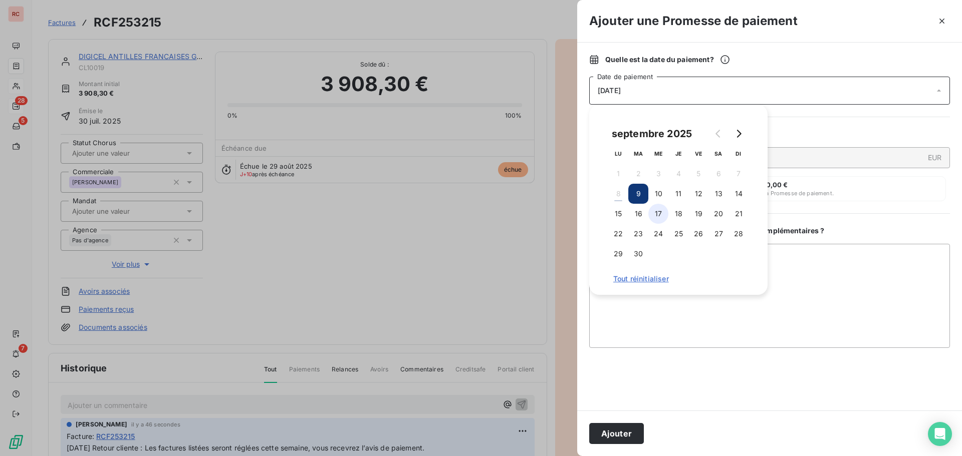
click at [656, 219] on button "17" at bounding box center [658, 214] width 20 height 20
click at [652, 316] on textarea "Ajouter un commentaire ( facultatif )" at bounding box center [769, 296] width 361 height 104
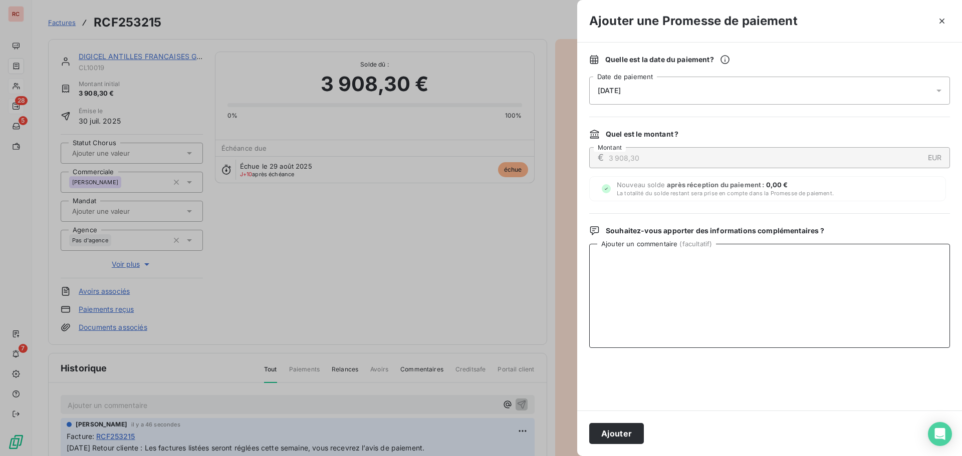
paste textarea "[DATE] Retour cliente : Les factures listées seront réglées cette semaine, vous…"
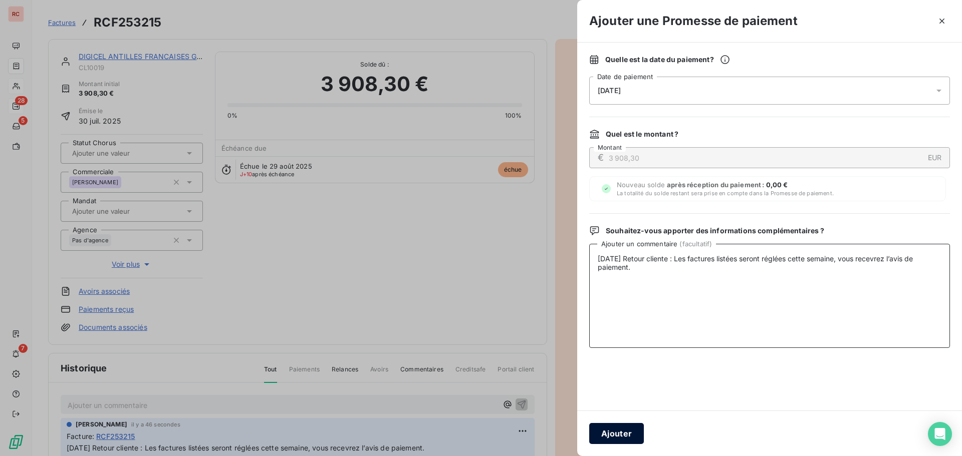
type textarea "[DATE] Retour cliente : Les factures listées seront réglées cette semaine, vous…"
click at [621, 430] on button "Ajouter" at bounding box center [616, 433] width 55 height 21
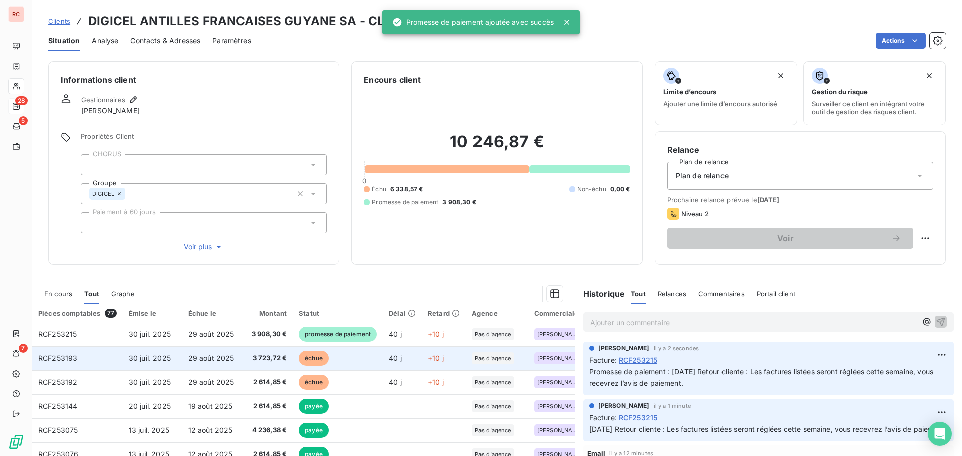
click at [245, 357] on td "3 723,72 €" at bounding box center [267, 359] width 51 height 24
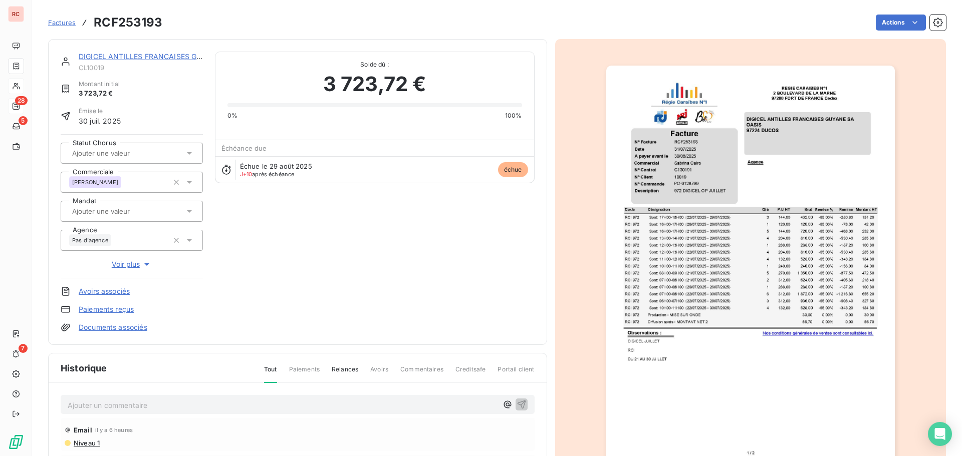
click at [197, 403] on p "Ajouter un commentaire ﻿" at bounding box center [283, 405] width 430 height 13
click at [517, 402] on icon "button" at bounding box center [521, 404] width 9 height 9
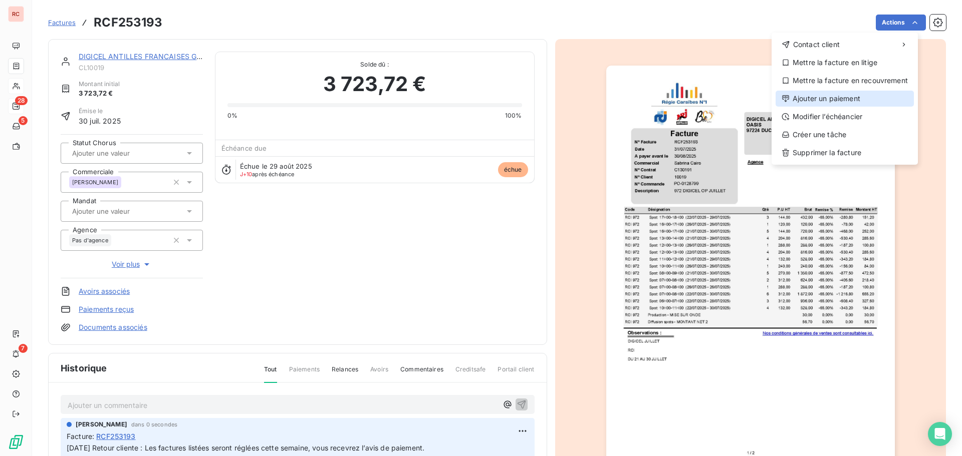
click at [810, 98] on div "Ajouter un paiement" at bounding box center [844, 99] width 138 height 16
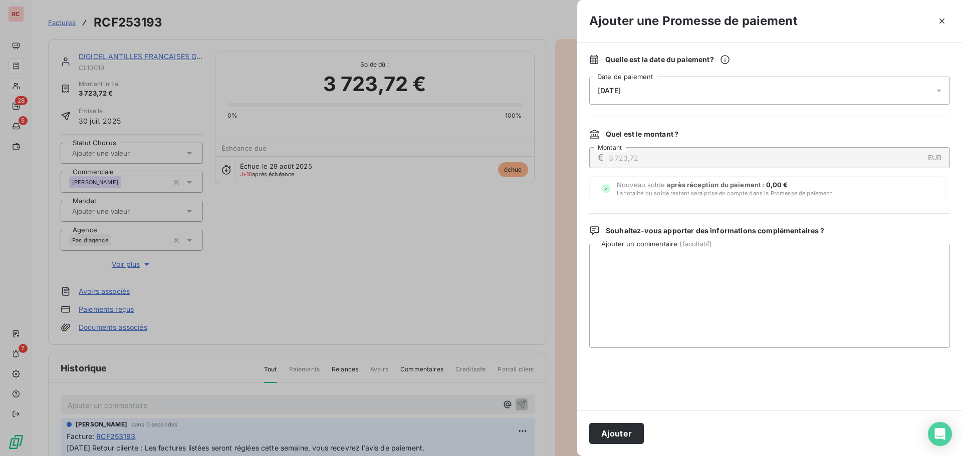
click at [938, 91] on icon at bounding box center [939, 91] width 10 height 10
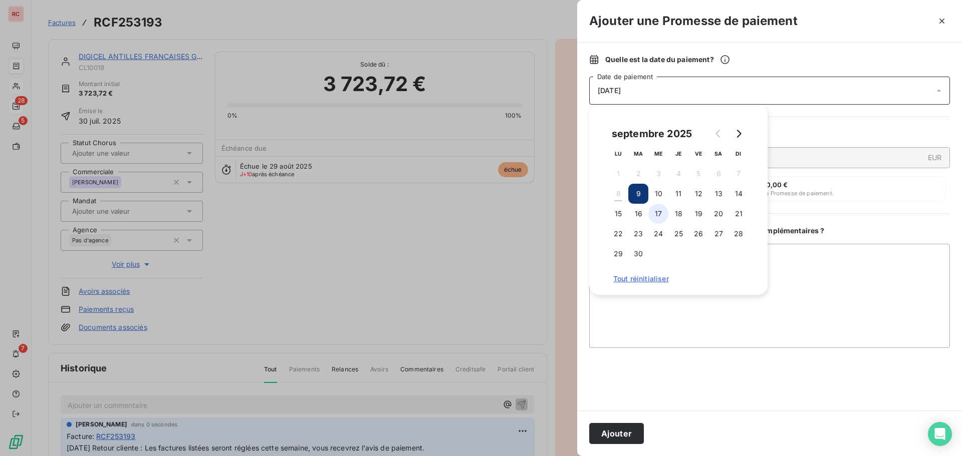
click at [647, 214] on button "16" at bounding box center [638, 214] width 20 height 20
click at [636, 312] on textarea "Ajouter un commentaire ( facultatif )" at bounding box center [769, 296] width 361 height 104
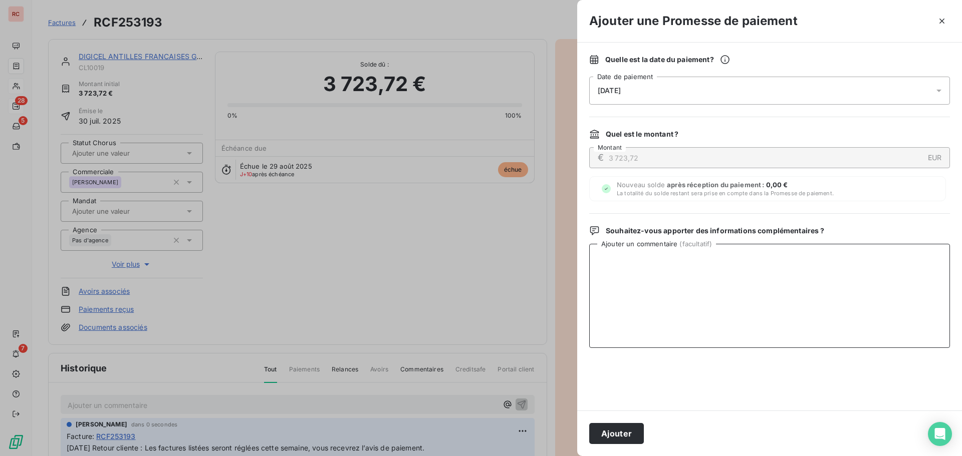
paste textarea "[DATE] Retour cliente : Les factures listées seront réglées cette semaine, vous…"
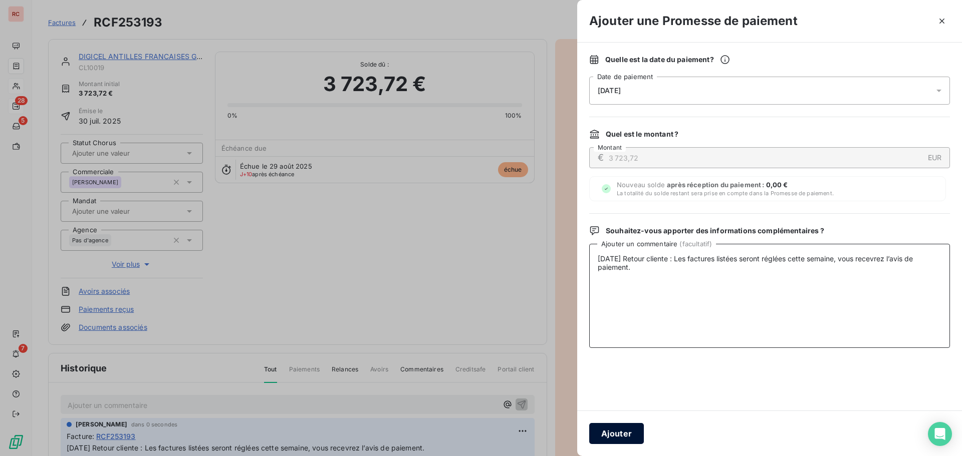
type textarea "[DATE] Retour cliente : Les factures listées seront réglées cette semaine, vous…"
click at [615, 434] on button "Ajouter" at bounding box center [616, 433] width 55 height 21
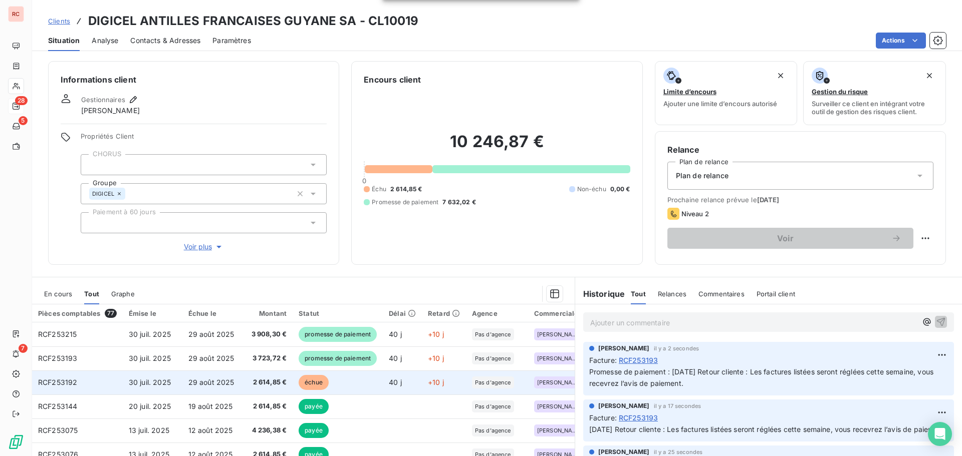
click at [293, 377] on td "échue" at bounding box center [338, 383] width 90 height 24
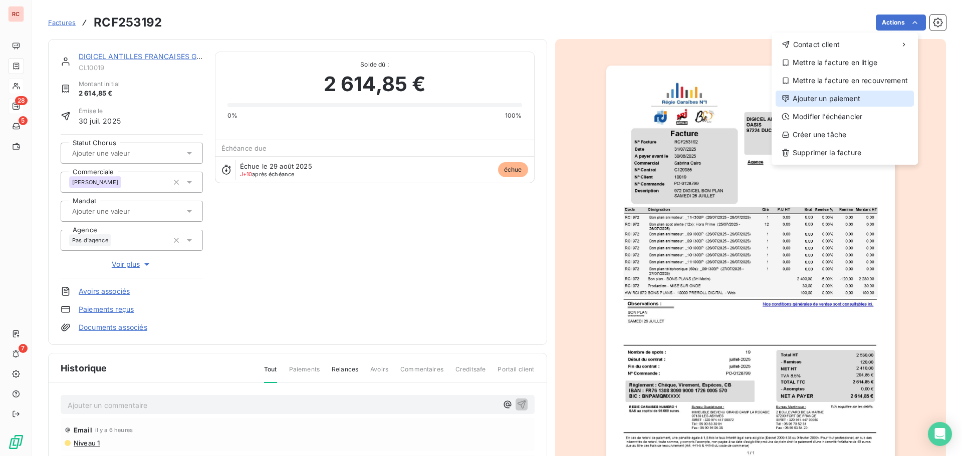
click at [847, 99] on div "Ajouter un paiement" at bounding box center [844, 99] width 138 height 16
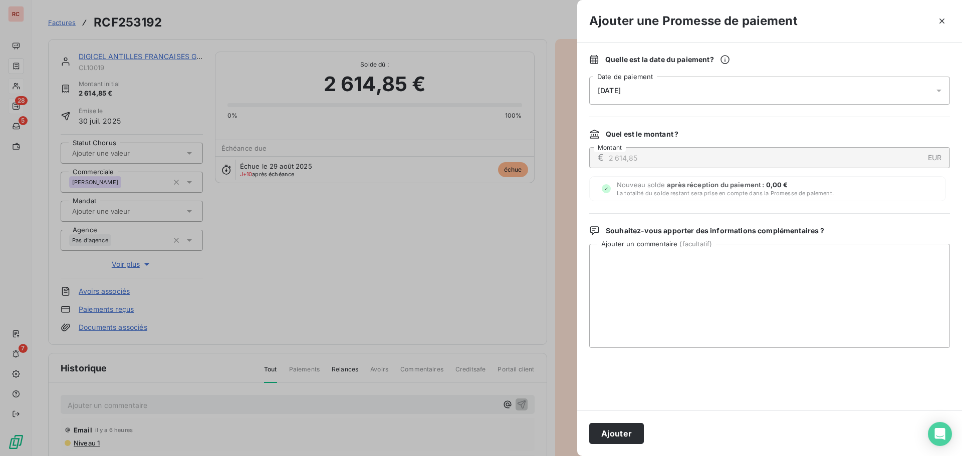
click at [940, 93] on icon at bounding box center [939, 91] width 10 height 10
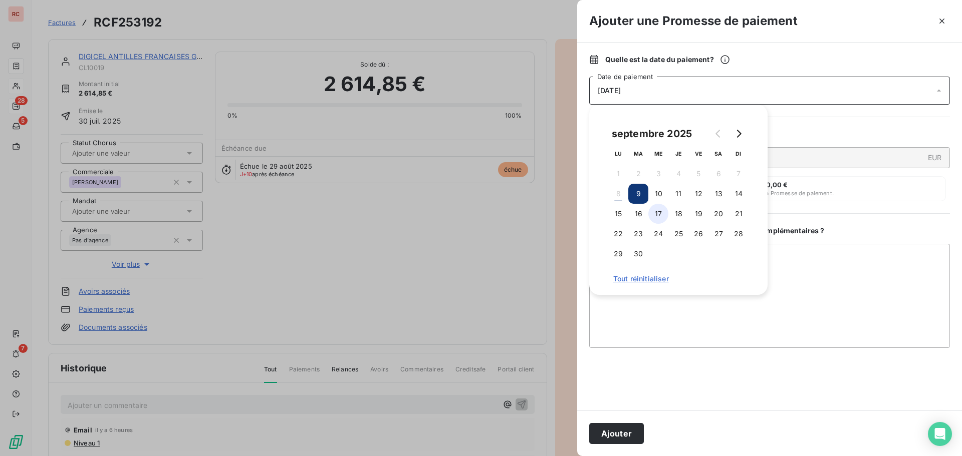
click at [652, 214] on button "17" at bounding box center [658, 214] width 20 height 20
click at [626, 220] on button "15" at bounding box center [618, 214] width 20 height 20
click at [621, 216] on button "15" at bounding box center [618, 214] width 20 height 20
click at [633, 216] on button "16" at bounding box center [638, 214] width 20 height 20
click at [665, 319] on textarea "Ajouter un commentaire ( facultatif )" at bounding box center [769, 296] width 361 height 104
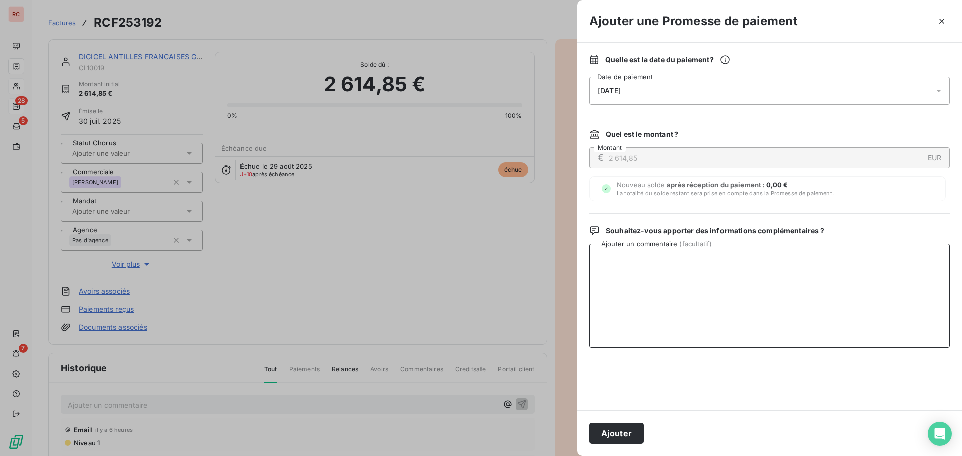
paste textarea "[DATE] Retour cliente : Les factures listées seront réglées cette semaine, vous…"
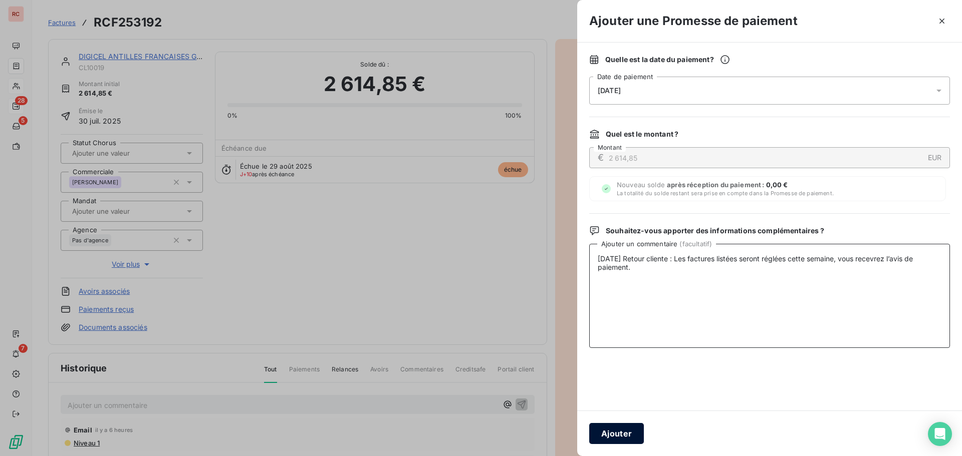
type textarea "[DATE] Retour cliente : Les factures listées seront réglées cette semaine, vous…"
click at [618, 428] on button "Ajouter" at bounding box center [616, 433] width 55 height 21
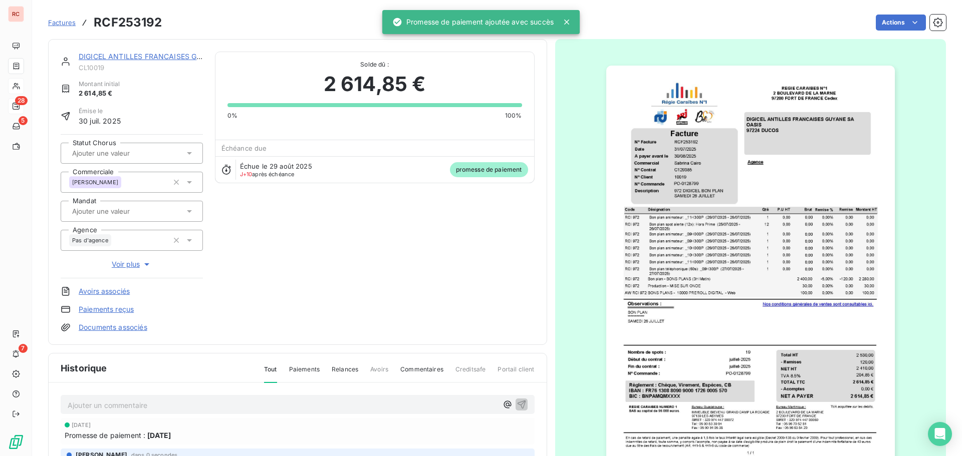
click at [331, 401] on p "Ajouter un commentaire ﻿" at bounding box center [283, 405] width 430 height 13
click at [515, 408] on button "button" at bounding box center [521, 404] width 12 height 12
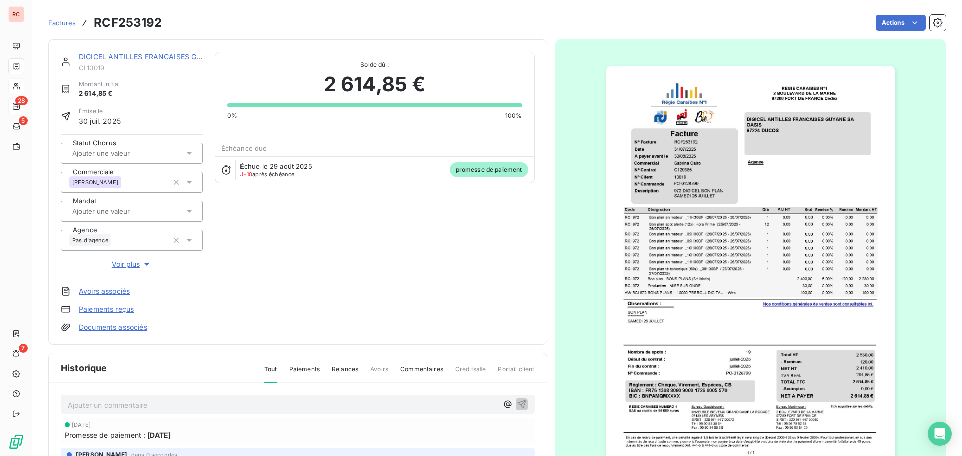
click at [152, 56] on link "DIGICEL ANTILLES FRANCAISES GUYANE SA" at bounding box center [156, 56] width 154 height 9
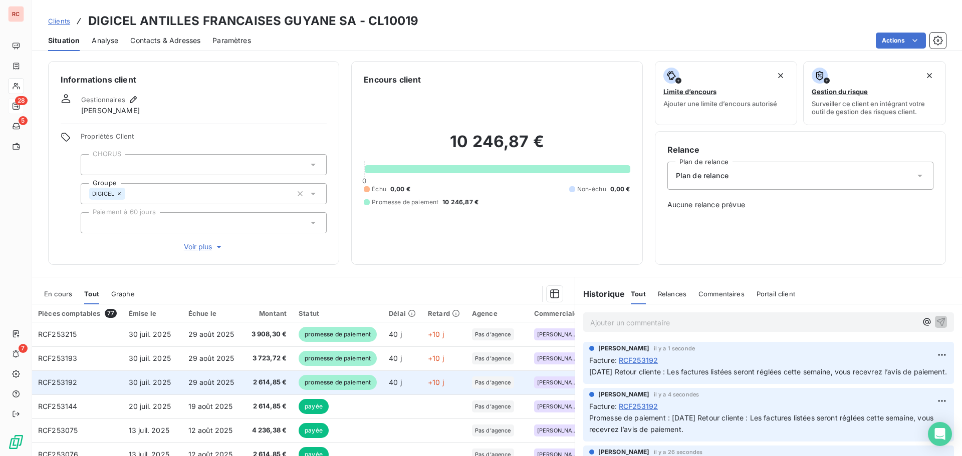
click at [275, 381] on span "2 614,85 €" at bounding box center [267, 383] width 39 height 10
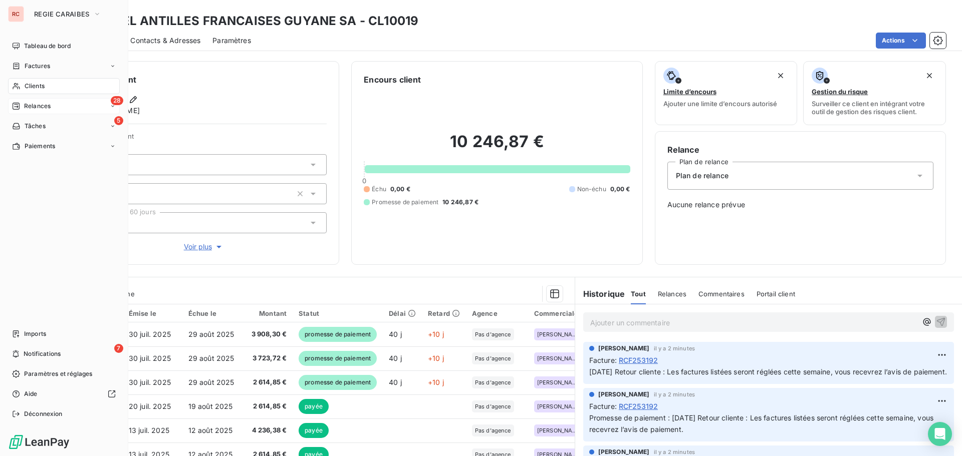
click at [25, 84] on span "Clients" at bounding box center [35, 86] width 20 height 9
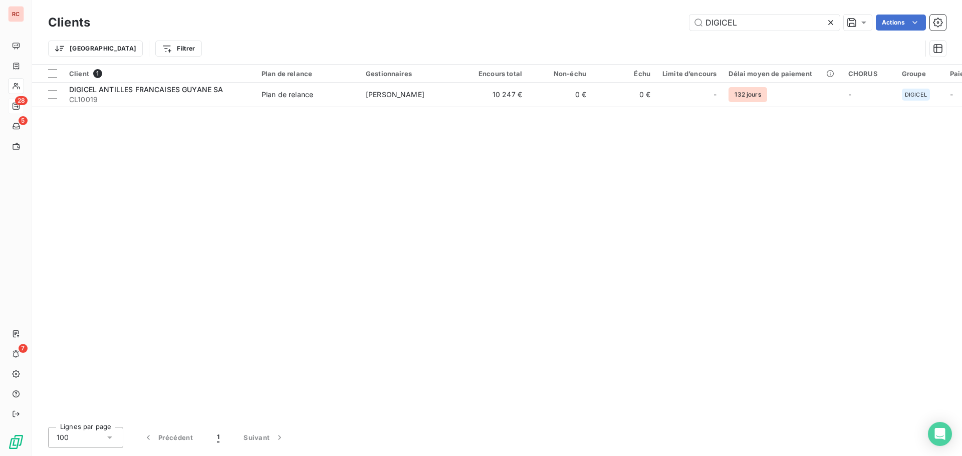
drag, startPoint x: 744, startPoint y: 22, endPoint x: 101, endPoint y: 122, distance: 651.5
click at [344, 51] on div "Clients DIGICEL Actions Trier Filtrer" at bounding box center [497, 38] width 898 height 52
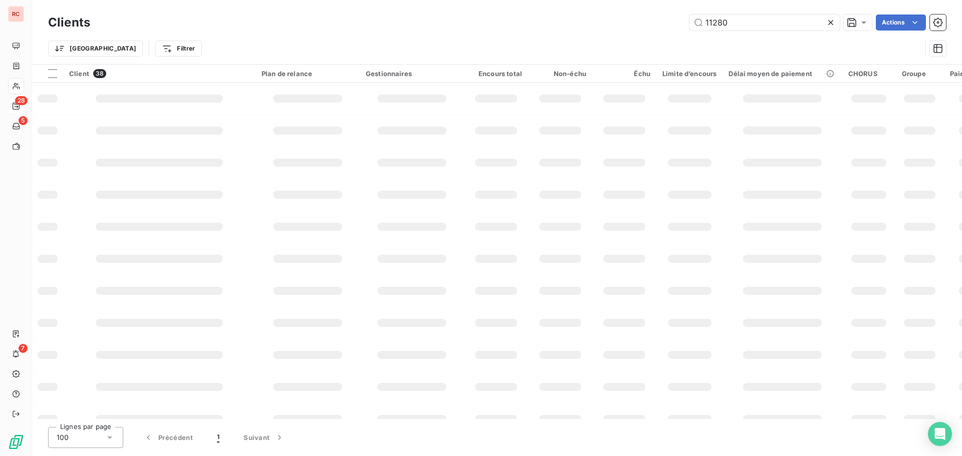
type input "11280"
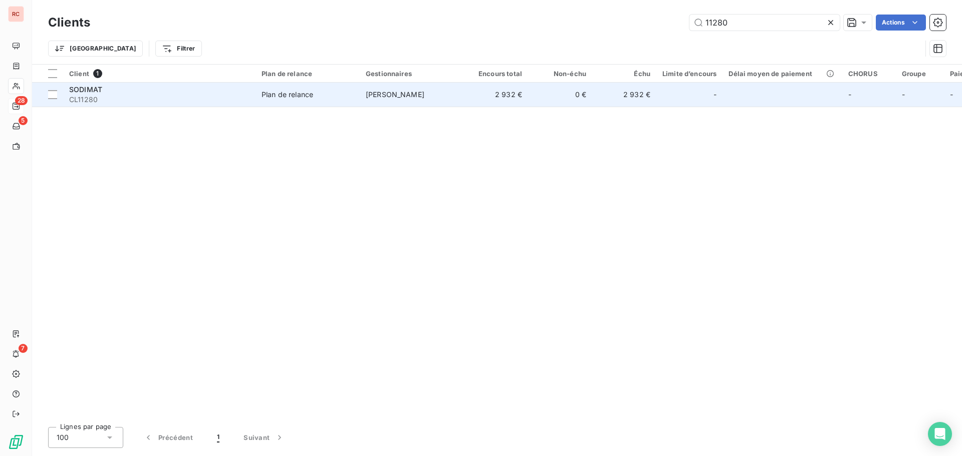
click at [219, 95] on span "CL11280" at bounding box center [159, 100] width 180 height 10
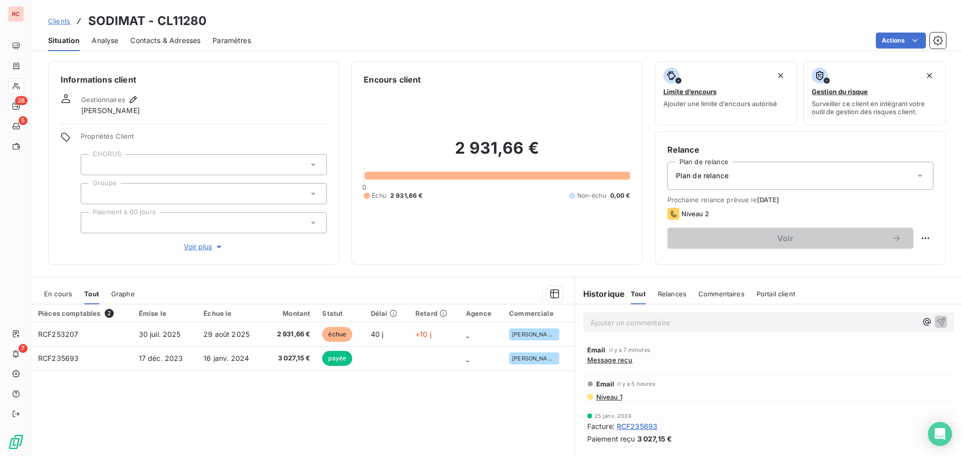
click at [62, 299] on div "En cours" at bounding box center [58, 294] width 28 height 21
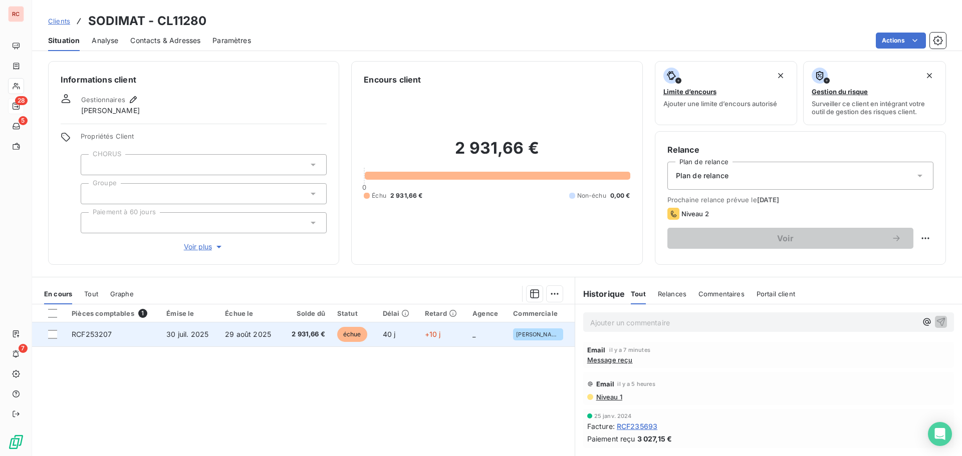
click at [90, 335] on span "RCF253207" at bounding box center [92, 334] width 40 height 9
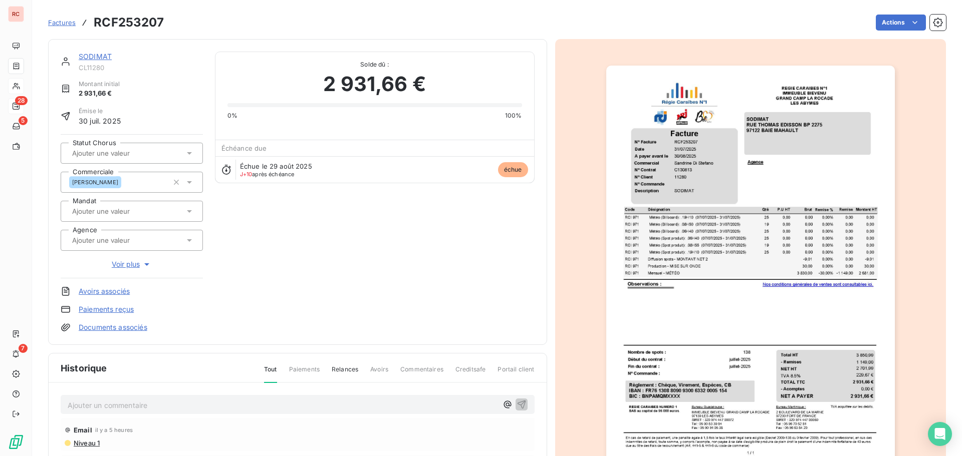
click at [94, 408] on p "Ajouter un commentaire ﻿" at bounding box center [283, 405] width 430 height 13
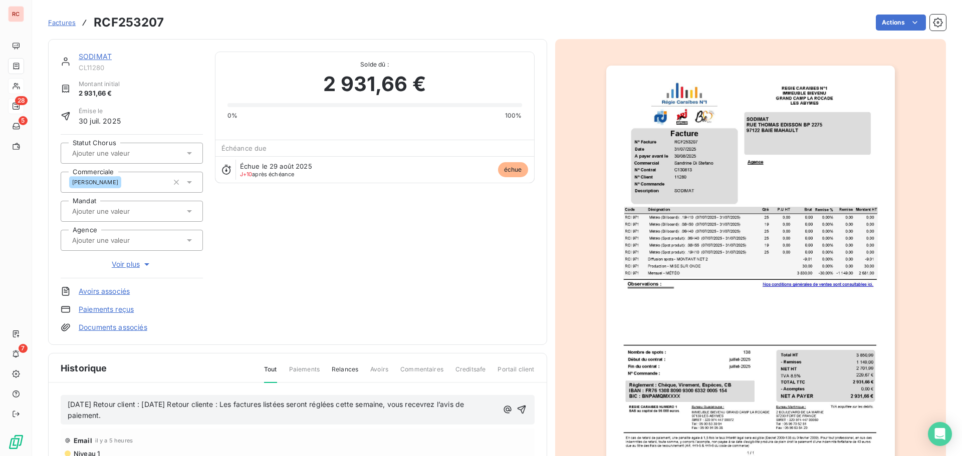
drag, startPoint x: 155, startPoint y: 406, endPoint x: 330, endPoint y: 442, distance: 178.4
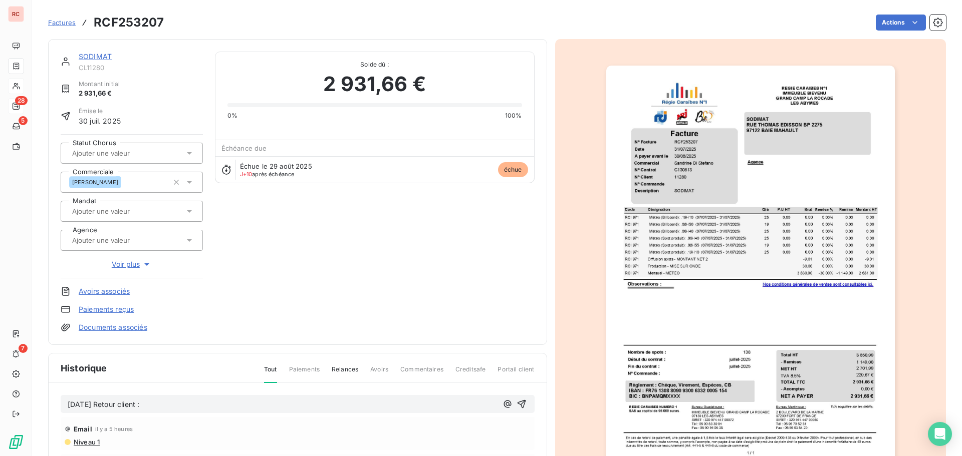
click at [218, 406] on p "[DATE] Retour client :" at bounding box center [283, 405] width 430 height 12
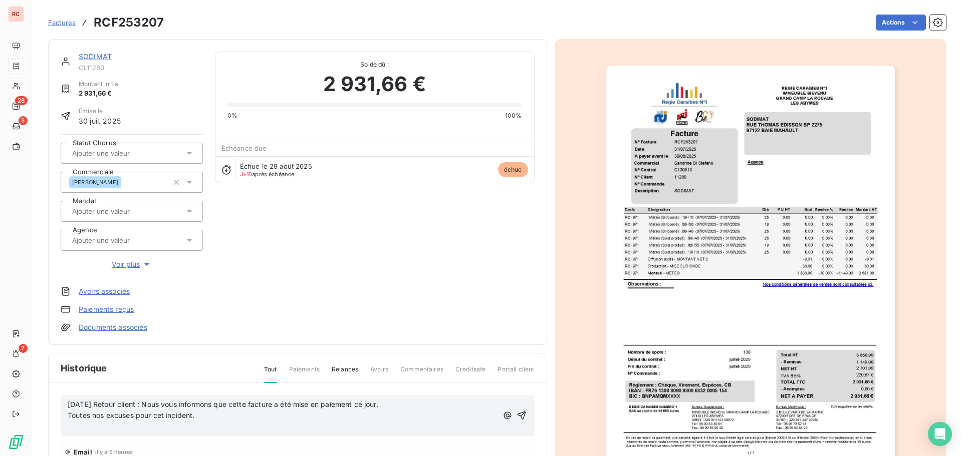
click at [67, 417] on div "[DATE] Retour client : Nous vous informons que cette facture a été mise en paie…" at bounding box center [298, 416] width 474 height 42
click at [68, 416] on span "Toutes nos excuses pour cet incident." at bounding box center [131, 415] width 127 height 9
click at [104, 430] on p "﻿" at bounding box center [283, 428] width 430 height 12
click at [516, 409] on icon "button" at bounding box center [521, 410] width 10 height 10
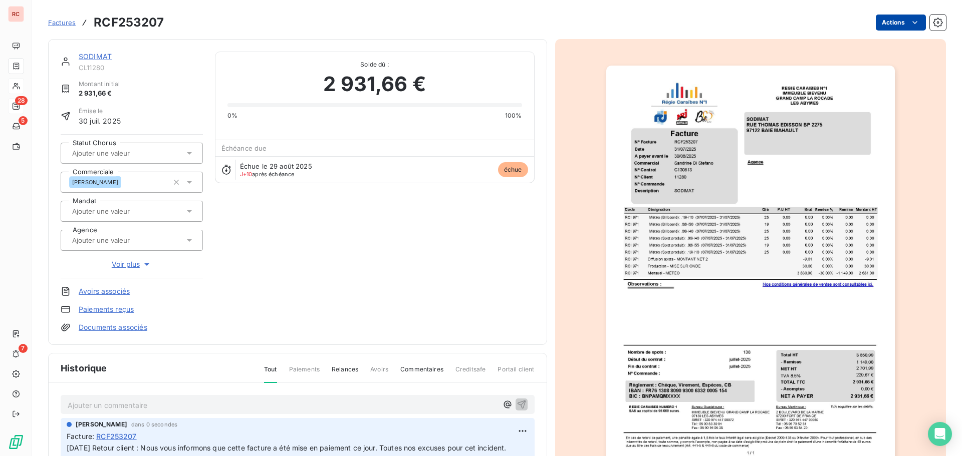
click at [895, 23] on html "RC 28 5 7 Factures RCF253207 Actions SODIMAT CL11280 Montant initial 2 931,66 €…" at bounding box center [481, 228] width 962 height 456
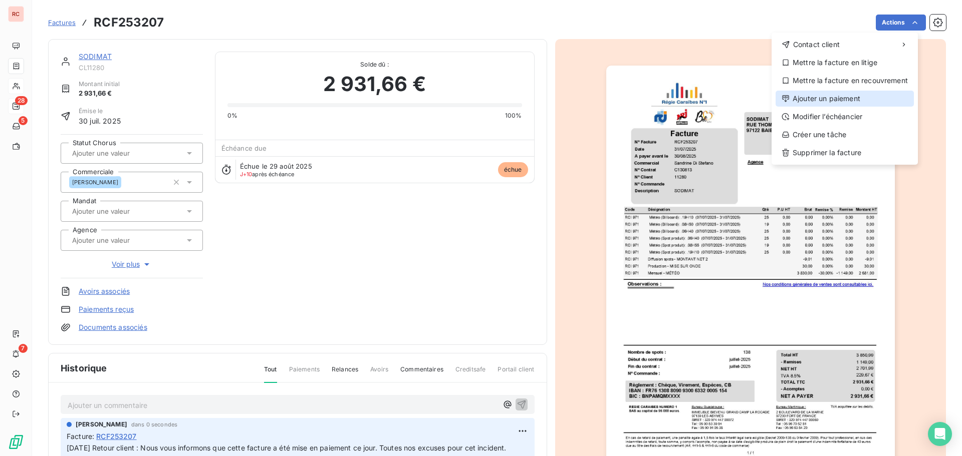
click at [839, 97] on div "Ajouter un paiement" at bounding box center [844, 99] width 138 height 16
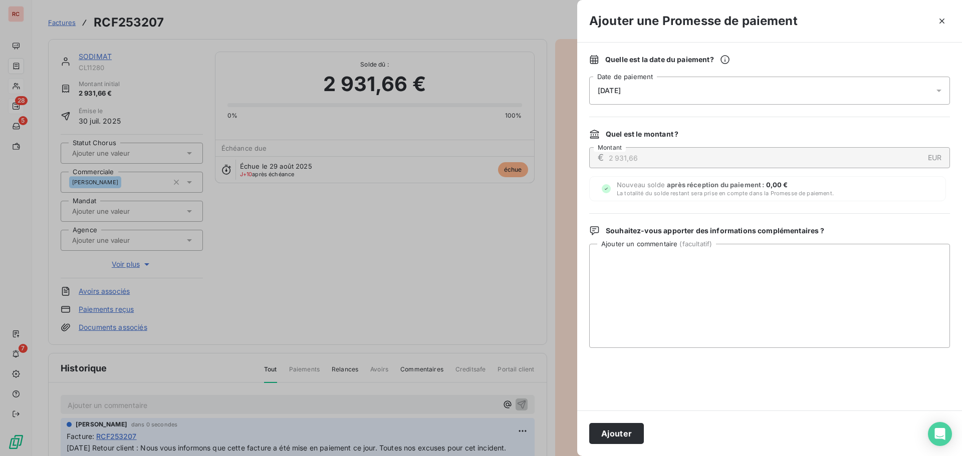
click at [937, 90] on icon at bounding box center [938, 91] width 5 height 3
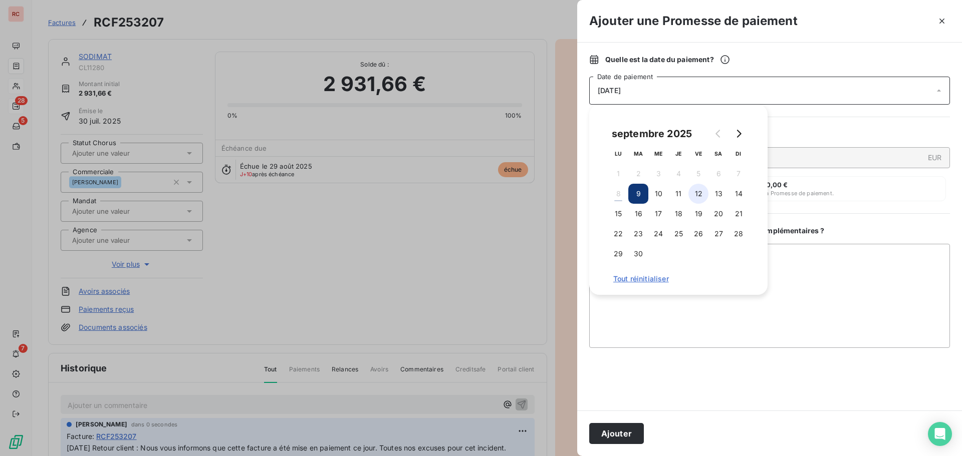
click at [696, 192] on button "12" at bounding box center [698, 194] width 20 height 20
click at [703, 200] on button "12" at bounding box center [698, 194] width 20 height 20
click at [722, 197] on button "13" at bounding box center [718, 194] width 20 height 20
click at [666, 311] on textarea "Ajouter un commentaire ( facultatif )" at bounding box center [769, 296] width 361 height 104
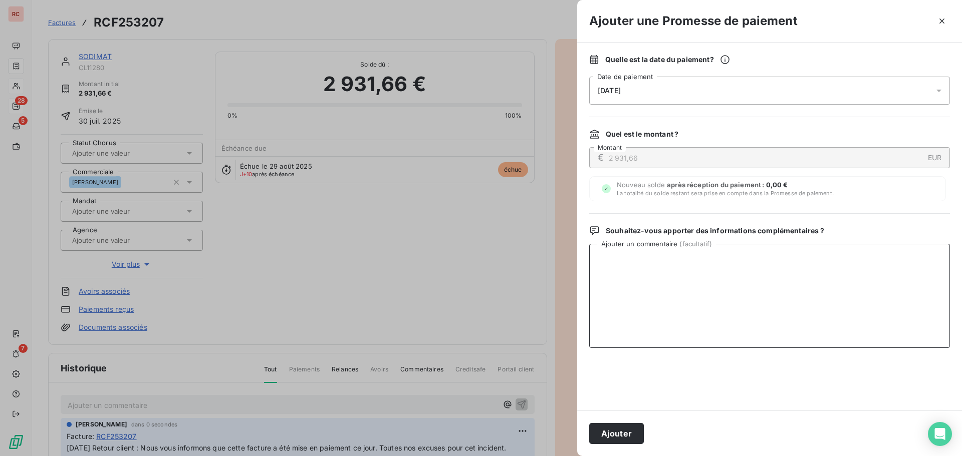
paste textarea "Nous vous informons que cette facture a été mise en paiement ce jour. Toutes no…"
click at [597, 259] on textarea "Nous vous informons que cette facture a été mise en paiement ce jour. Toutes no…" at bounding box center [769, 296] width 361 height 104
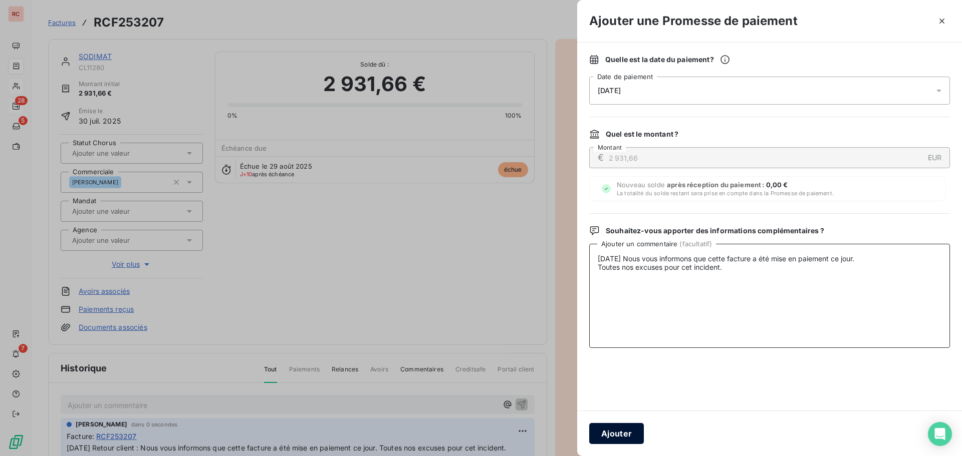
type textarea "[DATE] Nous vous informons que cette facture a été mise en paiement ce jour. To…"
click at [625, 431] on button "Ajouter" at bounding box center [616, 433] width 55 height 21
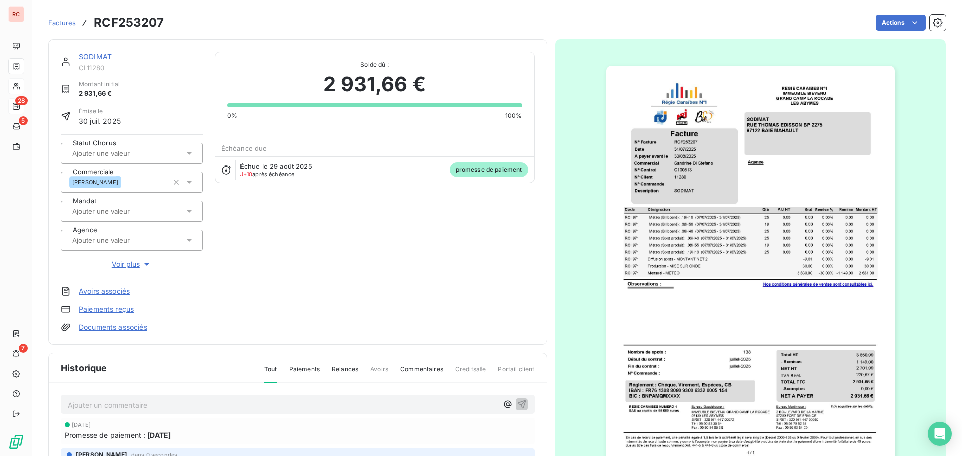
click at [98, 60] on link "SODIMAT" at bounding box center [95, 56] width 33 height 9
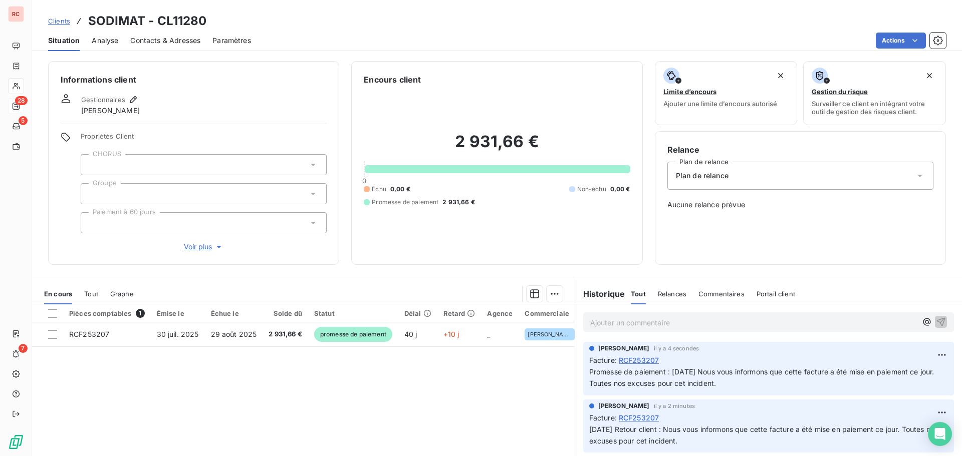
click at [149, 38] on span "Contacts & Adresses" at bounding box center [165, 41] width 70 height 10
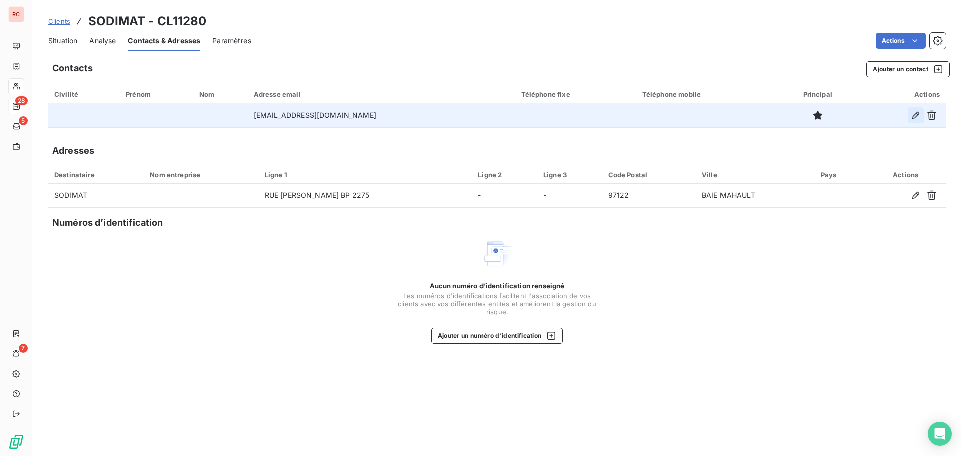
click at [915, 116] on icon "button" at bounding box center [916, 115] width 10 height 10
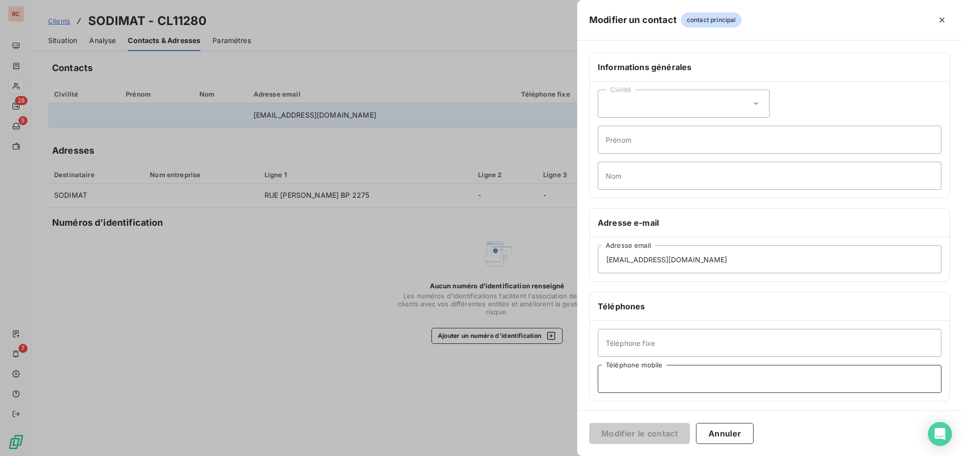
click at [616, 385] on input "Téléphone mobile" at bounding box center [770, 379] width 344 height 28
click at [614, 371] on input "Téléphone mobile" at bounding box center [770, 379] width 344 height 28
paste input "0690 56 70 20"
type input "[PHONE_NUMBER]"
click at [636, 433] on button "Modifier le contact" at bounding box center [639, 433] width 101 height 21
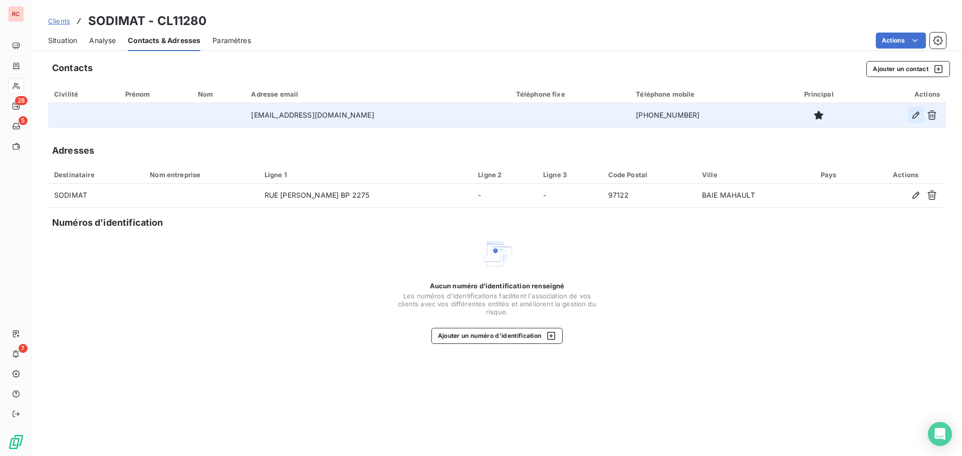
click at [915, 116] on icon "button" at bounding box center [916, 115] width 10 height 10
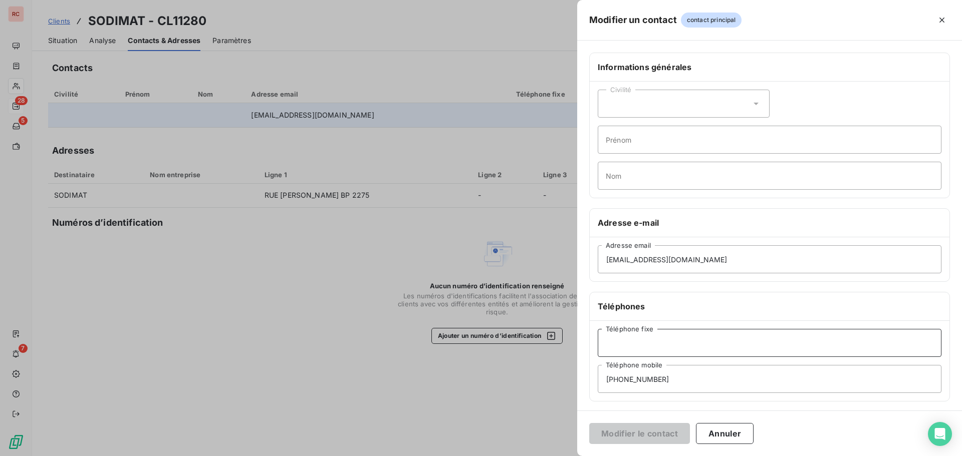
click at [620, 346] on input "Téléphone fixe" at bounding box center [770, 343] width 344 height 28
paste input "Standard : 0590 26 60 58"
type input "Standard : 0590 26 60 58"
click at [652, 433] on button "Modifier le contact" at bounding box center [639, 433] width 101 height 21
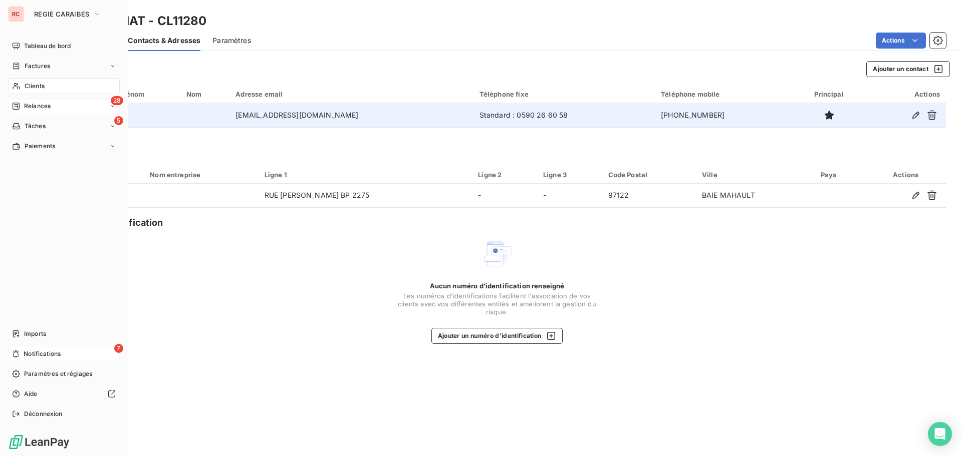
click at [49, 352] on span "Notifications" at bounding box center [42, 354] width 37 height 9
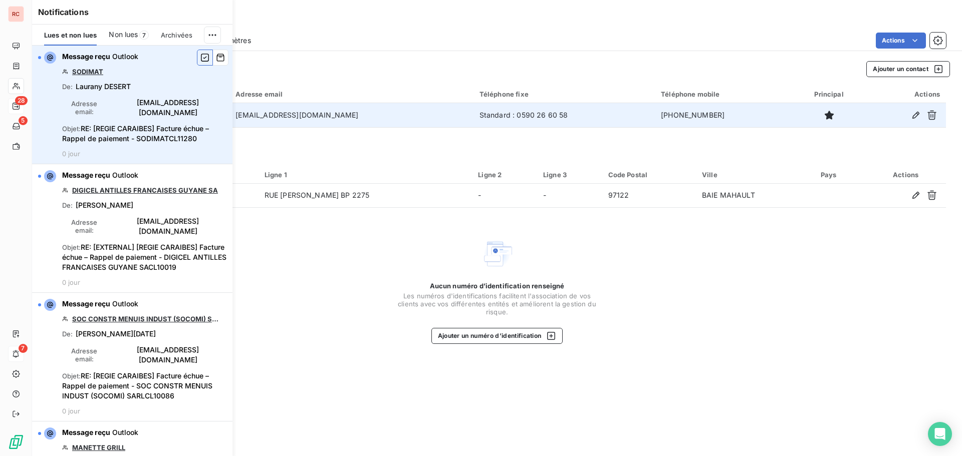
click at [200, 53] on icon "button" at bounding box center [204, 58] width 9 height 10
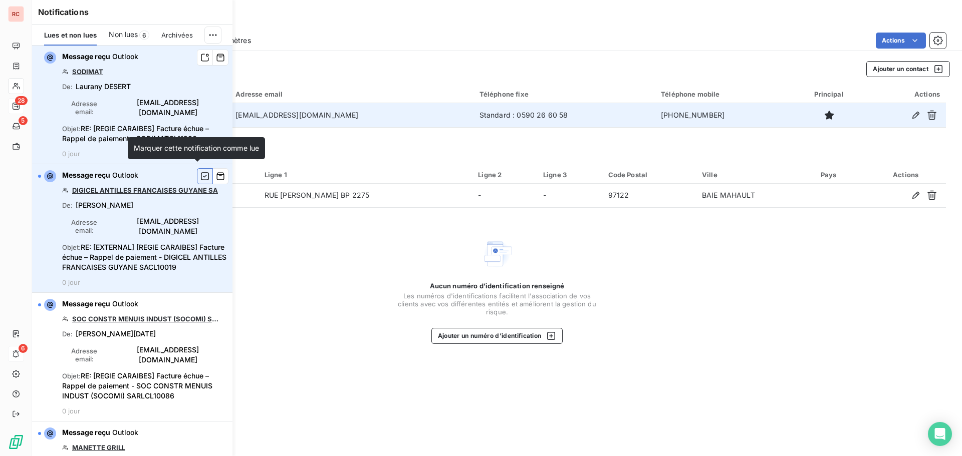
click at [201, 172] on icon "button" at bounding box center [205, 176] width 8 height 8
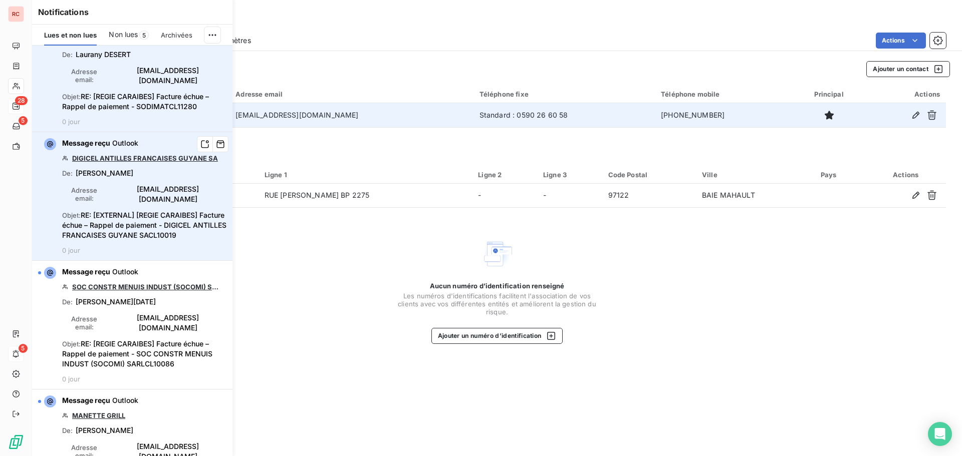
scroll to position [50, 0]
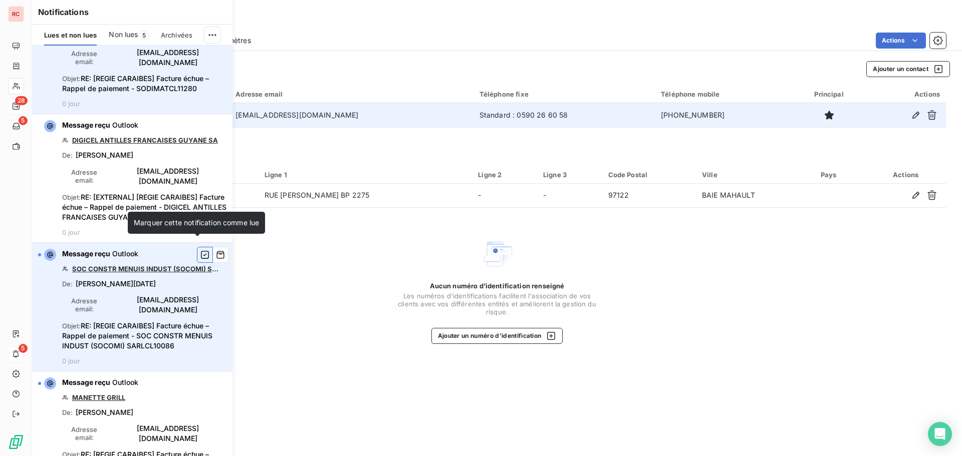
click at [200, 250] on icon "button" at bounding box center [204, 255] width 9 height 10
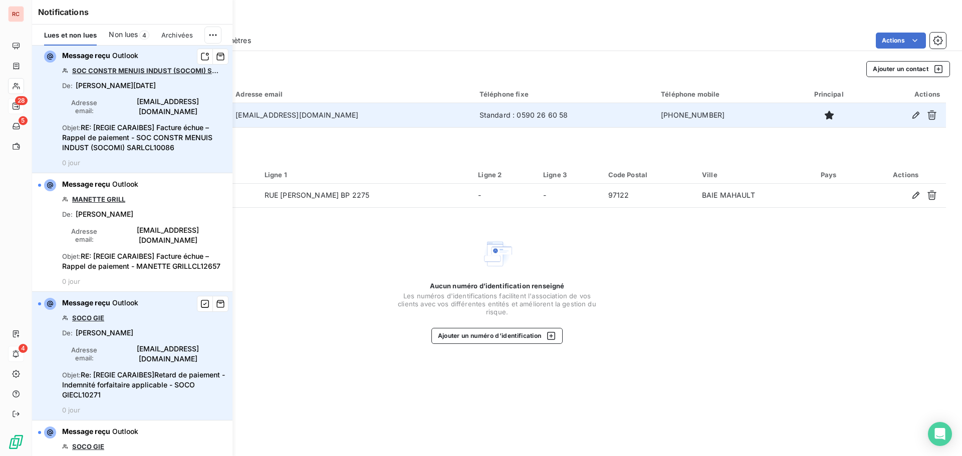
scroll to position [250, 0]
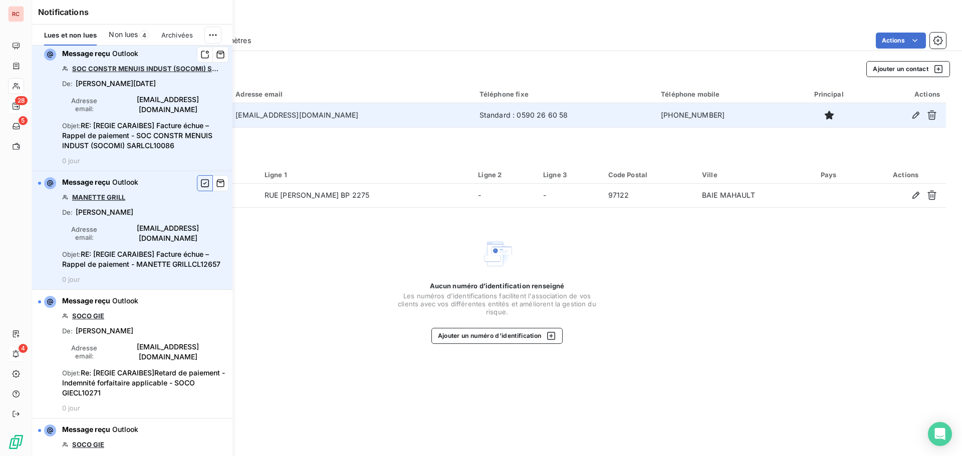
click at [200, 178] on icon "button" at bounding box center [204, 183] width 9 height 10
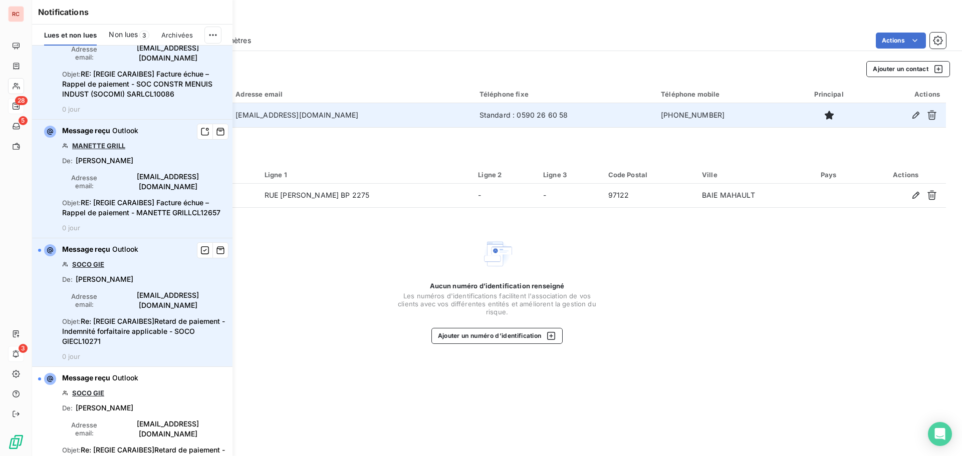
scroll to position [351, 0]
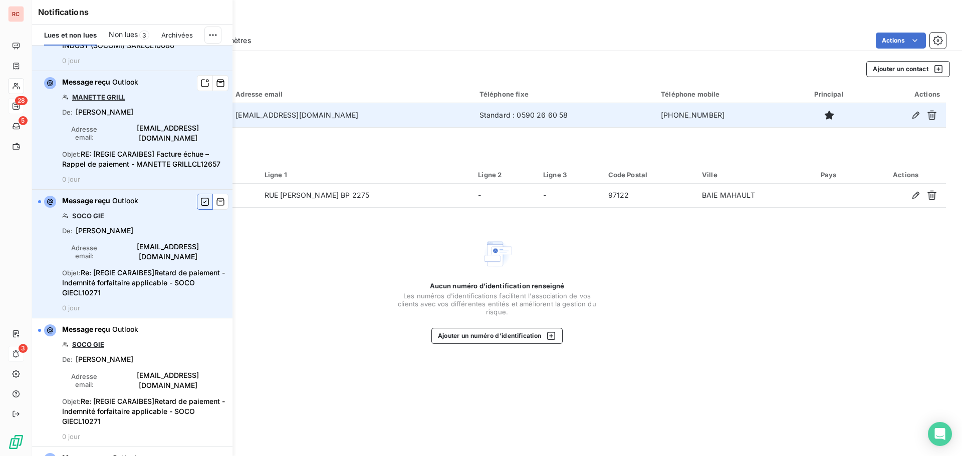
click at [201, 198] on icon "button" at bounding box center [205, 202] width 8 height 8
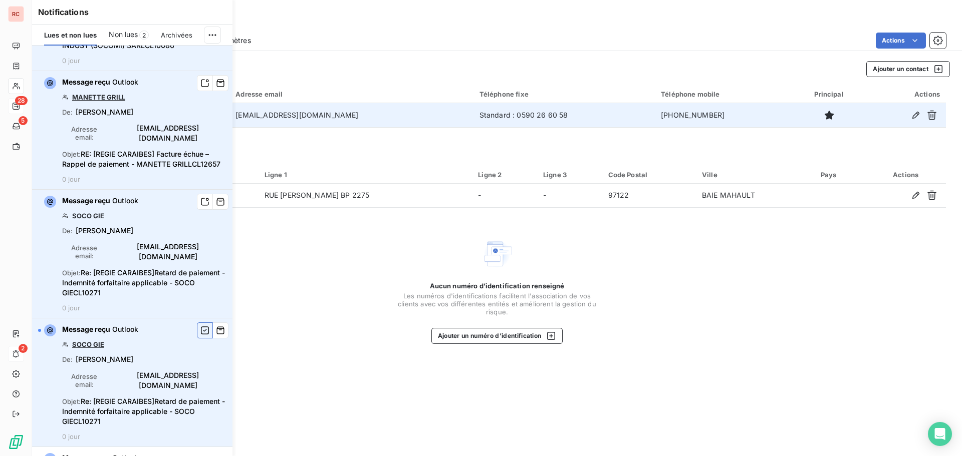
click at [201, 327] on icon "button" at bounding box center [205, 331] width 8 height 8
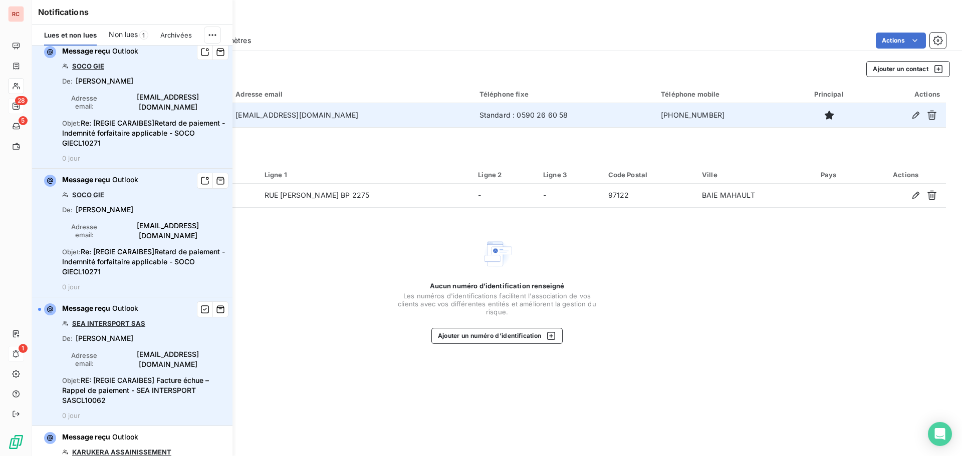
scroll to position [501, 0]
click at [201, 305] on icon "button" at bounding box center [205, 309] width 8 height 8
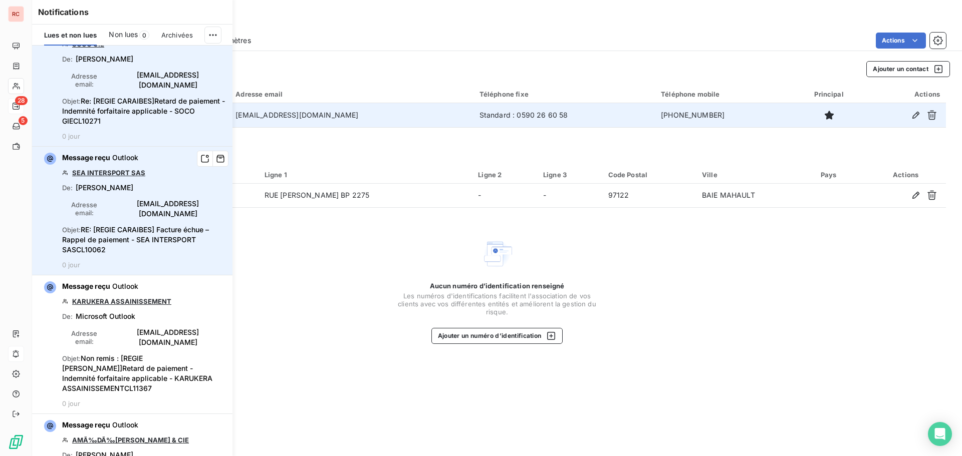
scroll to position [0, 0]
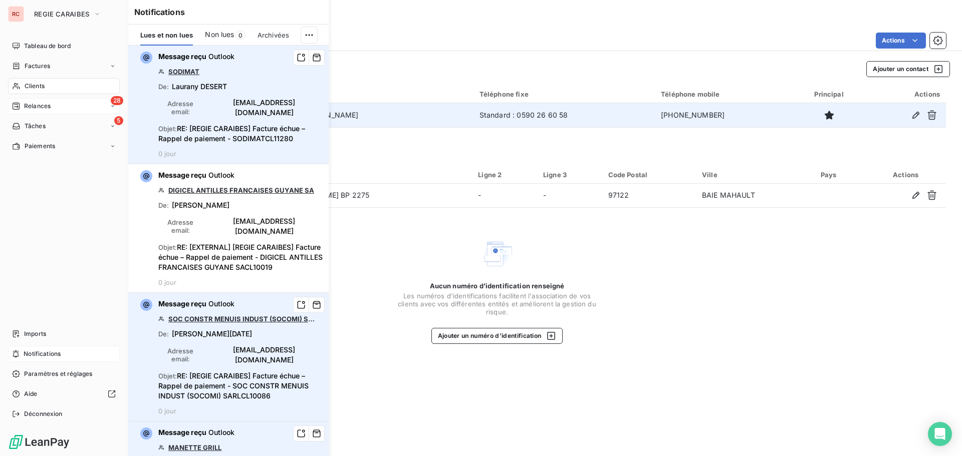
click at [43, 105] on span "Relances" at bounding box center [37, 106] width 27 height 9
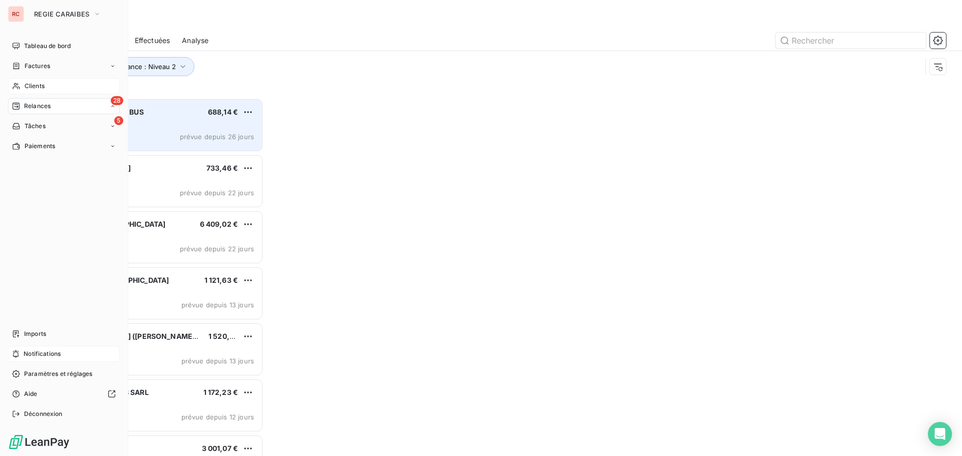
scroll to position [351, 208]
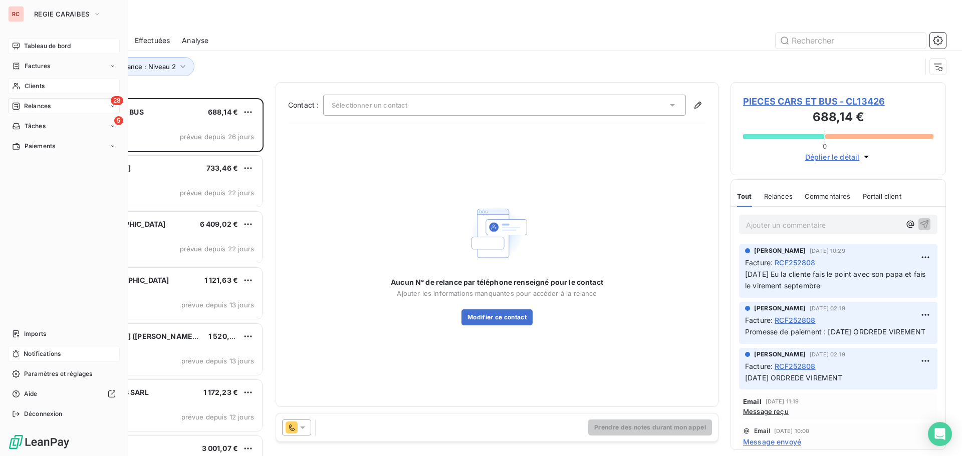
click at [53, 41] on div "Tableau de bord" at bounding box center [64, 46] width 112 height 16
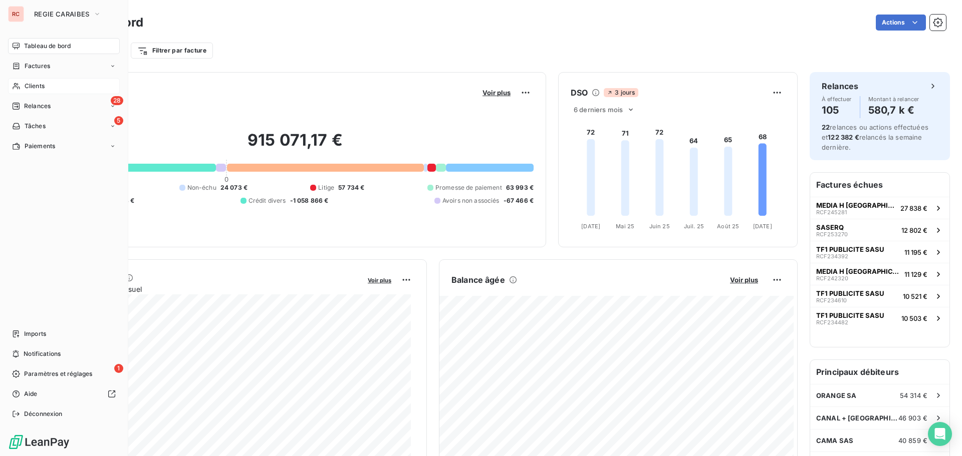
click at [32, 90] on span "Clients" at bounding box center [35, 86] width 20 height 9
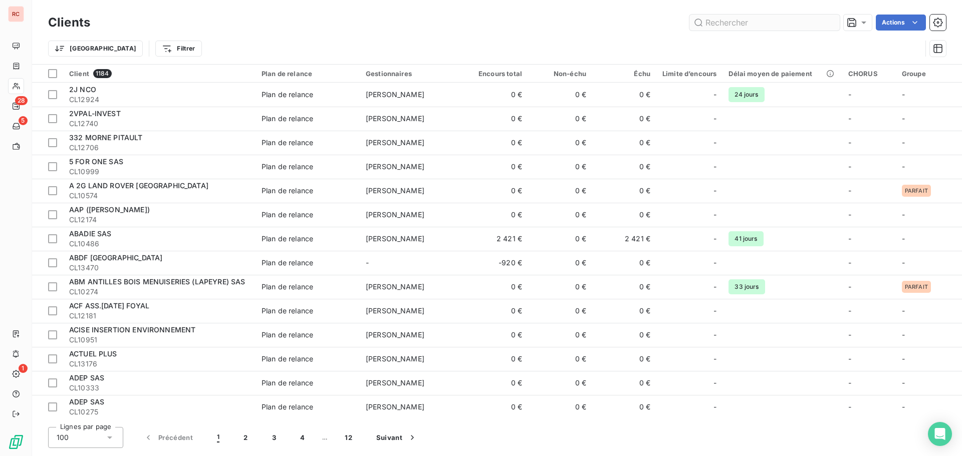
click at [770, 20] on input "text" at bounding box center [764, 23] width 150 height 16
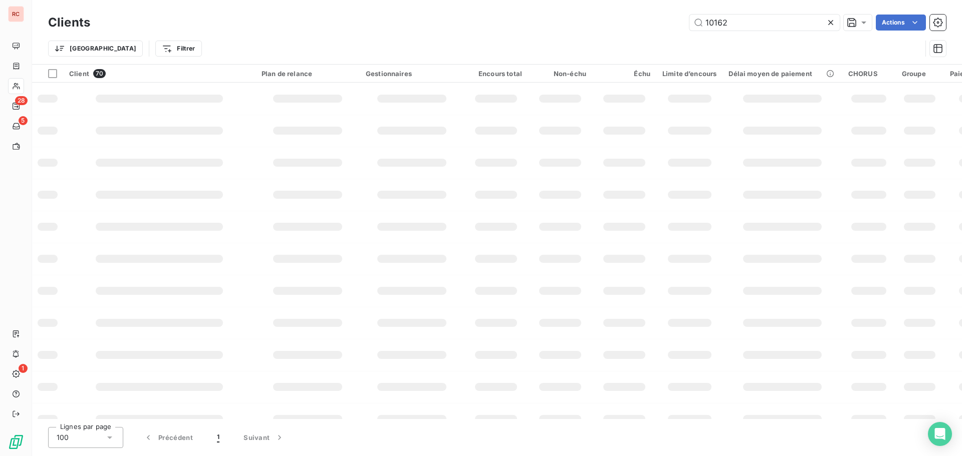
type input "10162"
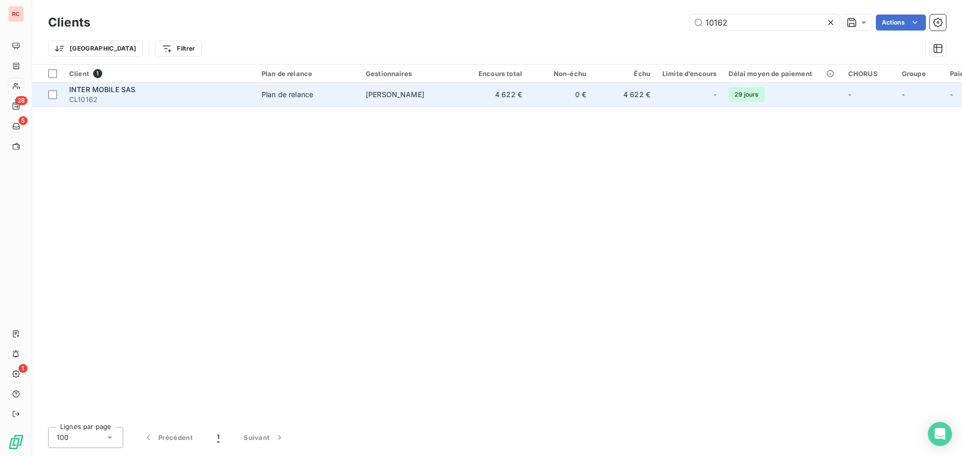
click at [393, 99] on td "[PERSON_NAME]" at bounding box center [412, 95] width 104 height 24
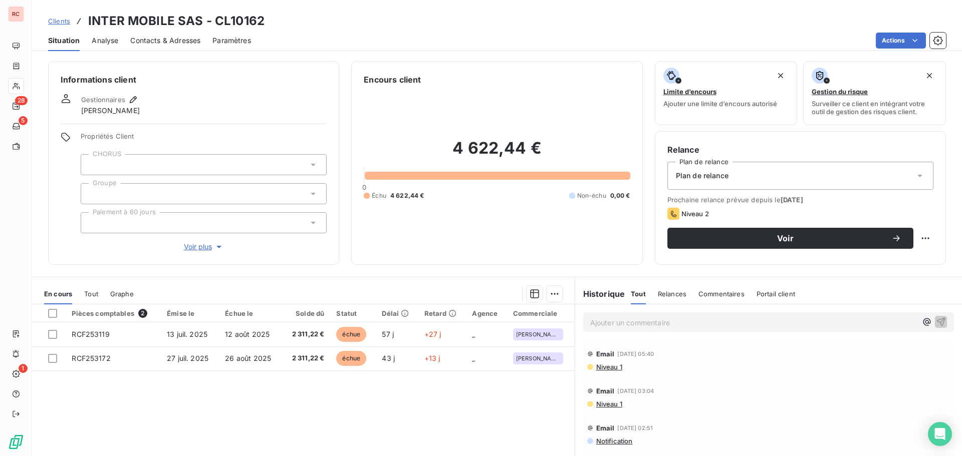
click at [88, 294] on span "Tout" at bounding box center [91, 294] width 14 height 8
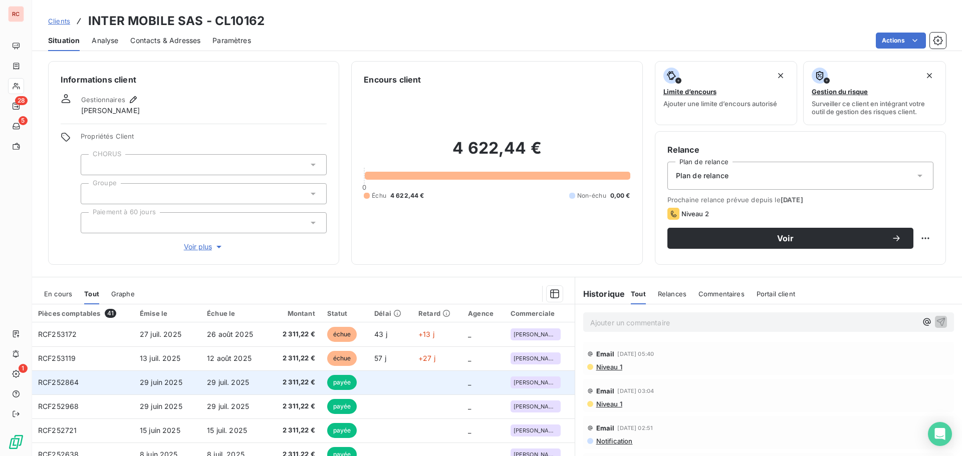
click at [186, 388] on td "29 juin 2025" at bounding box center [167, 383] width 67 height 24
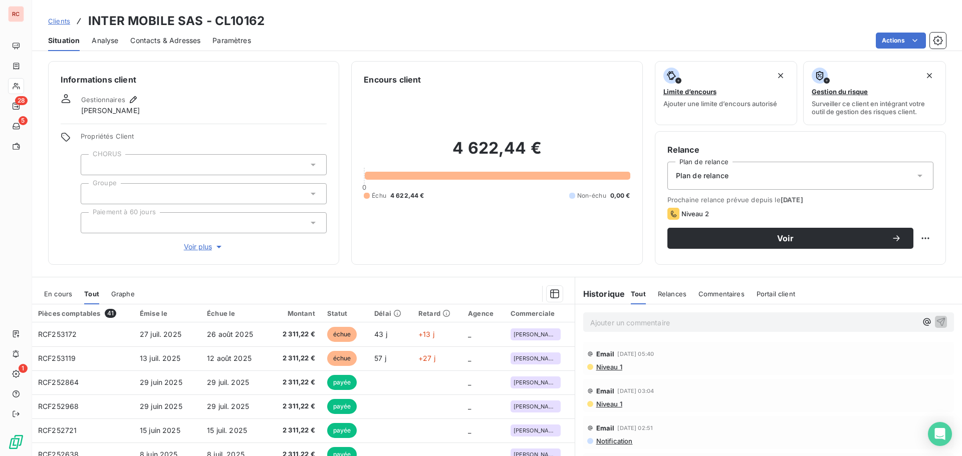
click at [608, 371] on span "Niveau 1" at bounding box center [608, 367] width 27 height 8
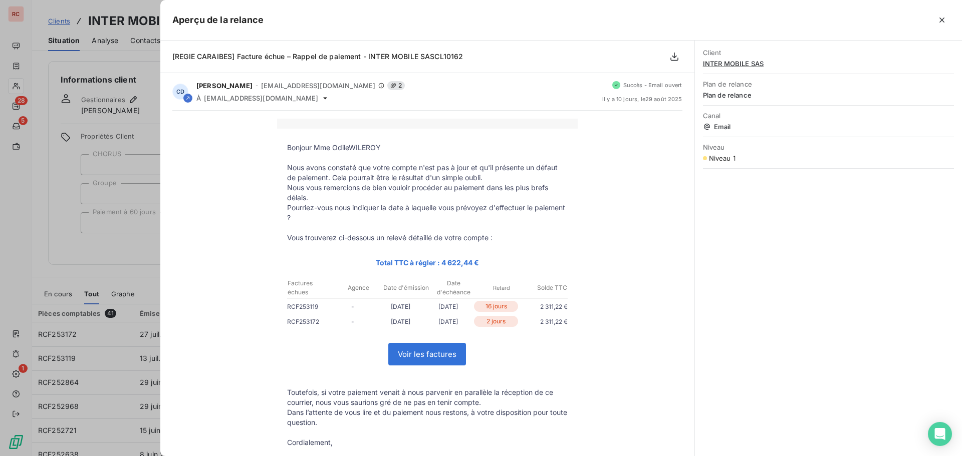
click at [67, 280] on div at bounding box center [481, 228] width 962 height 456
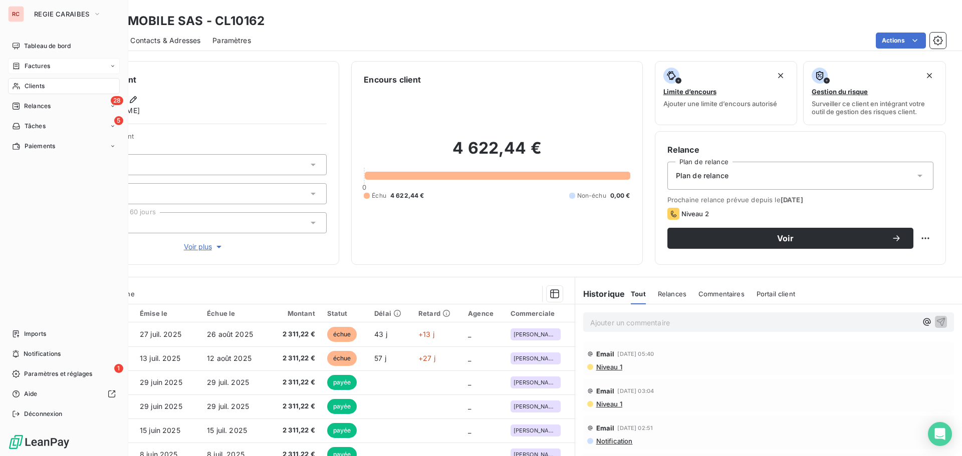
click at [25, 66] on span "Factures" at bounding box center [38, 66] width 26 height 9
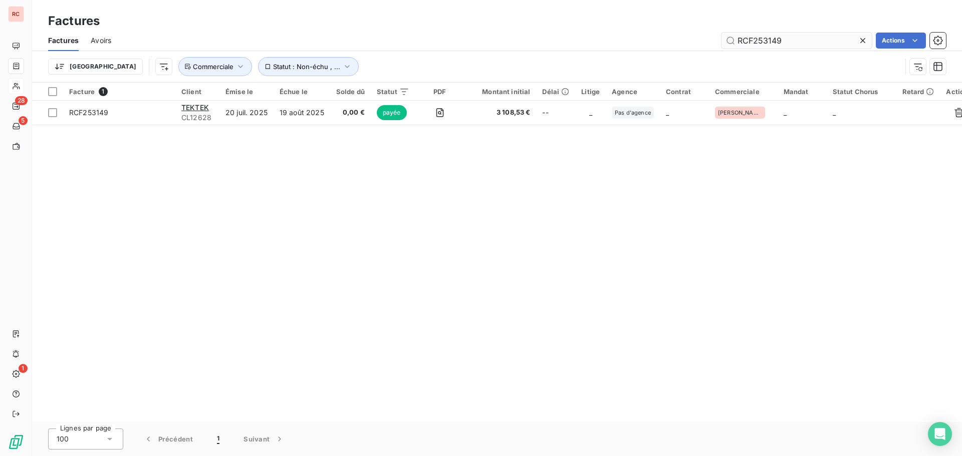
drag, startPoint x: 785, startPoint y: 40, endPoint x: 767, endPoint y: 40, distance: 17.5
click at [767, 40] on input "RCF253149" at bounding box center [796, 41] width 150 height 16
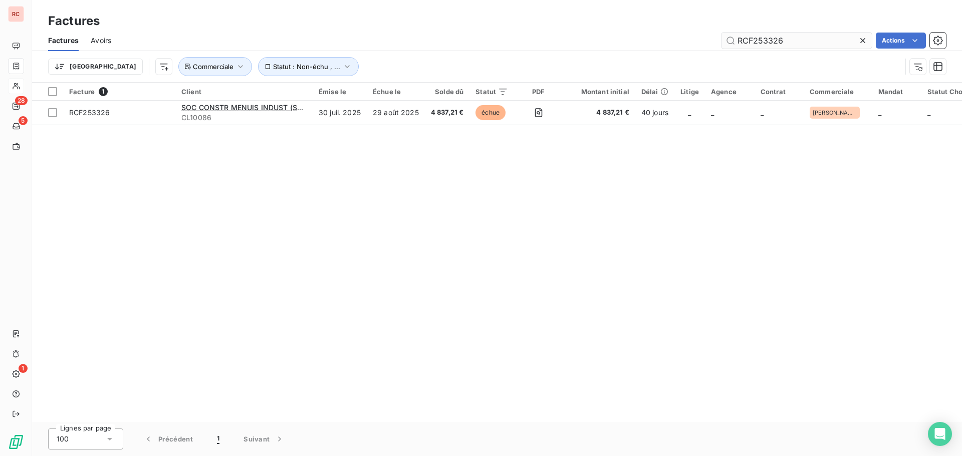
type input "RCF253326"
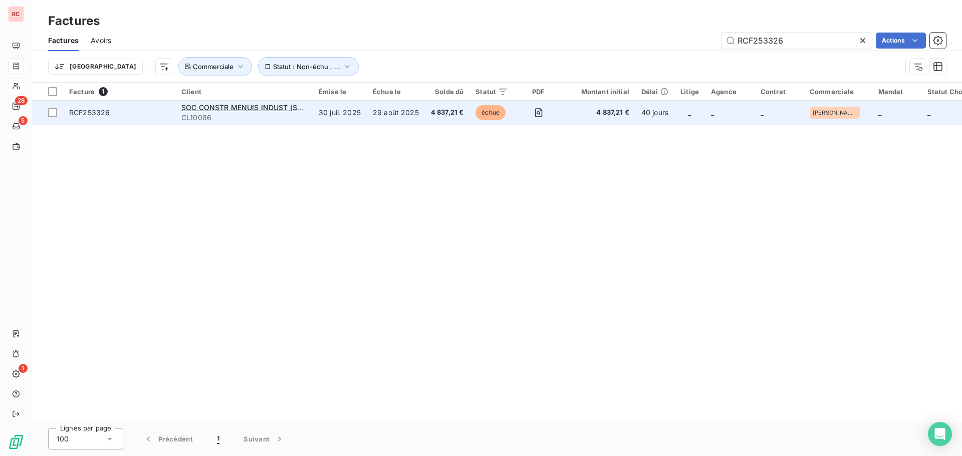
click at [325, 115] on td "30 juil. 2025" at bounding box center [340, 113] width 54 height 24
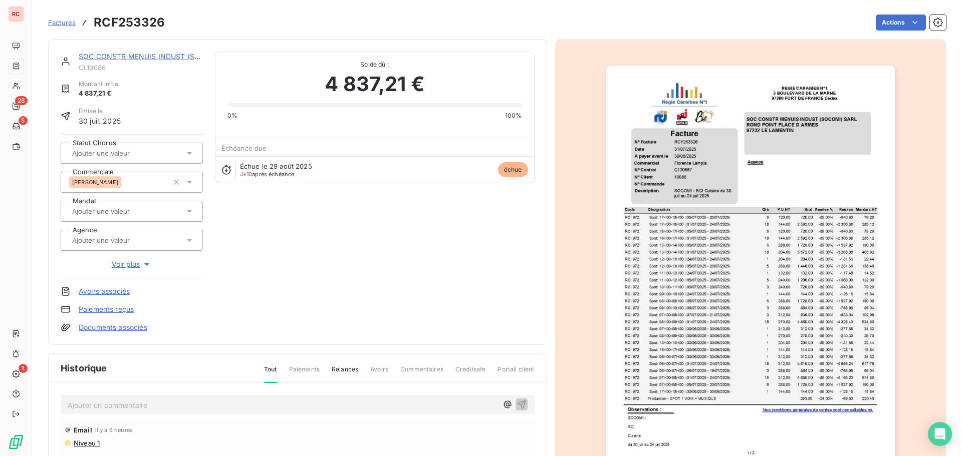
click at [94, 407] on p "Ajouter un commentaire ﻿" at bounding box center [283, 405] width 430 height 13
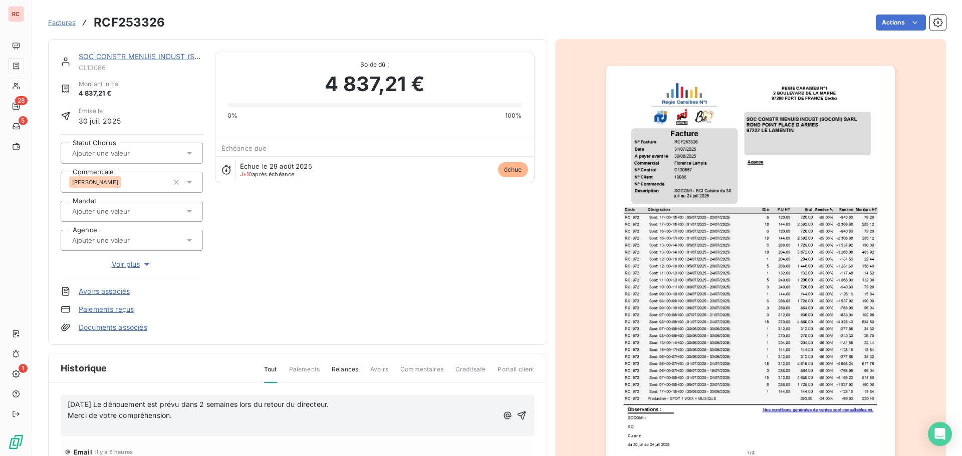
click at [69, 416] on span "Merci de votre compréhension." at bounding box center [120, 415] width 104 height 9
click at [108, 404] on span "08/09/2025 Le dénouement est prévu dans 2 semaines lors du retour du directeur.…" at bounding box center [252, 404] width 368 height 9
click at [214, 404] on span "08/09/2025 Retour client : Le dénouement est prévu dans 2 semaines lors du reto…" at bounding box center [277, 404] width 418 height 9
click at [102, 416] on span "08/09/2025 Retour client : Le dénouement (règlement) est prévu dans 2 semaines …" at bounding box center [273, 410] width 410 height 20
drag, startPoint x: 143, startPoint y: 418, endPoint x: 58, endPoint y: 402, distance: 86.3
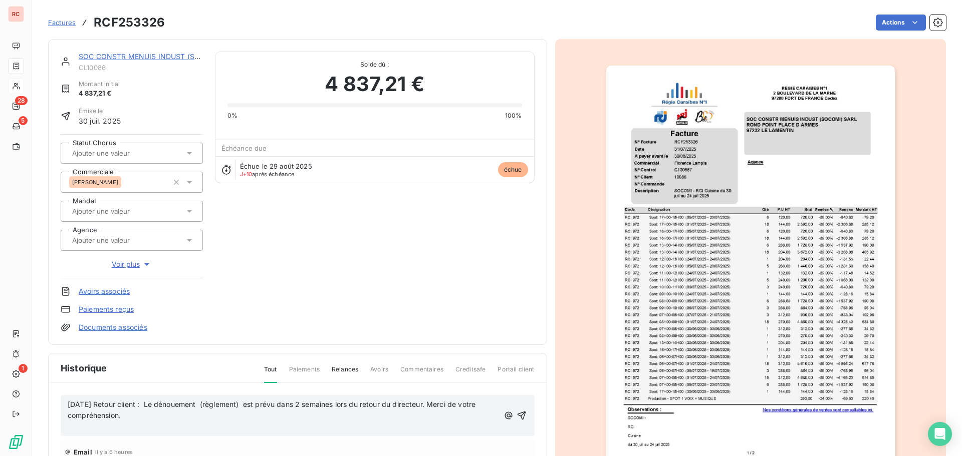
copy span "08/09/2025 Retour client : Le dénouement (règlement) est prévu dans 2 semaines …"
click at [516, 419] on icon "button" at bounding box center [521, 416] width 10 height 10
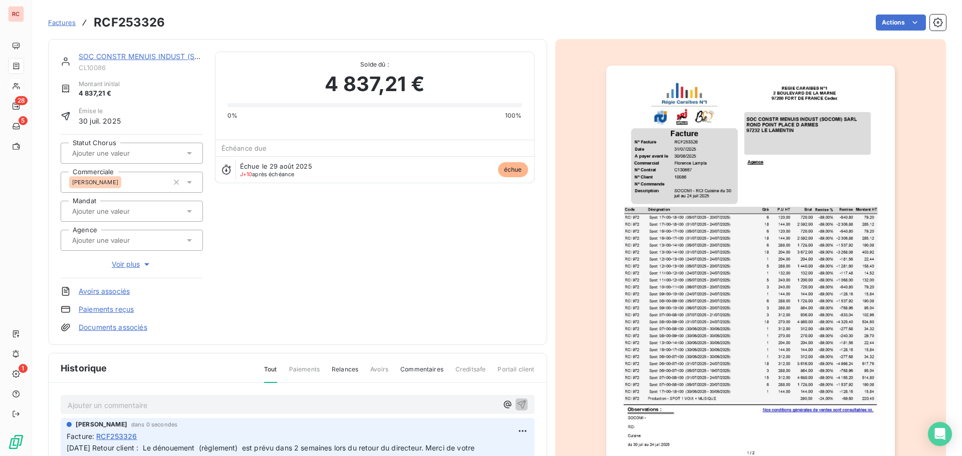
click at [102, 60] on link "SOC CONSTR MENUIS INDUST (SOCOMI) SARL" at bounding box center [161, 56] width 164 height 9
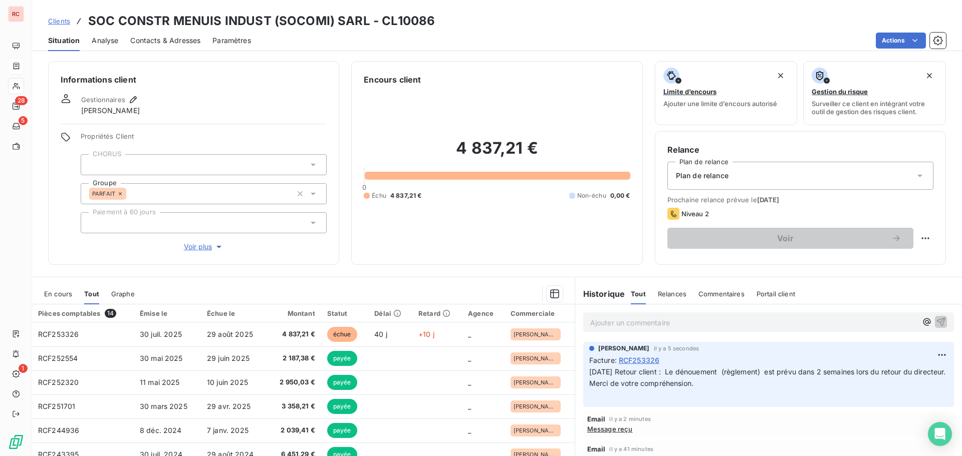
click at [58, 298] on span "En cours" at bounding box center [58, 294] width 28 height 8
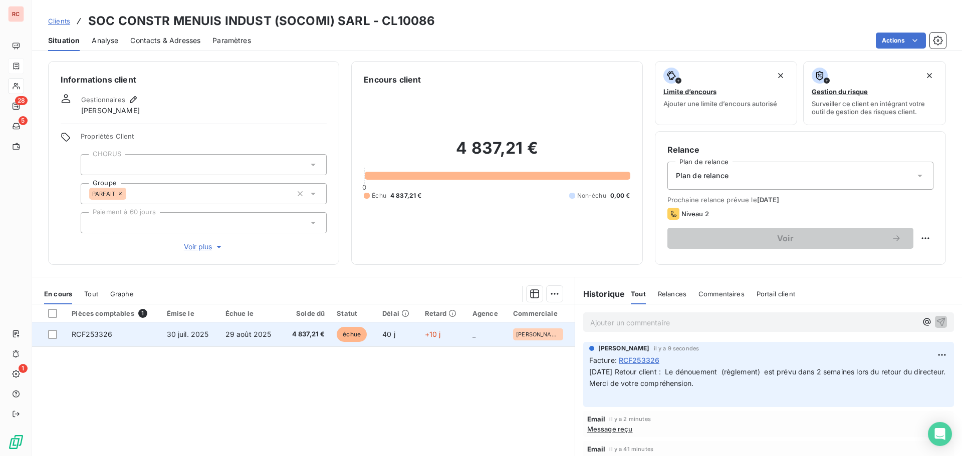
click at [449, 330] on td "+10 j" at bounding box center [443, 335] width 48 height 24
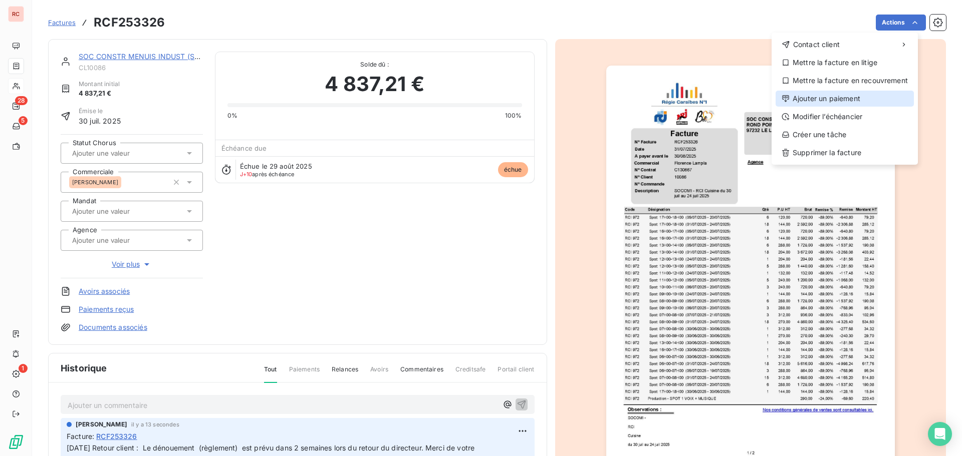
click at [835, 105] on div "Ajouter un paiement" at bounding box center [844, 99] width 138 height 16
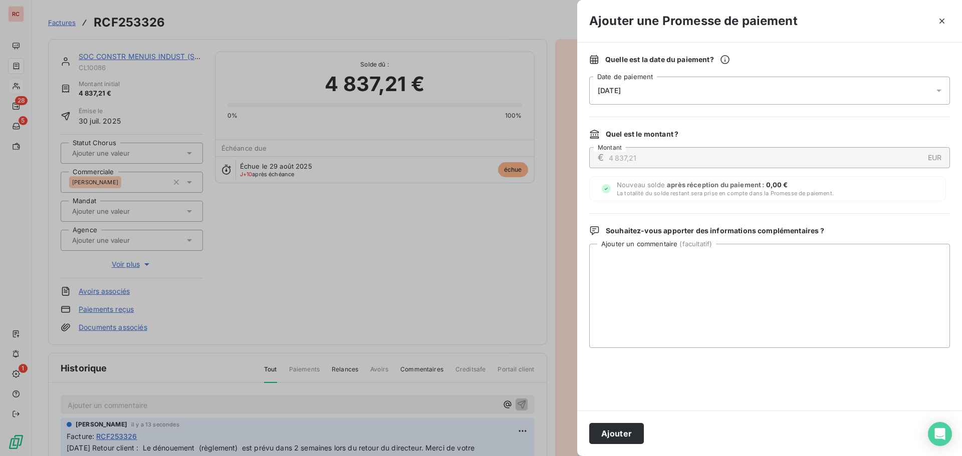
click at [938, 88] on icon at bounding box center [939, 91] width 10 height 10
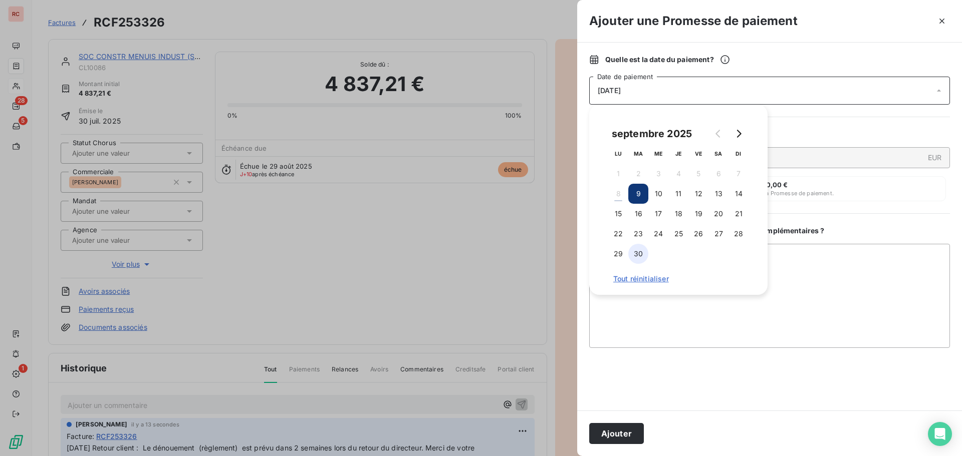
click at [641, 253] on button "30" at bounding box center [638, 254] width 20 height 20
click at [628, 311] on textarea "Ajouter un commentaire ( facultatif )" at bounding box center [769, 296] width 361 height 104
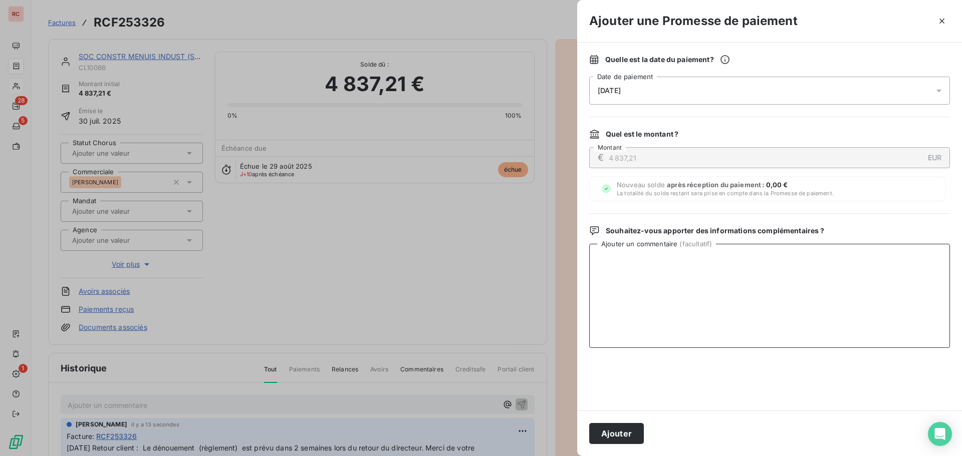
paste textarea "08/09/2025 Retour client : Le dénouement (règlement) est prévu dans 2 semaines …"
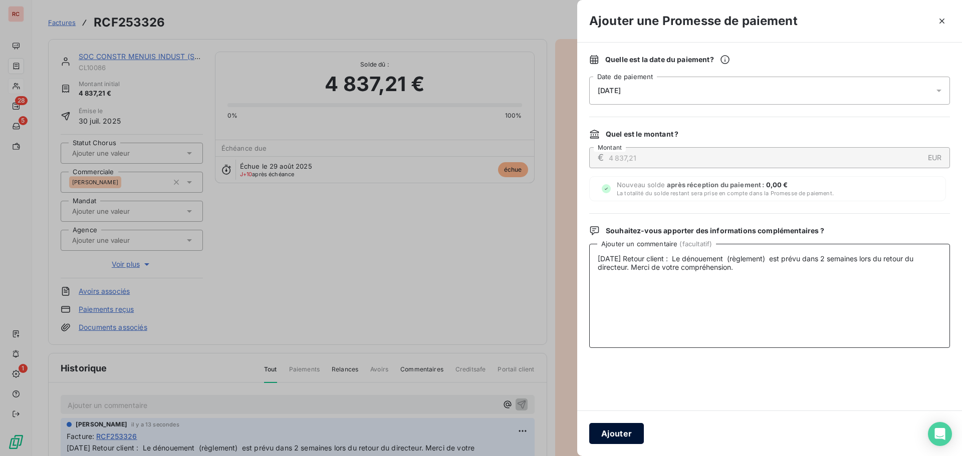
type textarea "08/09/2025 Retour client : Le dénouement (règlement) est prévu dans 2 semaines …"
click at [627, 441] on button "Ajouter" at bounding box center [616, 433] width 55 height 21
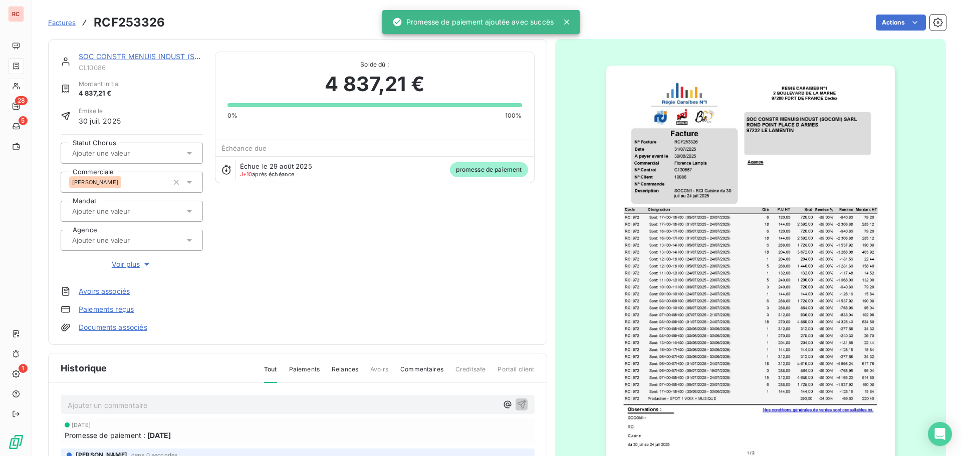
click at [136, 57] on link "SOC CONSTR MENUIS INDUST (SOCOMI) SARL" at bounding box center [161, 56] width 164 height 9
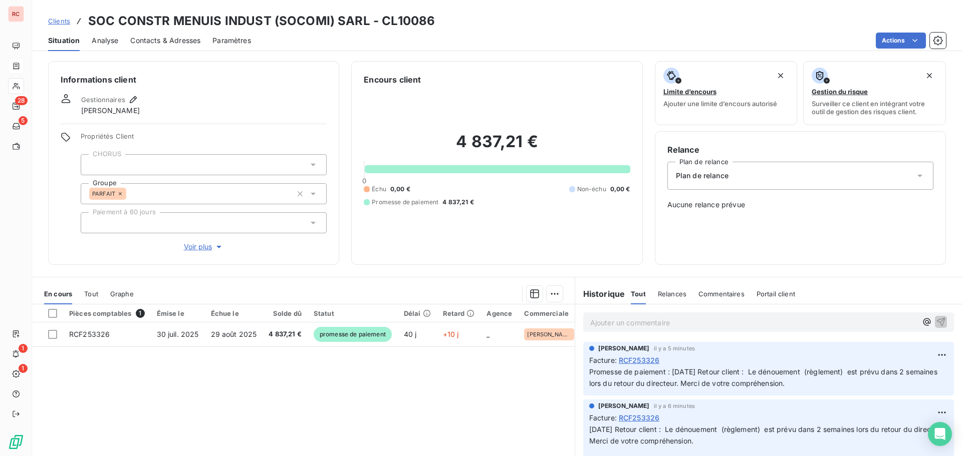
drag, startPoint x: 816, startPoint y: 386, endPoint x: 580, endPoint y: 376, distance: 236.6
click at [583, 376] on div "Claire DELAERE il y a 5 minutes Facture : RCF253326 Promesse de paiement : 08/0…" at bounding box center [768, 369] width 371 height 54
copy span "Promesse de paiement : 08/09/2025 Retour client : Le dénouement (règlement) est…"
click at [622, 423] on div "08/09/2025 Retour client : Le dénouement (règlement) est prévu dans 2 semaines …" at bounding box center [768, 441] width 359 height 36
drag, startPoint x: 734, startPoint y: 444, endPoint x: 585, endPoint y: 429, distance: 149.5
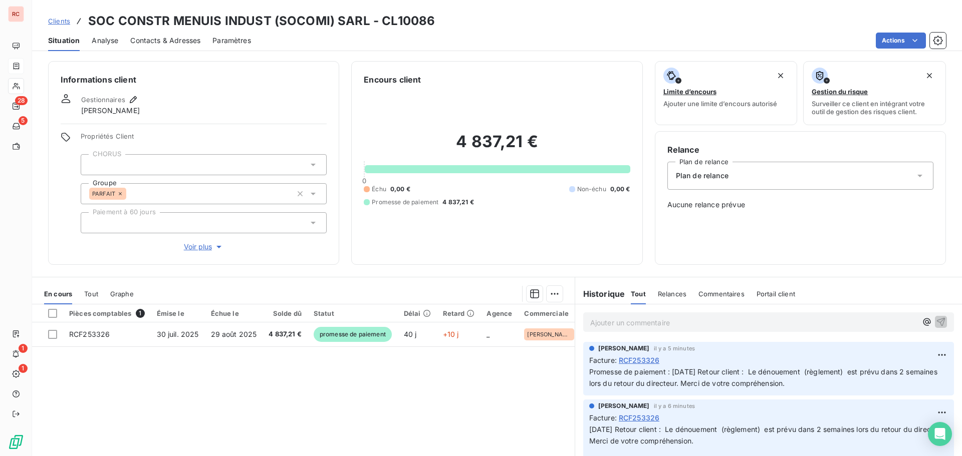
click at [589, 429] on p "08/09/2025 Retour client : Le dénouement (règlement) est prévu dans 2 semaines …" at bounding box center [768, 441] width 359 height 35
copy span "08/09/2025 Retour client : Le dénouement (règlement) est prévu dans 2 semaines …"
click at [353, 402] on div "Pièces comptables 1 Émise le Échue le Solde dû Statut Délai Retard Agence Comme…" at bounding box center [303, 401] width 542 height 193
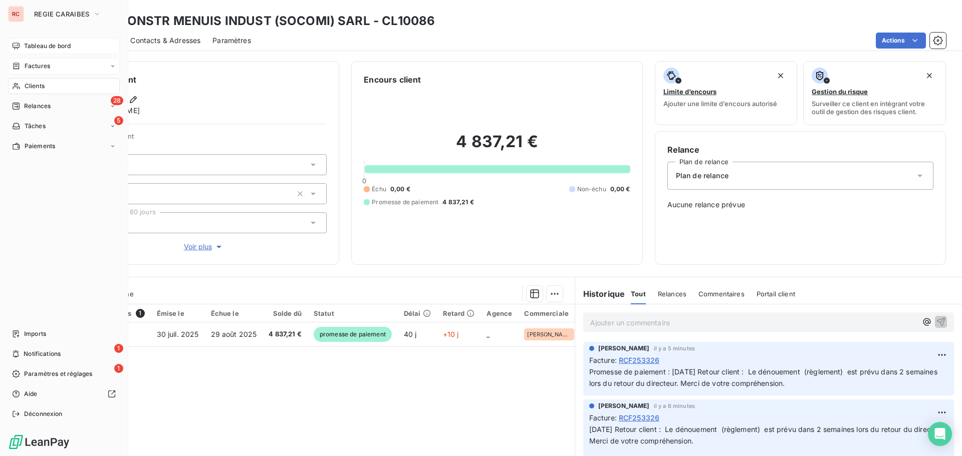
click at [49, 47] on span "Tableau de bord" at bounding box center [47, 46] width 47 height 9
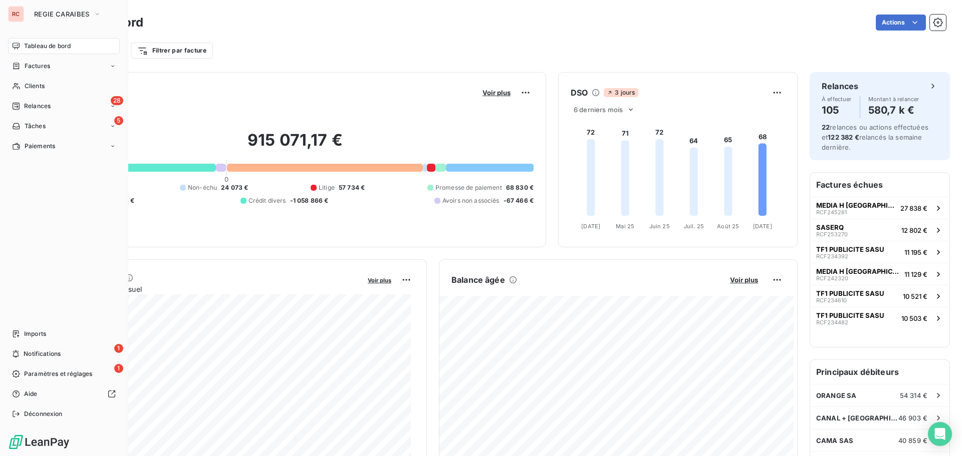
drag, startPoint x: 37, startPoint y: 414, endPoint x: 72, endPoint y: 426, distance: 37.2
click at [70, 427] on div "RC REGIE CARAIBES Tableau de bord Factures Clients 28 Relances 5 Tâches Paiemen…" at bounding box center [64, 228] width 128 height 456
click at [74, 373] on span "Paramètres et réglages" at bounding box center [58, 374] width 68 height 9
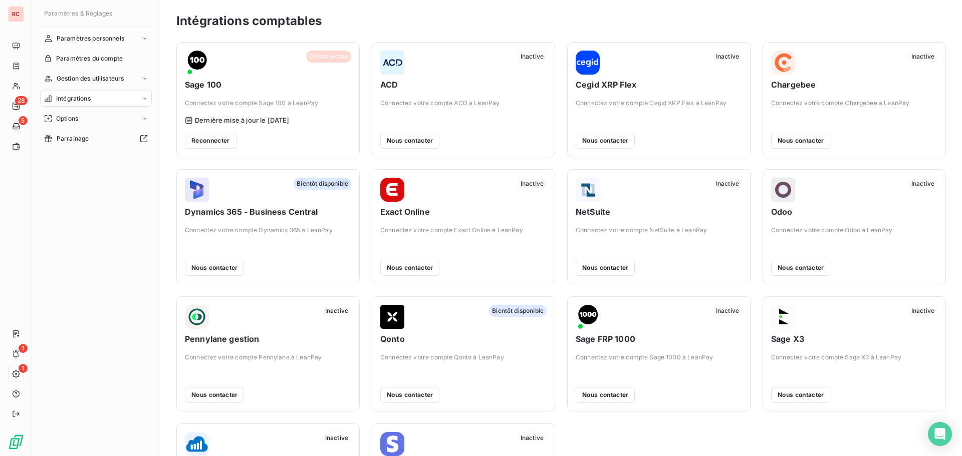
click at [148, 98] on div "Intégrations" at bounding box center [96, 99] width 112 height 16
click at [124, 118] on span "Intégrations comptables" at bounding box center [91, 118] width 70 height 9
click at [93, 119] on span "Intégrations comptables" at bounding box center [91, 118] width 70 height 9
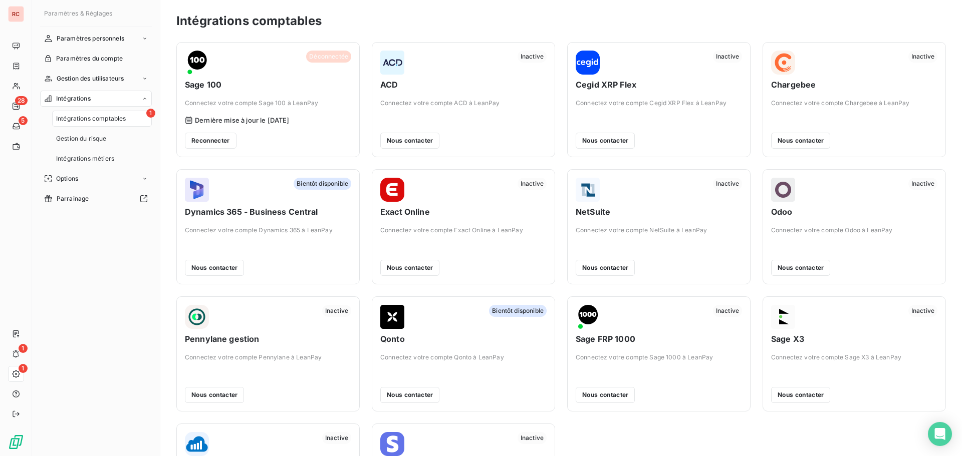
click at [90, 119] on span "Intégrations comptables" at bounding box center [91, 118] width 70 height 9
click at [122, 101] on div "Intégrations" at bounding box center [96, 99] width 112 height 16
click at [143, 99] on icon at bounding box center [145, 99] width 6 height 6
click at [137, 120] on div "1 Intégrations comptables" at bounding box center [102, 119] width 100 height 16
click at [91, 42] on span "Paramètres personnels" at bounding box center [91, 38] width 68 height 9
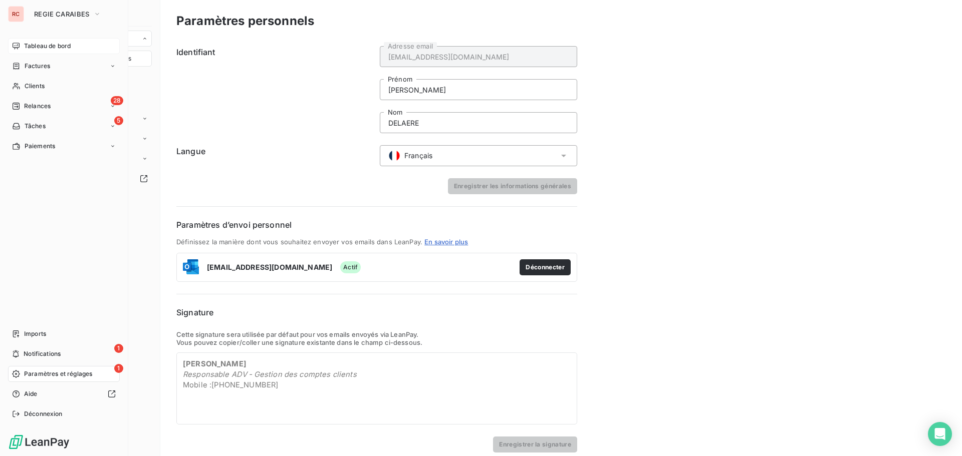
click at [41, 44] on span "Tableau de bord" at bounding box center [47, 46] width 47 height 9
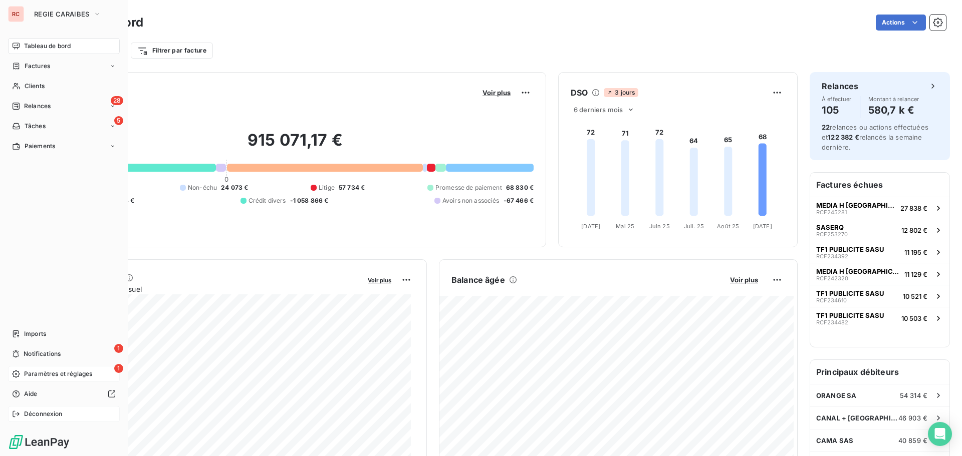
click at [40, 408] on div "Déconnexion" at bounding box center [64, 414] width 112 height 16
